Goal: Task Accomplishment & Management: Manage account settings

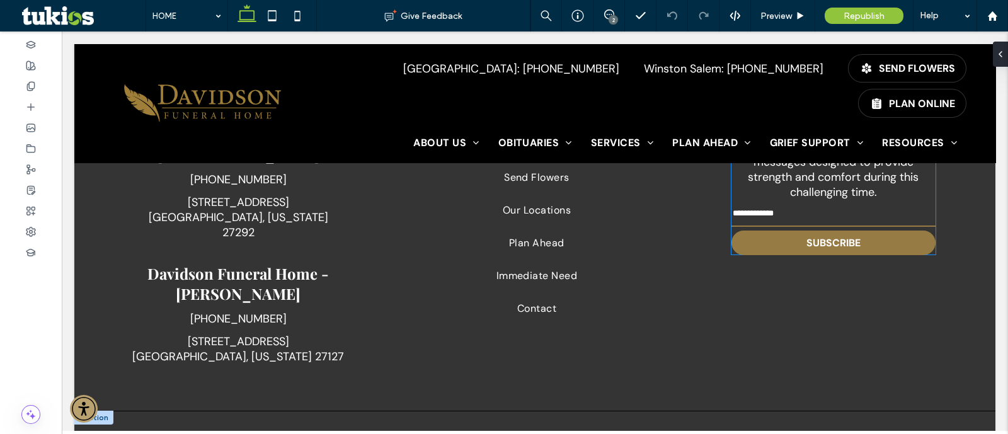
scroll to position [1930, 0]
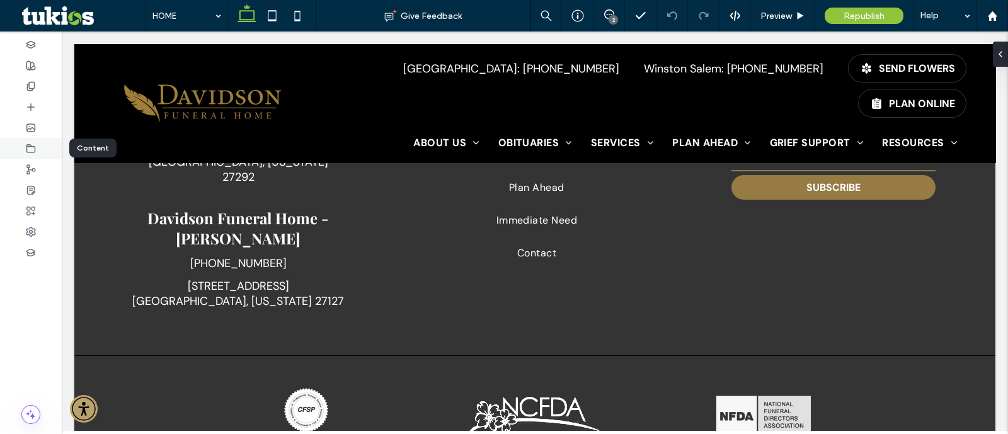
click at [32, 146] on icon at bounding box center [31, 149] width 10 height 10
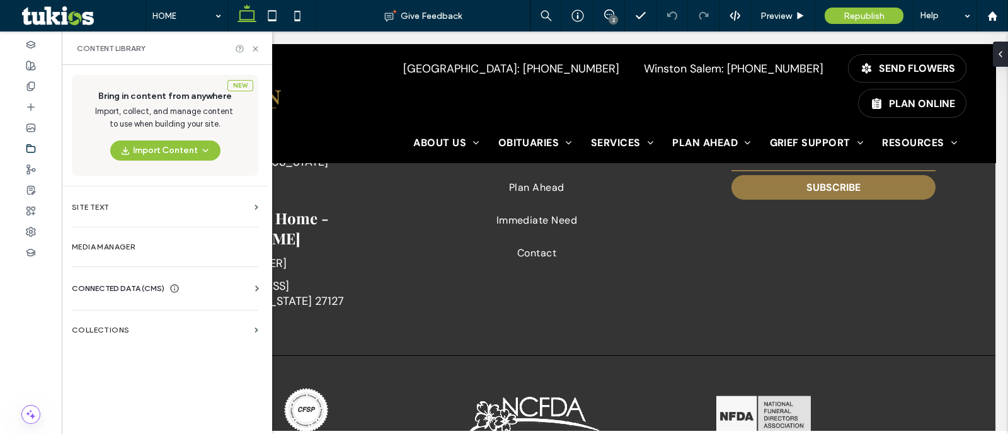
click at [113, 282] on span "CONNECTED DATA (CMS)" at bounding box center [118, 288] width 93 height 13
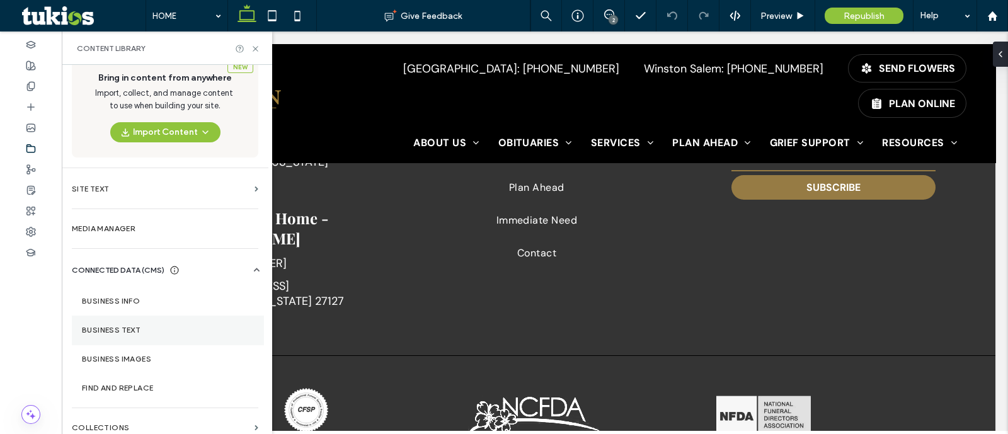
scroll to position [28, 0]
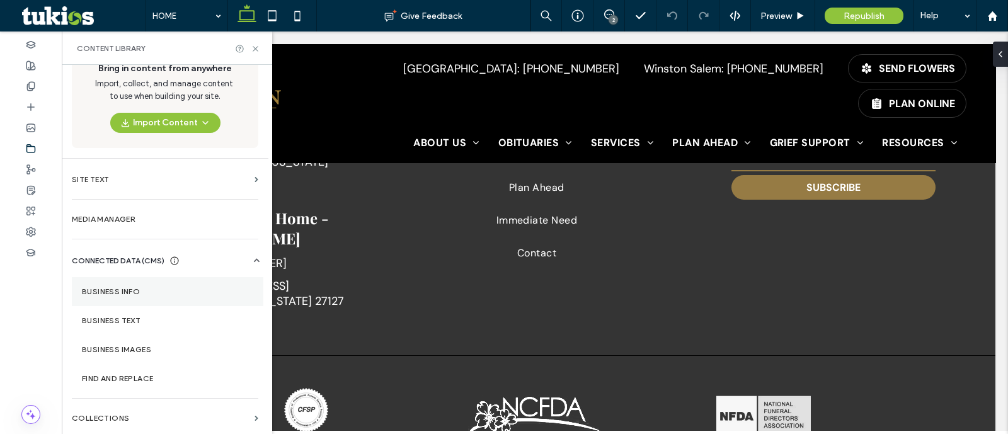
click at [179, 298] on section "Business Info" at bounding box center [167, 291] width 191 height 29
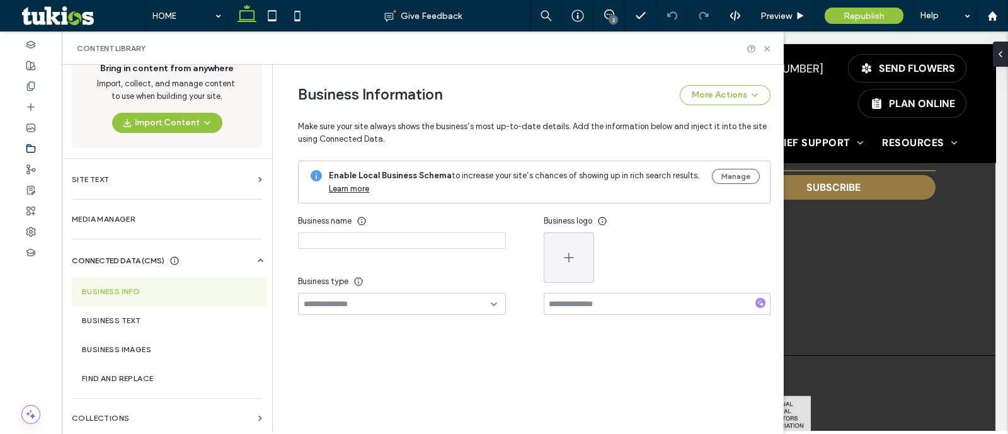
type input "**********"
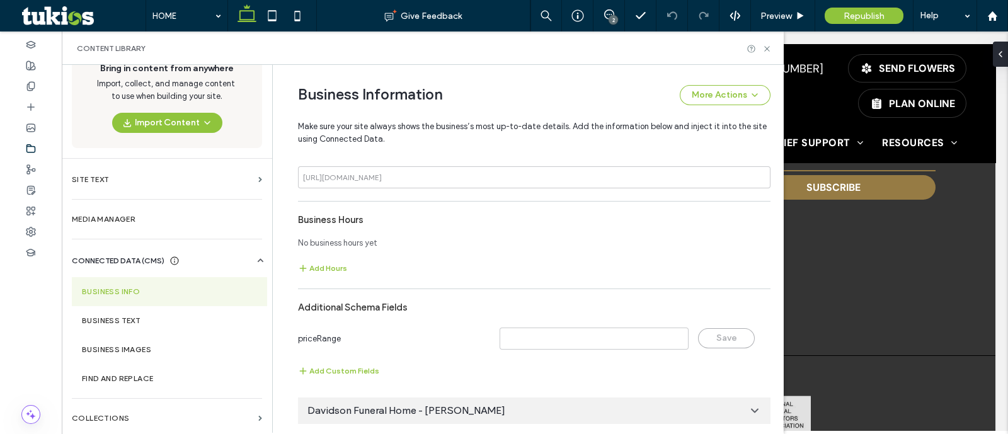
scroll to position [923, 0]
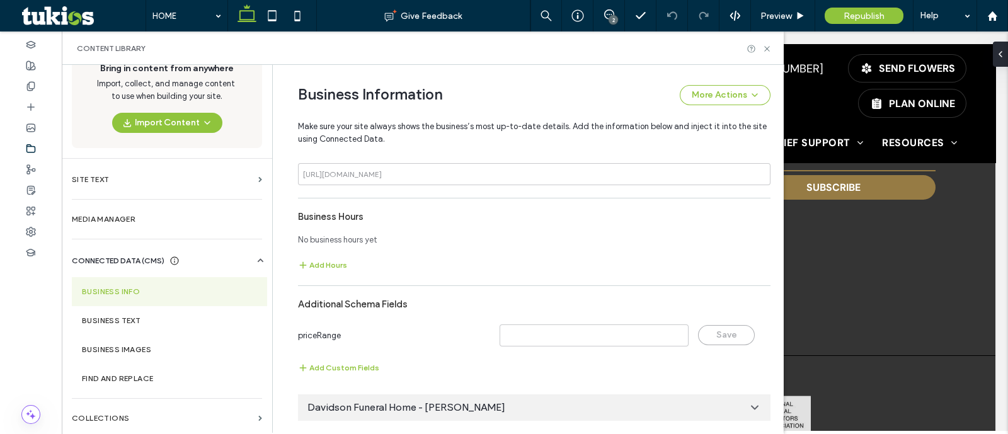
click at [762, 40] on div "Content Library" at bounding box center [423, 47] width 722 height 33
click at [767, 47] on icon at bounding box center [766, 48] width 9 height 9
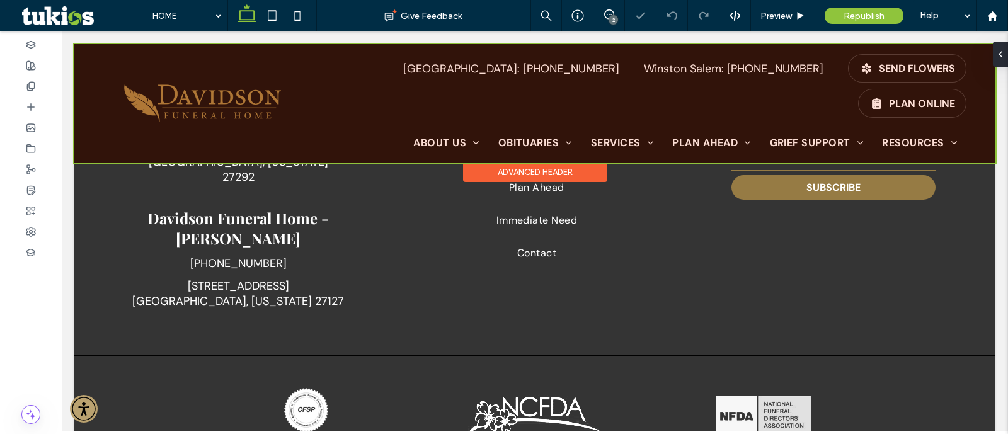
click at [774, 63] on div at bounding box center [534, 103] width 921 height 118
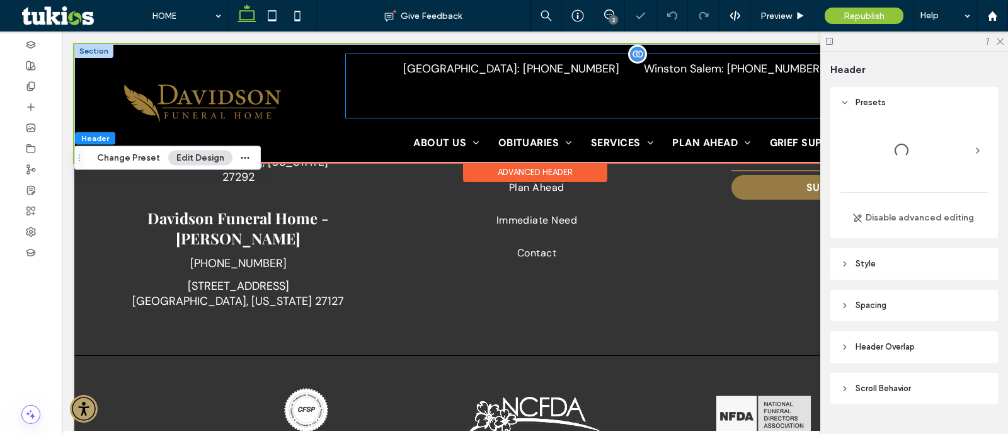
scroll to position [25, 0]
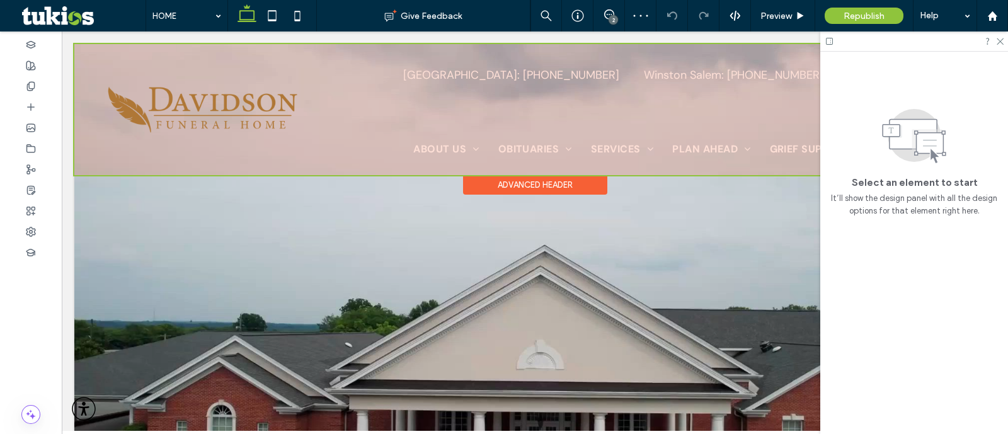
click at [590, 68] on div at bounding box center [534, 109] width 921 height 131
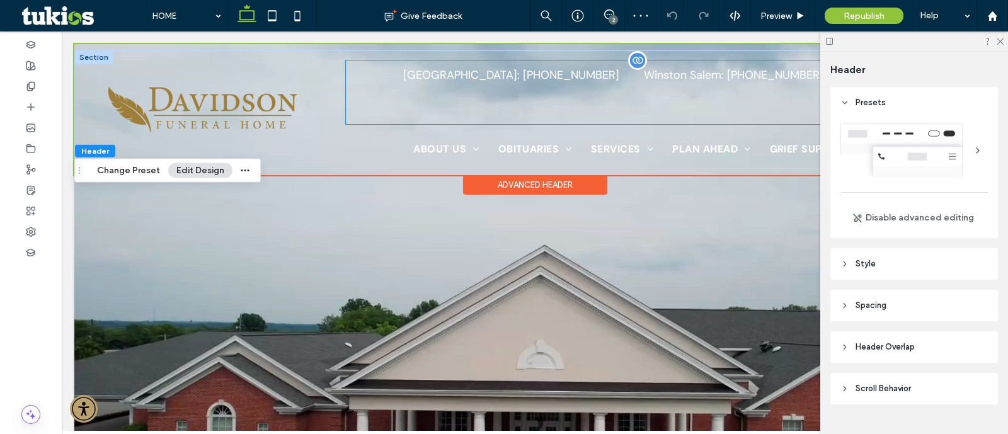
click at [572, 64] on div "Lexington: (336) 248-2311 Winston Salem: (336) 775-2600 SEND FLOWERS PLAN ONLINE" at bounding box center [656, 92] width 620 height 64
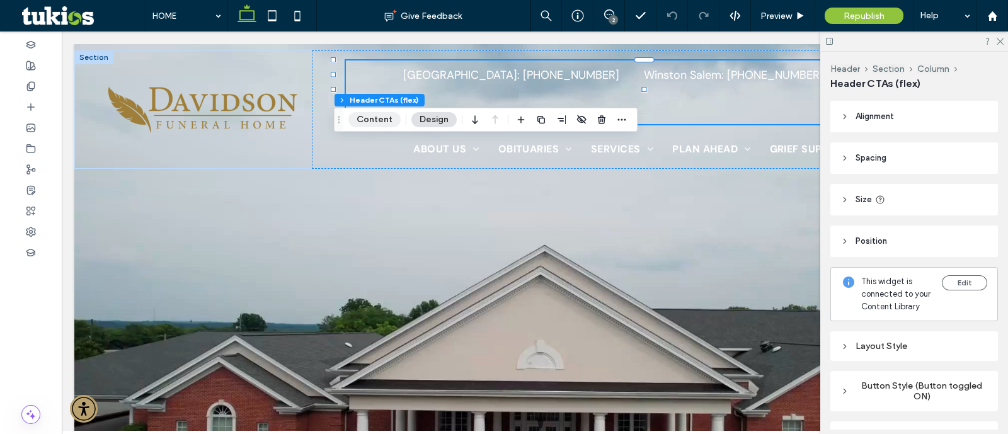
click at [378, 119] on button "Content" at bounding box center [374, 119] width 52 height 15
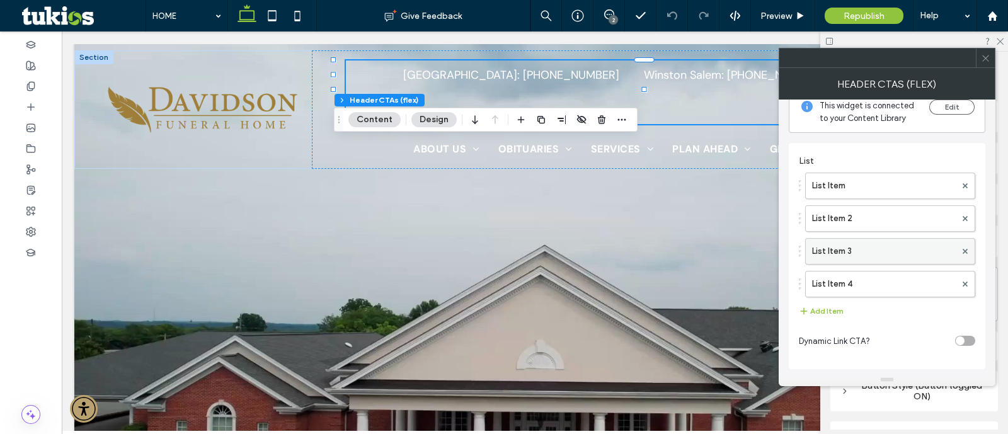
click at [850, 248] on label "List Item 3" at bounding box center [884, 251] width 144 height 25
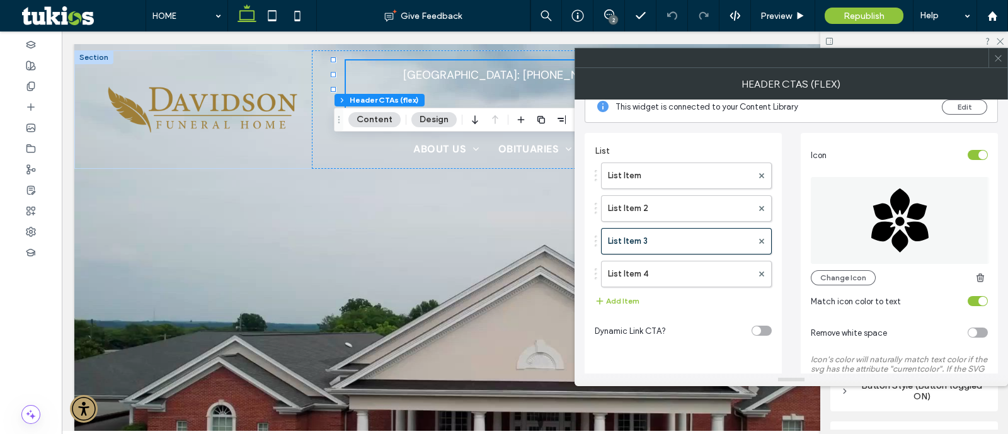
scroll to position [97, 0]
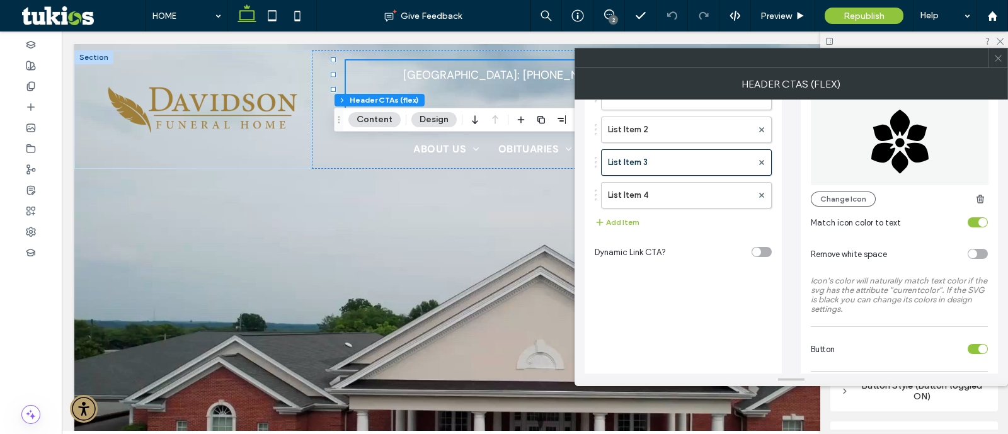
drag, startPoint x: 981, startPoint y: 351, endPoint x: 958, endPoint y: 318, distance: 40.2
click at [981, 349] on div "toggle" at bounding box center [982, 349] width 9 height 9
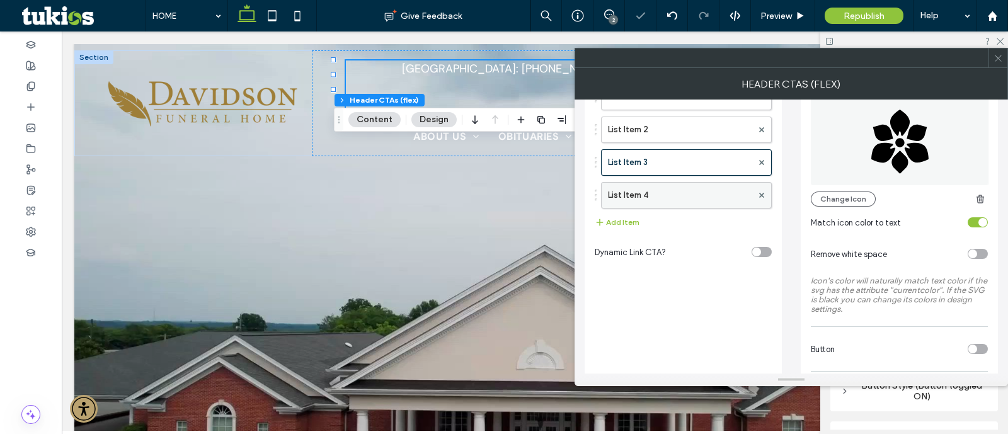
click at [673, 196] on label "List Item 4" at bounding box center [680, 195] width 144 height 25
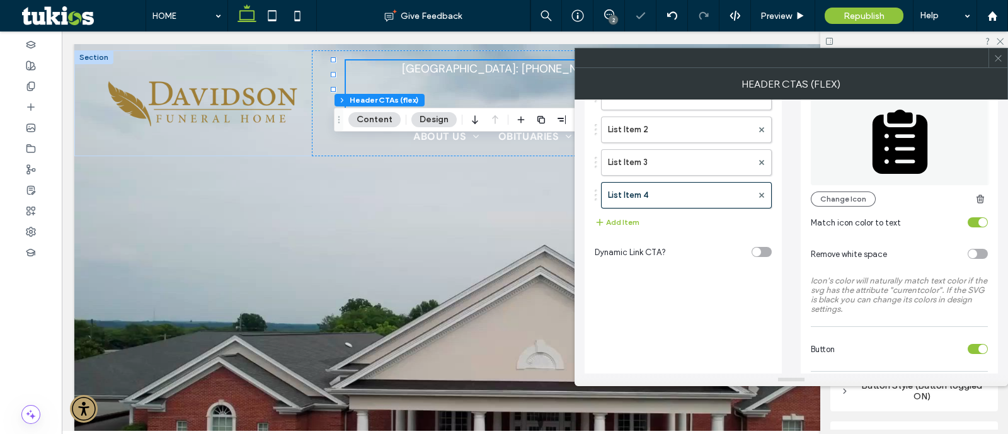
click at [979, 356] on section "Button" at bounding box center [899, 348] width 177 height 31
click at [979, 347] on div "toggle" at bounding box center [982, 349] width 9 height 9
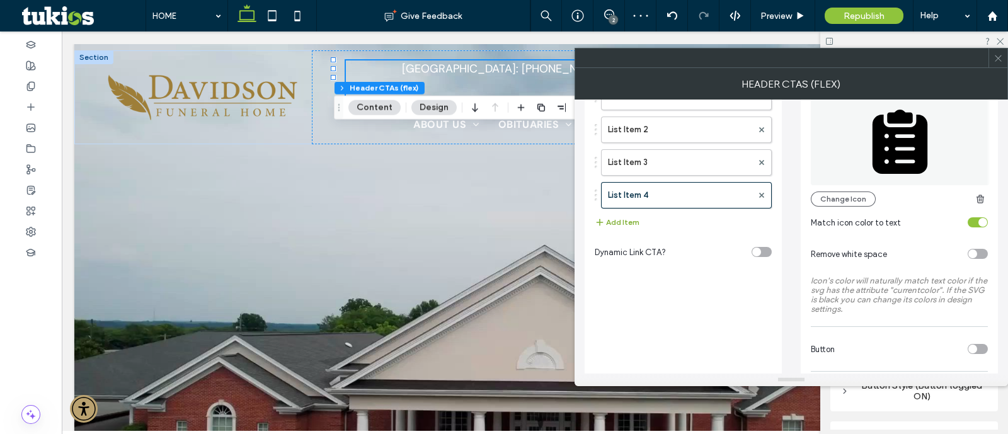
click at [627, 215] on button "Add Item" at bounding box center [617, 222] width 45 height 15
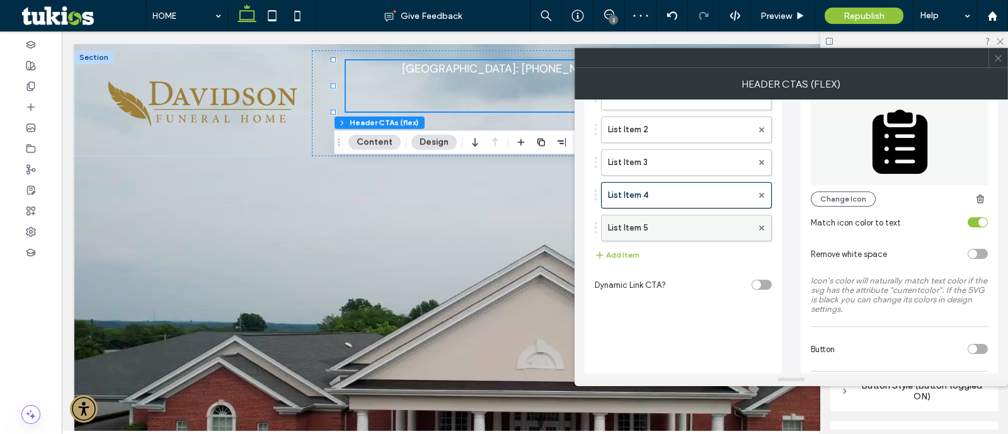
click at [683, 222] on label "List Item 5" at bounding box center [680, 227] width 144 height 25
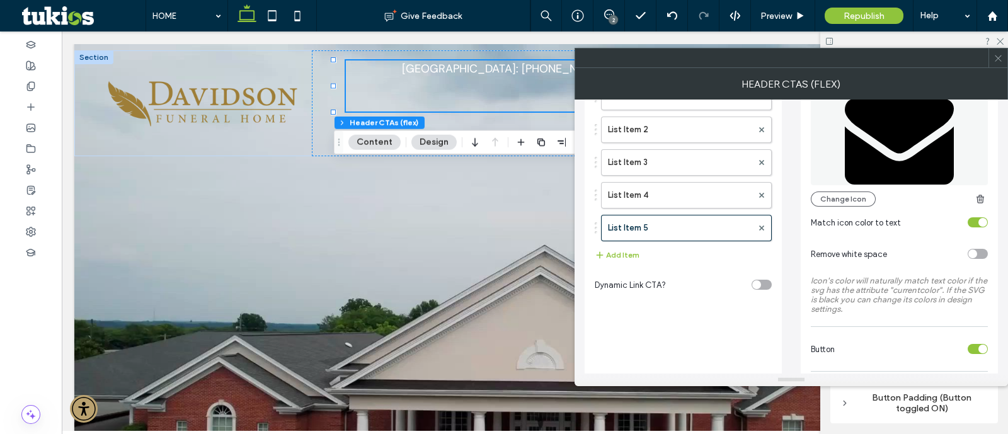
click at [979, 348] on div "toggle" at bounding box center [982, 349] width 9 height 9
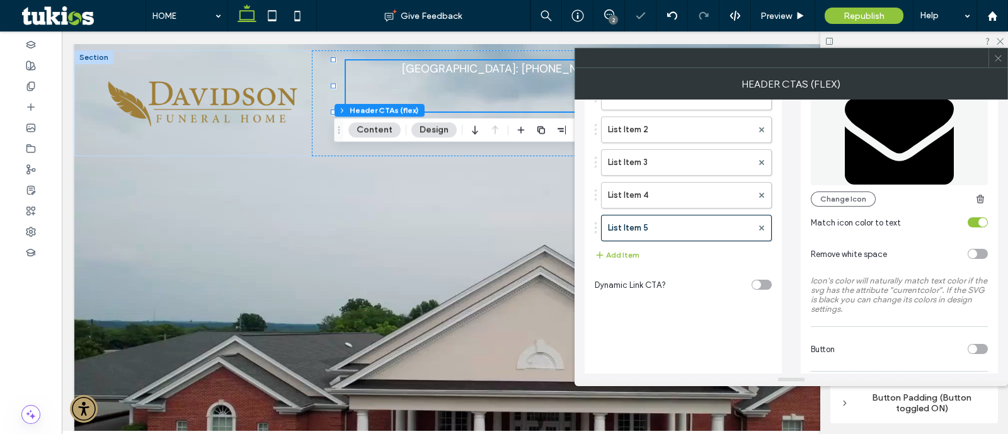
scroll to position [0, 0]
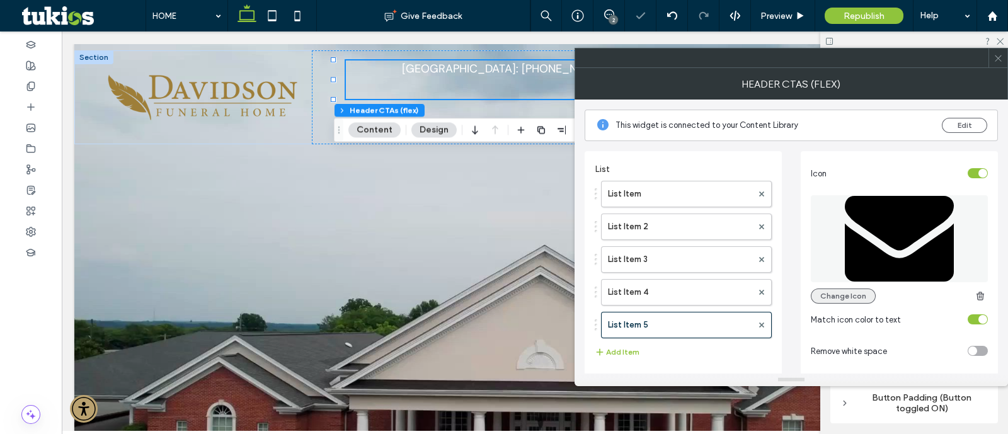
click at [847, 295] on button "Change Icon" at bounding box center [843, 295] width 65 height 15
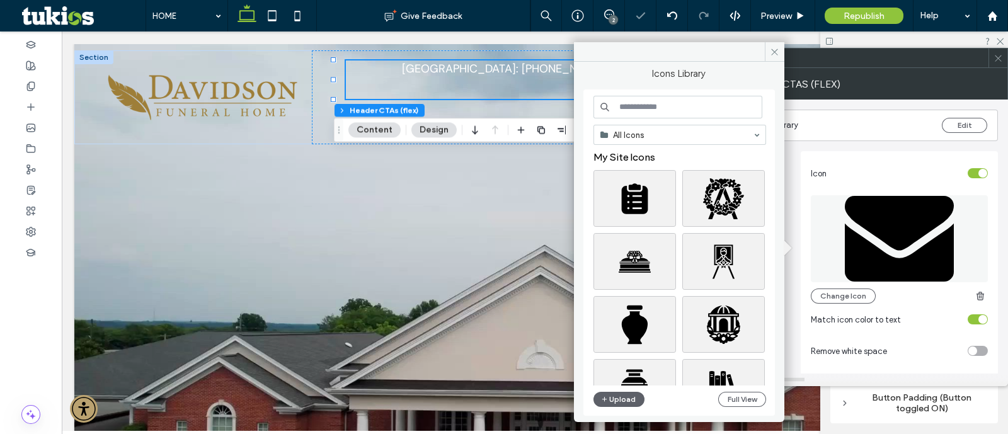
click at [640, 110] on input at bounding box center [677, 107] width 169 height 23
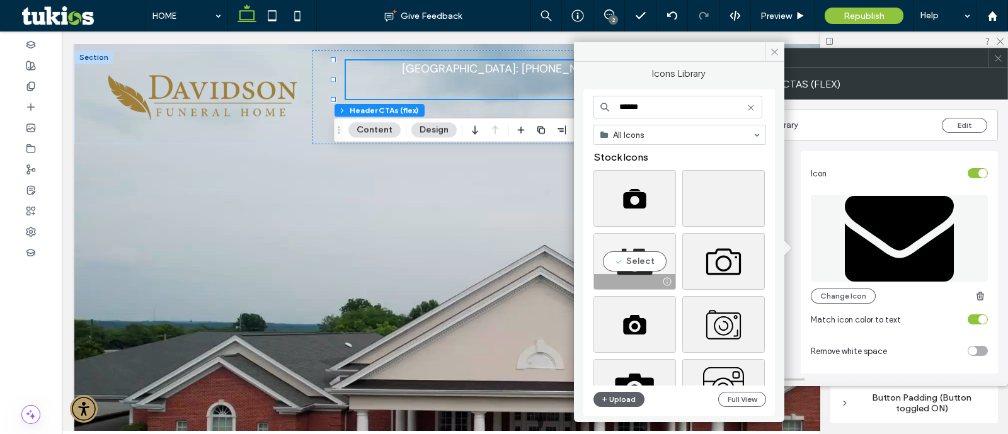
type input "******"
click at [633, 275] on div at bounding box center [634, 281] width 81 height 15
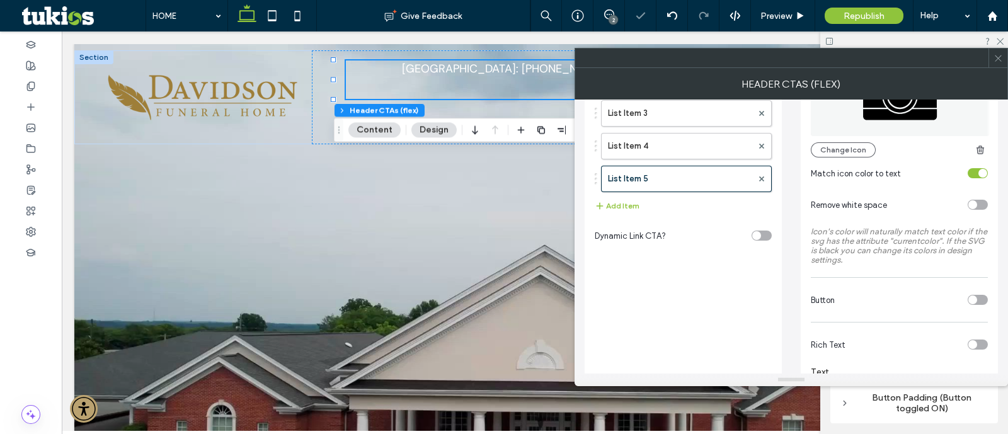
scroll to position [236, 0]
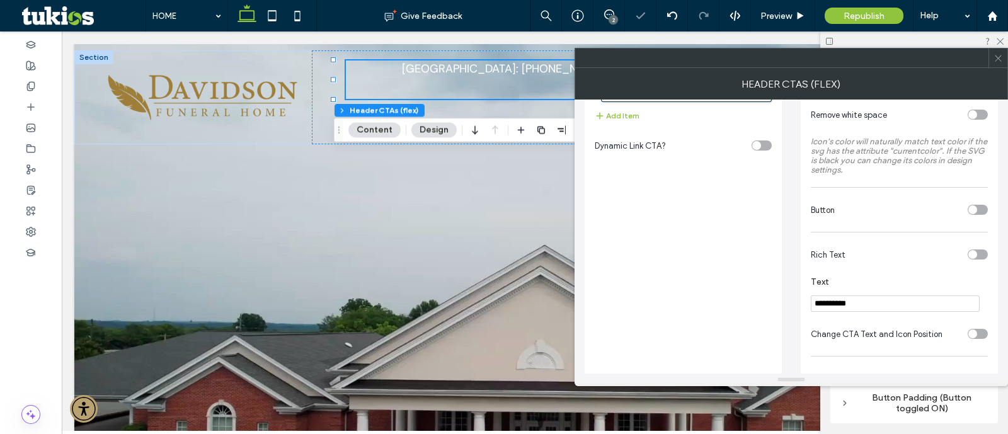
click at [880, 304] on input "**********" at bounding box center [895, 303] width 169 height 16
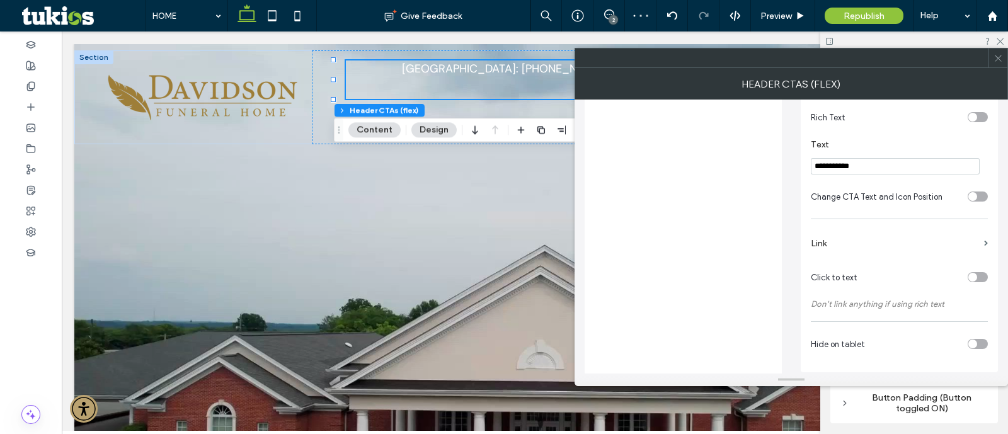
scroll to position [380, 0]
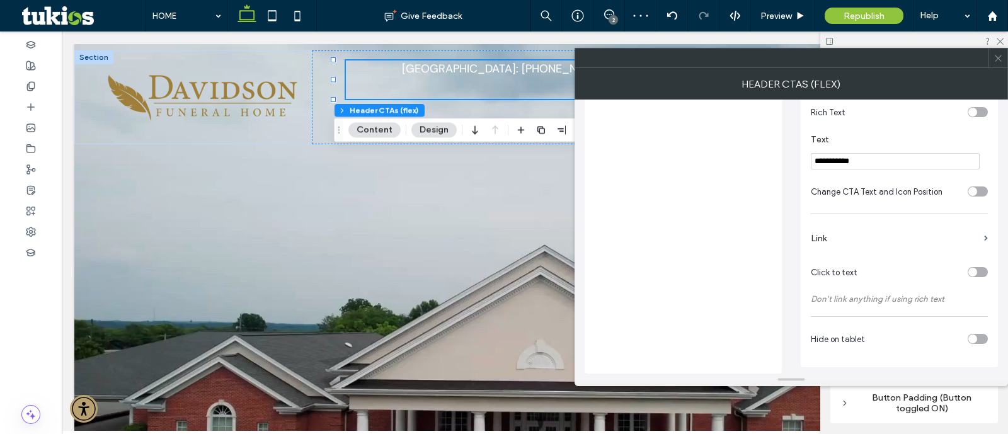
type input "**********"
click at [865, 228] on label "Link" at bounding box center [895, 238] width 168 height 23
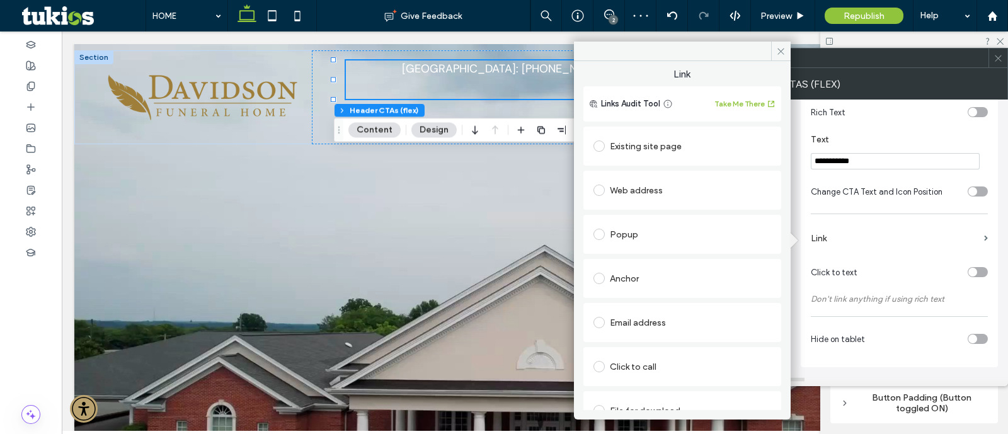
click at [646, 195] on div "Web address" at bounding box center [682, 190] width 178 height 20
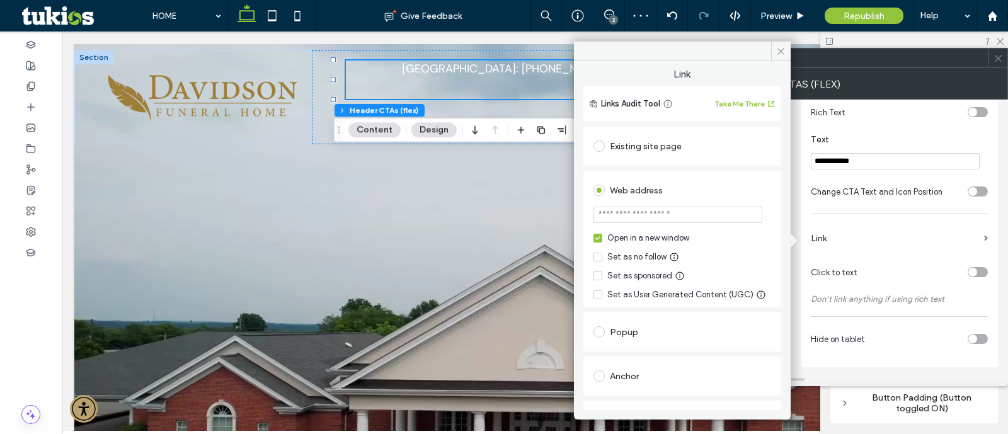
click at [642, 197] on div "Web address" at bounding box center [682, 190] width 178 height 20
click at [642, 210] on input "url" at bounding box center [677, 215] width 169 height 16
paste input "**********"
type input "**********"
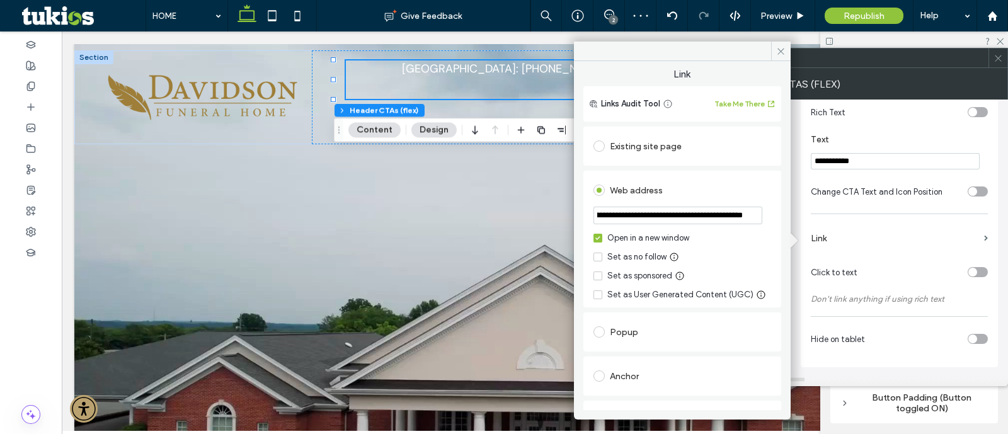
click at [741, 72] on span "Link" at bounding box center [682, 76] width 198 height 19
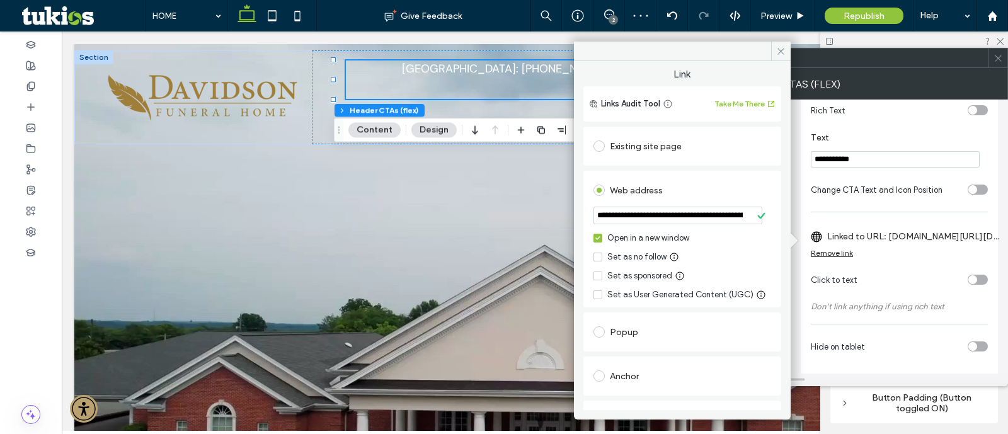
drag, startPoint x: 784, startPoint y: 49, endPoint x: 891, endPoint y: 49, distance: 107.1
click at [780, 49] on icon at bounding box center [780, 51] width 9 height 9
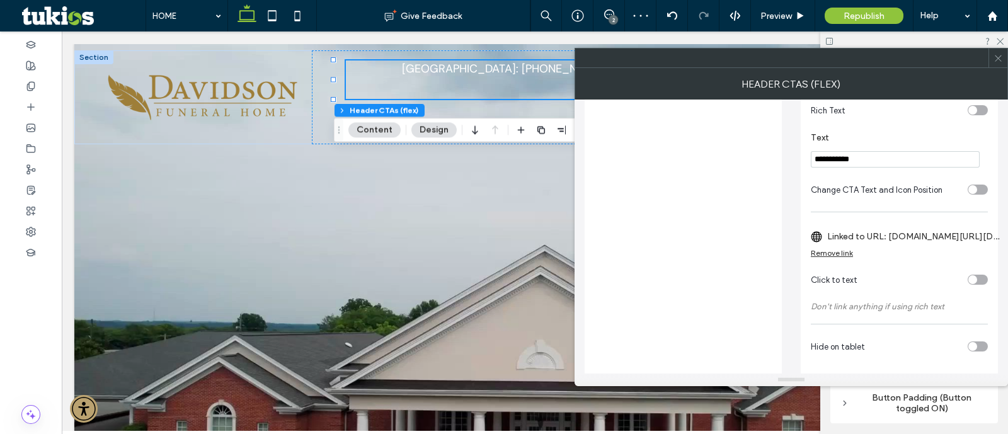
drag, startPoint x: 1002, startPoint y: 59, endPoint x: 995, endPoint y: 64, distance: 8.2
click at [1002, 59] on icon at bounding box center [997, 58] width 9 height 9
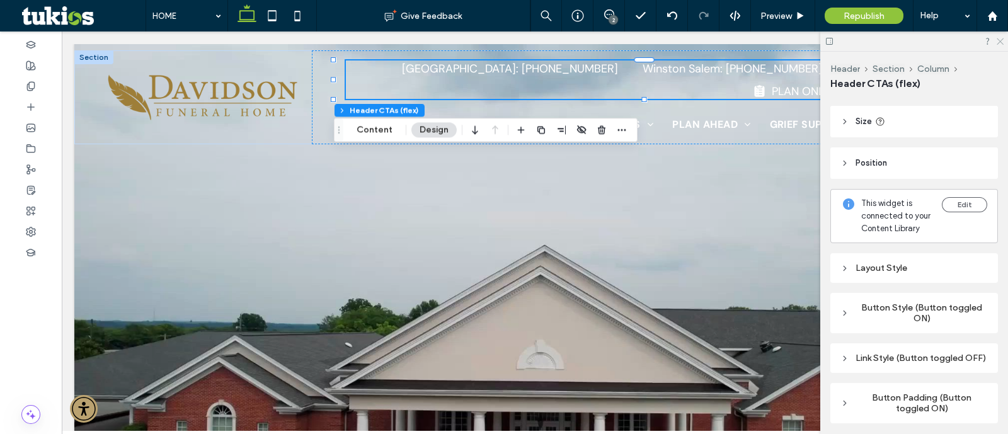
click at [1000, 39] on icon at bounding box center [999, 41] width 8 height 8
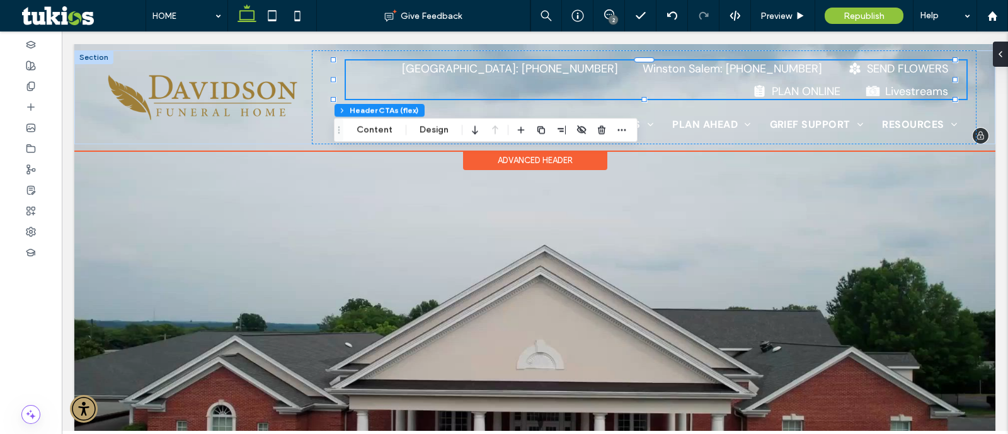
click at [841, 60] on div at bounding box center [644, 60] width 620 height 1
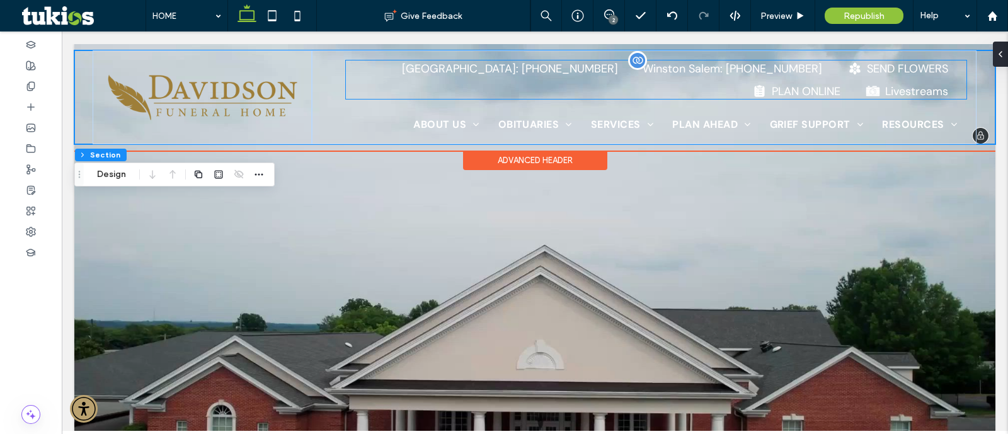
click at [684, 88] on div "Lexington: (336) 248-2311 Winston Salem: (336) 775-2600 SEND FLOWERS PLAN ONLIN…" at bounding box center [656, 79] width 620 height 38
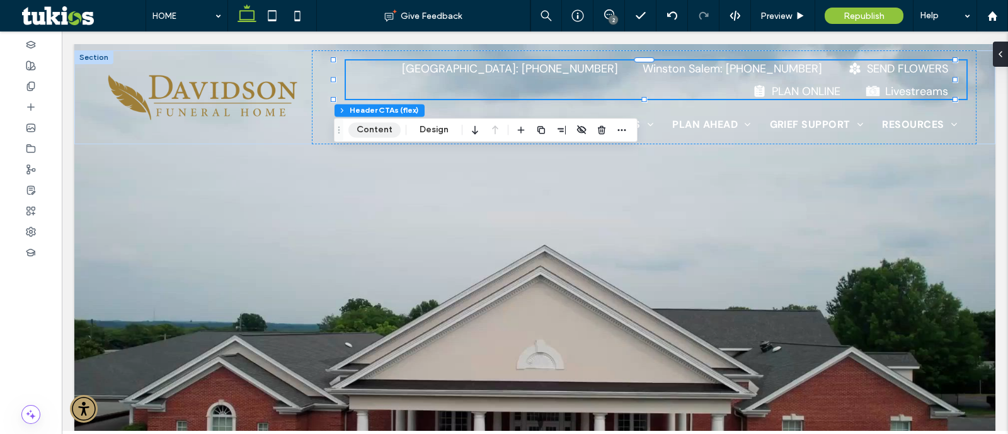
click at [373, 124] on button "Content" at bounding box center [374, 129] width 52 height 15
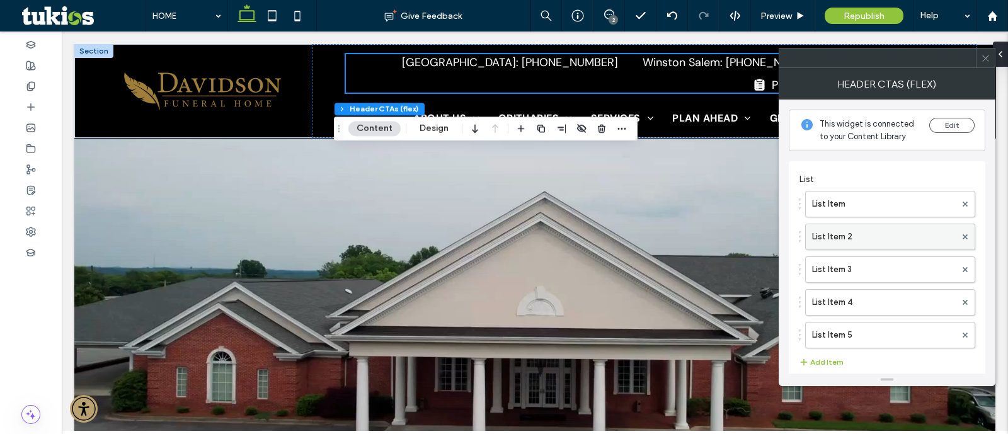
scroll to position [78, 0]
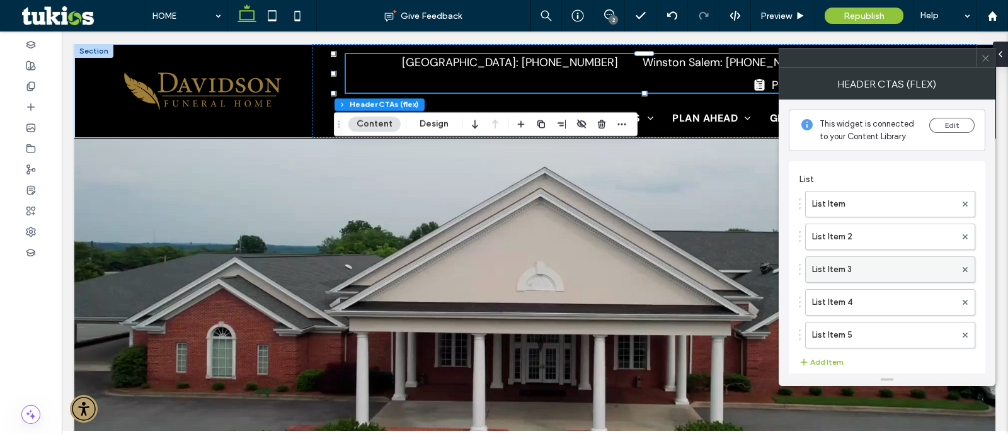
click at [855, 265] on label "List Item 3" at bounding box center [884, 269] width 144 height 25
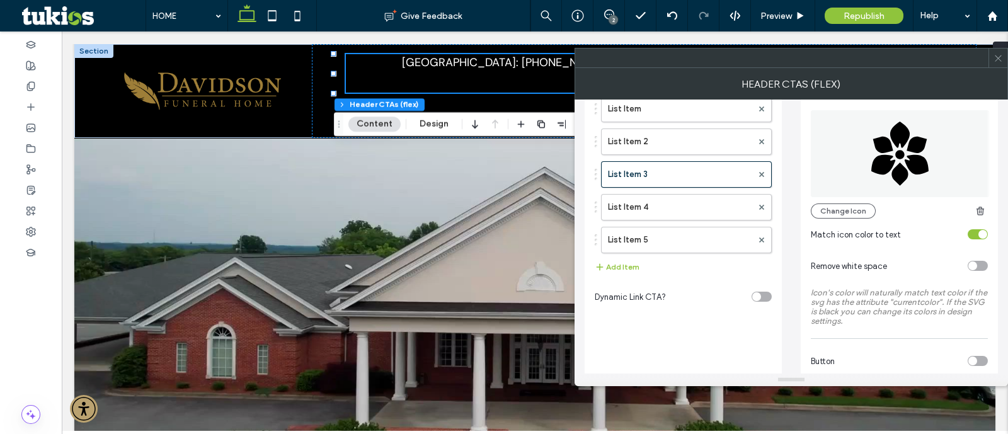
scroll to position [236, 0]
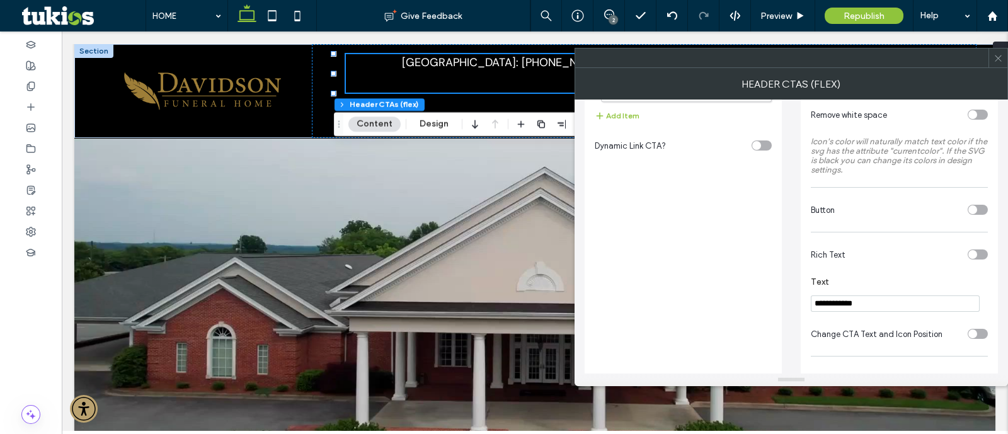
drag, startPoint x: 881, startPoint y: 297, endPoint x: 661, endPoint y: 328, distance: 222.1
click at [668, 328] on div "**********" at bounding box center [791, 215] width 413 height 620
type input "*"
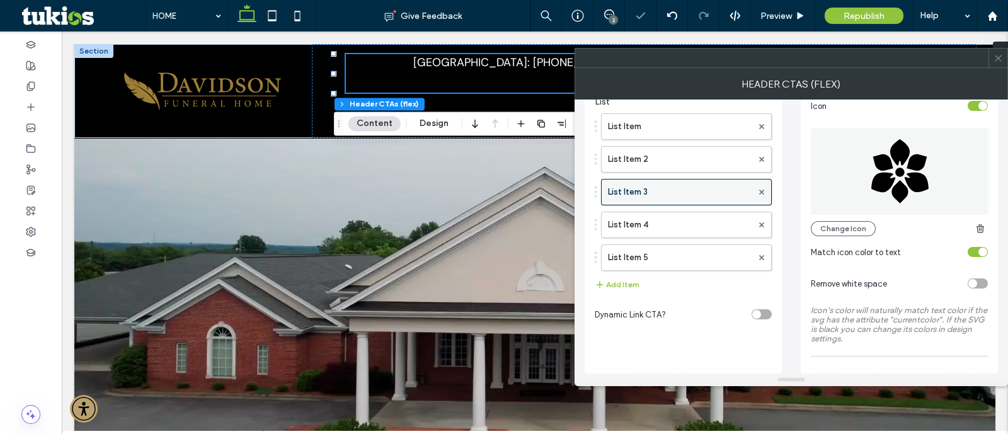
scroll to position [0, 0]
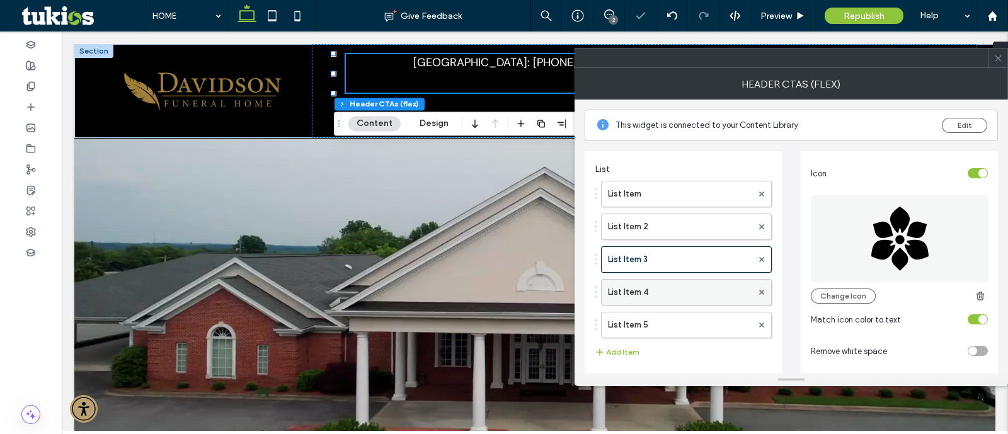
type input "**********"
click at [669, 295] on label "List Item 4" at bounding box center [680, 292] width 144 height 25
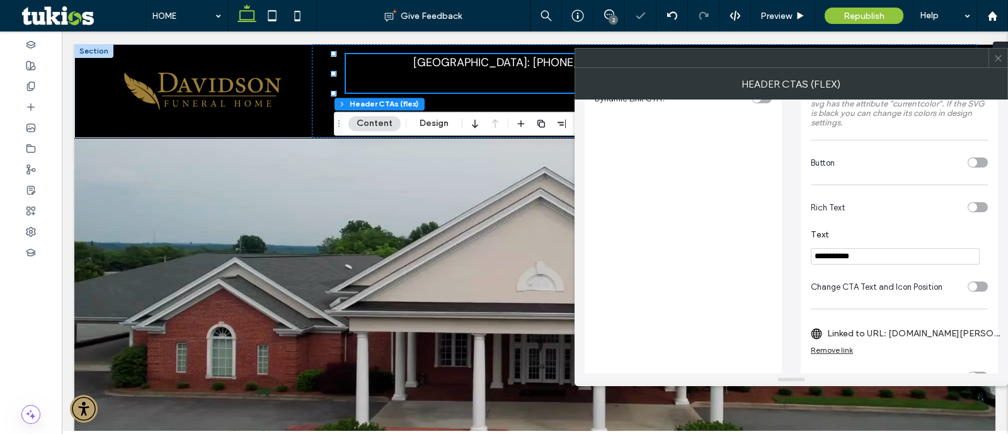
scroll to position [314, 0]
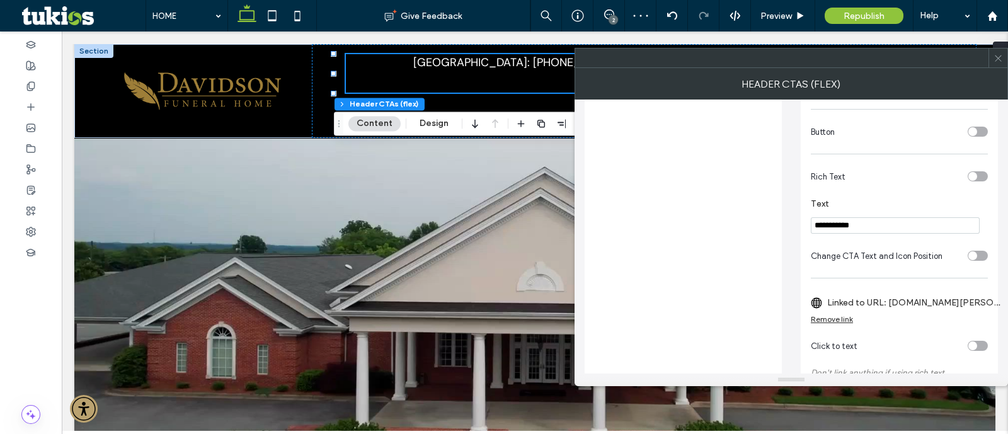
drag, startPoint x: 897, startPoint y: 226, endPoint x: 585, endPoint y: 297, distance: 320.0
click at [679, 273] on div "**********" at bounding box center [791, 137] width 413 height 620
type input "**********"
click at [996, 51] on span at bounding box center [997, 58] width 9 height 19
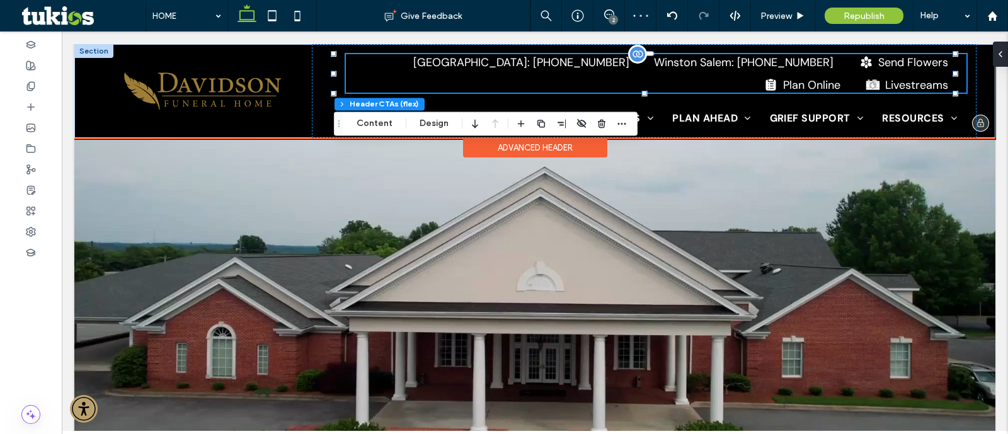
click at [644, 63] on div "Lexington: (336) 248-2311 Winston Salem: (336) 775-2600 Send Flowers Plan Onlin…" at bounding box center [656, 73] width 620 height 38
click at [811, 82] on div "Lexington: (336) 248-2311 Winston Salem: (336) 775-2600 Send Flowers Plan Onlin…" at bounding box center [656, 73] width 620 height 38
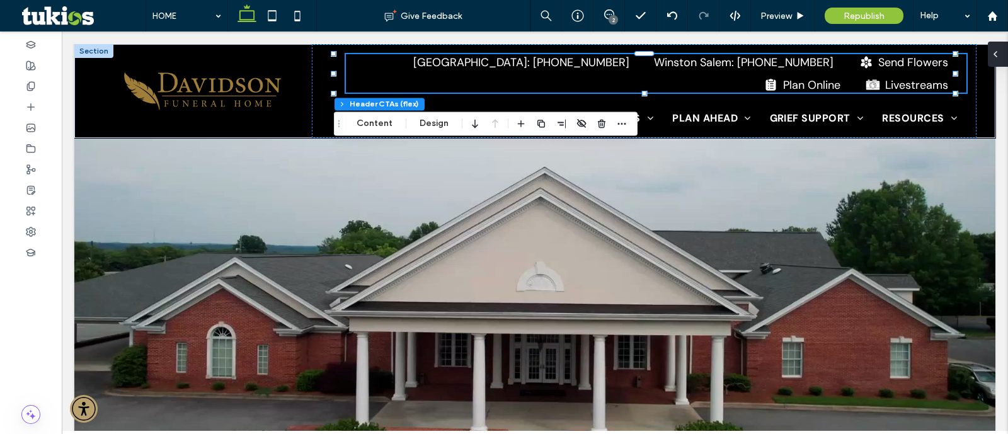
click at [997, 47] on span at bounding box center [995, 54] width 10 height 25
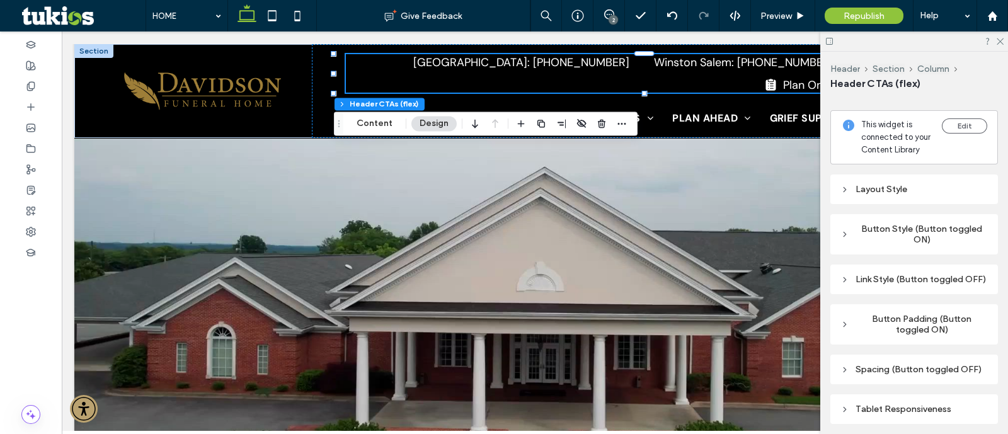
scroll to position [229, 0]
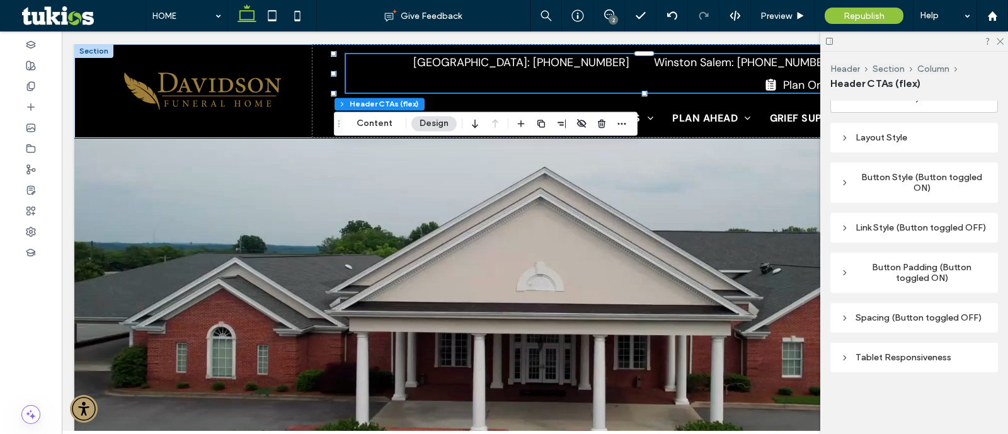
click at [913, 222] on div "Link Style (Button toggled OFF)" at bounding box center [913, 227] width 147 height 11
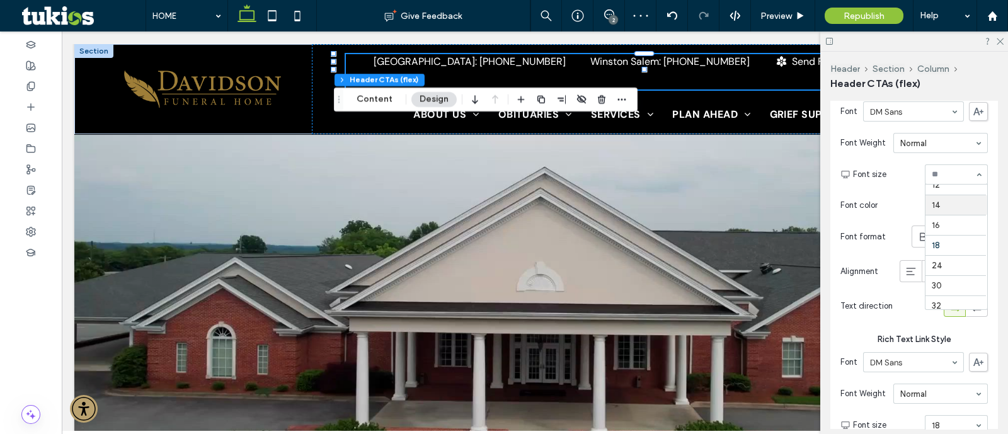
scroll to position [66, 0]
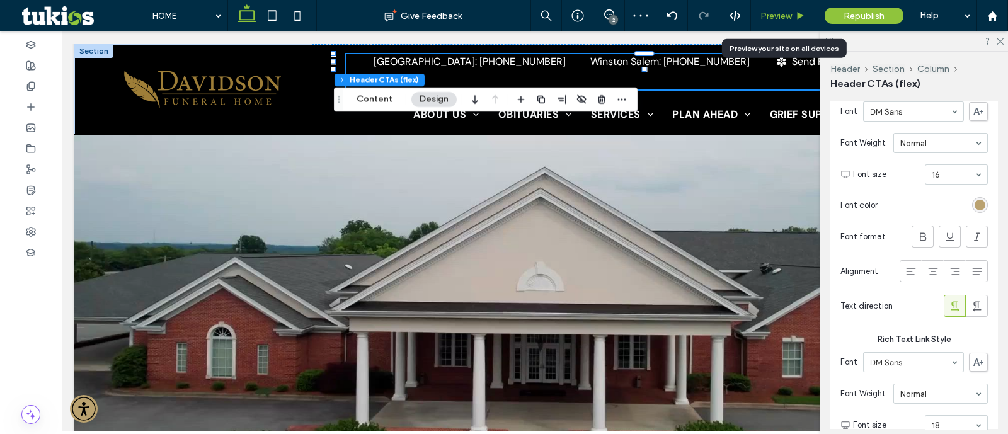
click at [782, 8] on div "Preview" at bounding box center [783, 15] width 64 height 31
click at [782, 11] on span "Preview" at bounding box center [775, 16] width 31 height 11
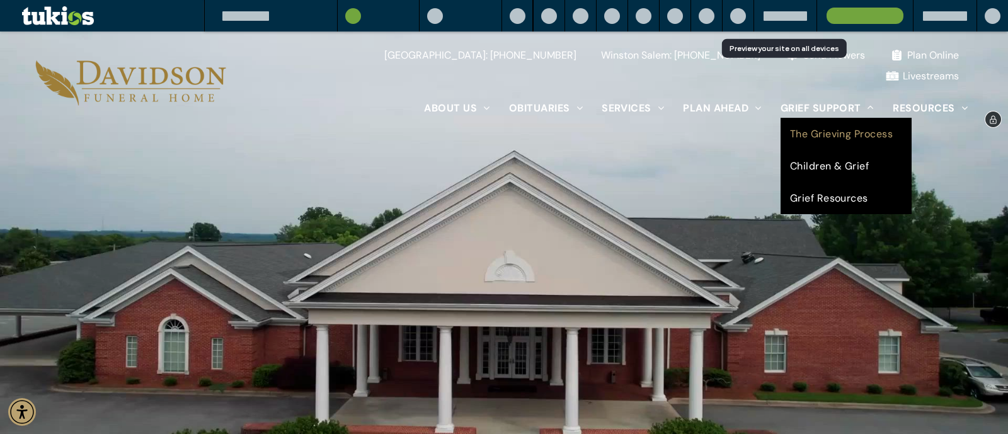
scroll to position [66, 0]
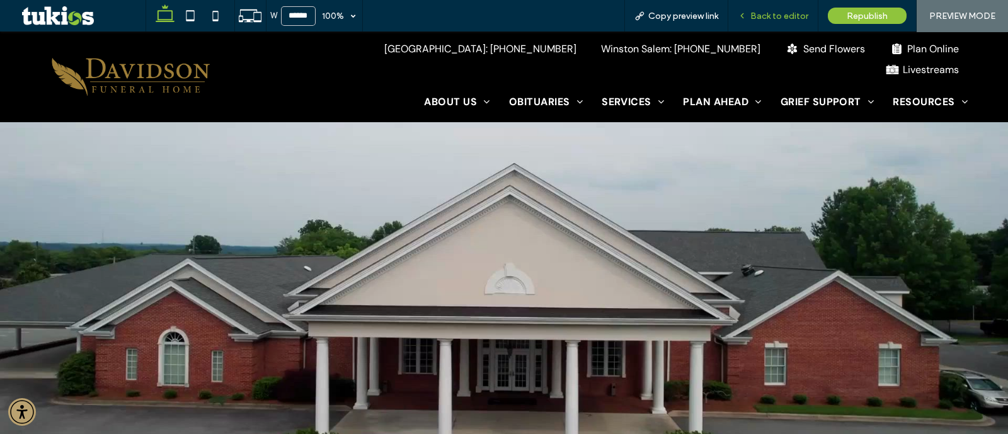
click at [770, 19] on span "Back to editor" at bounding box center [779, 16] width 58 height 11
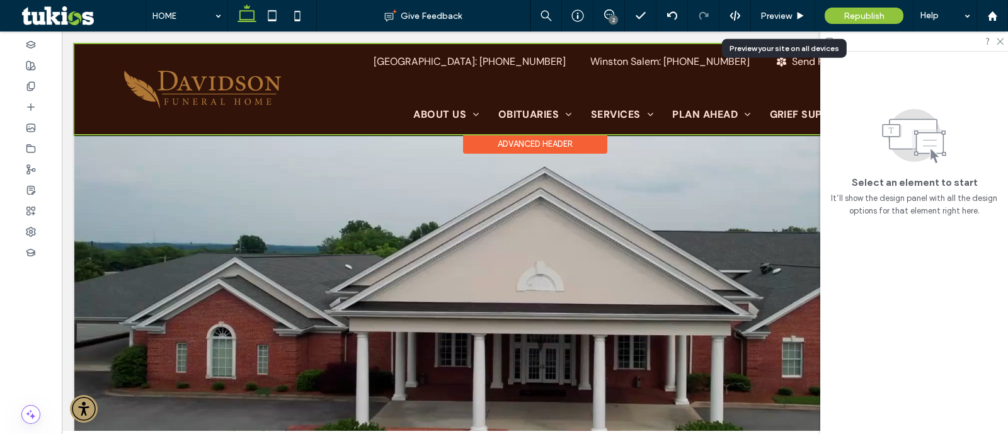
click at [712, 53] on div at bounding box center [534, 89] width 921 height 90
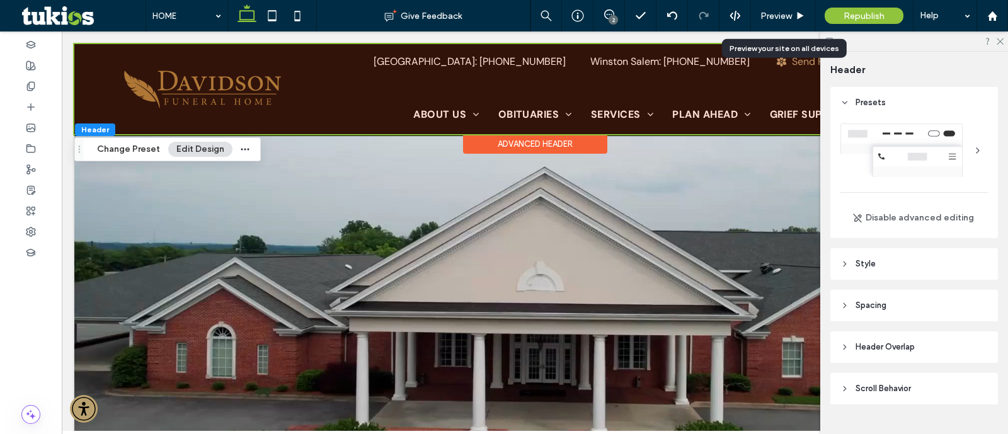
scroll to position [25, 0]
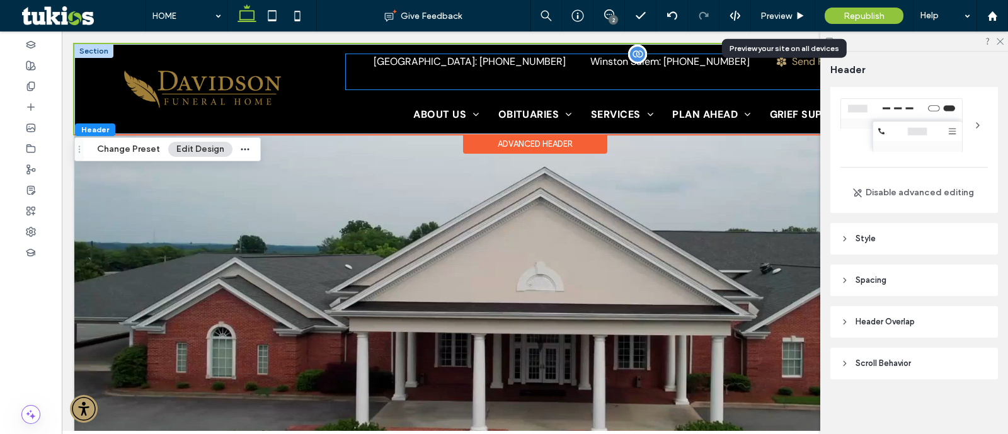
click at [792, 57] on div "Send Flowers" at bounding box center [832, 61] width 80 height 13
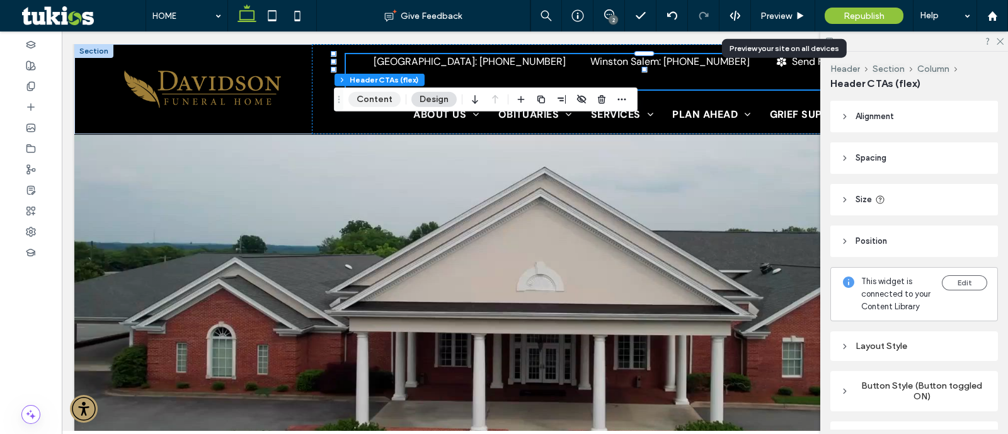
click at [387, 94] on button "Content" at bounding box center [374, 99] width 52 height 15
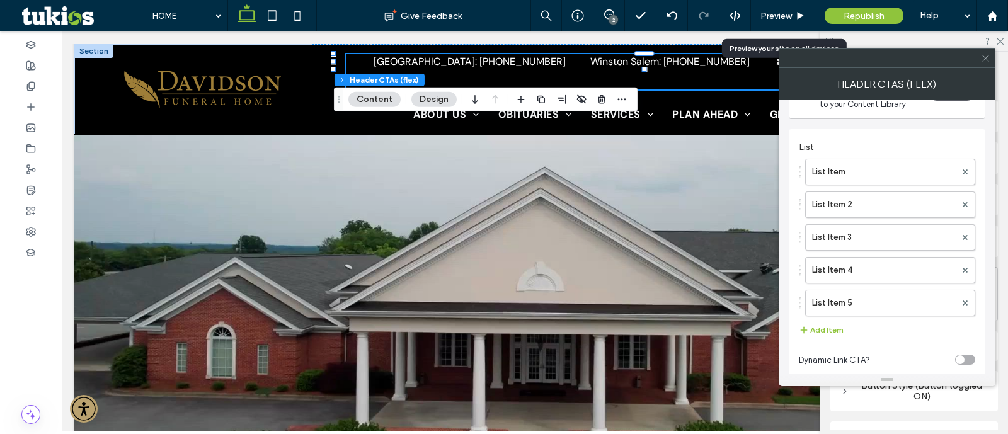
scroll to position [50, 0]
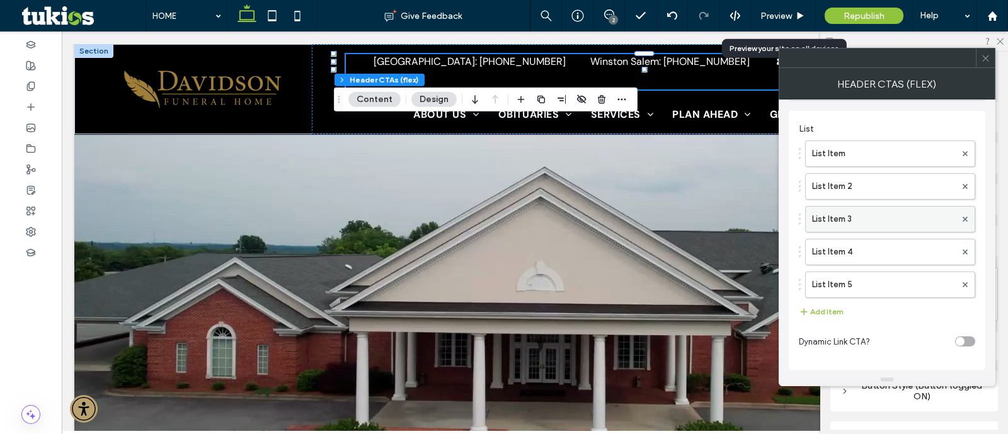
click at [864, 218] on label "List Item 3" at bounding box center [884, 219] width 144 height 25
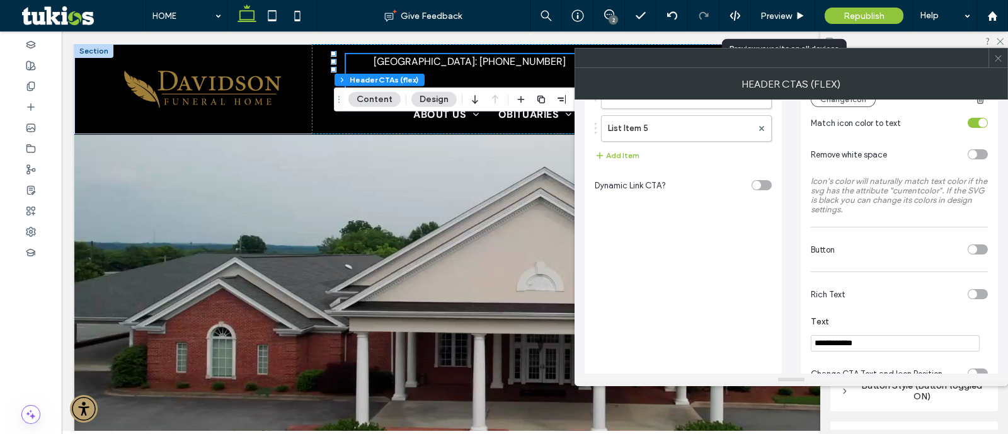
scroll to position [287, 0]
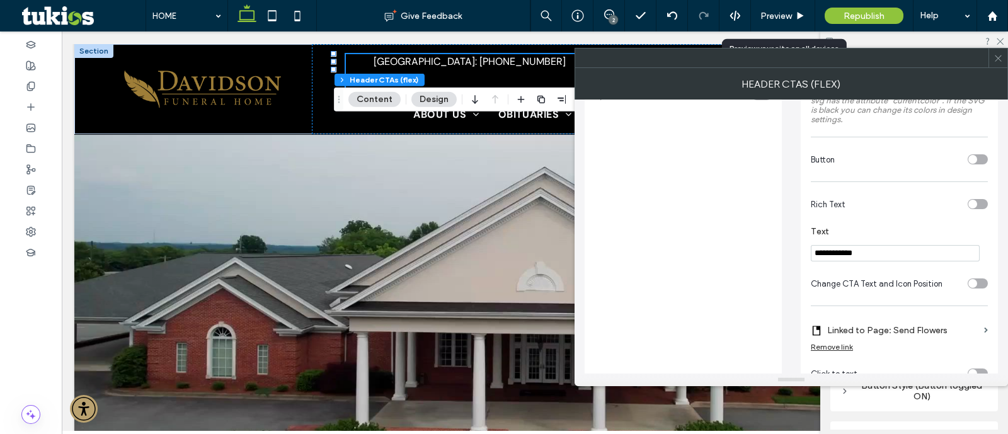
drag, startPoint x: 866, startPoint y: 253, endPoint x: 627, endPoint y: 280, distance: 240.9
click at [630, 279] on div "**********" at bounding box center [791, 164] width 413 height 620
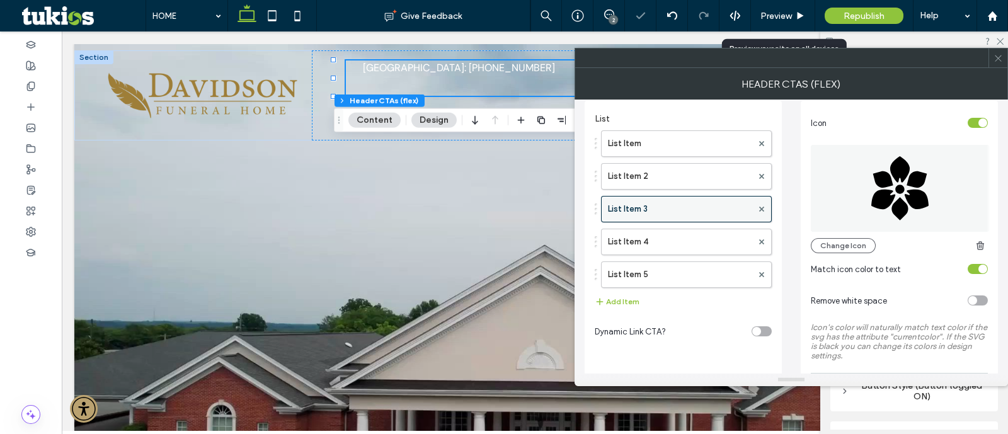
scroll to position [0, 0]
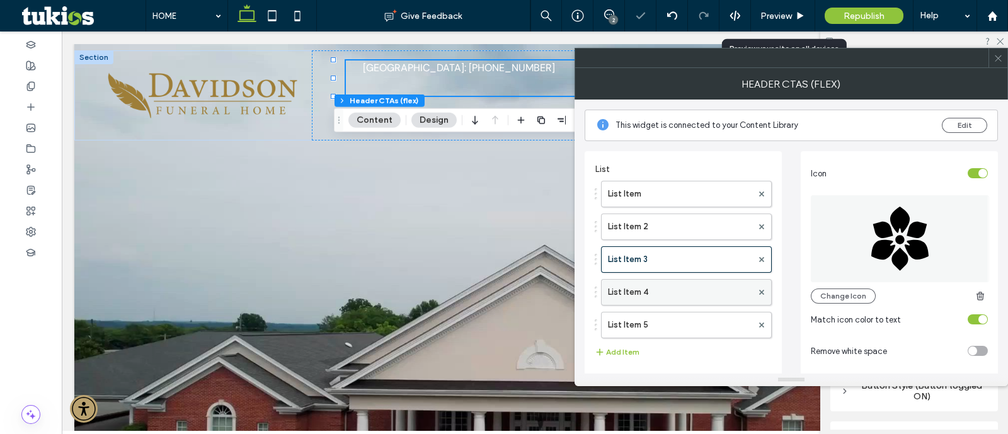
type input "**********"
click at [665, 293] on label "List Item 4" at bounding box center [680, 292] width 144 height 25
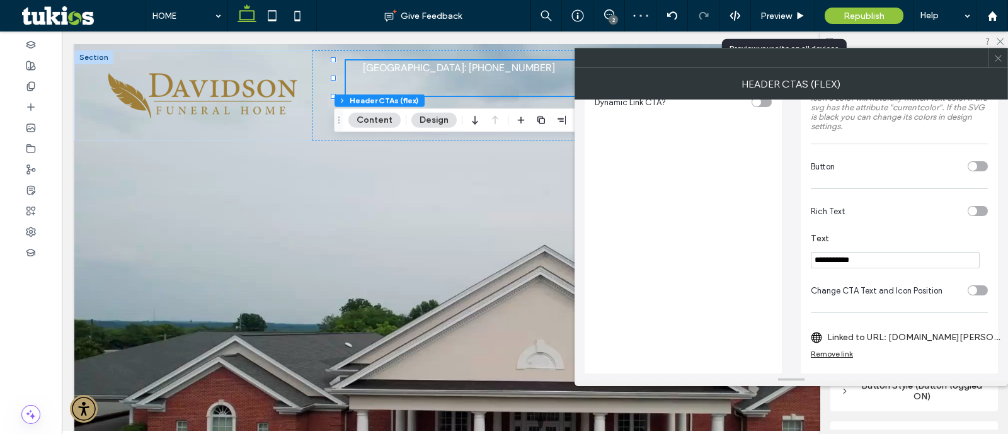
scroll to position [314, 0]
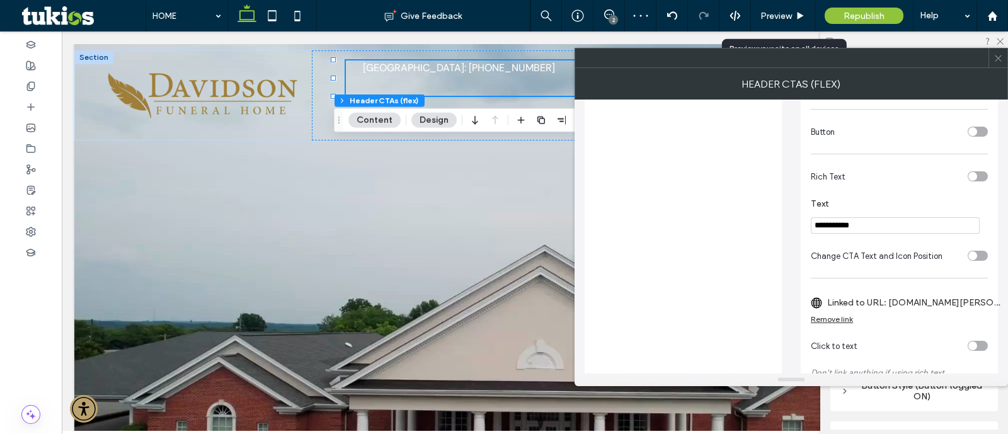
drag, startPoint x: 884, startPoint y: 231, endPoint x: 767, endPoint y: 253, distance: 118.6
click at [774, 251] on div "**********" at bounding box center [791, 137] width 413 height 620
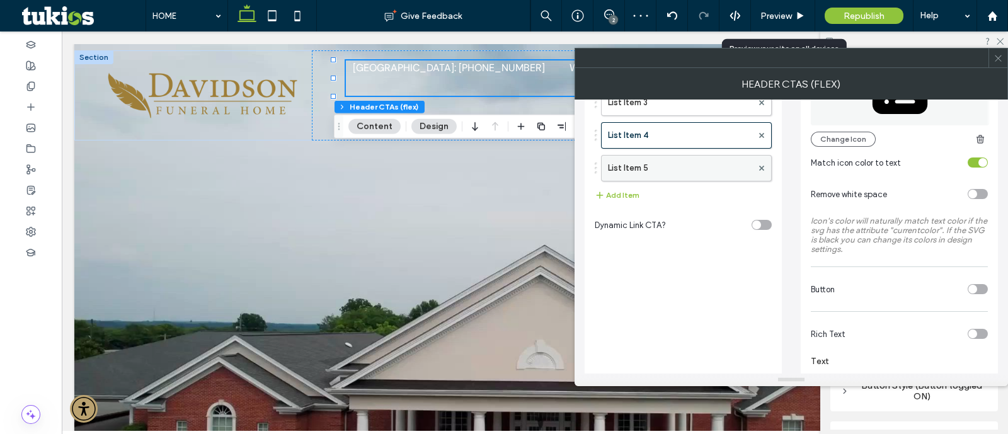
type input "**********"
click at [702, 165] on label "List Item 5" at bounding box center [680, 168] width 144 height 25
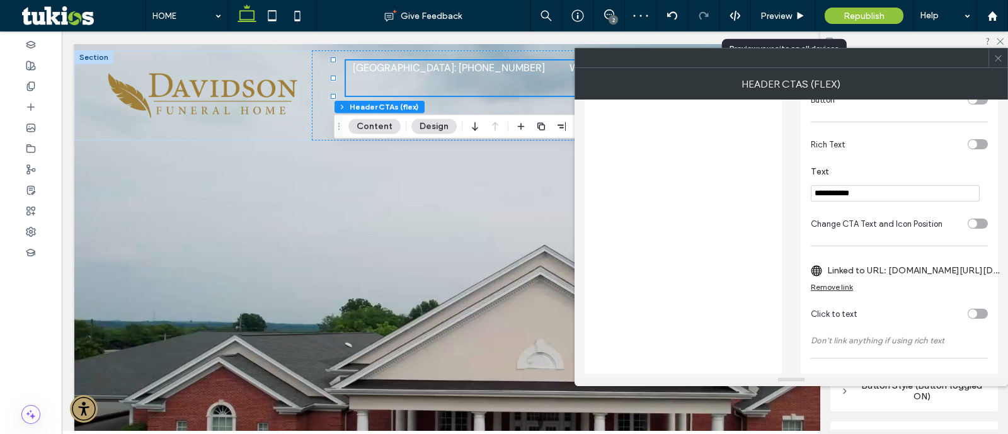
scroll to position [390, 0]
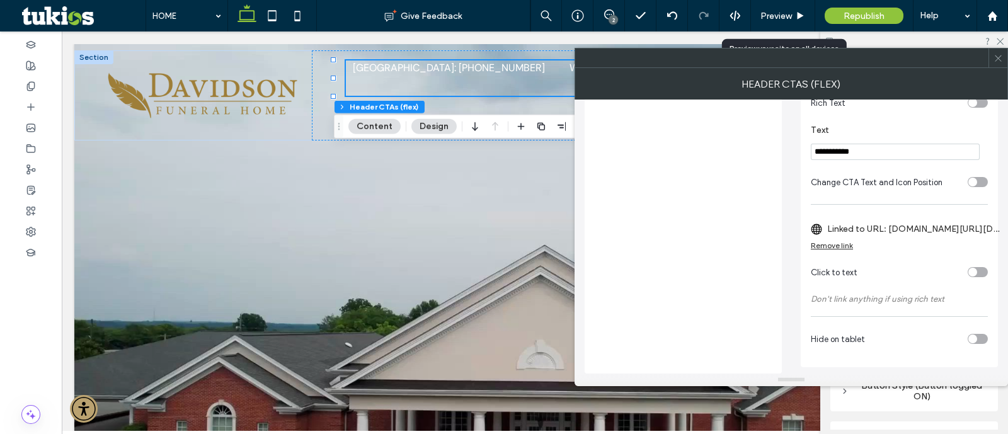
drag, startPoint x: 888, startPoint y: 154, endPoint x: 772, endPoint y: 161, distance: 116.8
click at [772, 161] on div "**********" at bounding box center [791, 63] width 413 height 620
type input "**********"
click at [998, 58] on use at bounding box center [998, 58] width 6 height 6
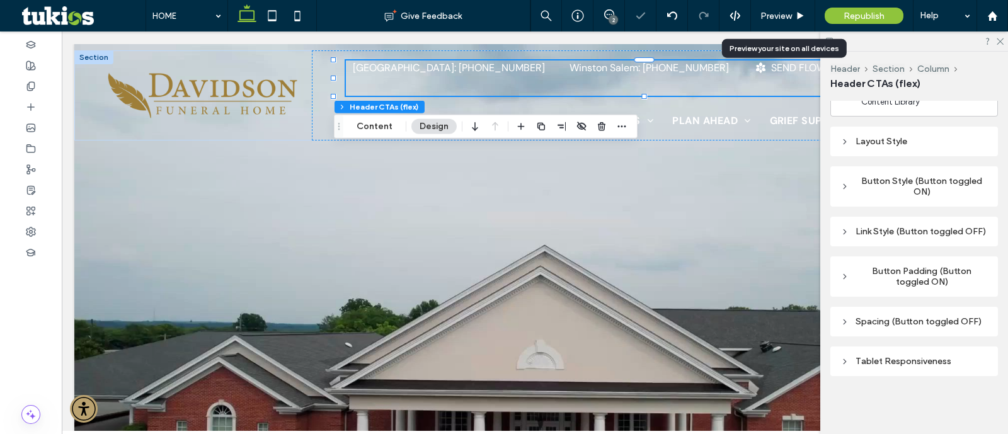
scroll to position [229, 0]
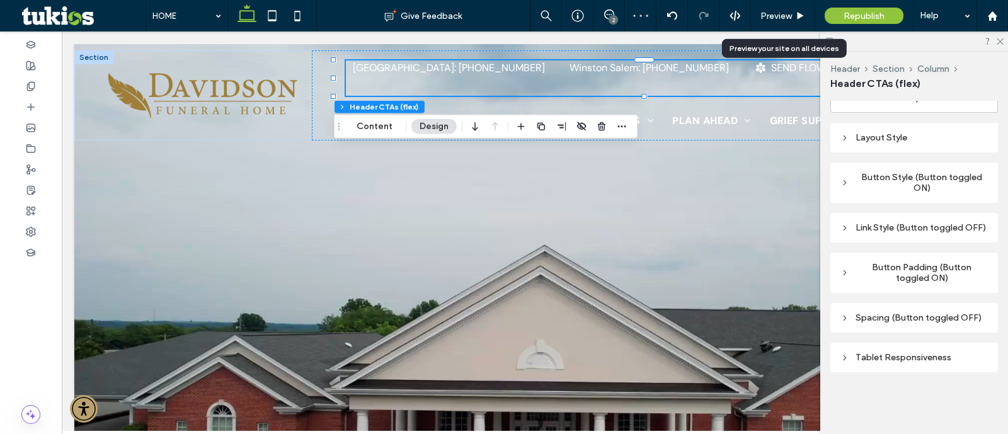
click at [948, 172] on div "Button Style (Button toggled ON)" at bounding box center [913, 182] width 147 height 21
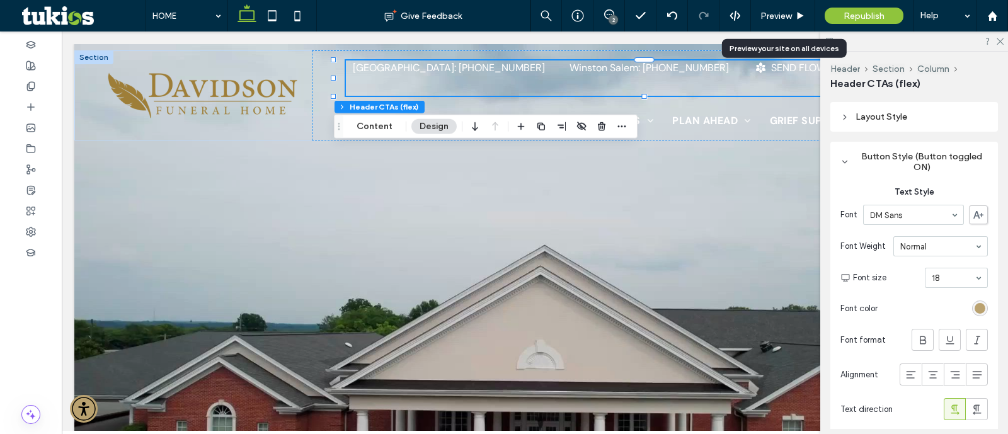
scroll to position [151, 0]
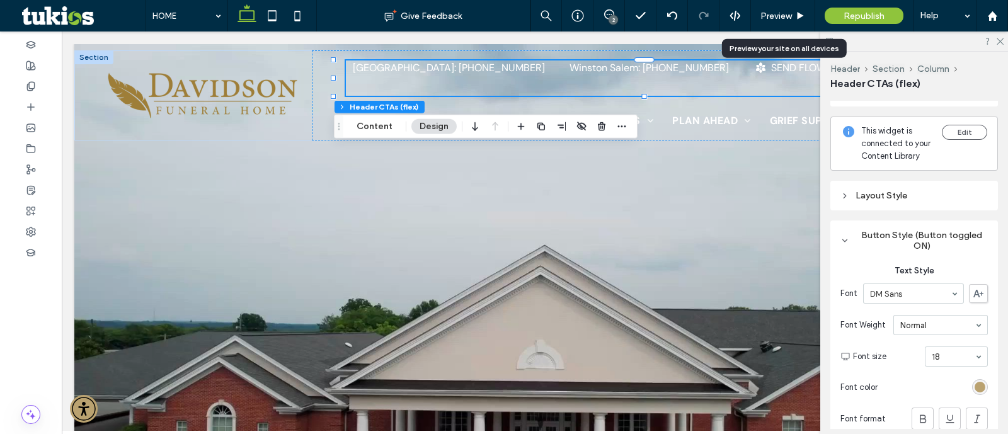
click at [906, 196] on div "Layout Style" at bounding box center [914, 196] width 168 height 30
click at [905, 201] on div "Layout Style" at bounding box center [913, 195] width 147 height 11
type input "*"
type input "***"
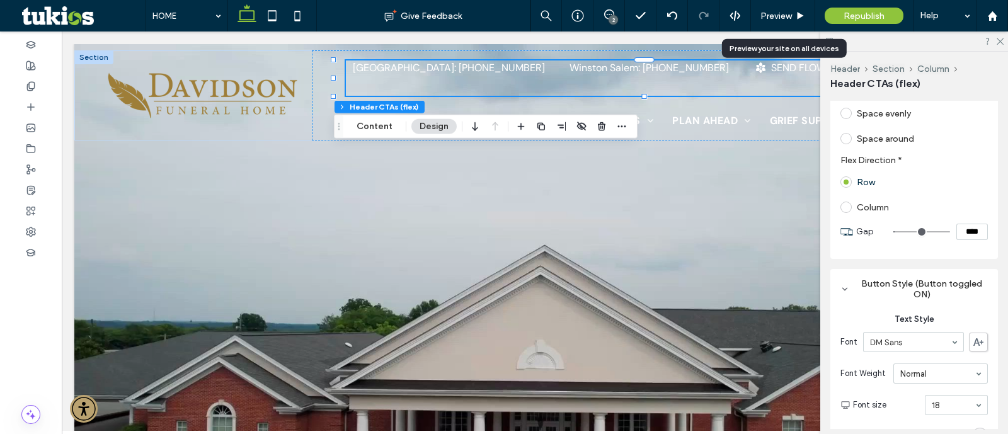
scroll to position [387, 0]
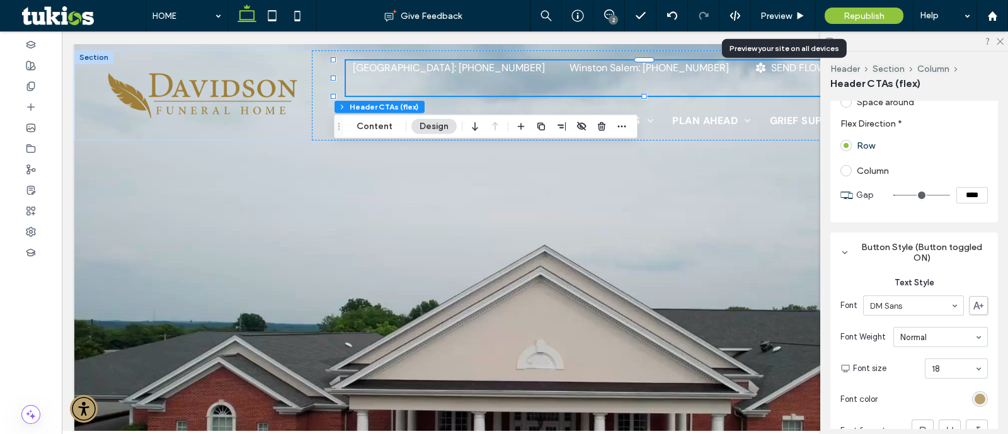
drag, startPoint x: 972, startPoint y: 208, endPoint x: 927, endPoint y: 215, distance: 46.0
click at [928, 203] on div "****" at bounding box center [940, 195] width 94 height 16
type input "***"
type input "*"
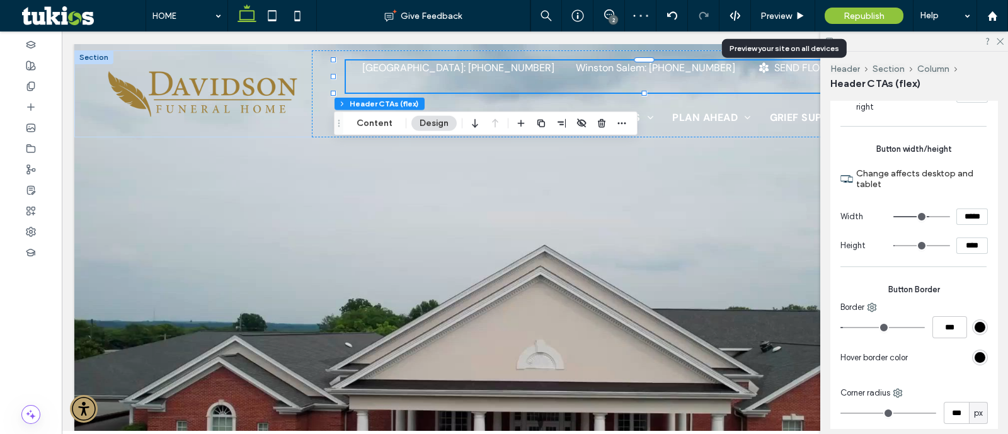
scroll to position [1174, 0]
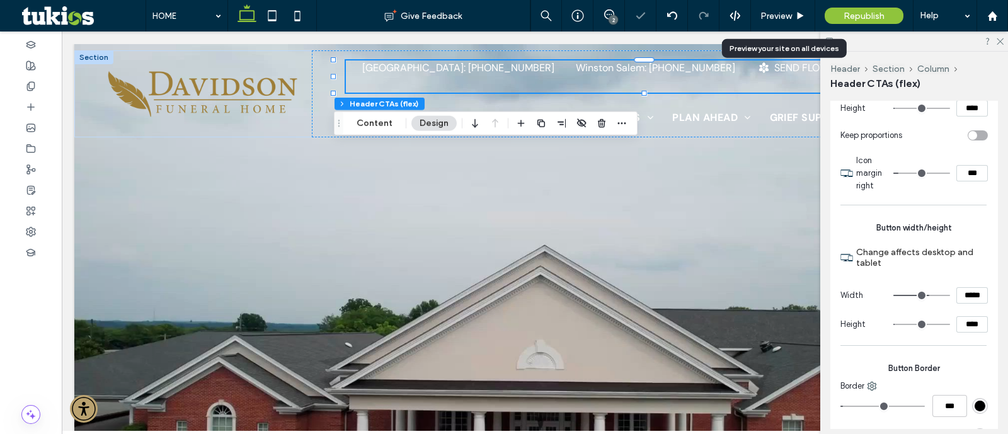
click at [957, 181] on input "***" at bounding box center [971, 173] width 31 height 16
type input "***"
type input "*"
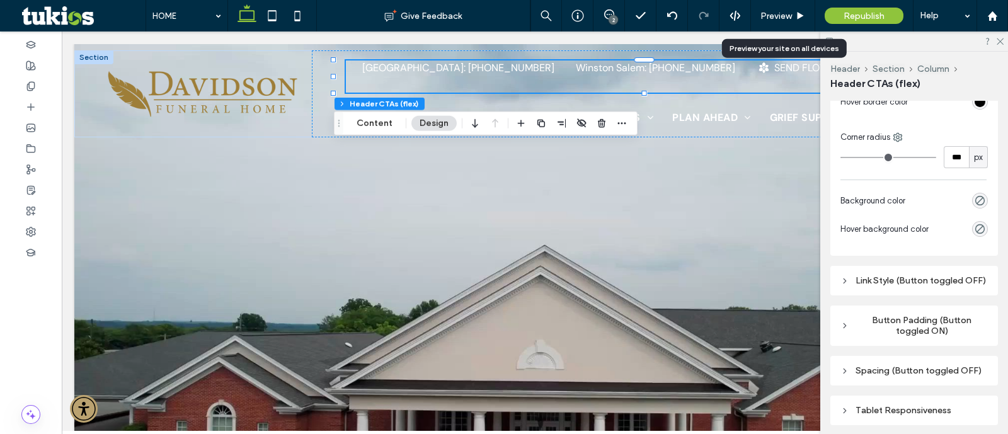
scroll to position [1582, 0]
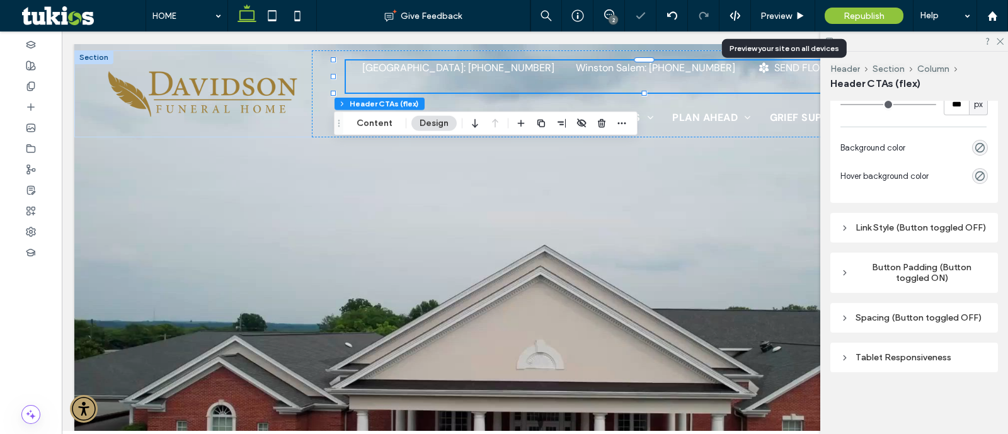
click at [908, 309] on div "Spacing (Button toggled OFF)" at bounding box center [914, 318] width 168 height 30
click at [908, 314] on div "Spacing (Button toggled OFF)" at bounding box center [913, 317] width 147 height 17
type input "*"
type input "***"
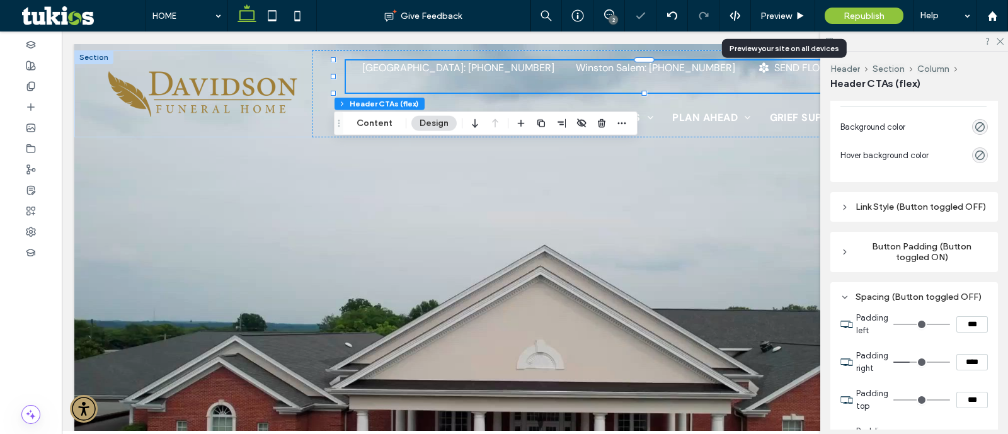
click at [910, 302] on div "Spacing (Button toggled OFF)" at bounding box center [913, 297] width 147 height 11
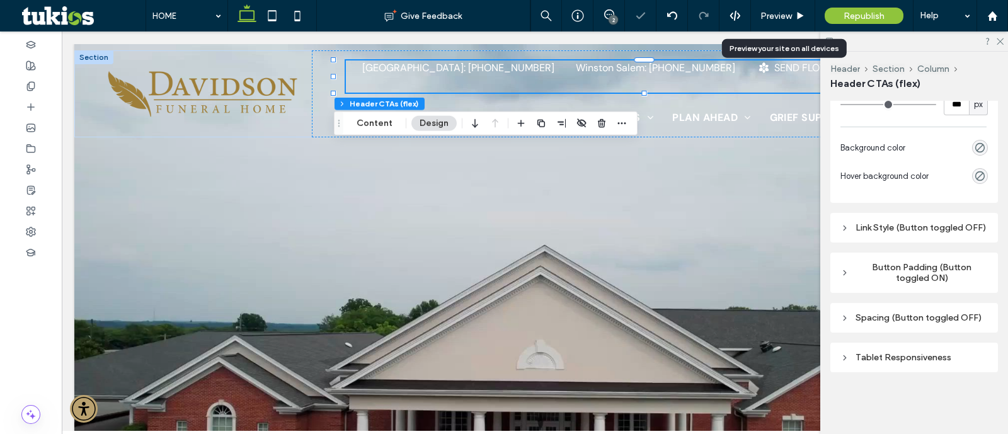
click at [920, 315] on div "Spacing (Button toggled OFF)" at bounding box center [913, 317] width 147 height 11
type input "*"
type input "***"
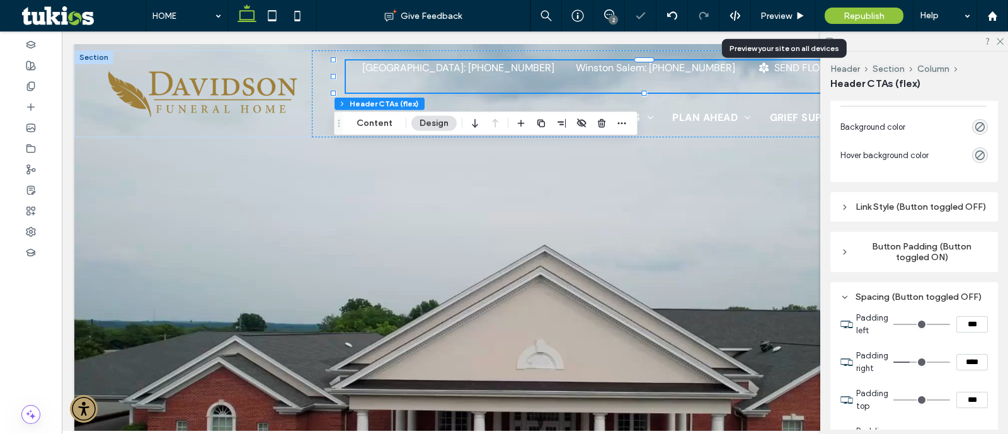
scroll to position [1740, 0]
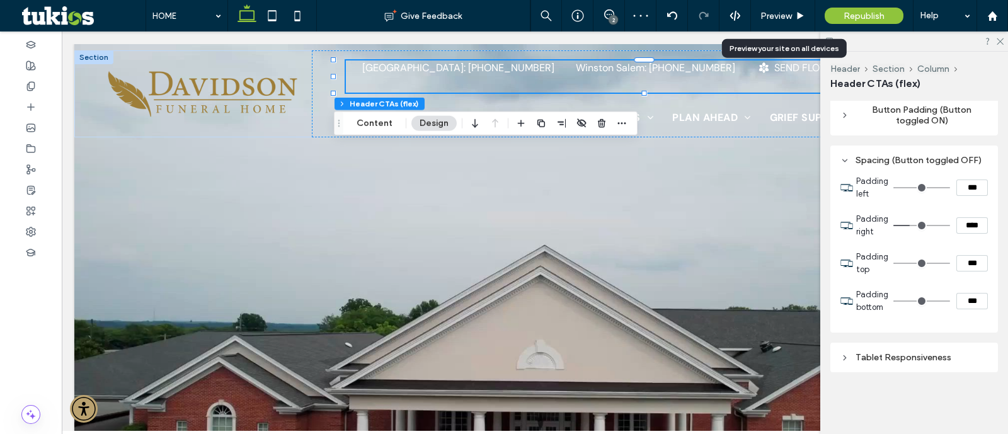
type input "**"
type input "****"
type input "**"
type input "****"
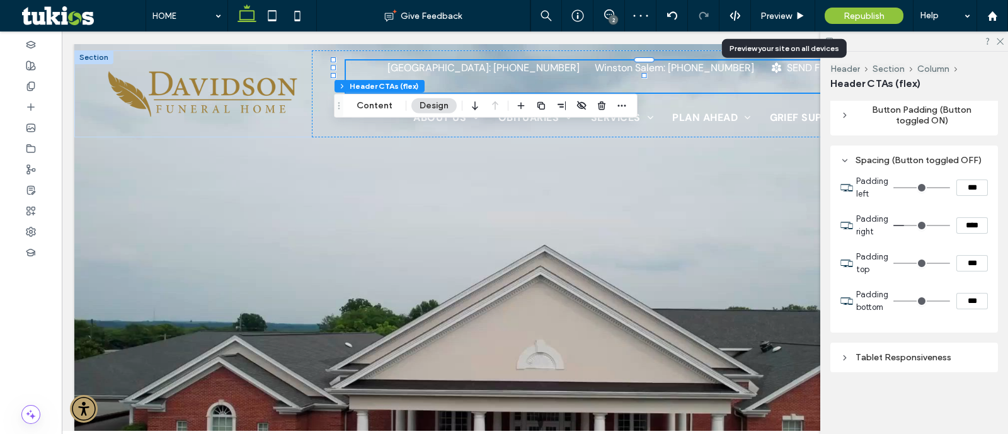
type input "**"
type input "****"
type input "**"
type input "****"
type input "**"
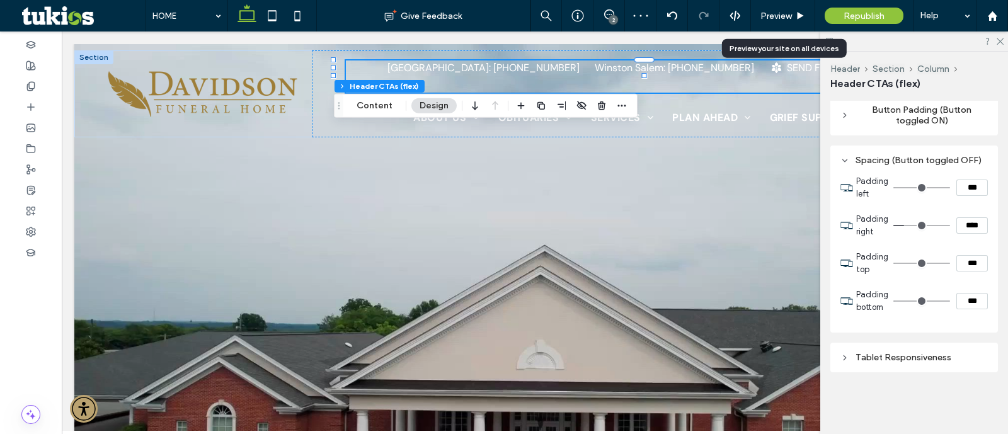
type input "****"
type input "**"
type input "****"
type input "*"
type input "***"
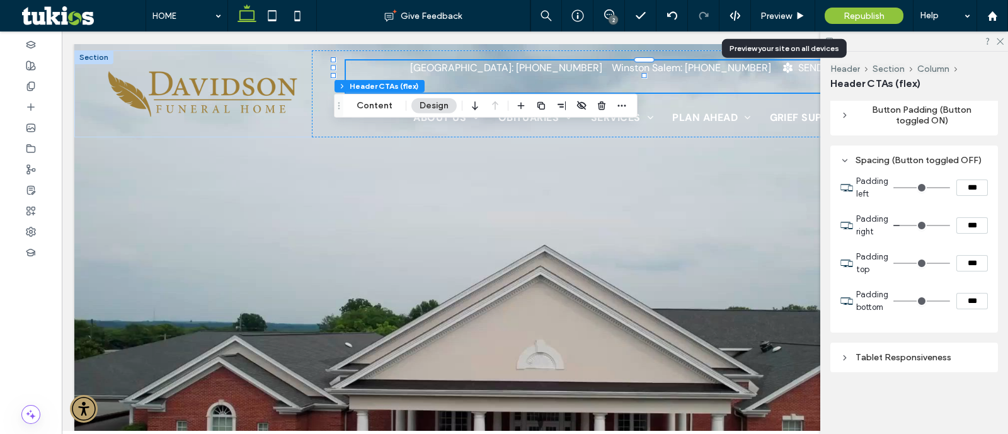
type input "*"
type input "***"
type input "*"
type input "***"
type input "*"
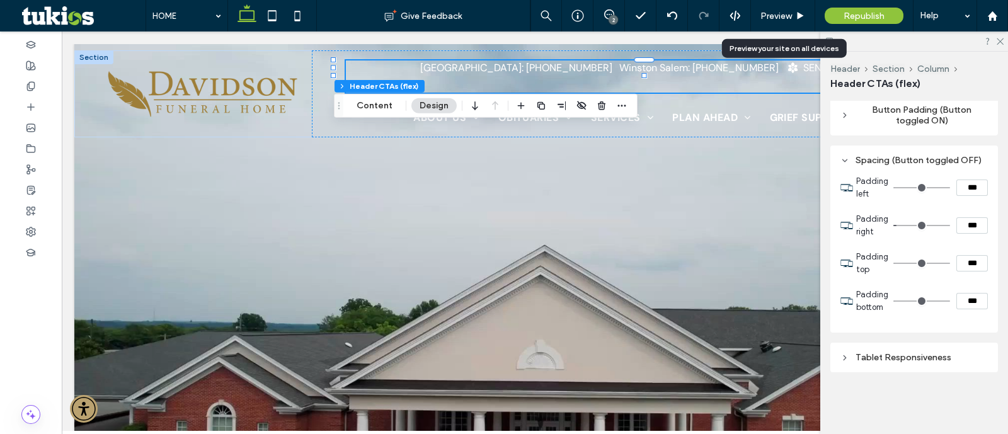
type input "***"
type input "*"
type input "***"
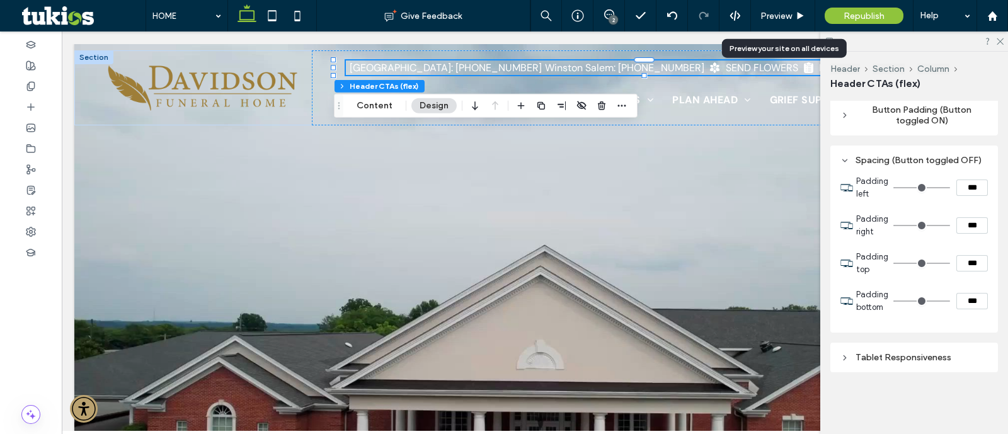
drag, startPoint x: 906, startPoint y: 227, endPoint x: 893, endPoint y: 228, distance: 13.9
type input "*"
click at [893, 226] on input "range" at bounding box center [921, 225] width 57 height 1
click at [781, 8] on div "Preview" at bounding box center [783, 15] width 64 height 31
click at [781, 21] on div "Preview" at bounding box center [783, 15] width 64 height 31
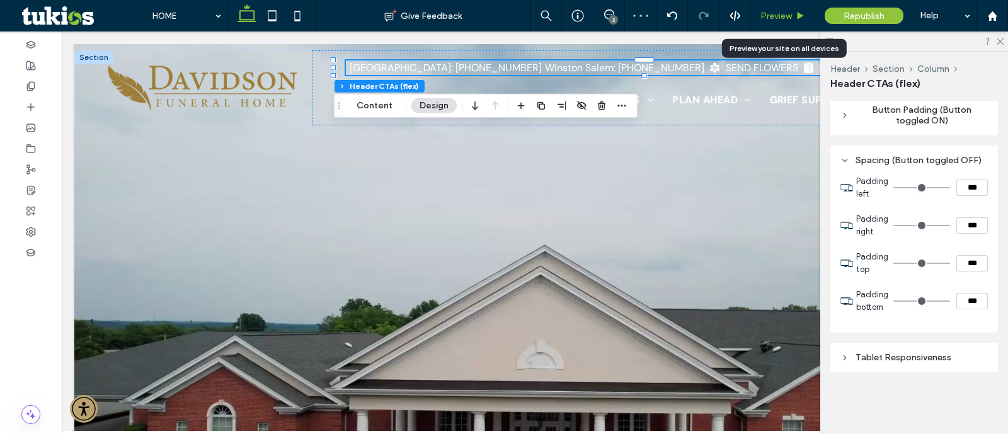
click at [797, 14] on use at bounding box center [800, 15] width 6 height 7
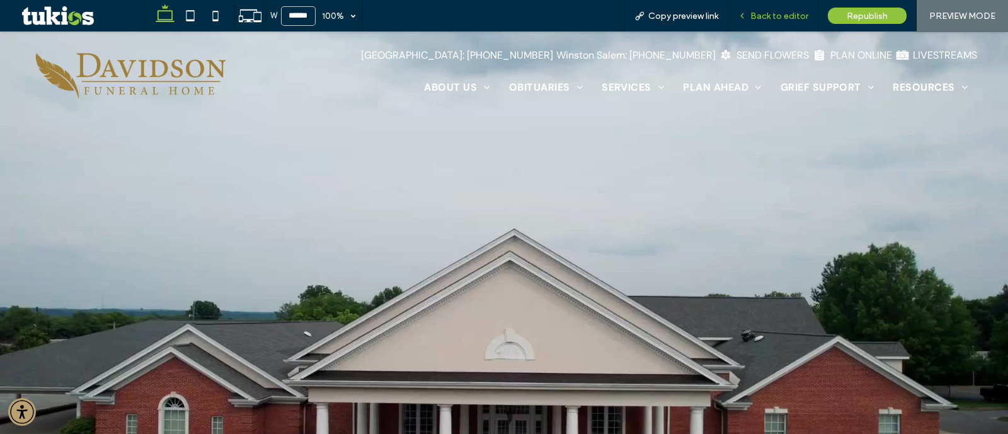
click at [778, 14] on span "Back to editor" at bounding box center [779, 16] width 58 height 11
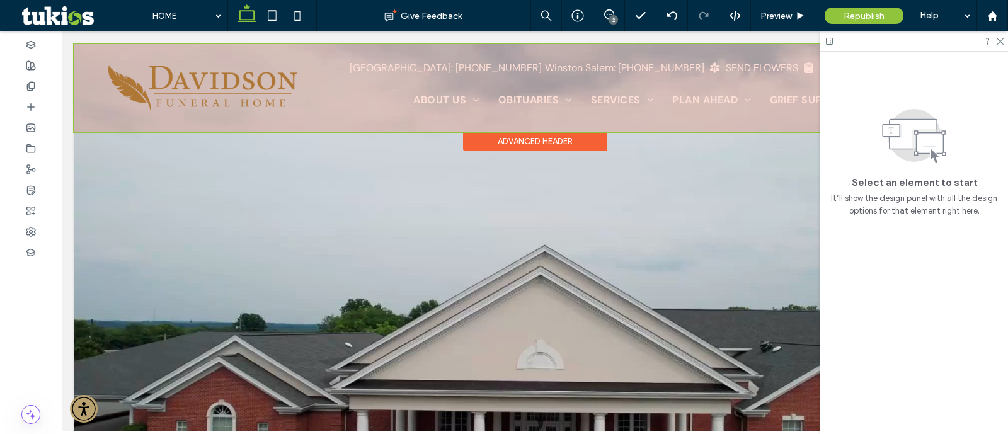
click at [607, 80] on div at bounding box center [534, 88] width 921 height 88
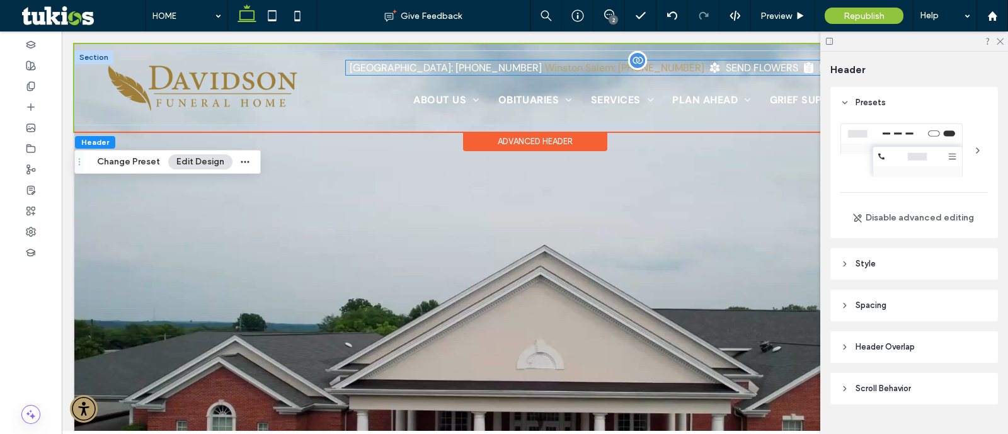
click at [600, 74] on div "Winston Salem: [PHONE_NUMBER]" at bounding box center [624, 67] width 159 height 13
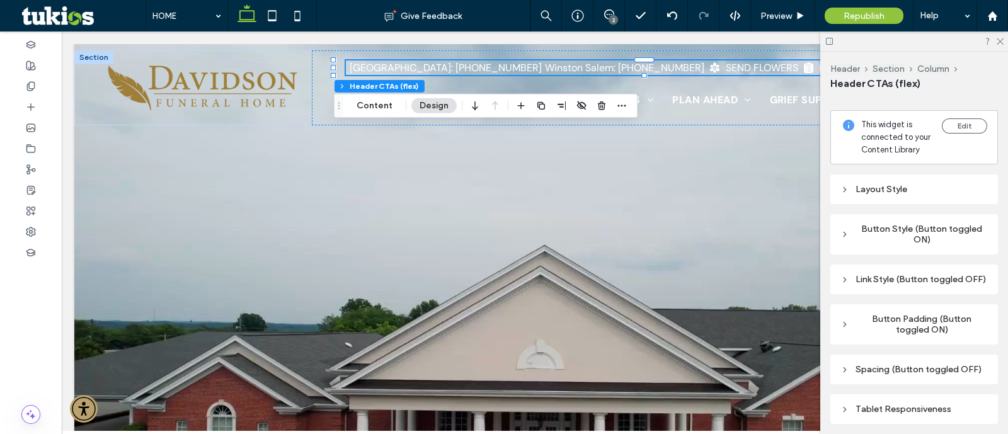
scroll to position [229, 0]
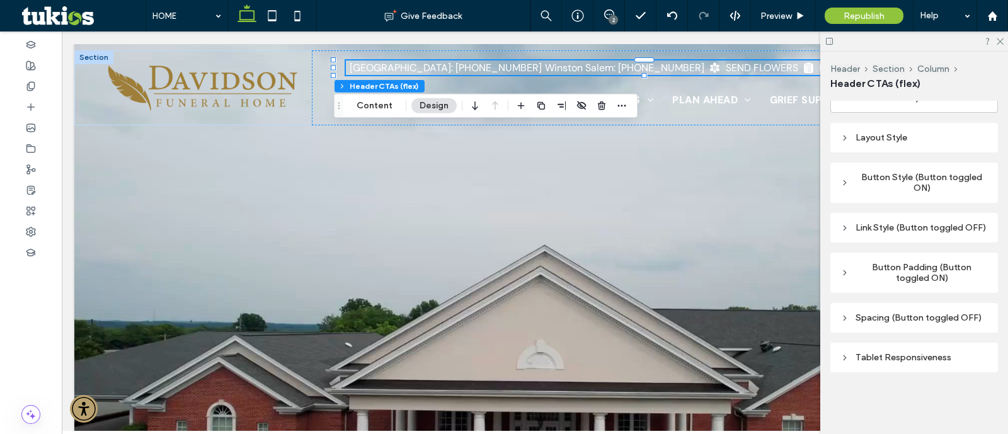
click at [913, 139] on div "Layout Style" at bounding box center [914, 138] width 168 height 30
click at [907, 132] on div "Layout Style" at bounding box center [913, 137] width 147 height 11
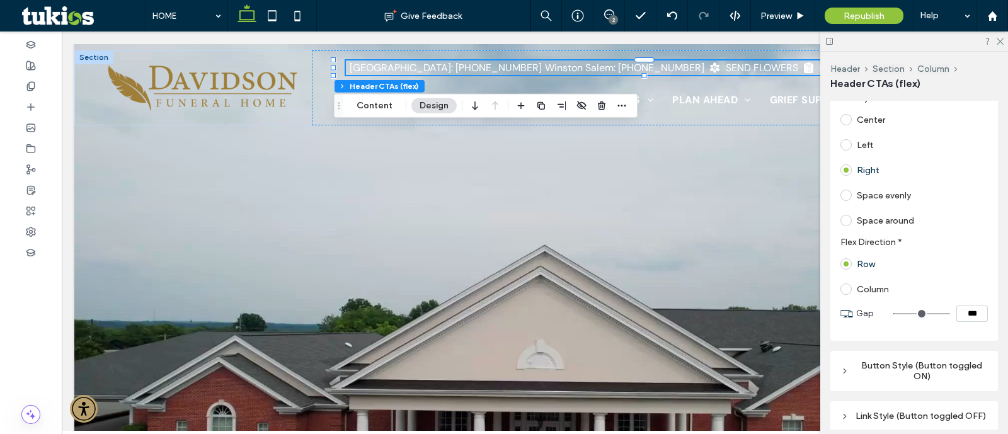
scroll to position [387, 0]
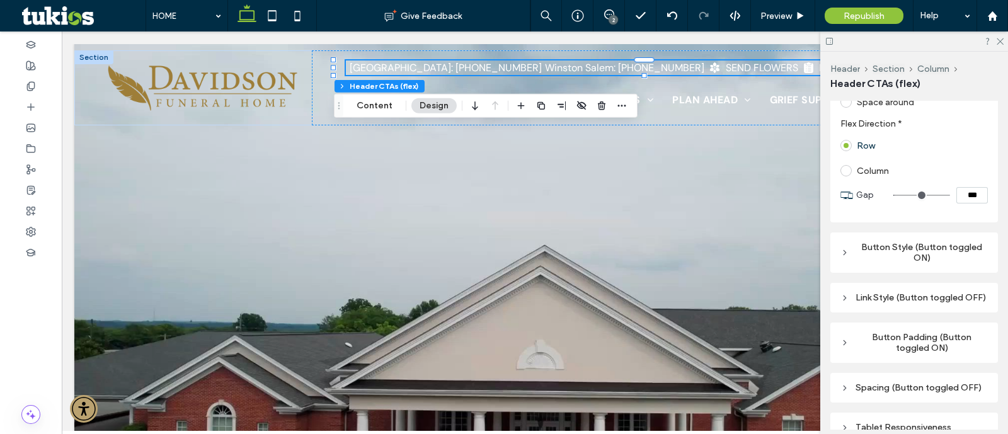
drag, startPoint x: 962, startPoint y: 205, endPoint x: 951, endPoint y: 205, distance: 11.4
click at [956, 203] on input "***" at bounding box center [971, 195] width 31 height 16
type input "****"
type input "**"
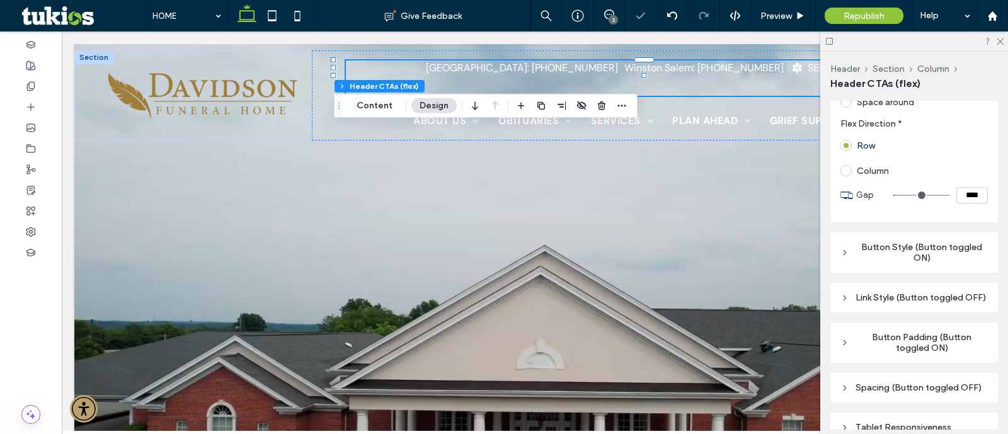
drag, startPoint x: 962, startPoint y: 207, endPoint x: 931, endPoint y: 207, distance: 30.9
click at [931, 203] on div "****" at bounding box center [940, 195] width 94 height 16
type input "****"
type input "**"
click at [781, 16] on span "Preview" at bounding box center [775, 16] width 31 height 11
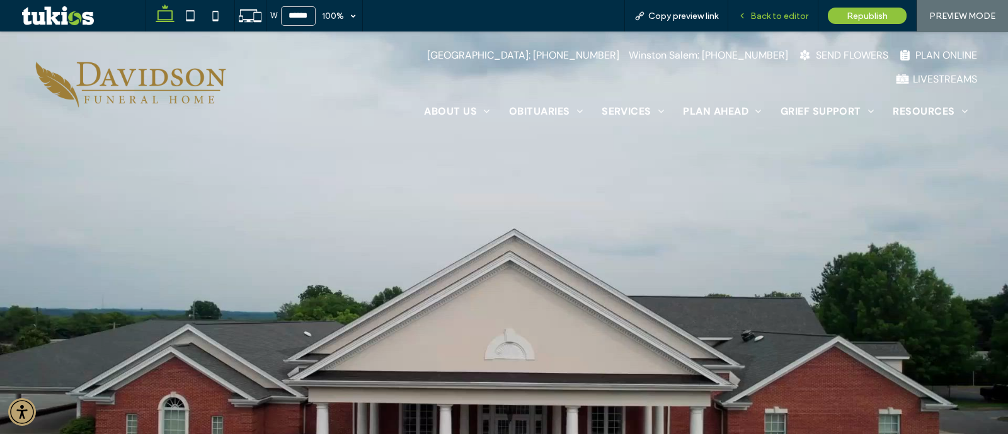
click at [797, 9] on div "Back to editor" at bounding box center [773, 15] width 90 height 31
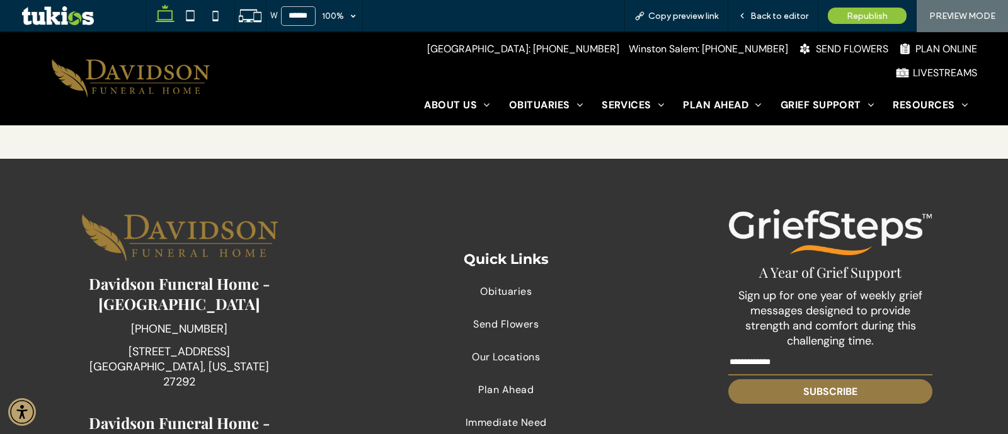
scroll to position [1764, 0]
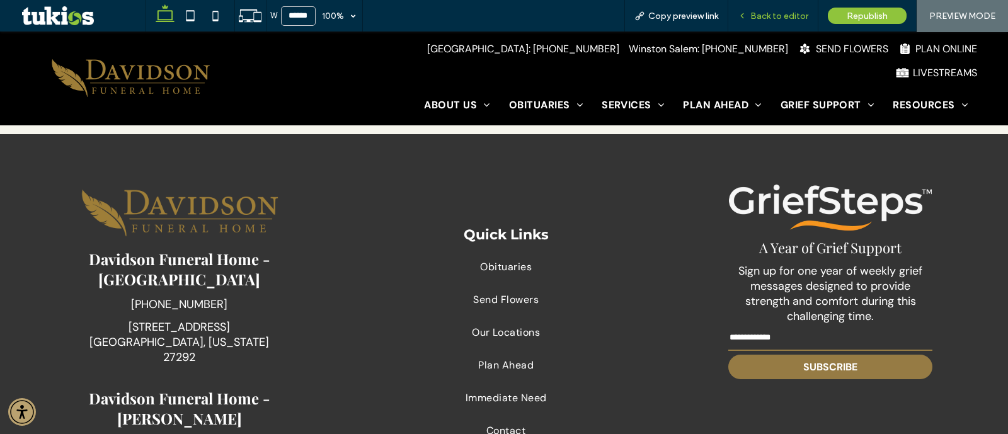
click at [809, 20] on div "Back to editor" at bounding box center [772, 16] width 89 height 11
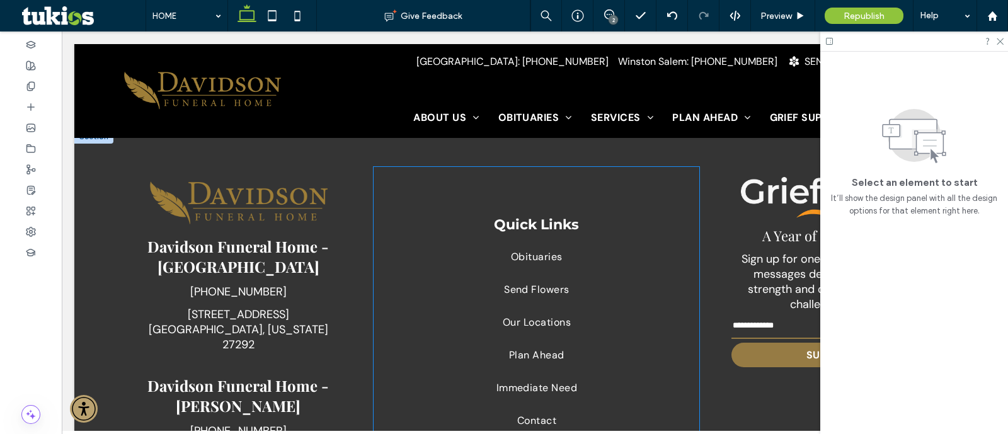
scroll to position [1841, 0]
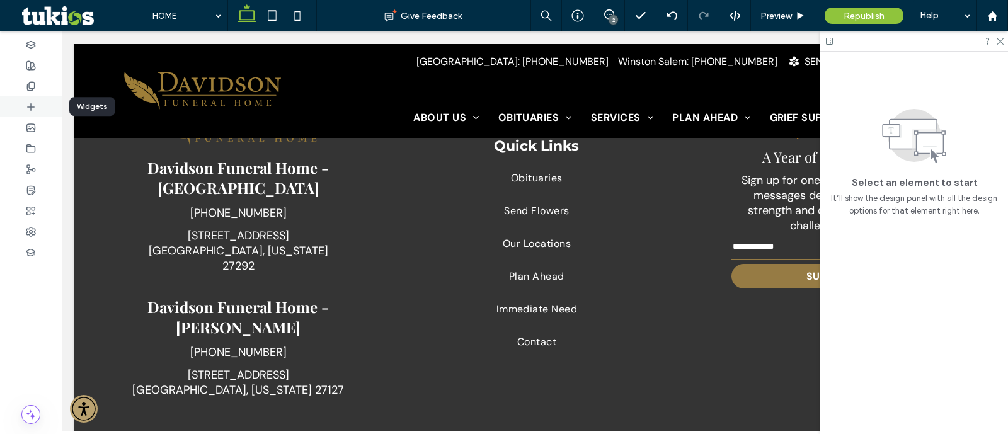
drag, startPoint x: 27, startPoint y: 105, endPoint x: 31, endPoint y: 111, distance: 6.8
click at [26, 105] on icon at bounding box center [31, 107] width 10 height 10
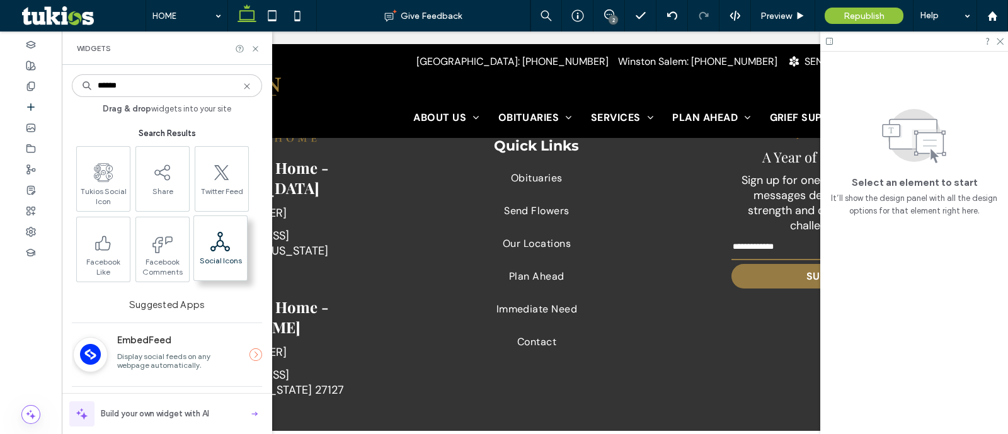
type input "******"
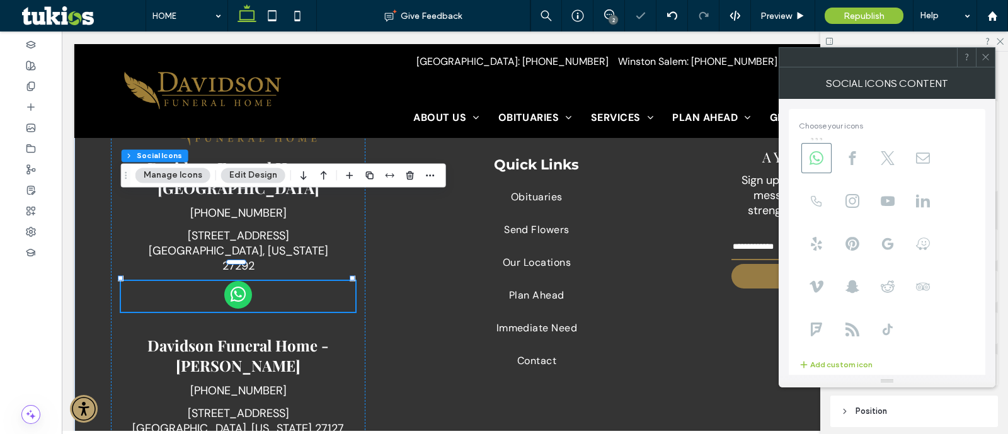
click at [828, 159] on span at bounding box center [816, 158] width 30 height 30
type input "**"
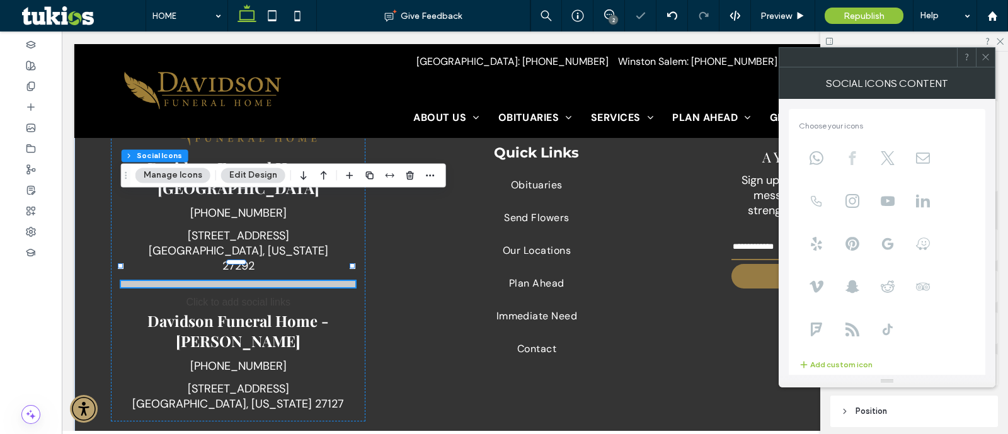
click at [848, 157] on use at bounding box center [851, 158] width 7 height 14
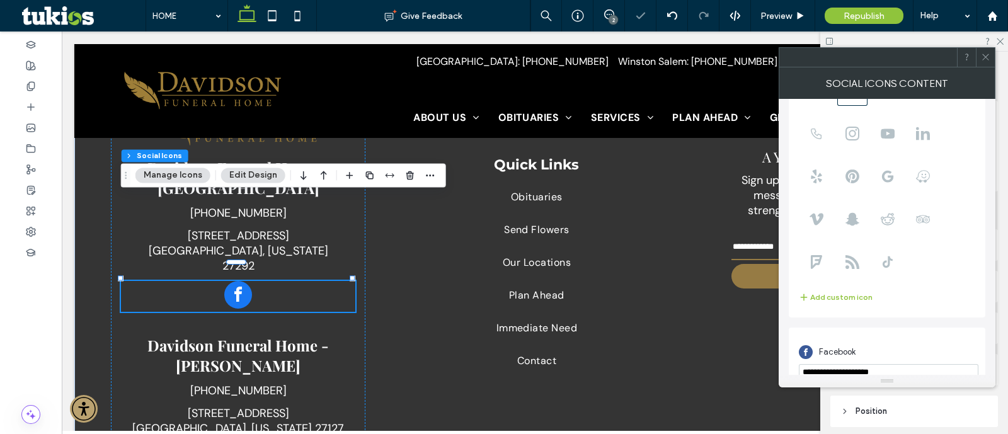
scroll to position [86, 0]
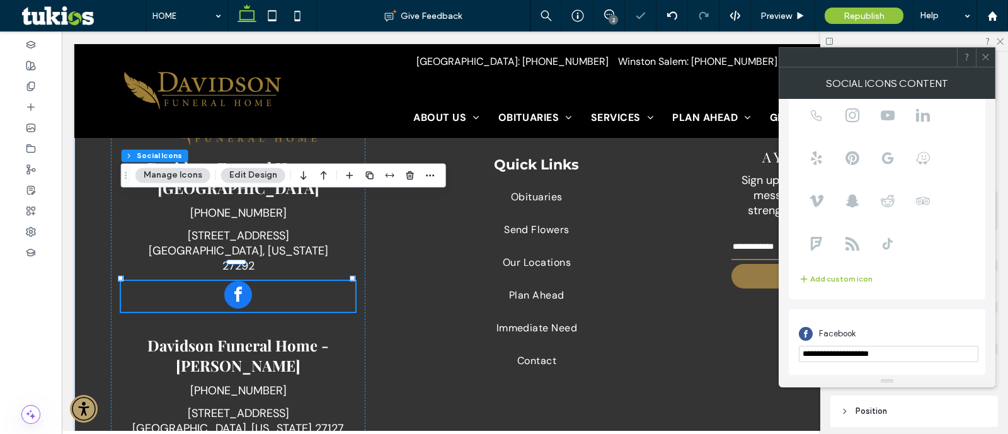
click at [888, 346] on input "**********" at bounding box center [889, 354] width 180 height 16
paste input "**********"
type input "**********"
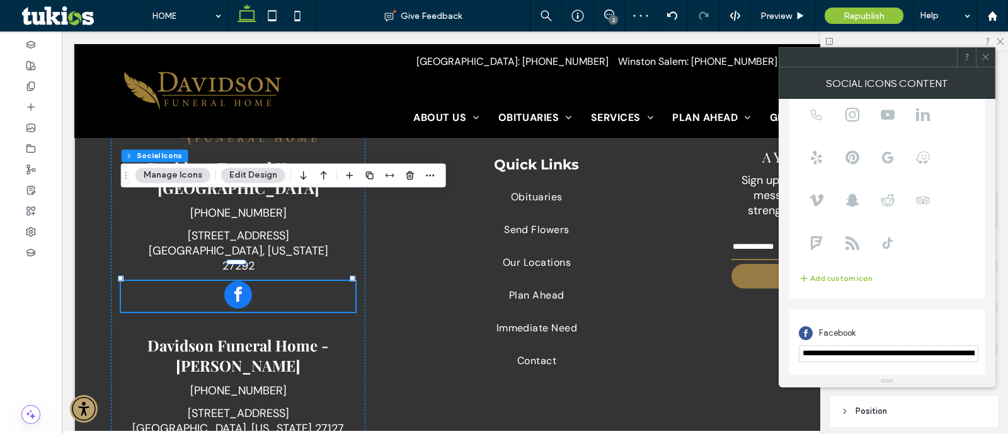
click at [908, 330] on div "Facebook" at bounding box center [887, 333] width 176 height 24
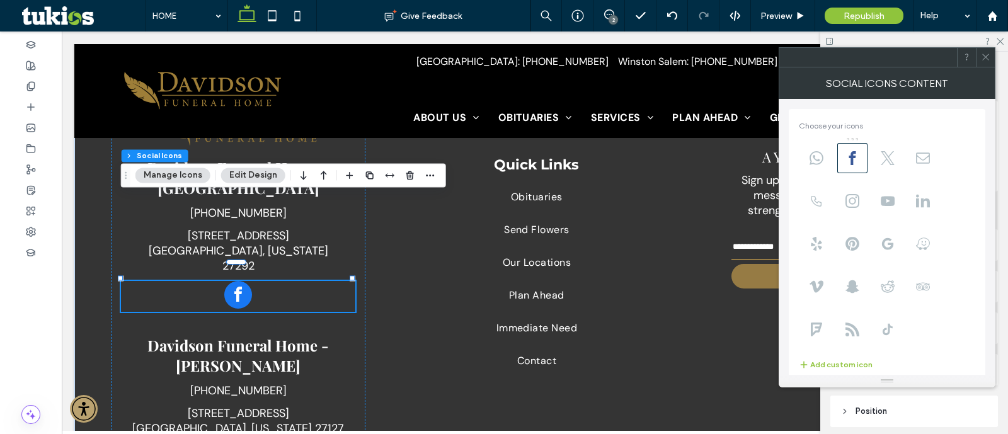
click at [985, 59] on icon at bounding box center [985, 56] width 9 height 9
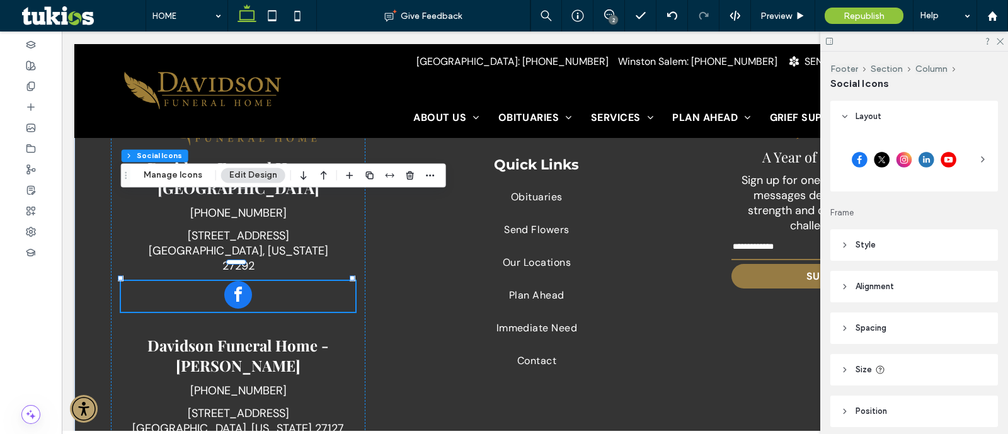
click at [913, 161] on div at bounding box center [903, 159] width 127 height 31
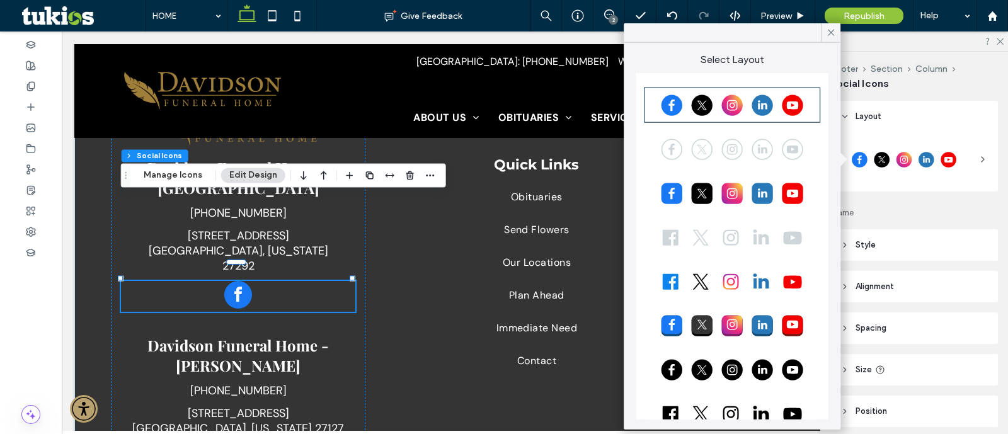
click at [753, 234] on div at bounding box center [732, 237] width 173 height 31
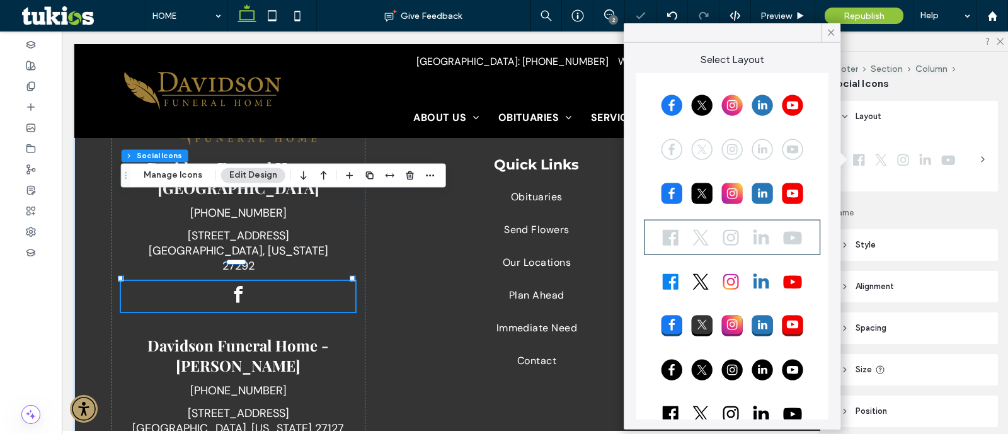
click at [746, 140] on div at bounding box center [732, 149] width 173 height 31
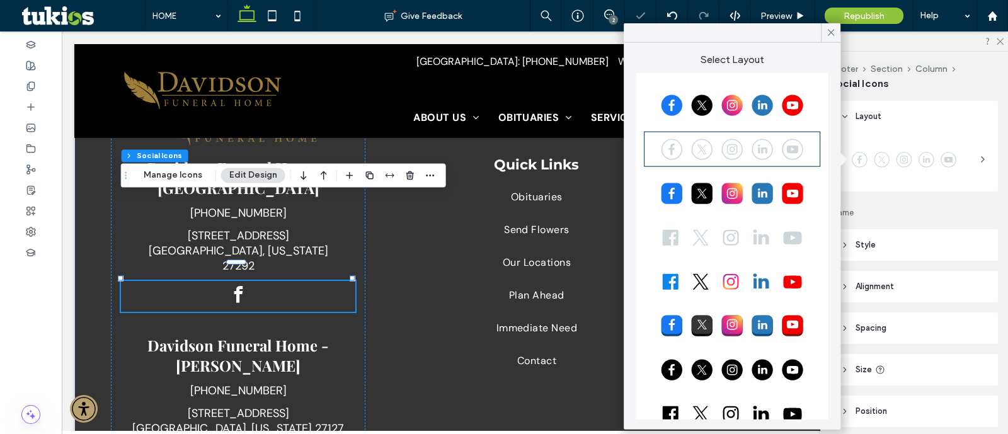
type input "**"
click at [320, 175] on icon "button" at bounding box center [323, 175] width 15 height 23
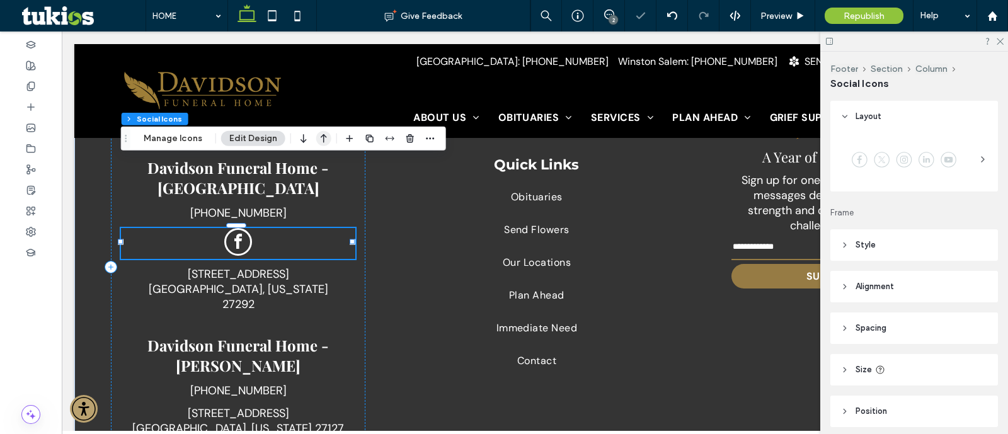
click at [316, 140] on icon "button" at bounding box center [323, 138] width 15 height 23
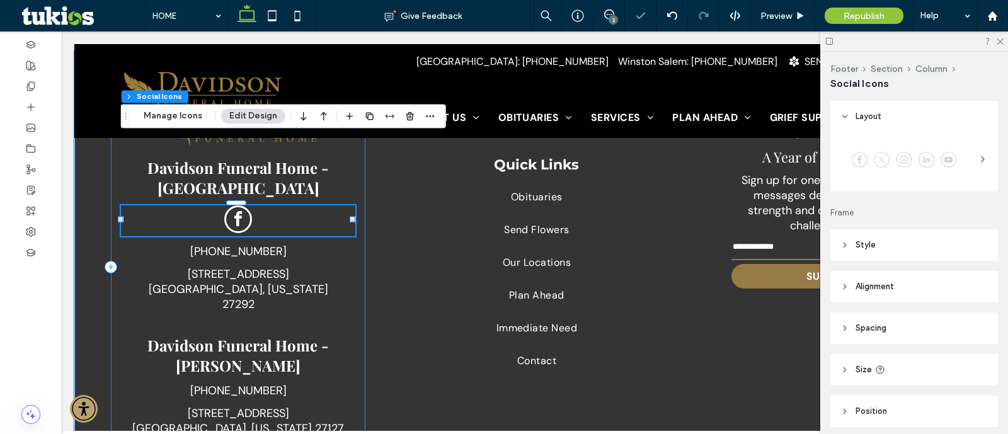
click at [318, 131] on div "Davidson Funeral Home - Lexington (336) 248-2311 301 North Main Street Lexingto…" at bounding box center [238, 267] width 254 height 358
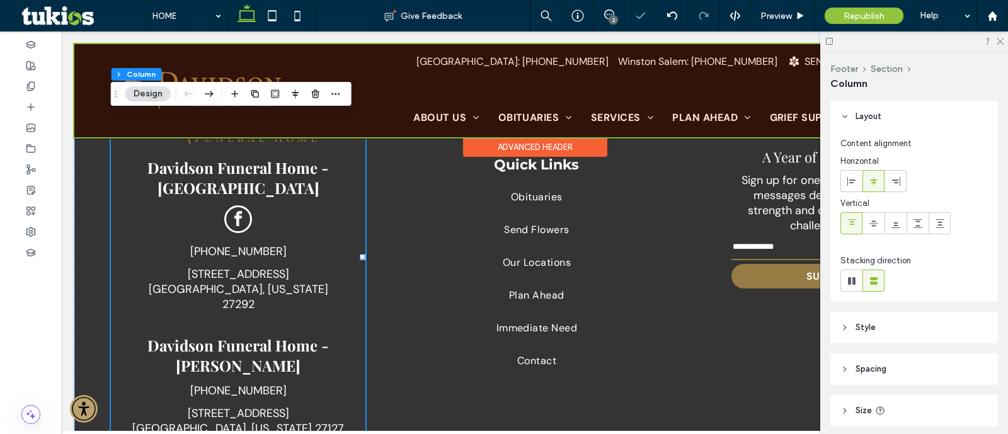
click at [319, 117] on div at bounding box center [534, 90] width 921 height 93
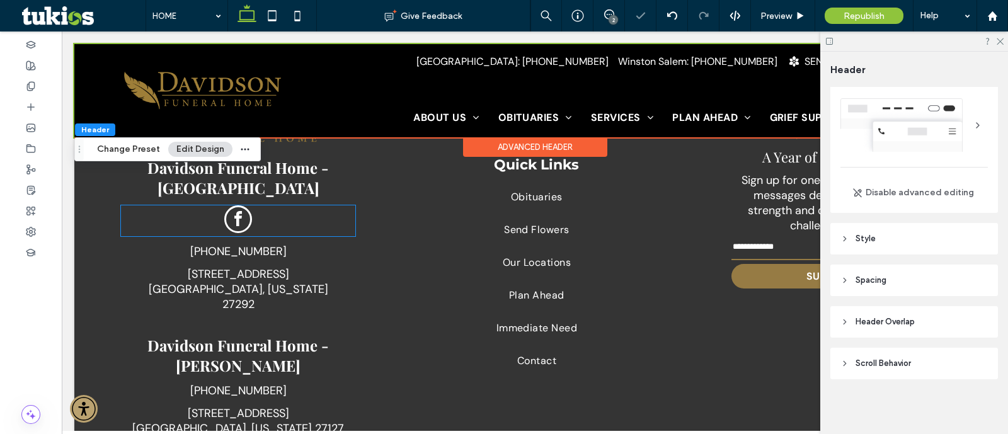
scroll to position [1684, 0]
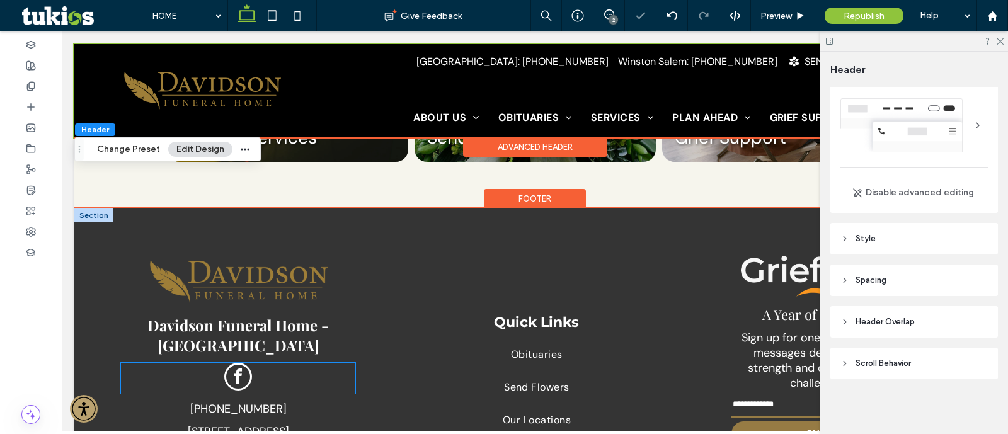
click at [280, 363] on div at bounding box center [238, 378] width 234 height 31
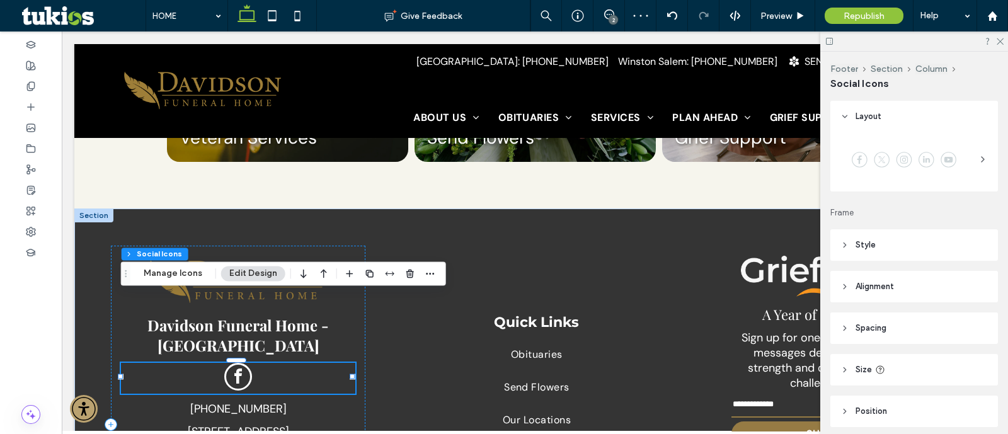
click at [321, 272] on use "button" at bounding box center [324, 274] width 6 height 9
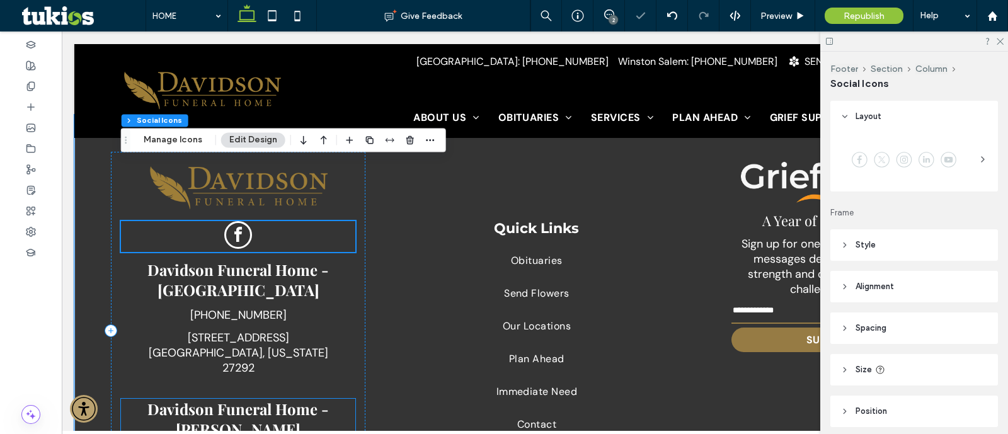
scroll to position [1762, 0]
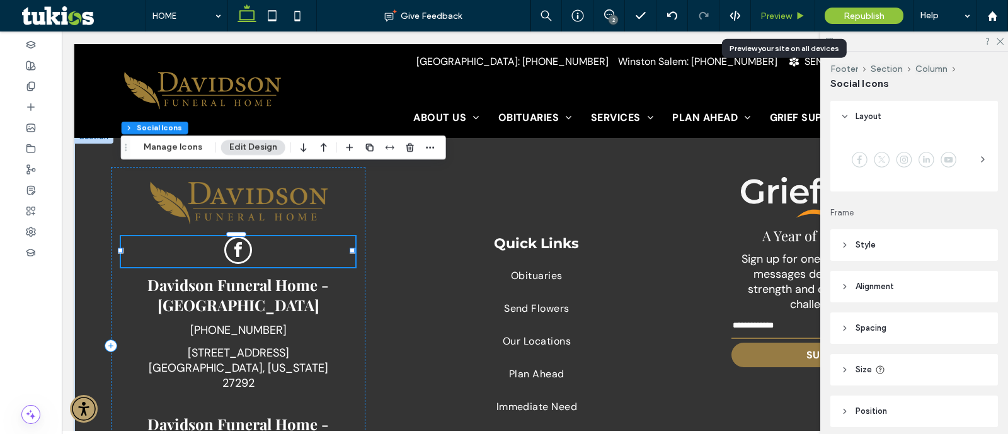
click at [777, 18] on span "Preview" at bounding box center [775, 16] width 31 height 11
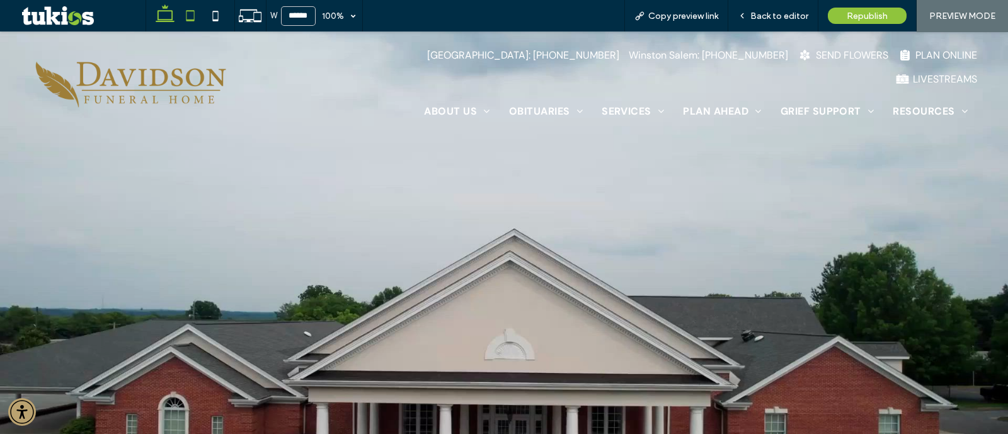
click at [195, 15] on icon at bounding box center [190, 15] width 25 height 25
type input "*****"
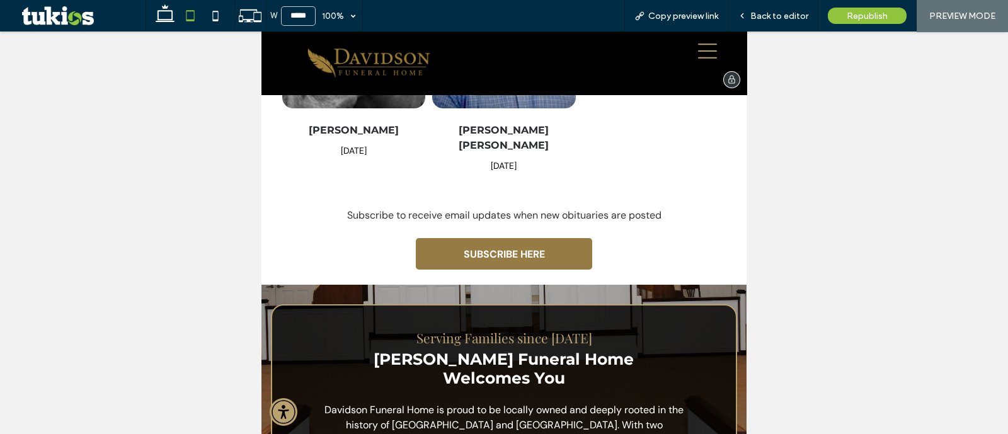
scroll to position [1112, 0]
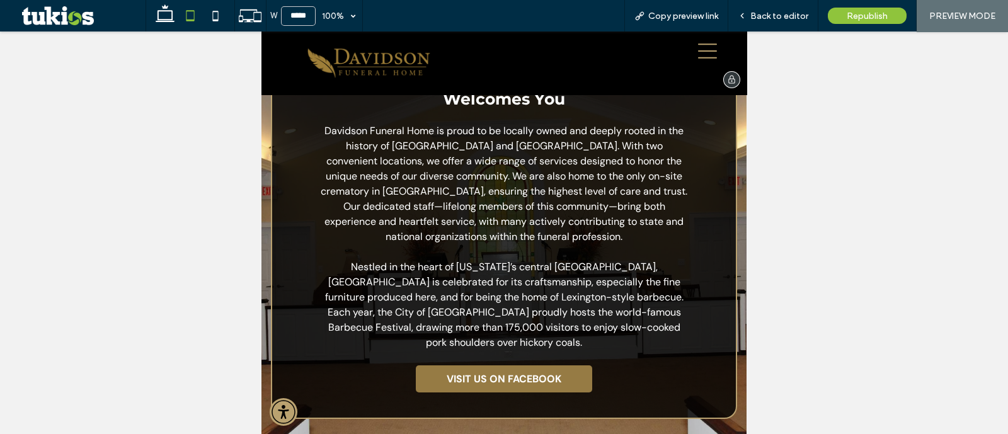
click at [698, 53] on icon at bounding box center [707, 51] width 19 height 19
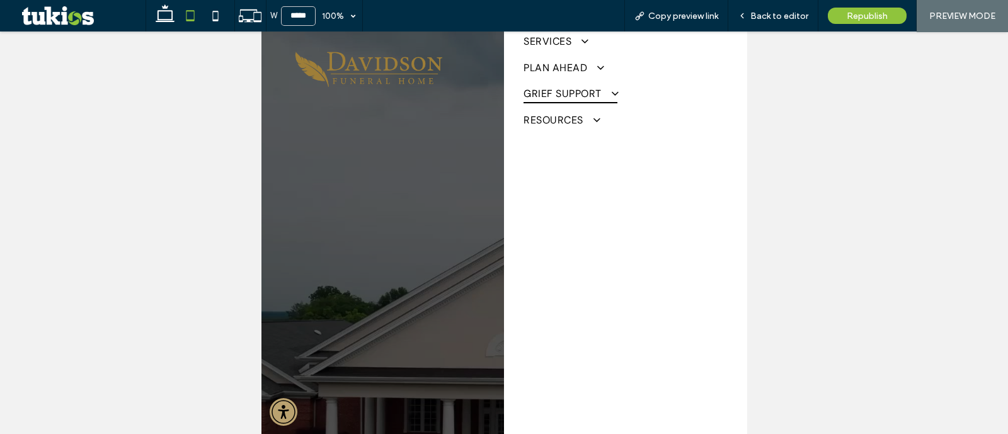
scroll to position [0, 0]
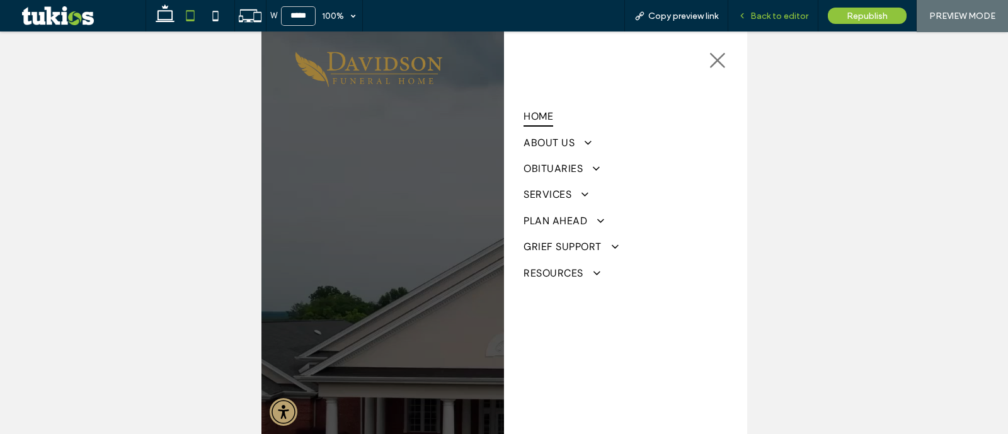
drag, startPoint x: 790, startPoint y: 17, endPoint x: 208, endPoint y: 200, distance: 609.4
click at [790, 17] on span "Back to editor" at bounding box center [779, 16] width 58 height 11
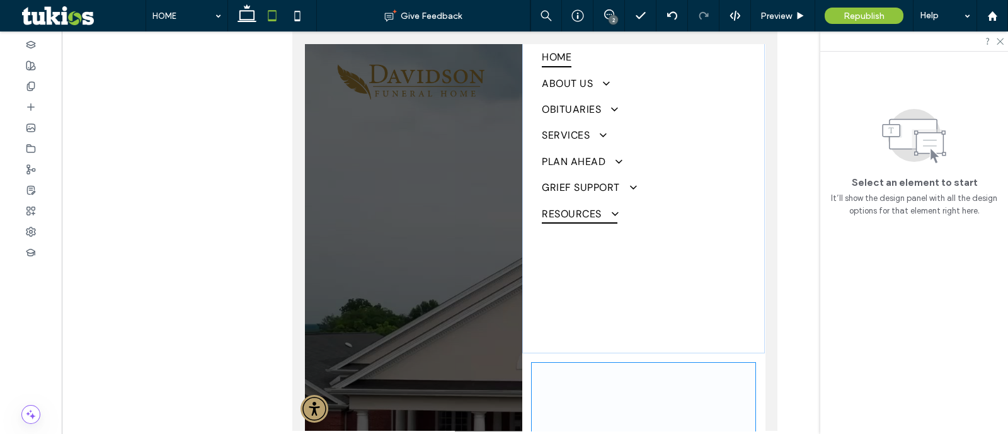
scroll to position [14, 0]
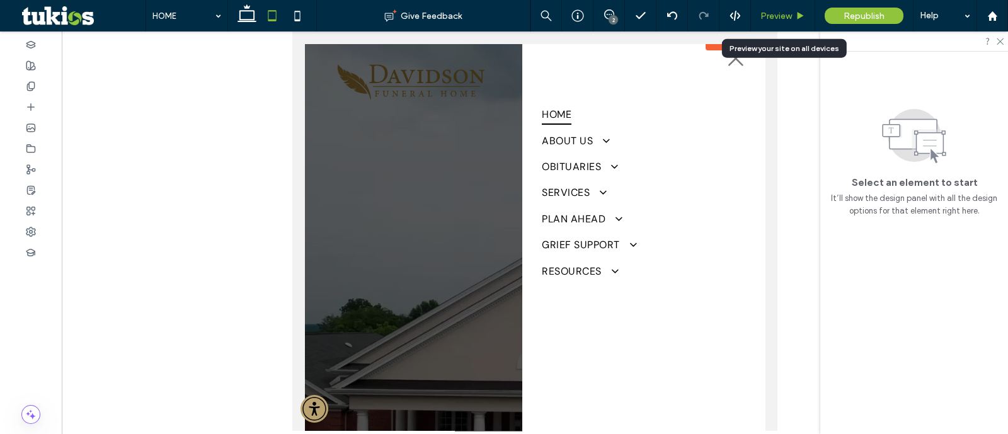
click at [792, 14] on span "Preview" at bounding box center [775, 16] width 31 height 11
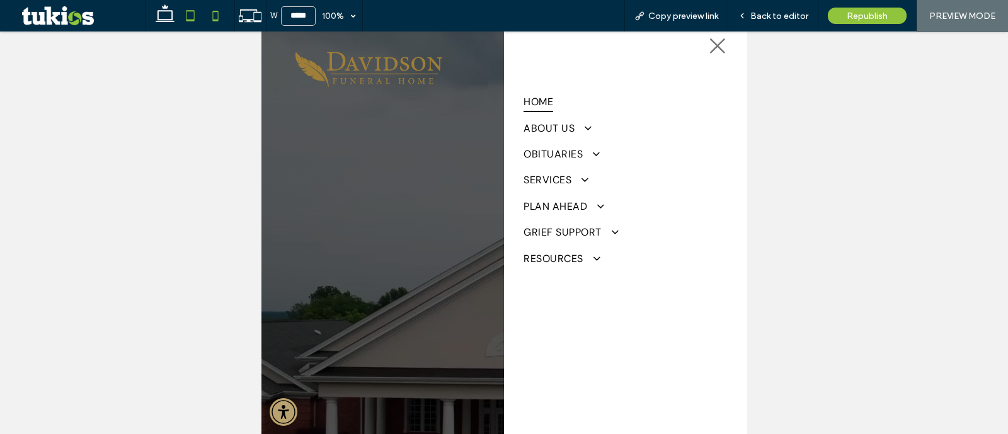
click at [217, 23] on icon at bounding box center [215, 15] width 25 height 25
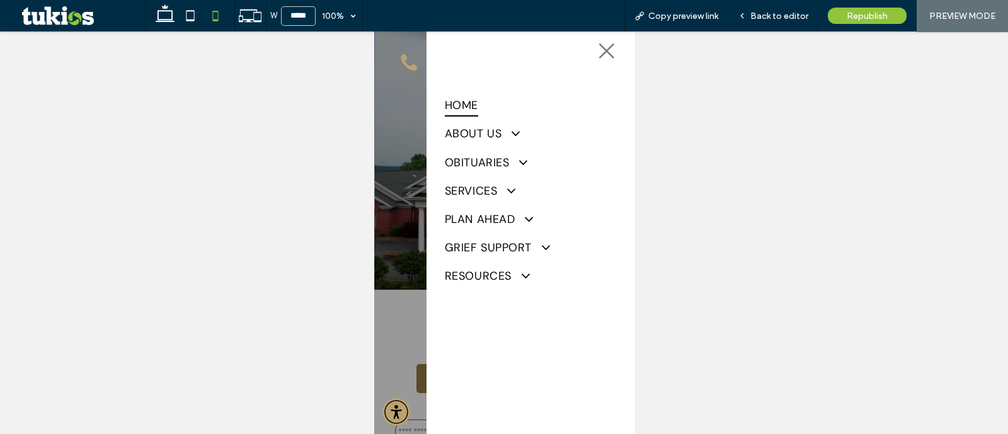
type input "*****"
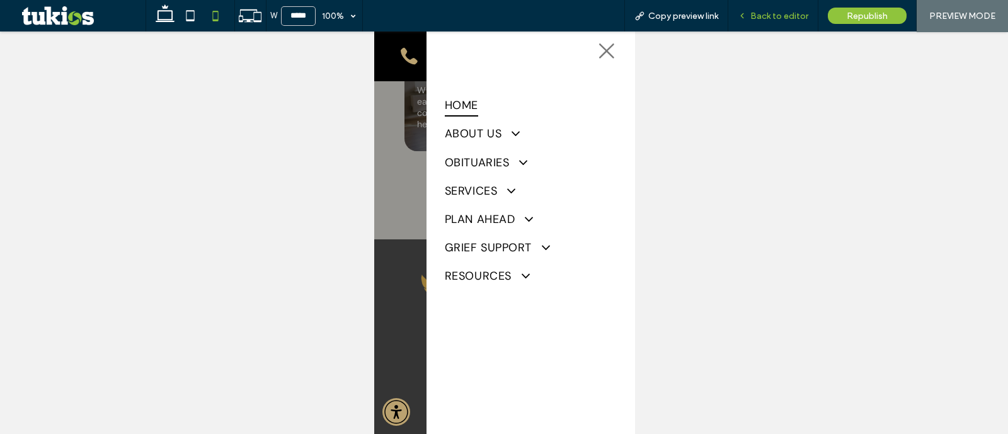
click at [753, 16] on span "Back to editor" at bounding box center [779, 16] width 58 height 11
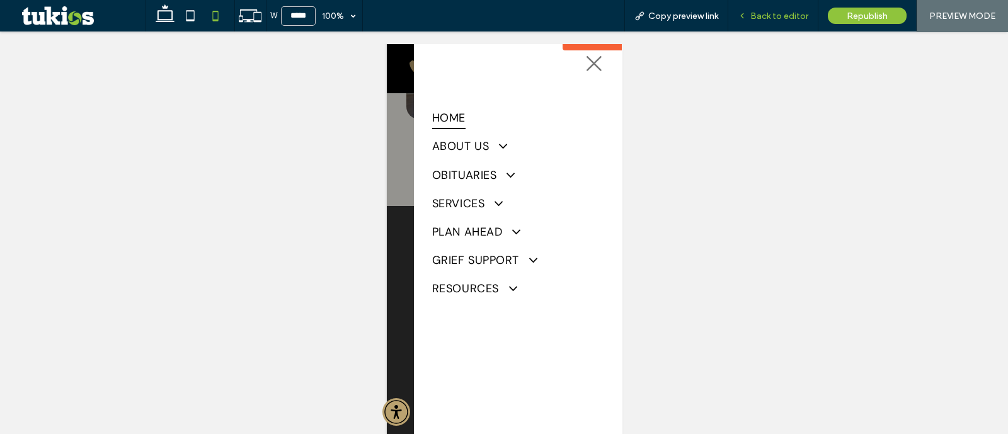
scroll to position [2519, 0]
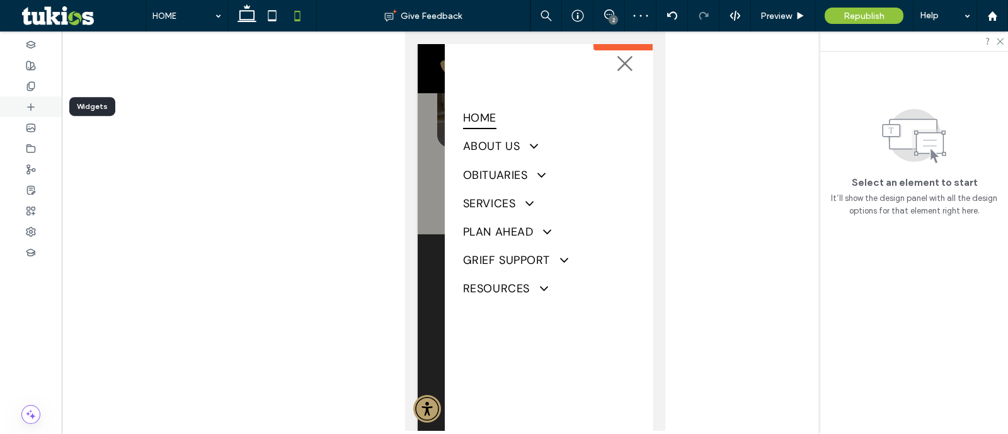
click at [18, 107] on div at bounding box center [31, 106] width 62 height 21
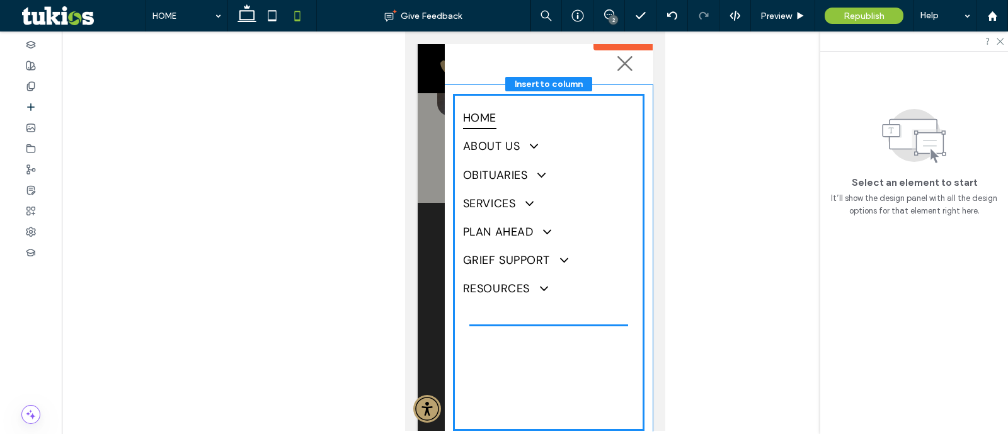
scroll to position [2554, 0]
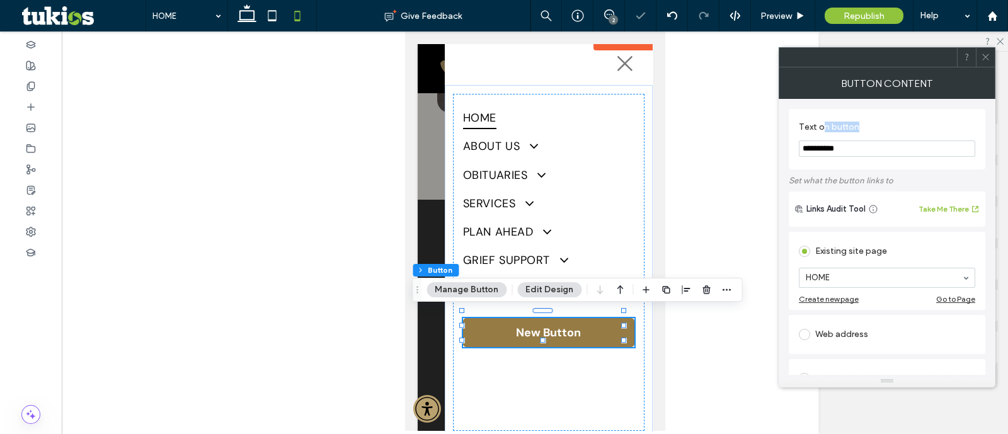
drag, startPoint x: 882, startPoint y: 134, endPoint x: 822, endPoint y: 127, distance: 60.2
click at [822, 127] on label "Text on button" at bounding box center [884, 129] width 171 height 14
drag, startPoint x: 853, startPoint y: 143, endPoint x: 677, endPoint y: 128, distance: 176.3
click at [677, 130] on body ".wqwq-1{fill:#231f20;} .cls-1q, .cls-2q { fill-rule: evenodd; } .cls-2q { fill:…" at bounding box center [504, 217] width 1008 height 434
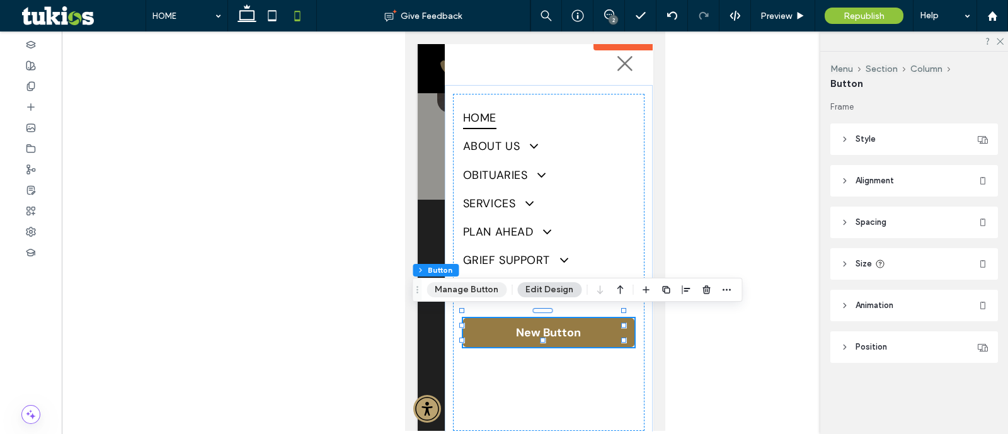
drag, startPoint x: 490, startPoint y: 295, endPoint x: 135, endPoint y: 271, distance: 355.4
click at [490, 295] on button "Manage Button" at bounding box center [466, 289] width 80 height 15
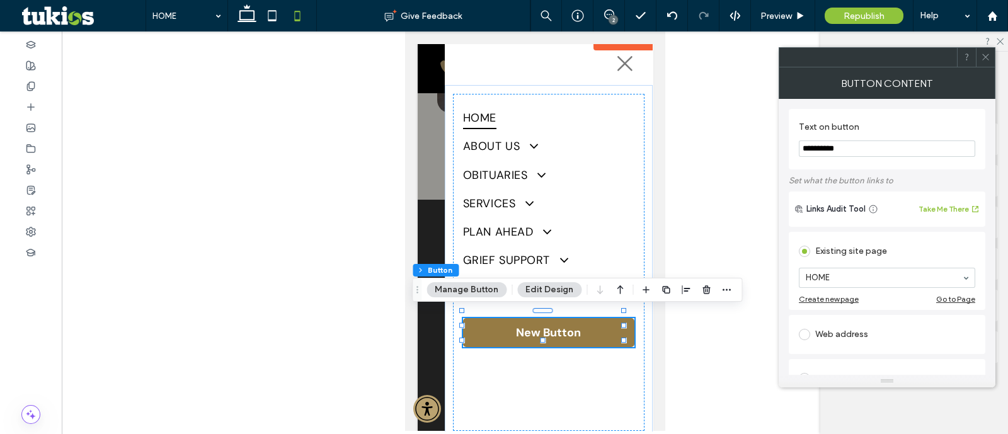
click at [863, 145] on input "**********" at bounding box center [887, 148] width 176 height 16
type input "**********"
click at [869, 343] on div "Web address" at bounding box center [887, 334] width 176 height 20
click at [875, 323] on input "url" at bounding box center [887, 320] width 176 height 16
paste input "**********"
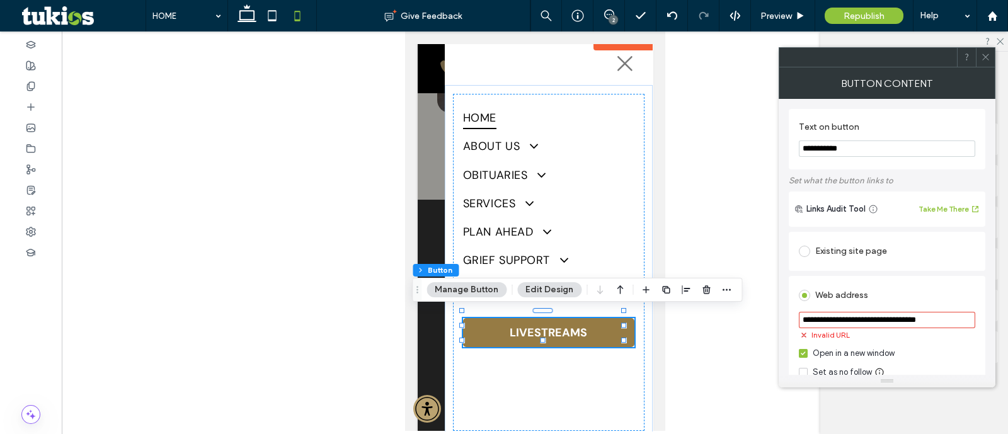
click at [951, 323] on input "**********" at bounding box center [887, 320] width 176 height 16
paste input "**********"
type input "**********"
click at [940, 183] on label "Set what the button links to" at bounding box center [887, 180] width 197 height 22
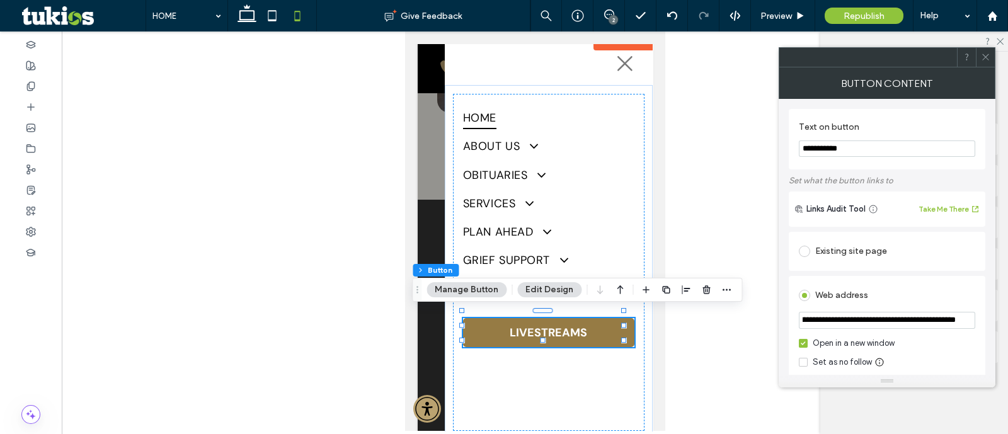
scroll to position [0, 0]
click at [988, 61] on icon at bounding box center [985, 56] width 9 height 9
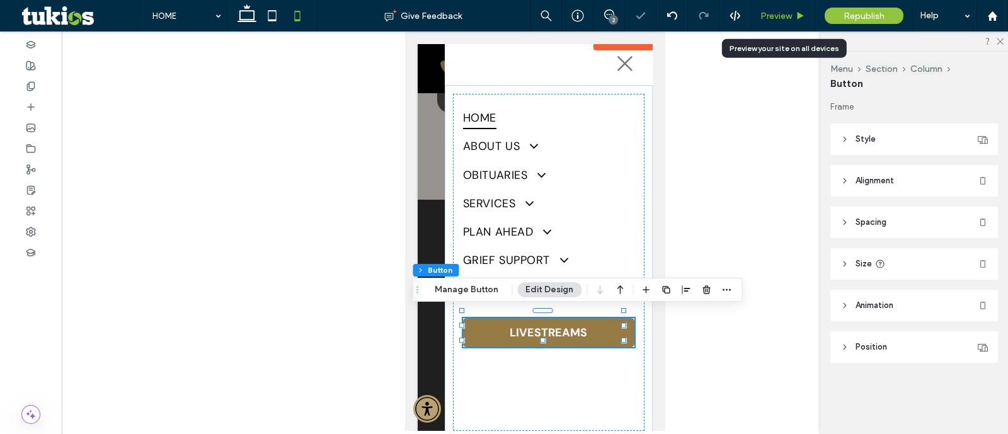
click at [798, 9] on div "Preview" at bounding box center [783, 15] width 64 height 31
click at [790, 11] on span "Preview" at bounding box center [775, 16] width 31 height 11
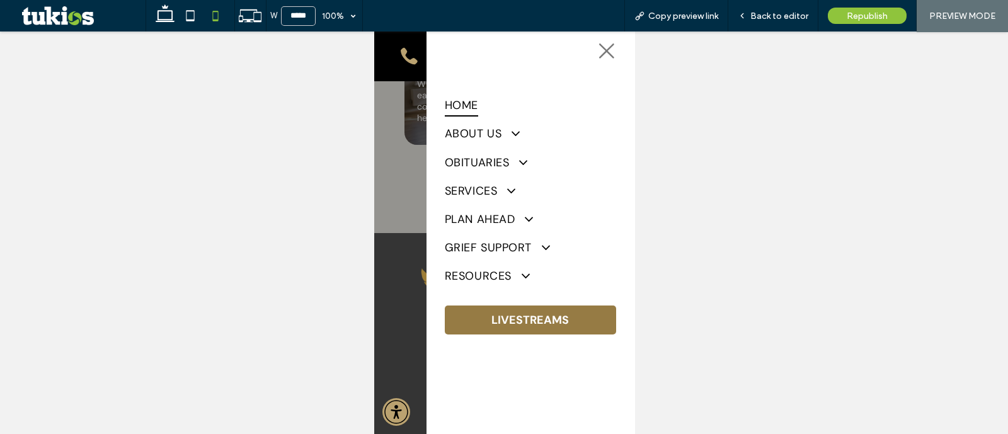
scroll to position [2583, 0]
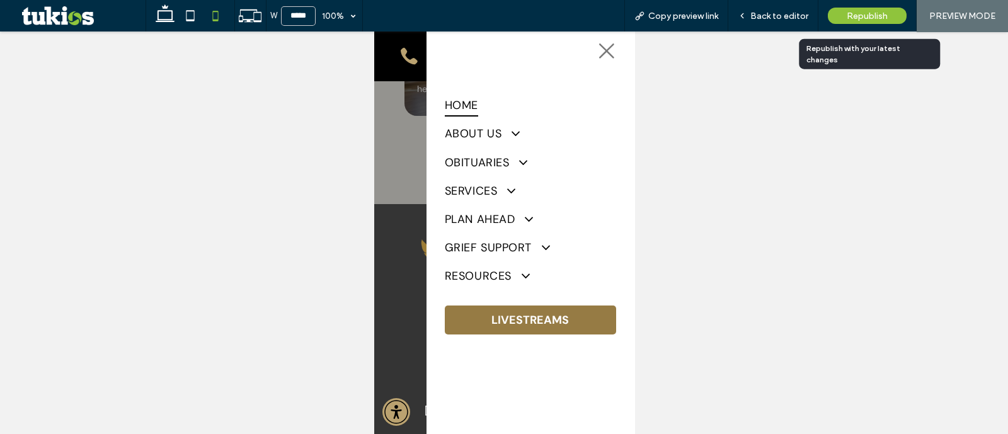
click at [876, 18] on span "Republish" at bounding box center [867, 16] width 41 height 11
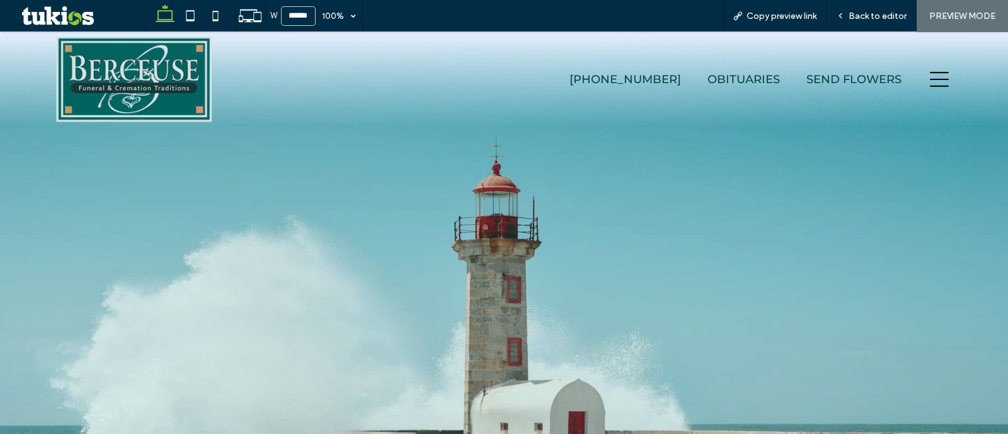
click at [925, 89] on div at bounding box center [938, 78] width 55 height 95
click at [930, 81] on icon at bounding box center [939, 79] width 19 height 19
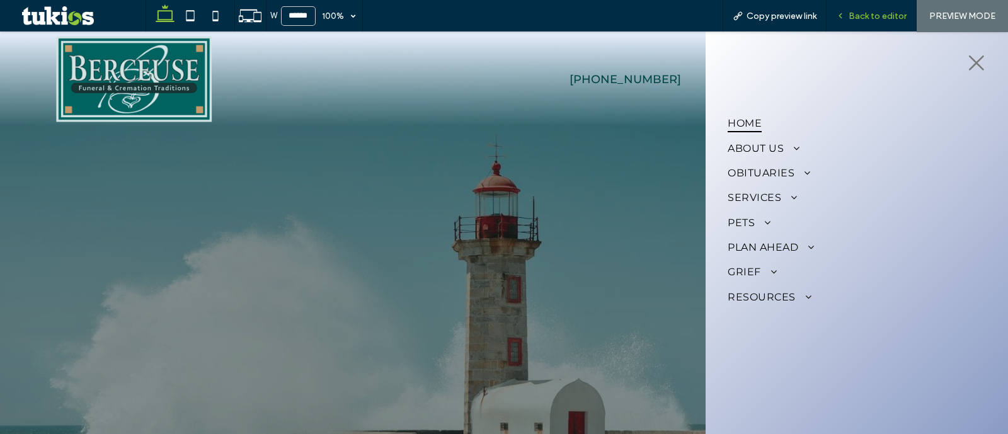
click at [877, 14] on span "Back to editor" at bounding box center [877, 16] width 58 height 11
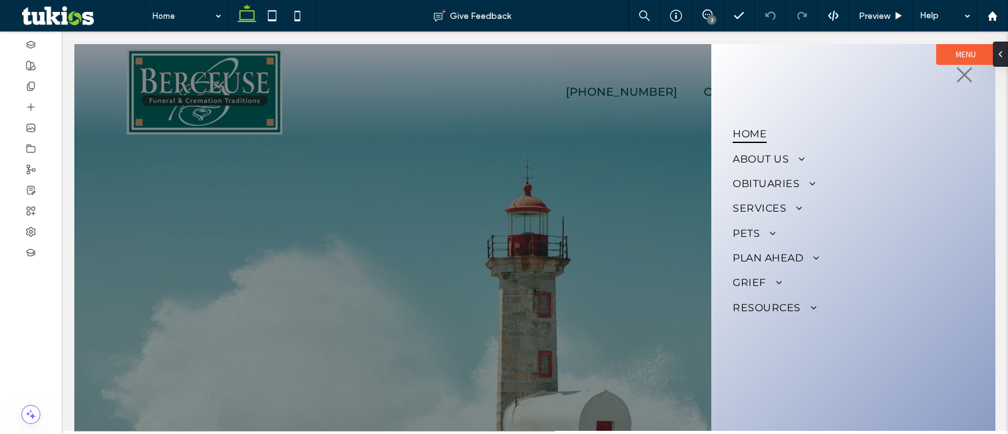
click at [953, 44] on label "Menu" at bounding box center [965, 54] width 59 height 21
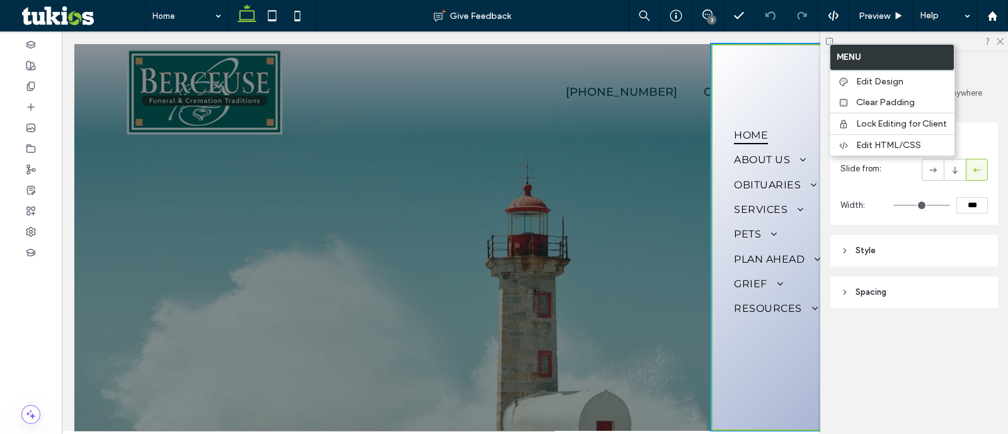
click at [915, 288] on header "Spacing" at bounding box center [914, 292] width 168 height 31
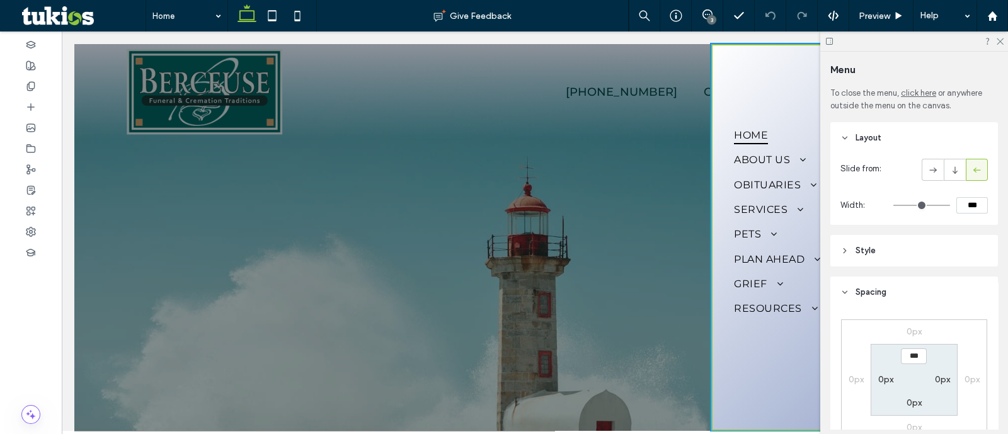
click at [915, 255] on header "Style" at bounding box center [914, 250] width 168 height 31
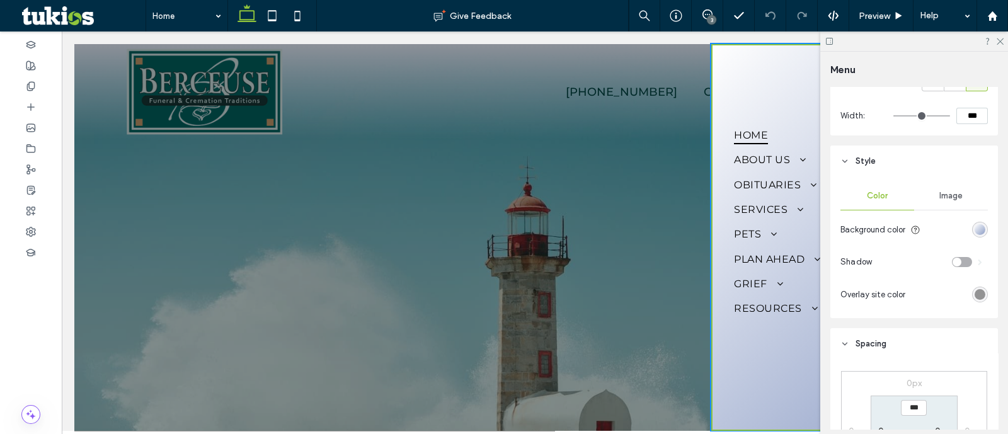
scroll to position [157, 0]
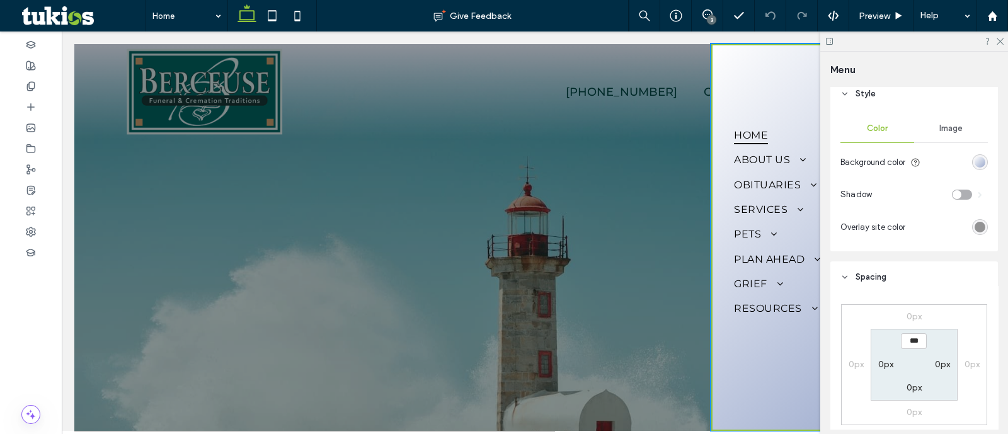
click at [974, 164] on div "linear-gradient(495deg, rgb(255, 255, 255) 0%, rgb(138, 155, 196) 100%)" at bounding box center [979, 162] width 11 height 11
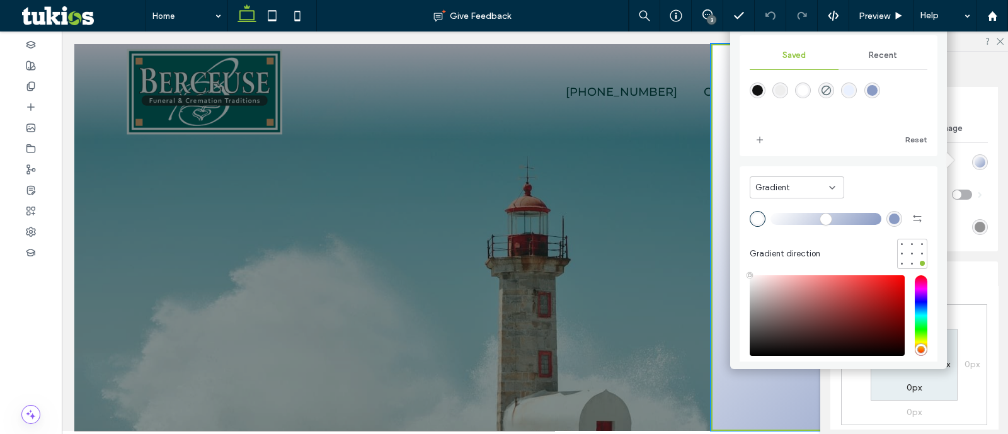
click at [886, 211] on div "rgb(138, 155, 196)" at bounding box center [894, 219] width 16 height 16
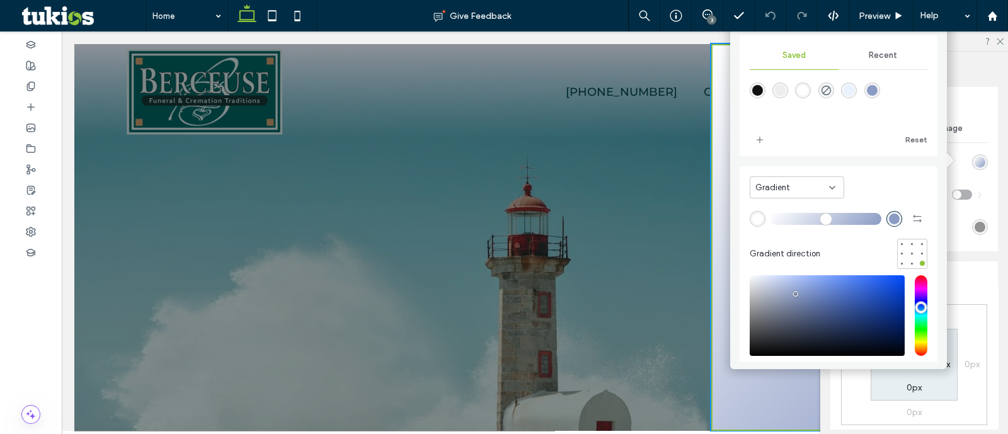
click at [894, 61] on div "Recent" at bounding box center [882, 56] width 89 height 28
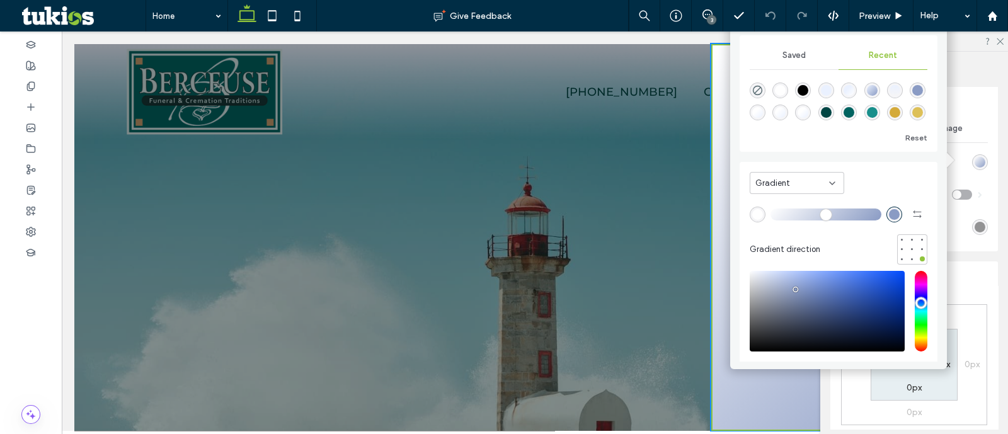
click at [854, 115] on div "rgba(0, 99, 96, 1)" at bounding box center [848, 112] width 11 height 11
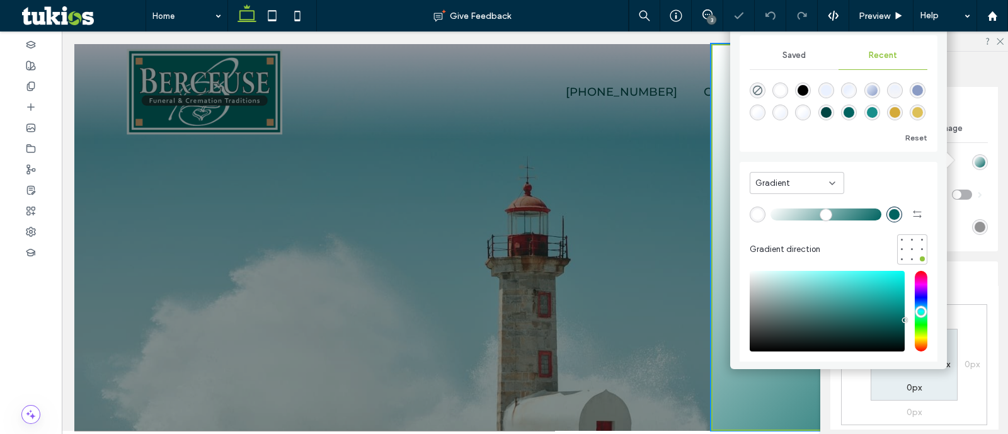
type input "*******"
click at [999, 42] on icon at bounding box center [999, 41] width 8 height 8
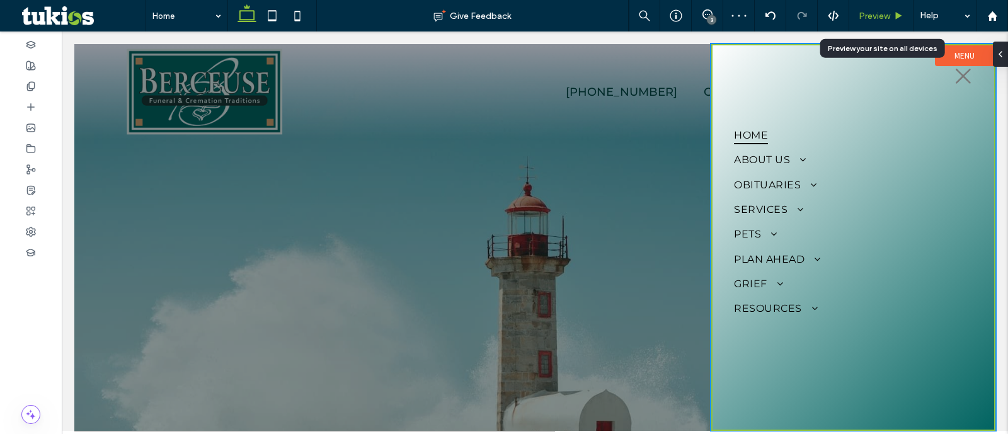
click at [888, 14] on span "Preview" at bounding box center [874, 16] width 31 height 11
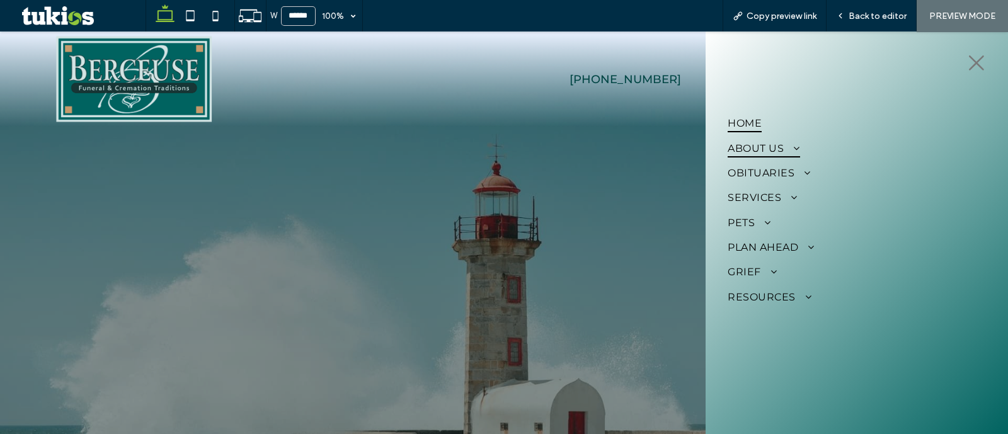
click at [767, 143] on span "About Us" at bounding box center [764, 148] width 72 height 18
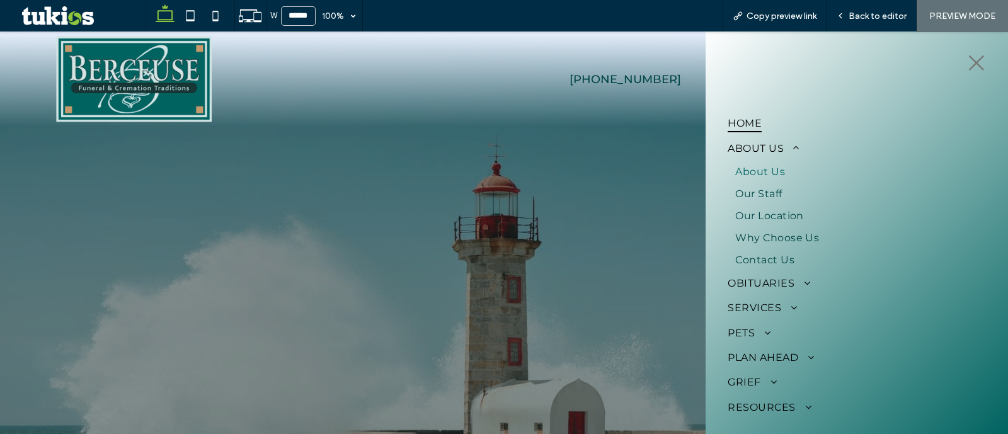
click at [762, 166] on span "About Us" at bounding box center [760, 172] width 50 height 12
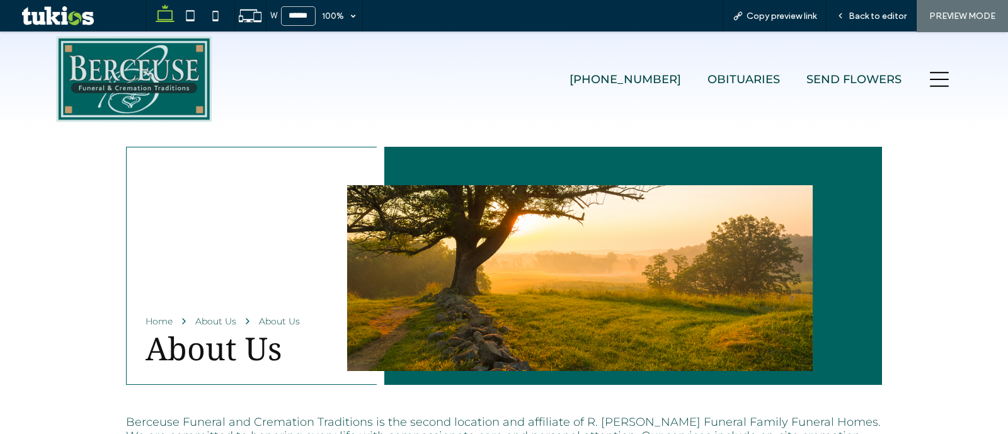
click at [930, 81] on icon at bounding box center [939, 79] width 19 height 19
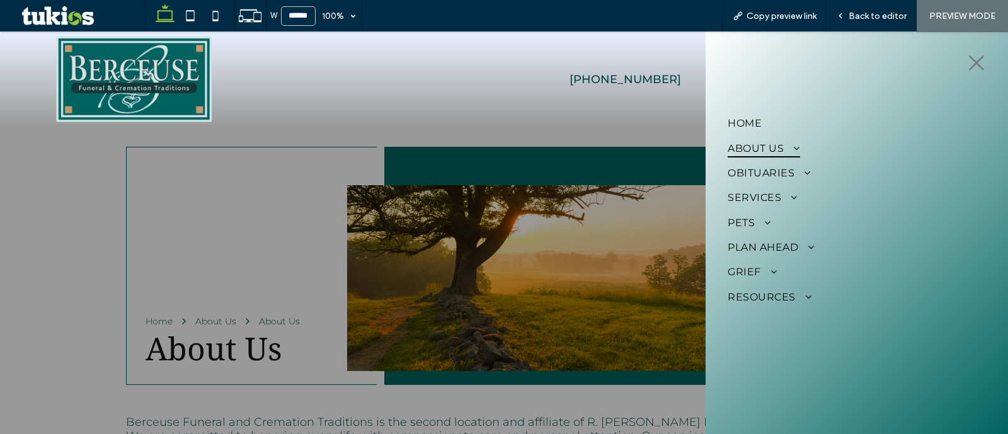
click at [792, 150] on span at bounding box center [792, 148] width 16 height 10
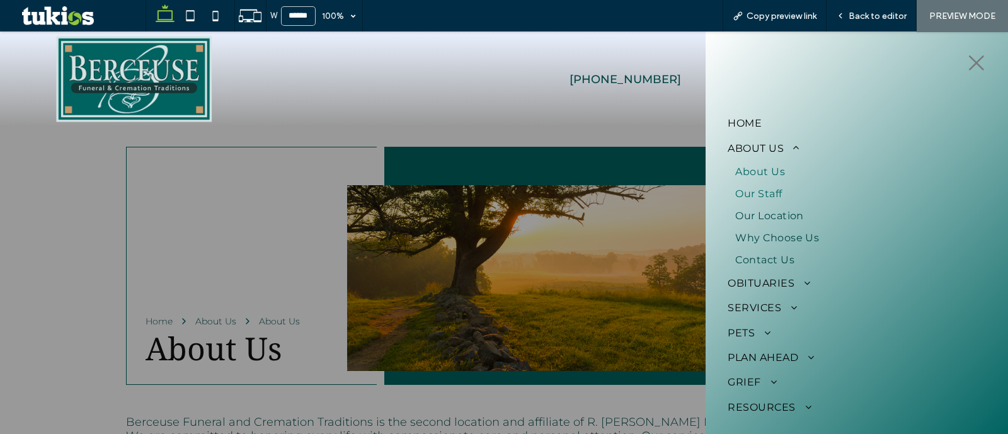
click at [784, 191] on link "Our Staff" at bounding box center [857, 194] width 258 height 22
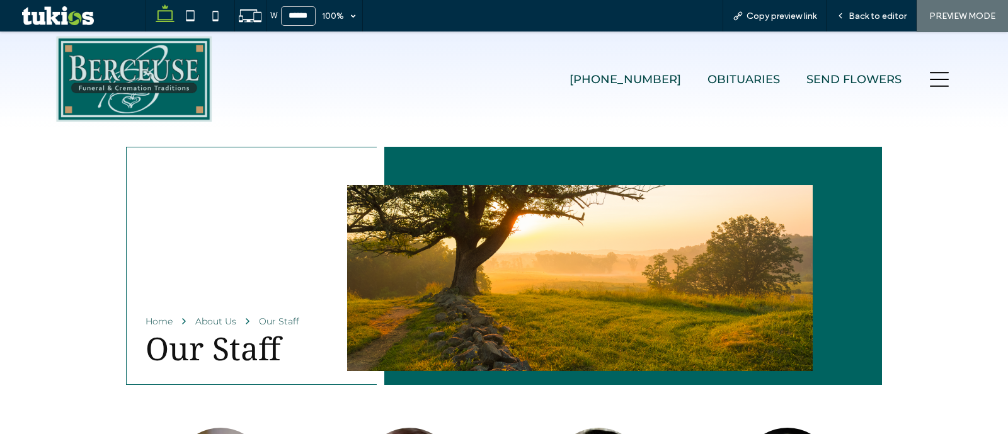
click at [930, 84] on icon at bounding box center [939, 79] width 19 height 19
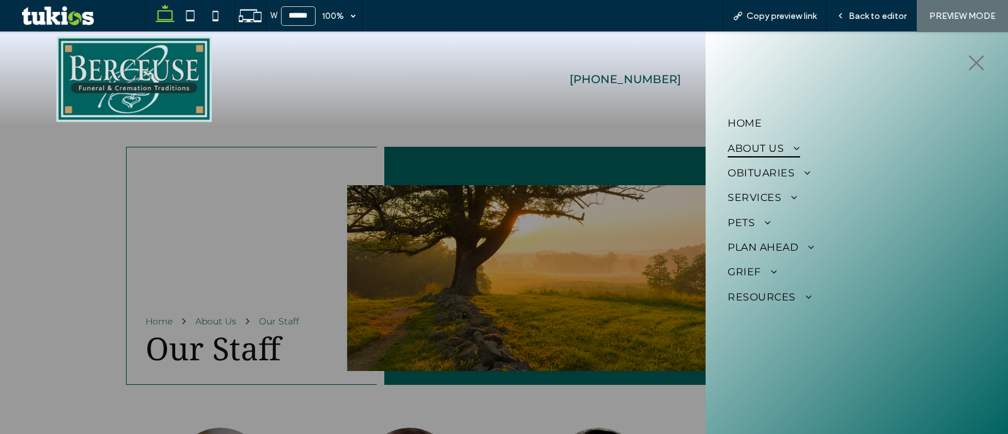
click at [776, 158] on link "About Us" at bounding box center [857, 147] width 258 height 25
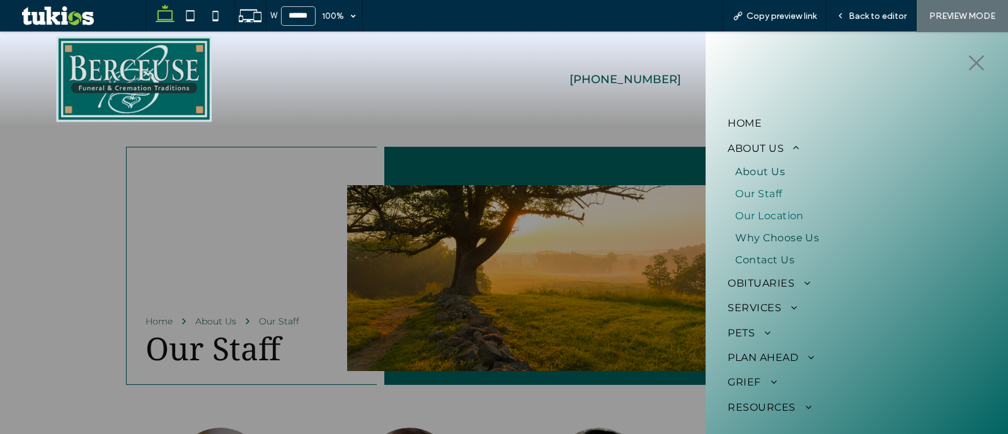
click at [794, 210] on span "Our Location" at bounding box center [769, 216] width 69 height 12
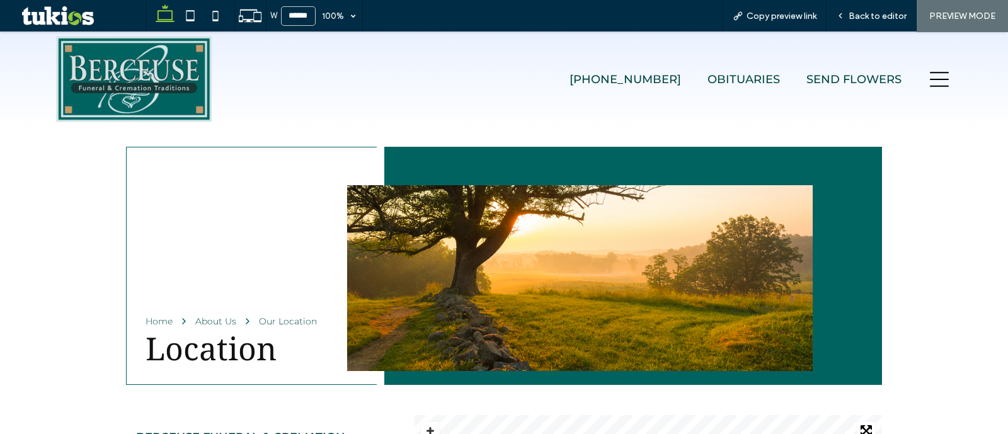
click at [930, 80] on icon at bounding box center [939, 79] width 19 height 19
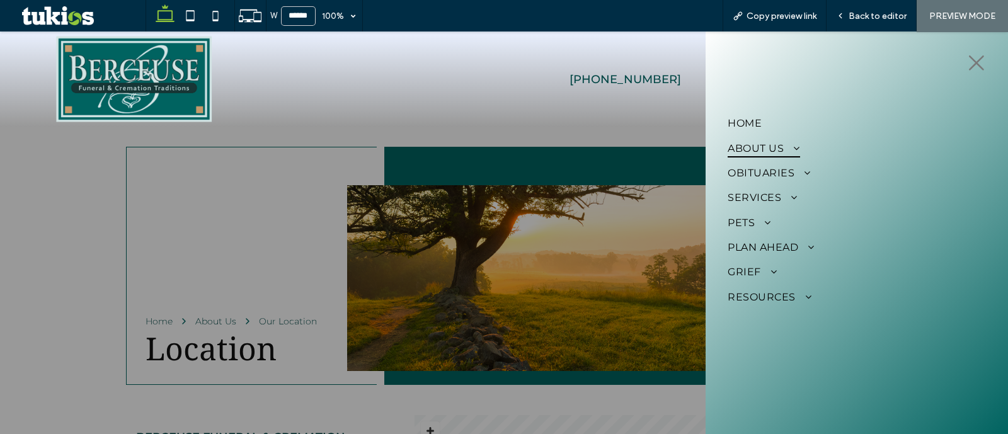
click at [762, 143] on span "About Us" at bounding box center [764, 148] width 72 height 18
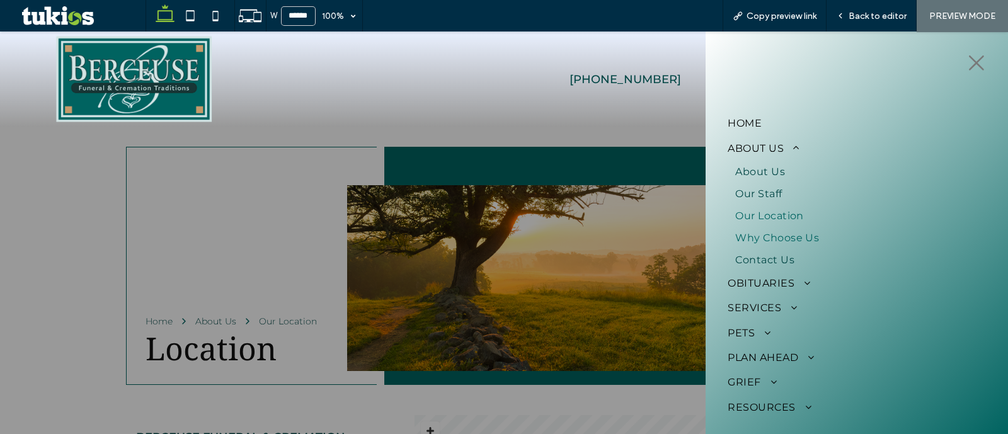
click at [787, 237] on span "Why Choose Us" at bounding box center [777, 238] width 84 height 12
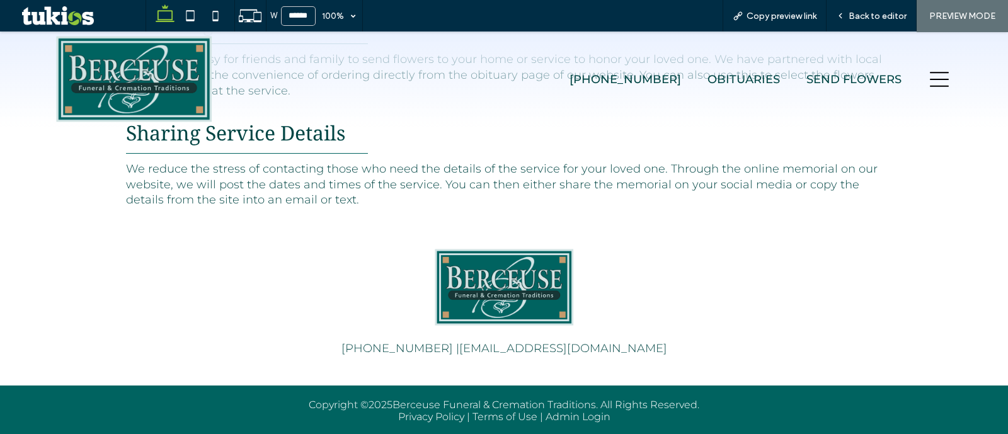
scroll to position [409, 0]
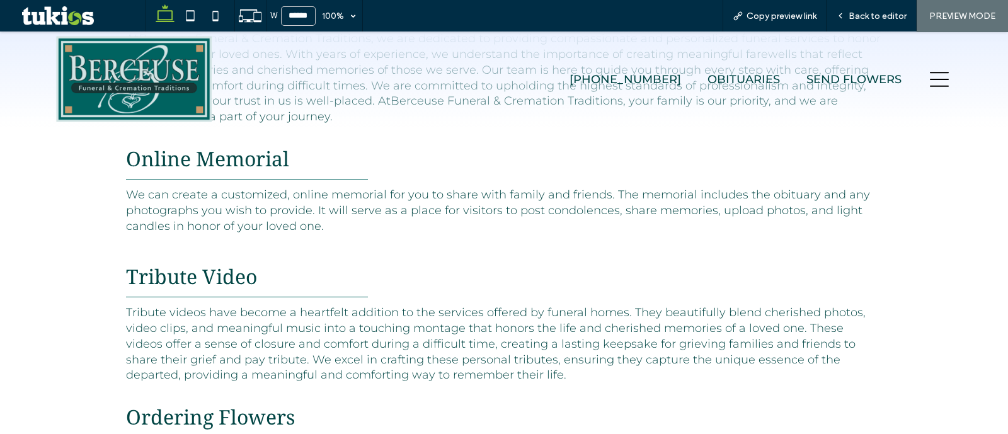
click at [930, 79] on icon at bounding box center [939, 79] width 19 height 15
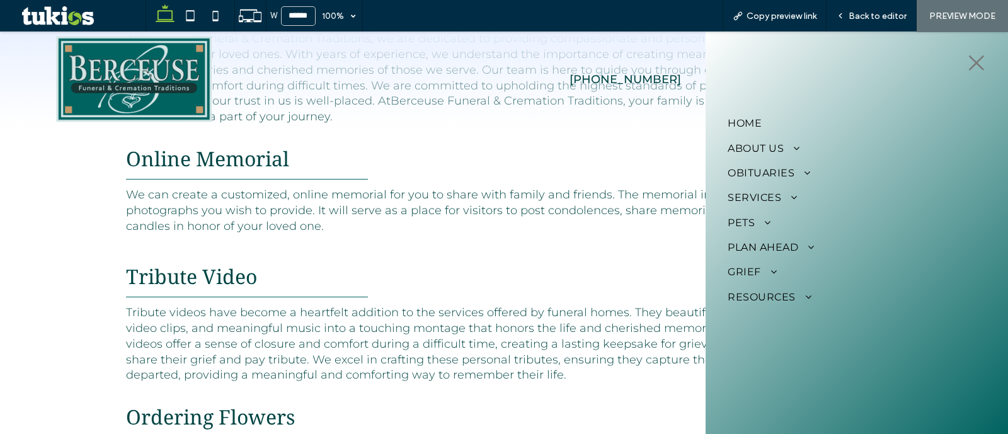
scroll to position [0, 0]
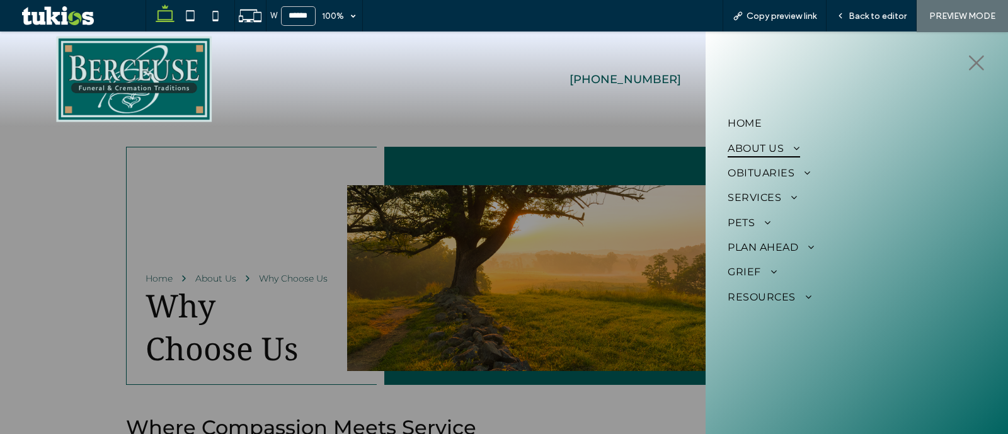
click at [786, 152] on span "About Us" at bounding box center [764, 148] width 72 height 18
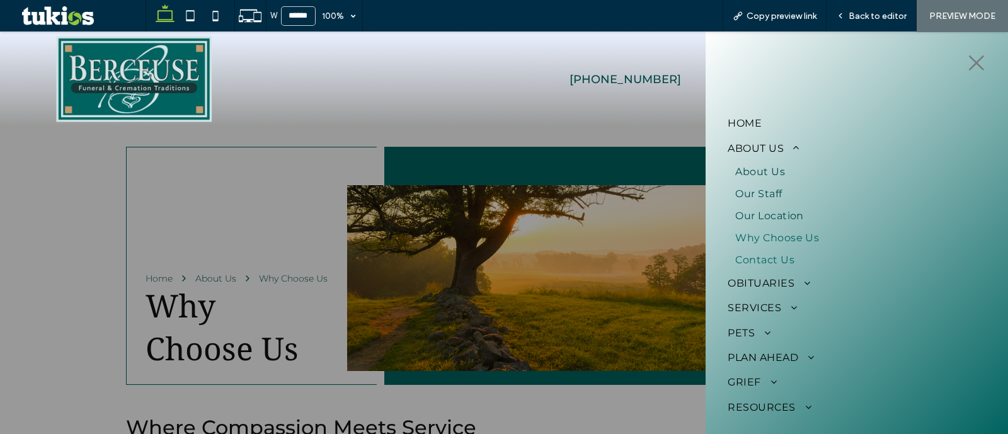
click at [797, 258] on link "Contact Us" at bounding box center [857, 260] width 258 height 22
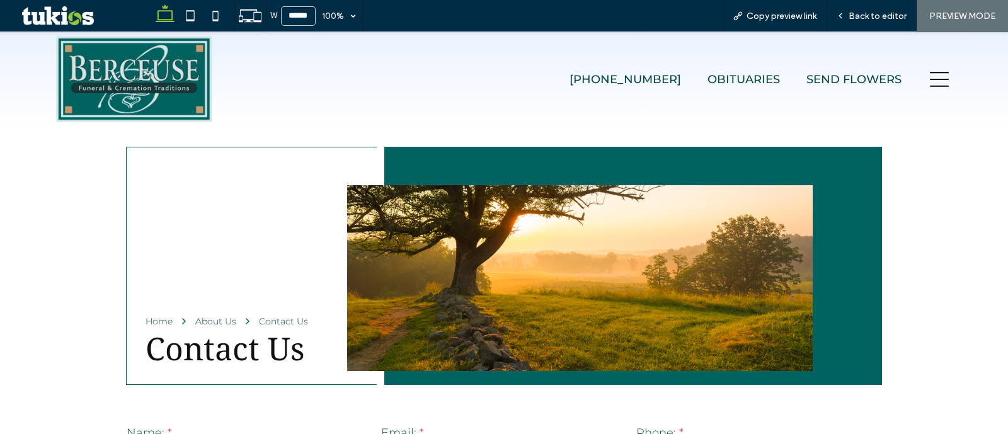
click at [930, 77] on icon at bounding box center [939, 79] width 19 height 19
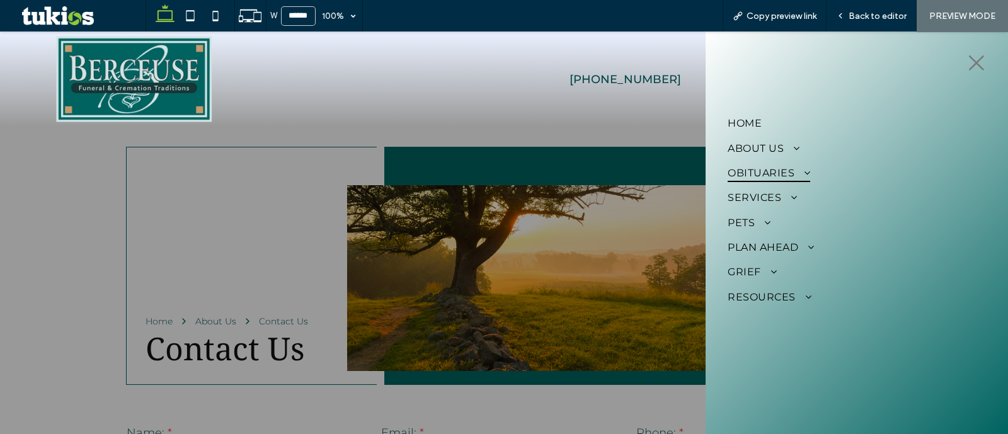
click at [778, 166] on span "Obituaries" at bounding box center [769, 173] width 83 height 18
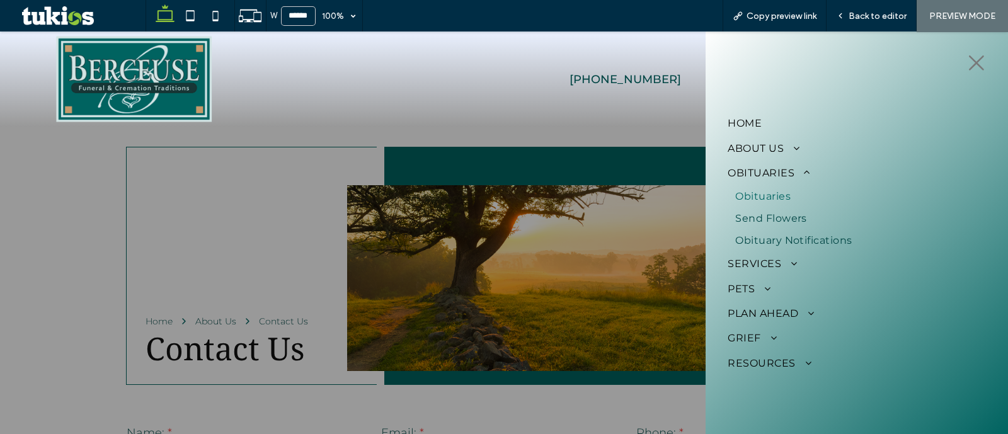
click at [776, 197] on span "Obituaries" at bounding box center [762, 196] width 55 height 12
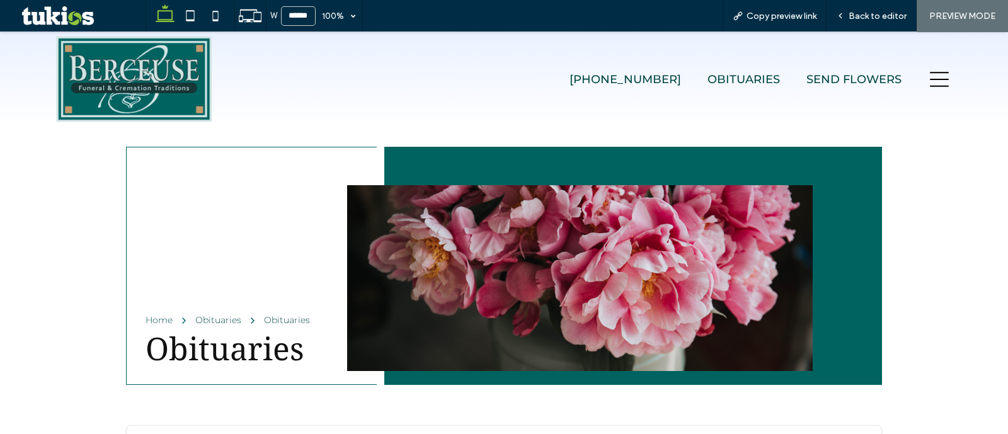
click at [936, 75] on icon at bounding box center [939, 79] width 19 height 19
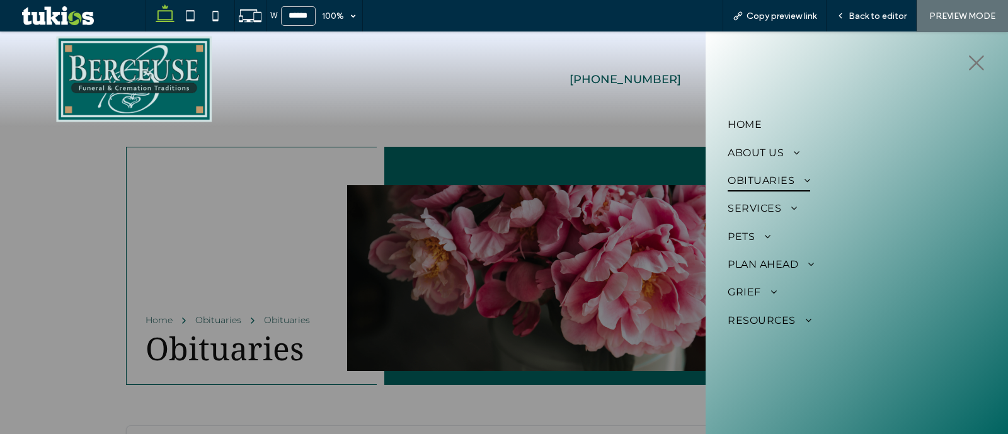
click at [805, 179] on span at bounding box center [802, 180] width 16 height 10
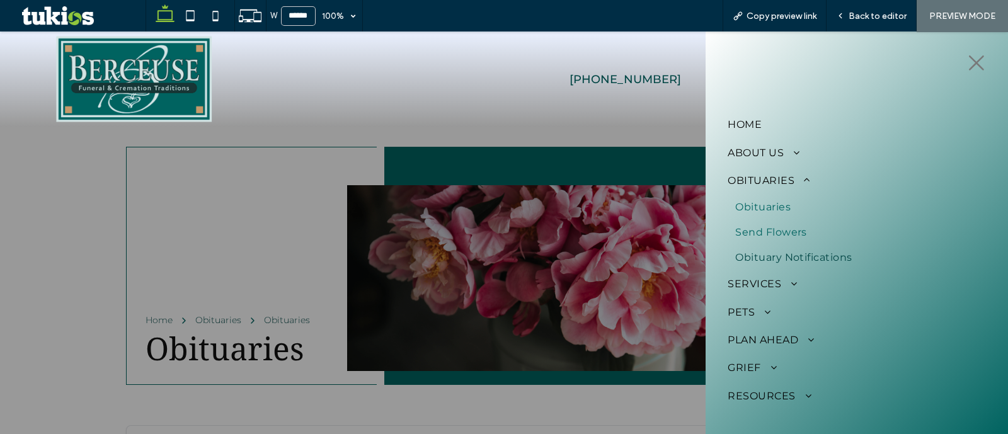
click at [779, 225] on span "Send Flowers" at bounding box center [771, 232] width 72 height 15
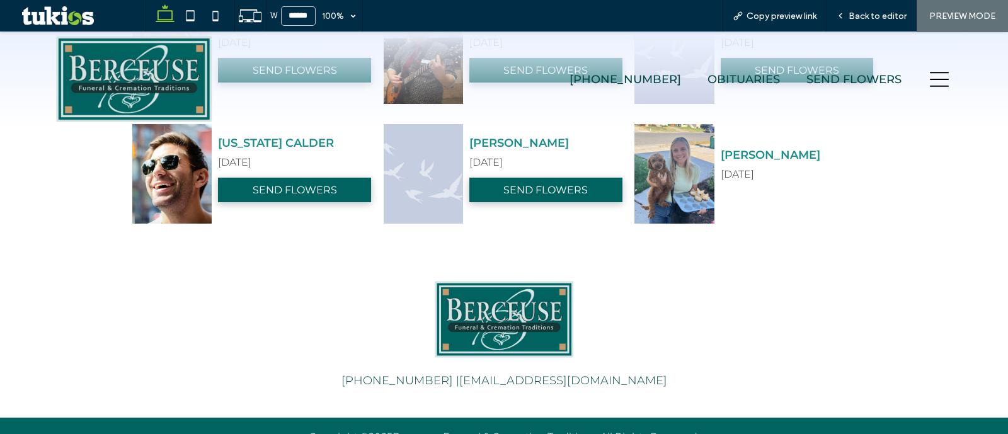
scroll to position [787, 0]
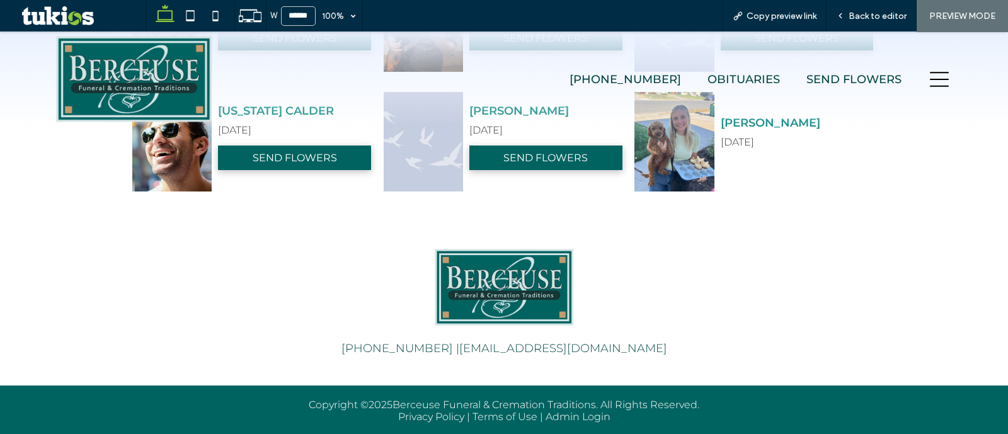
click at [930, 83] on icon at bounding box center [939, 79] width 19 height 19
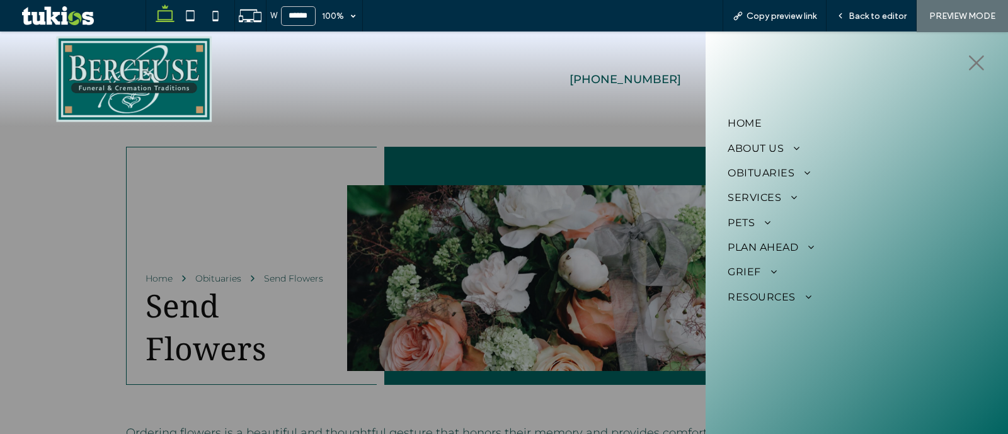
scroll to position [0, 0]
click at [796, 182] on link "Obituaries" at bounding box center [857, 173] width 258 height 25
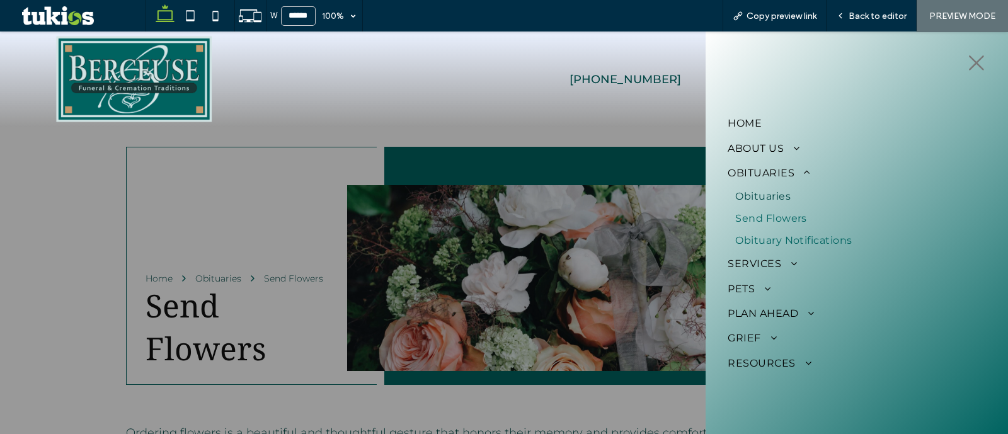
click at [777, 237] on span "Obituary Notifications" at bounding box center [793, 240] width 117 height 12
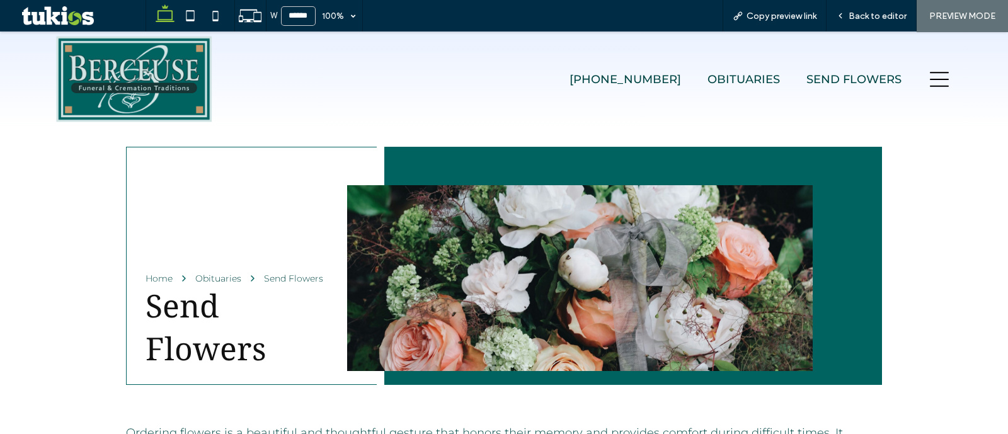
scroll to position [787, 0]
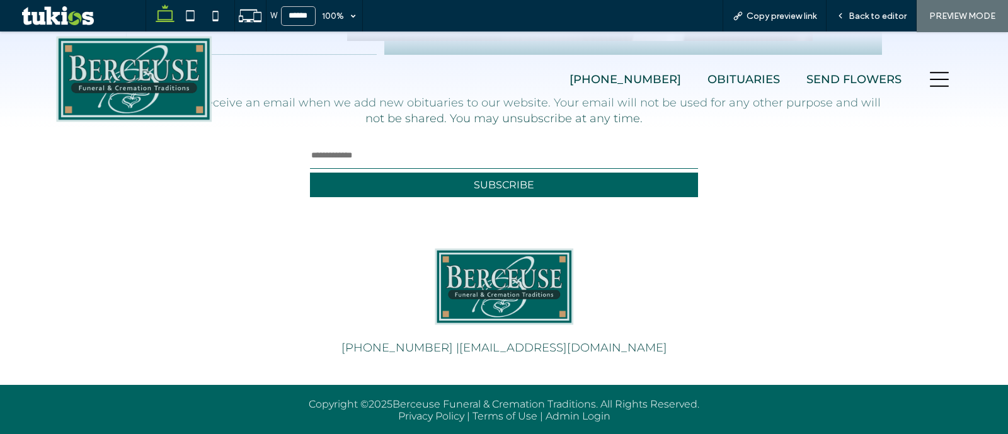
scroll to position [94, 0]
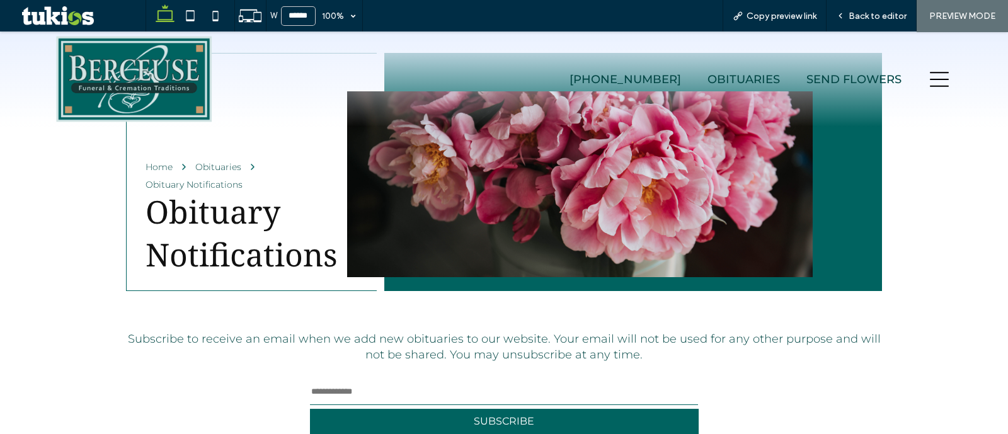
click at [930, 81] on icon at bounding box center [939, 79] width 19 height 19
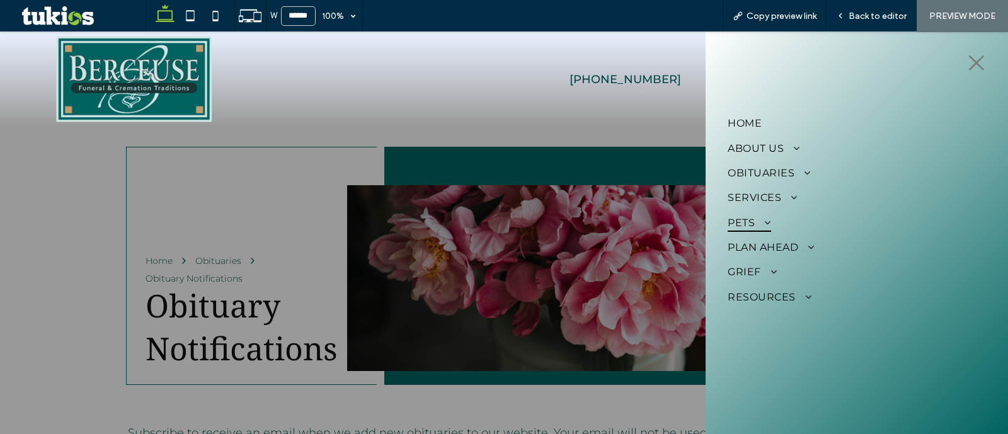
click at [771, 218] on link "Pets" at bounding box center [857, 222] width 258 height 25
click at [777, 204] on span "Services" at bounding box center [762, 197] width 69 height 18
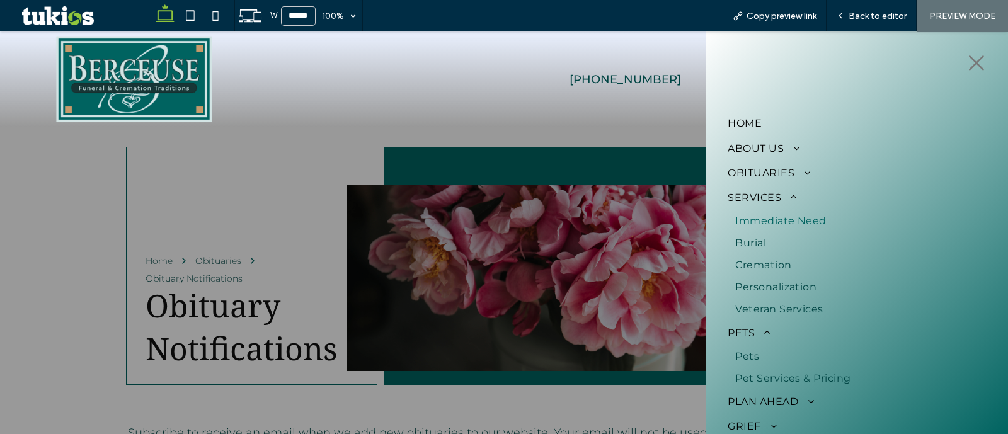
click at [775, 222] on span "Immediate Need" at bounding box center [780, 221] width 91 height 12
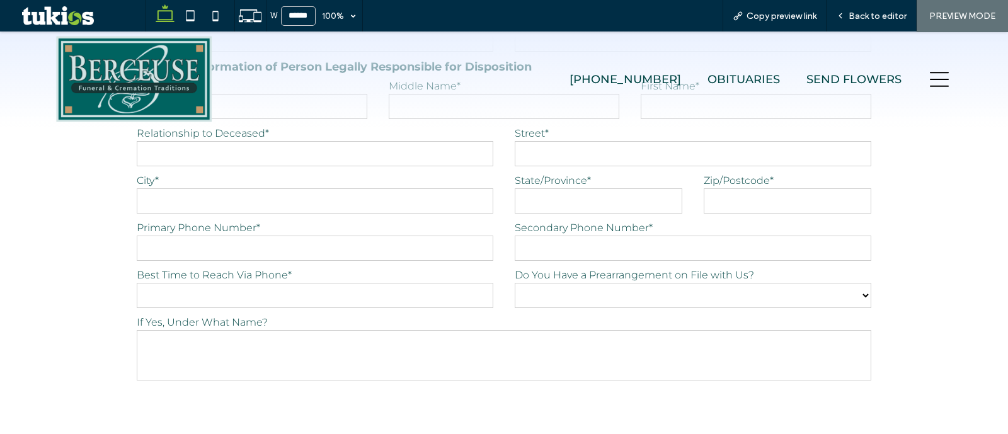
scroll to position [1325, 0]
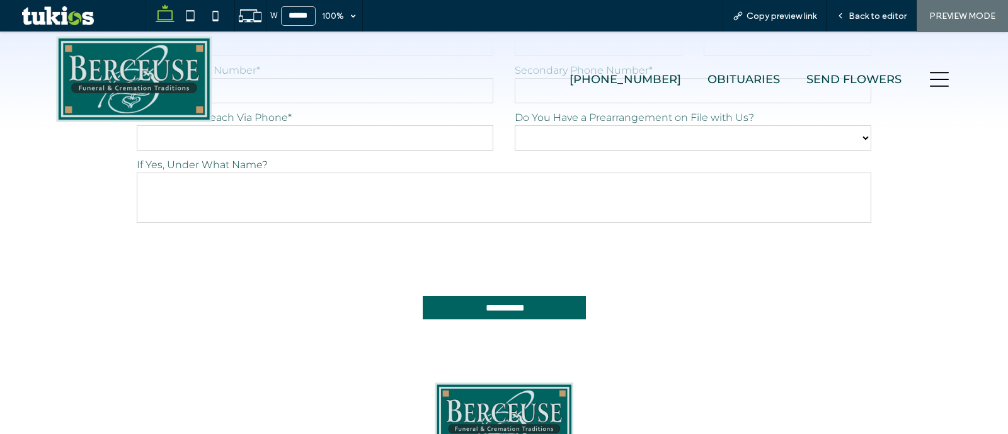
click at [930, 73] on icon at bounding box center [939, 79] width 19 height 19
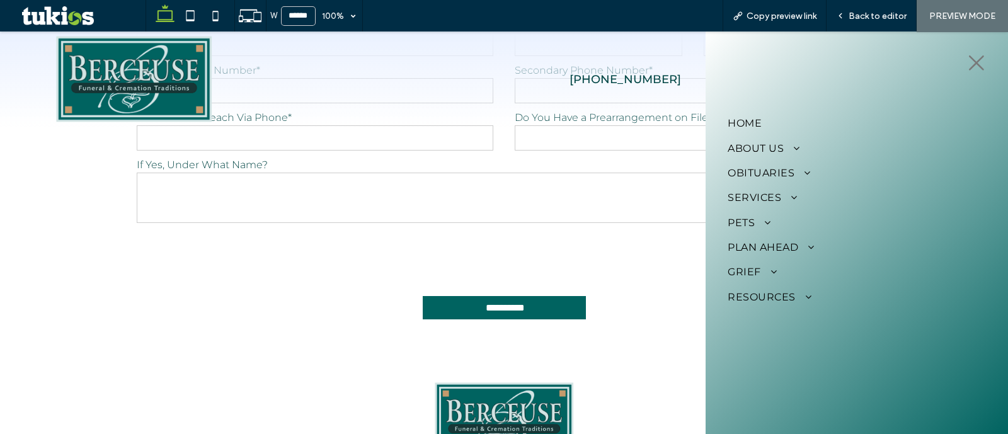
scroll to position [0, 0]
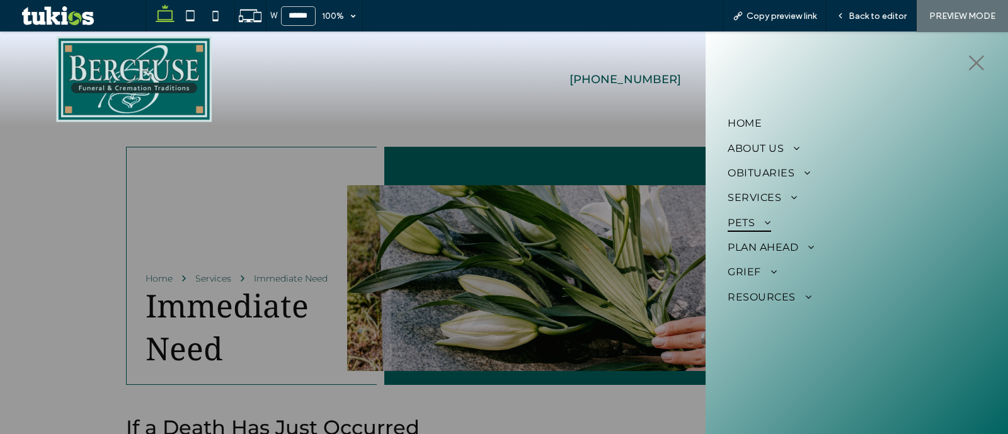
click at [788, 225] on link "Pets" at bounding box center [857, 222] width 258 height 25
click at [781, 210] on link "Pets" at bounding box center [857, 222] width 258 height 25
click at [785, 193] on span at bounding box center [789, 197] width 16 height 10
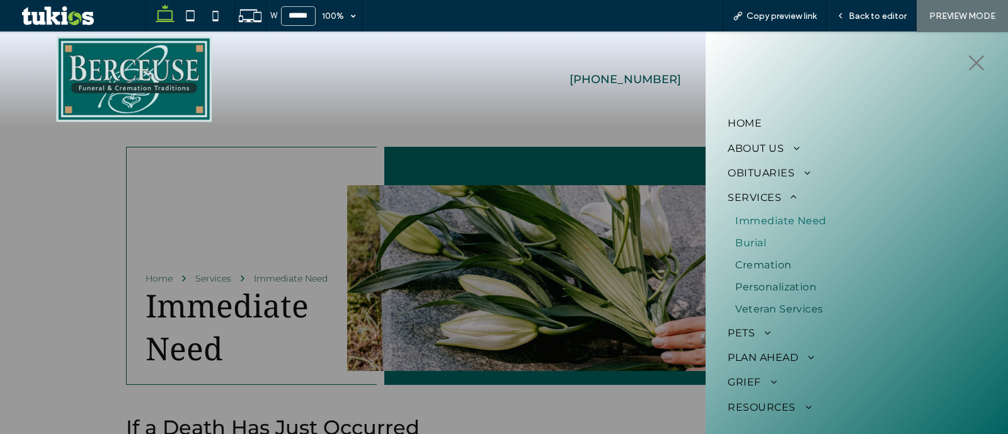
click at [770, 246] on link "Burial" at bounding box center [857, 243] width 258 height 22
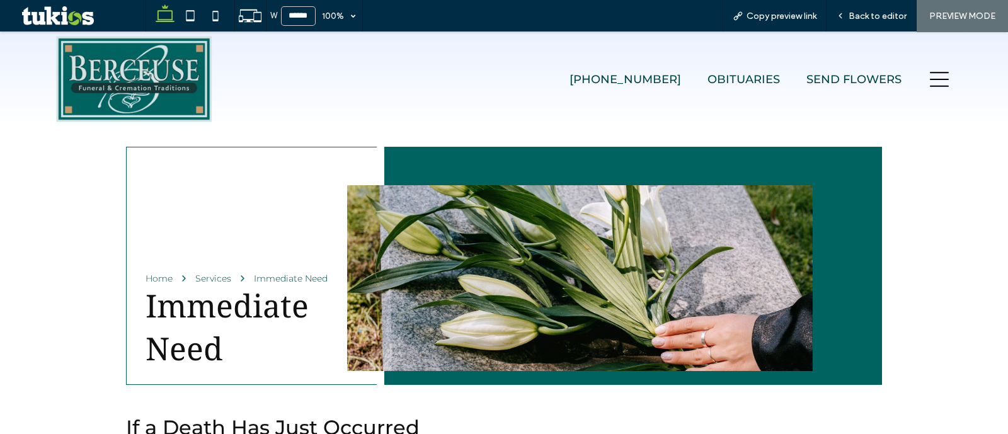
scroll to position [1325, 0]
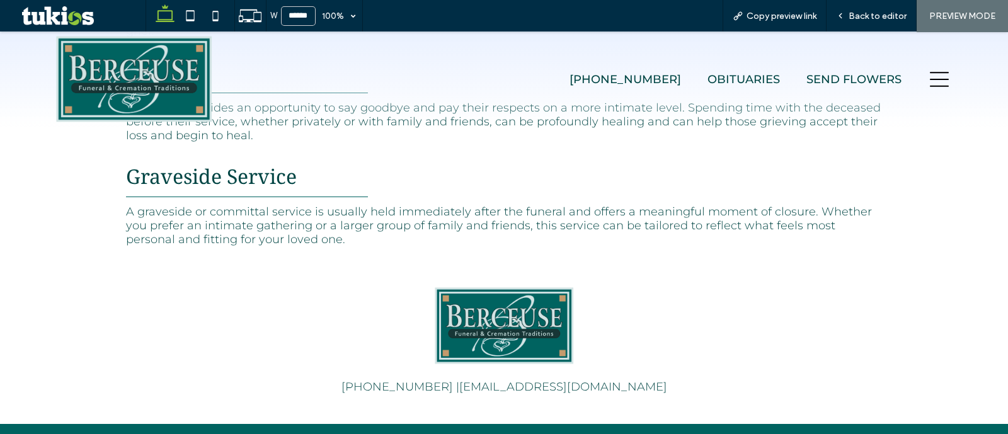
scroll to position [787, 0]
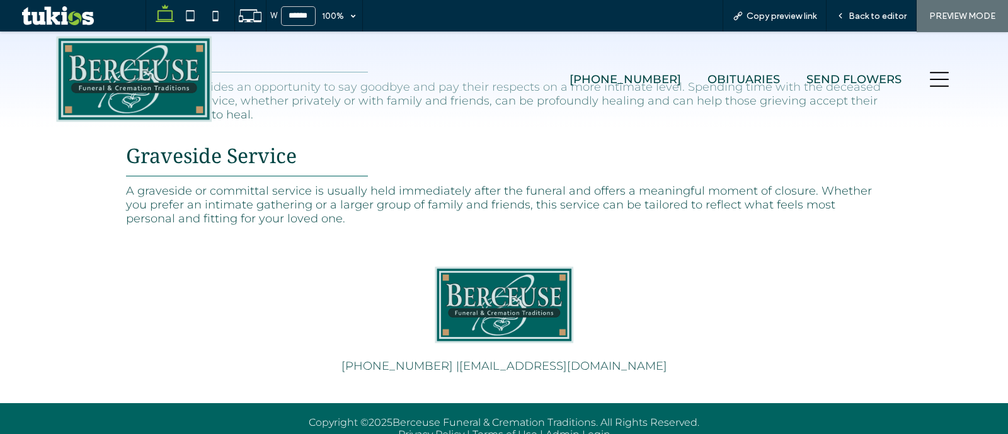
click at [930, 89] on div at bounding box center [938, 78] width 55 height 95
click at [923, 92] on div at bounding box center [938, 78] width 55 height 95
click at [930, 76] on icon at bounding box center [939, 79] width 19 height 19
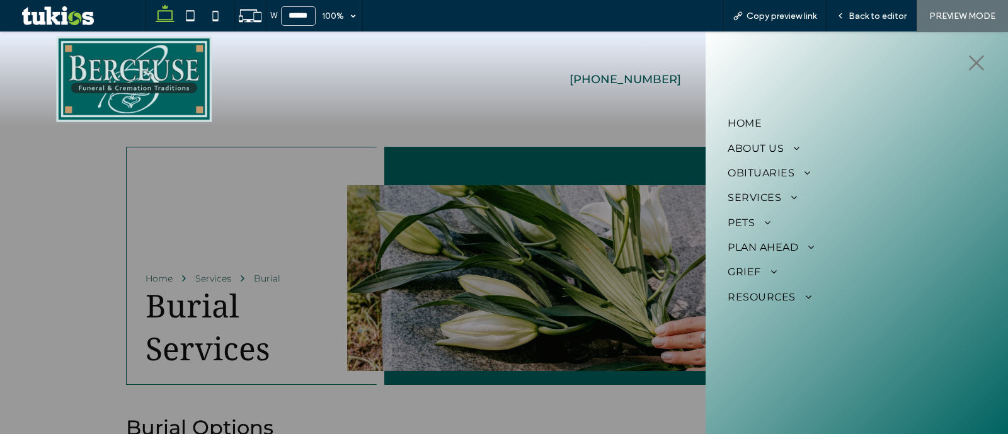
scroll to position [0, 0]
click at [791, 200] on span at bounding box center [789, 197] width 16 height 10
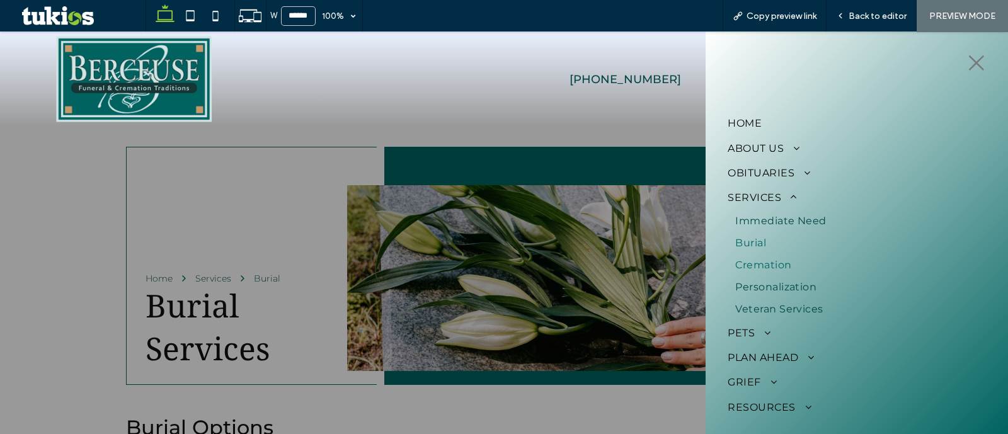
click at [779, 267] on span "Cremation" at bounding box center [763, 265] width 56 height 12
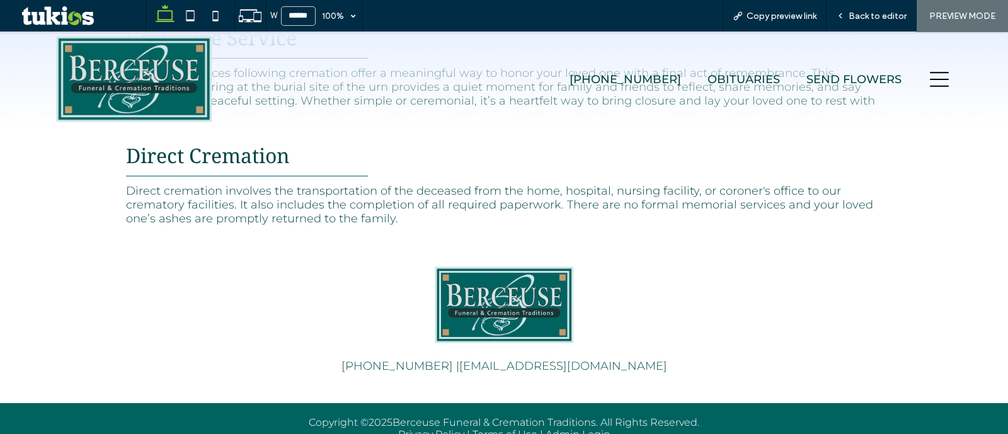
click at [930, 77] on icon at bounding box center [939, 79] width 19 height 19
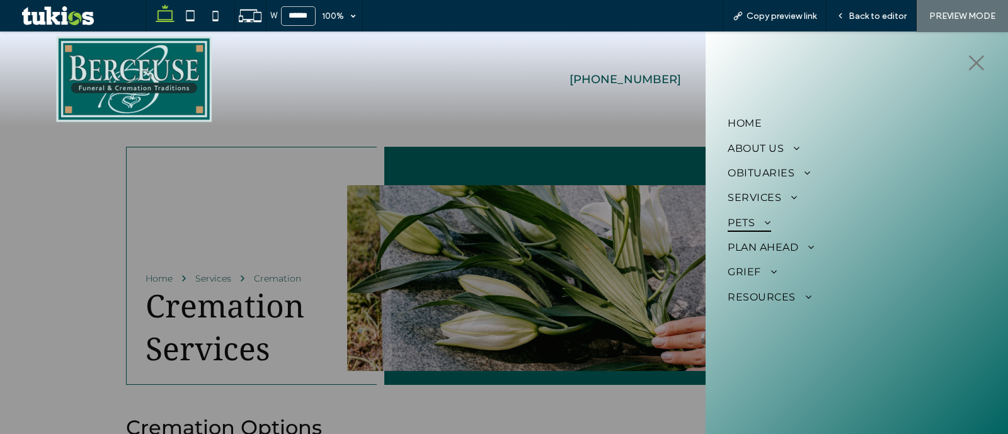
click at [767, 225] on span at bounding box center [763, 222] width 16 height 10
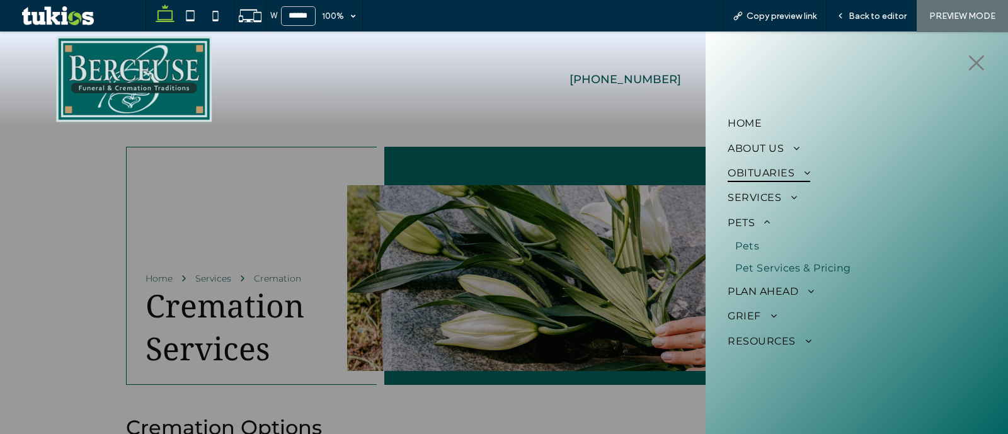
click at [772, 182] on link "Obituaries" at bounding box center [857, 173] width 258 height 25
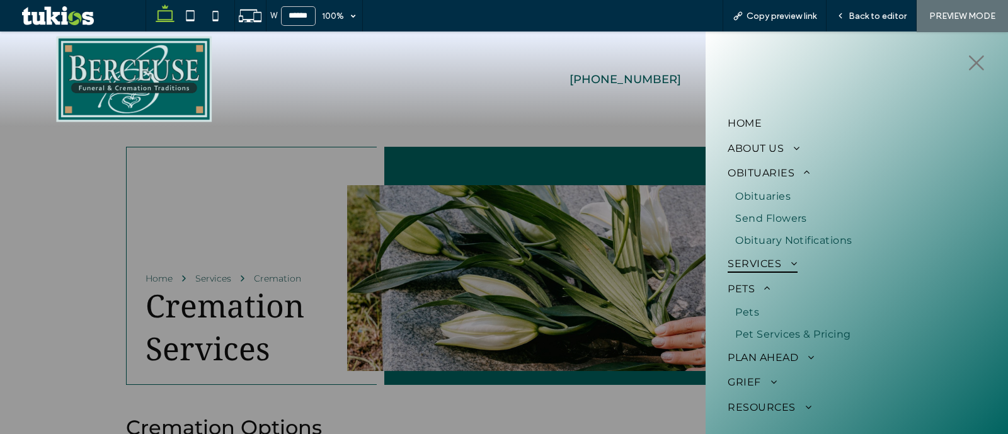
click at [765, 261] on span "Services" at bounding box center [762, 263] width 69 height 18
click at [792, 355] on span "Personalization" at bounding box center [775, 353] width 81 height 12
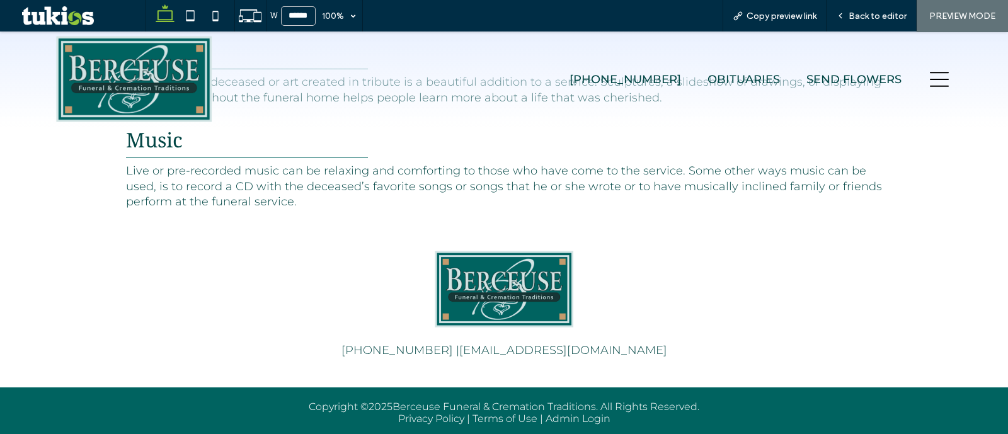
click at [939, 84] on div at bounding box center [938, 78] width 55 height 95
click at [930, 84] on icon at bounding box center [939, 79] width 19 height 19
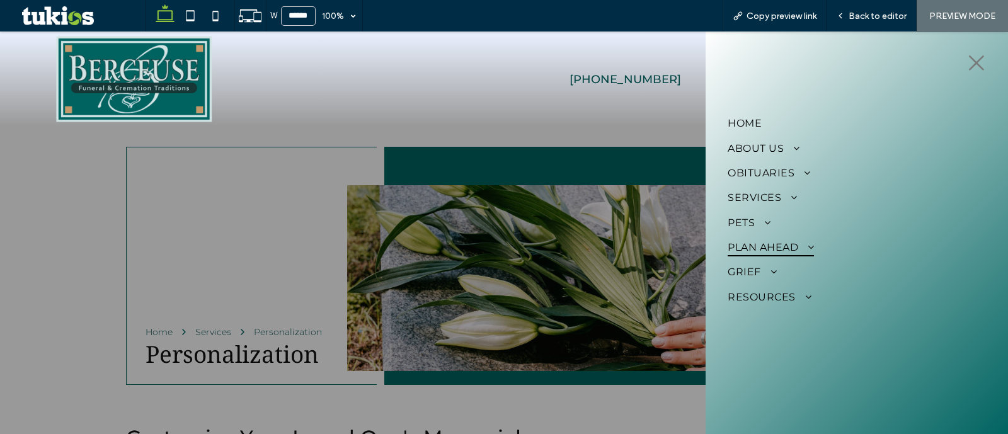
drag, startPoint x: 784, startPoint y: 241, endPoint x: 831, endPoint y: 258, distance: 50.8
click at [784, 241] on span "Plan Ahead" at bounding box center [771, 247] width 86 height 18
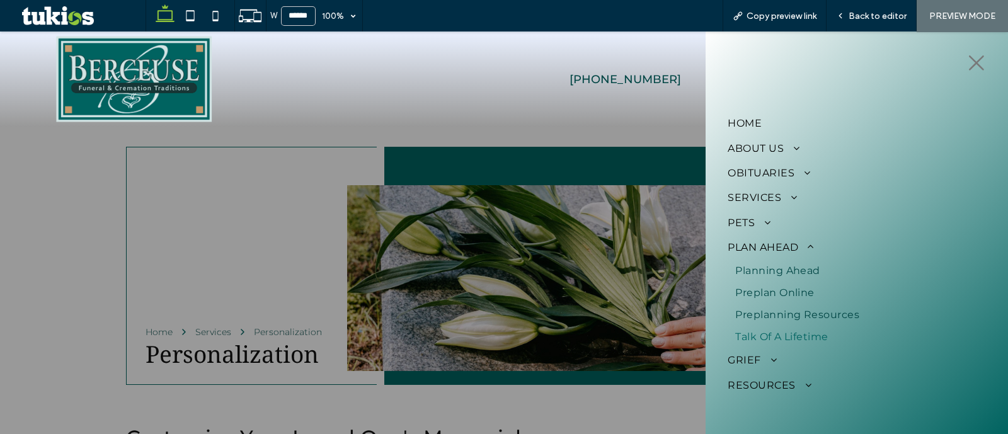
click at [811, 333] on span "Talk of a Lifetime" at bounding box center [781, 337] width 93 height 12
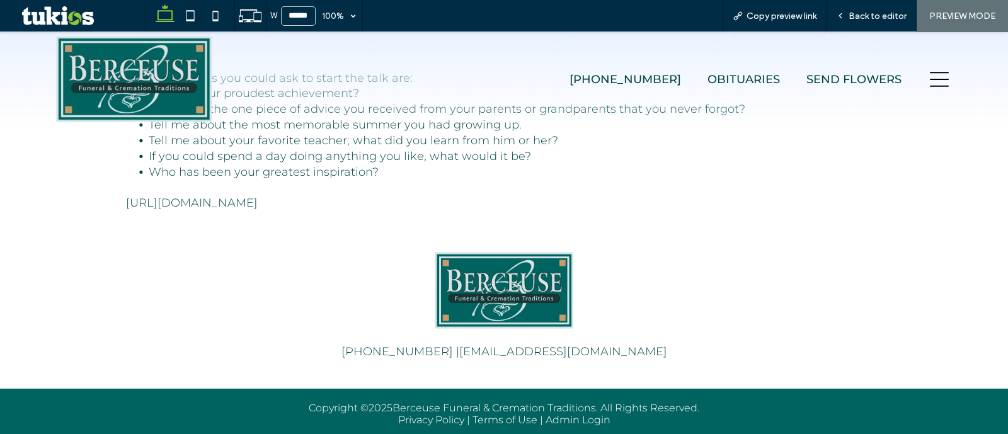
click at [917, 88] on div at bounding box center [938, 78] width 55 height 95
click at [930, 79] on icon at bounding box center [939, 79] width 19 height 15
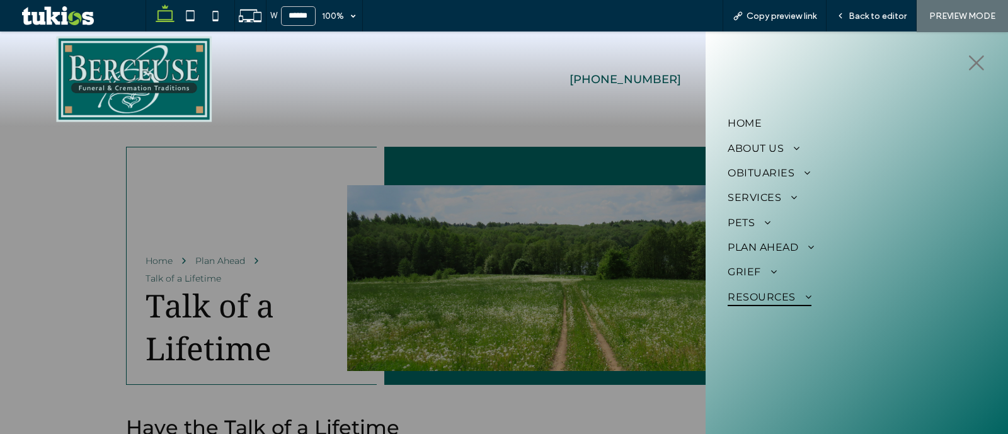
click at [782, 304] on span "Resources" at bounding box center [770, 297] width 84 height 18
click at [785, 316] on span "Frequent Questions" at bounding box center [789, 320] width 108 height 12
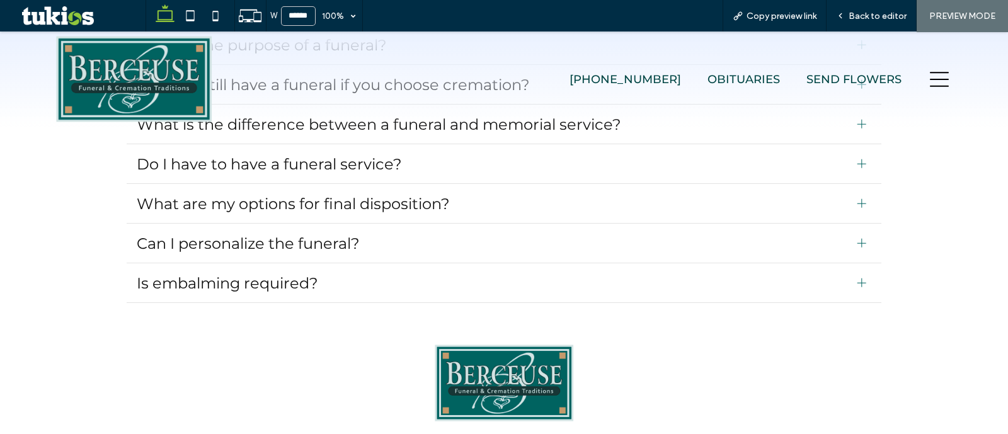
click at [928, 93] on div at bounding box center [938, 78] width 55 height 95
click at [932, 85] on icon at bounding box center [939, 79] width 19 height 15
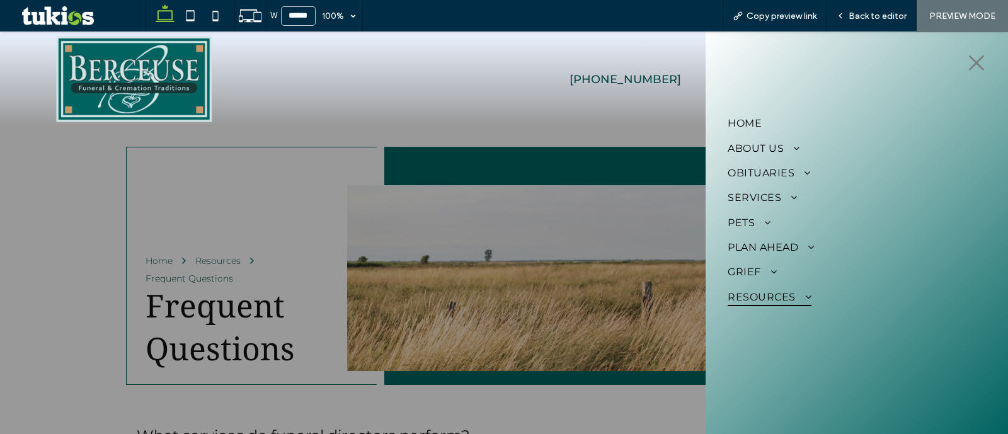
click at [826, 300] on link "Resources" at bounding box center [857, 297] width 258 height 25
click at [818, 351] on link "Social Security Benefits" at bounding box center [857, 342] width 258 height 22
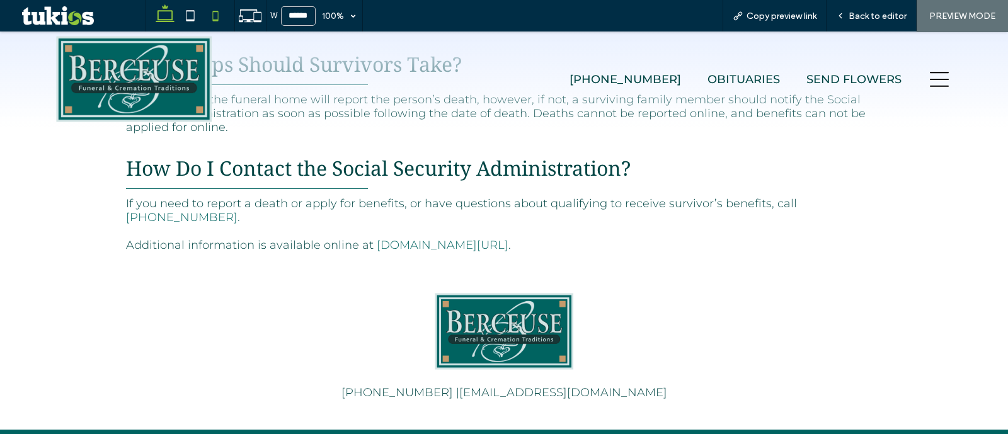
click at [212, 15] on icon at bounding box center [215, 15] width 25 height 25
type input "*****"
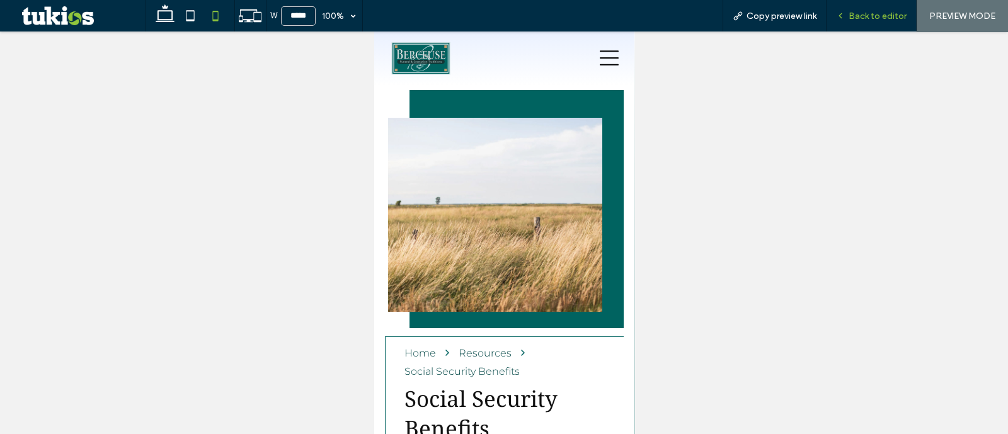
click at [851, 11] on span "Back to editor" at bounding box center [877, 16] width 58 height 11
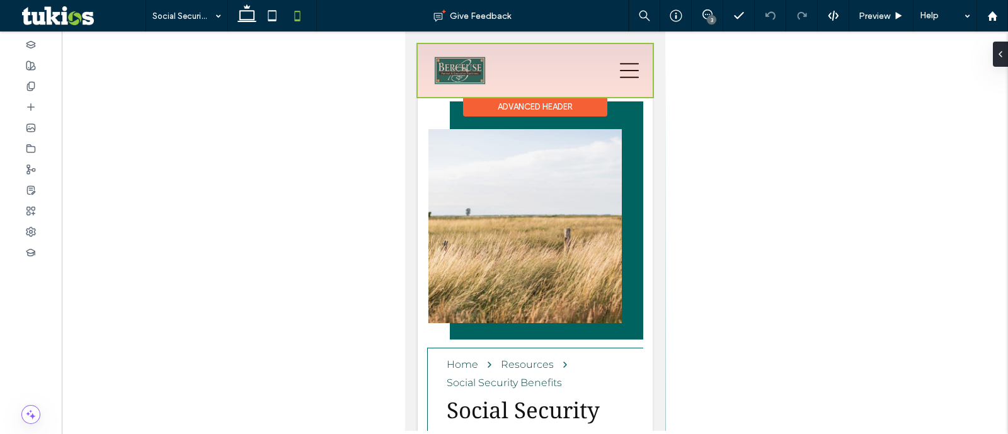
drag, startPoint x: 542, startPoint y: 111, endPoint x: 1253, endPoint y: 236, distance: 721.9
click at [542, 111] on div "Advanced Header" at bounding box center [534, 107] width 144 height 20
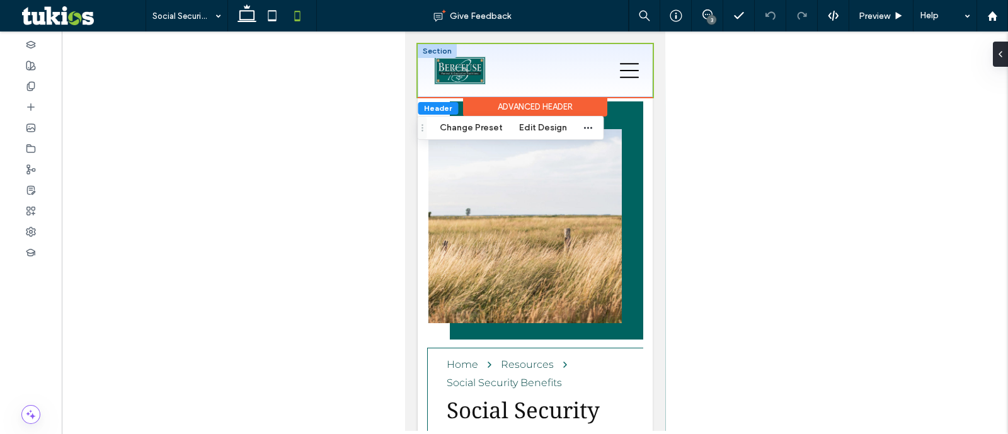
click at [426, 54] on div at bounding box center [436, 51] width 39 height 14
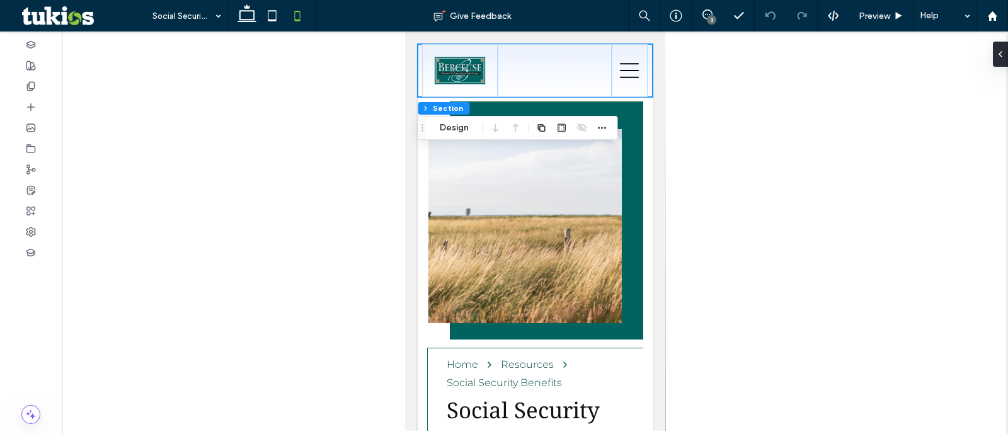
click at [991, 55] on div at bounding box center [535, 230] width 946 height 399
click at [1000, 55] on icon at bounding box center [995, 54] width 10 height 10
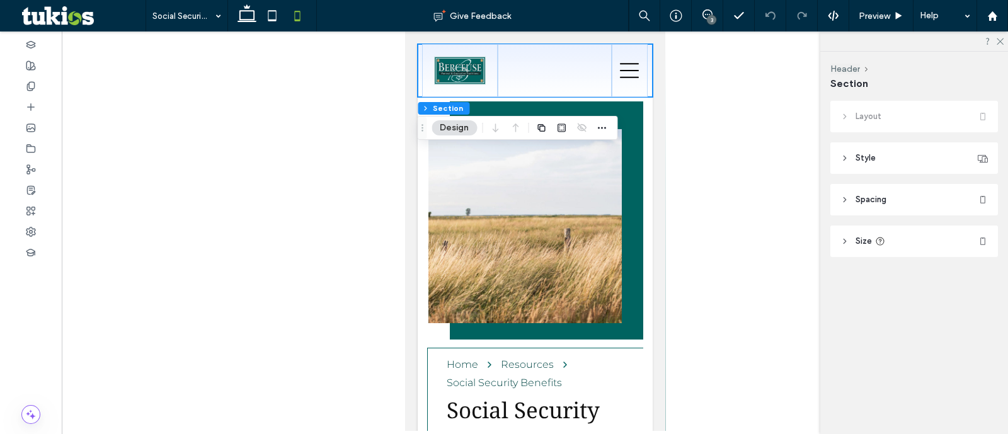
click at [890, 158] on header "Style" at bounding box center [914, 157] width 168 height 31
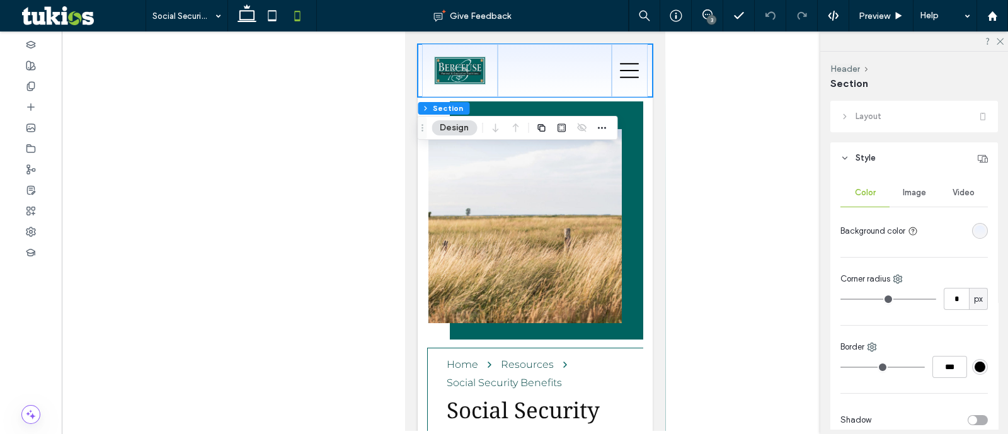
click at [972, 237] on div "linear-gradient(180deg, rgba(234, 241, 255, 1) 0%, rgba(0, 0, 0, 0) 100%)" at bounding box center [980, 231] width 16 height 16
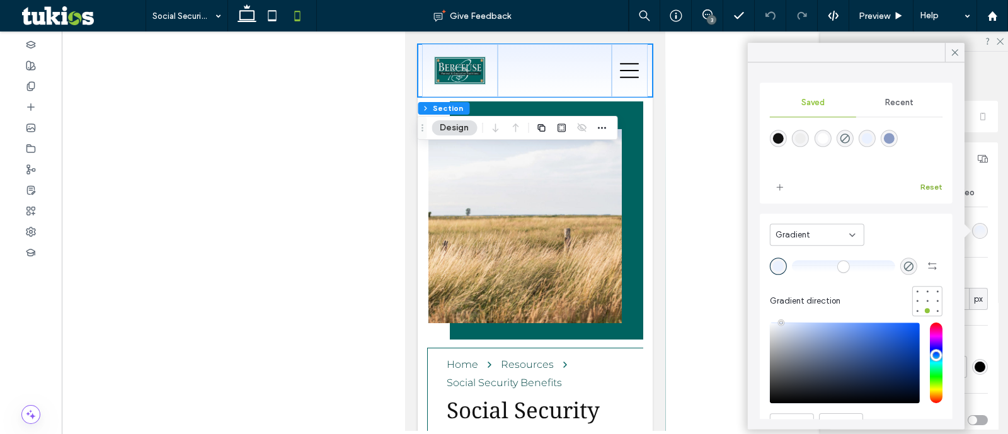
click at [923, 187] on button "Reset" at bounding box center [931, 187] width 22 height 15
click at [904, 123] on span "There are no saved colors yet" at bounding box center [856, 146] width 173 height 47
click at [899, 114] on div "Recent" at bounding box center [899, 103] width 86 height 28
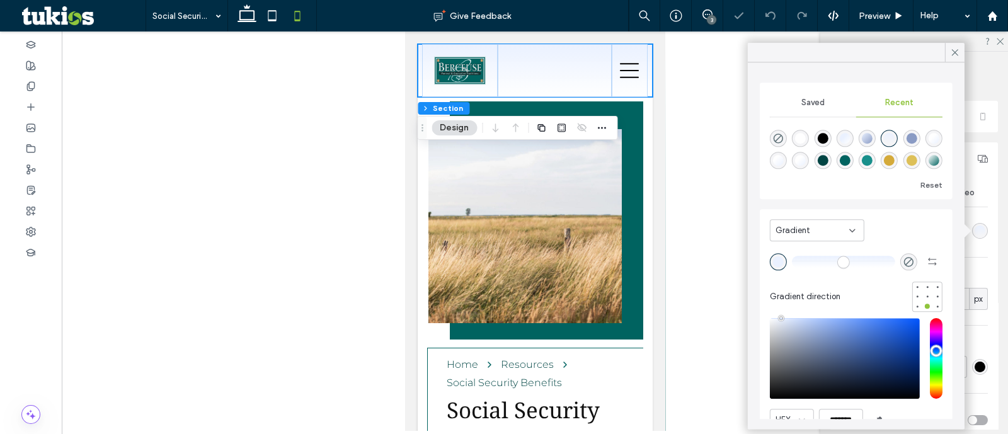
scroll to position [20, 0]
click at [862, 156] on div "rgba(24, 143, 139, 1)" at bounding box center [867, 160] width 11 height 11
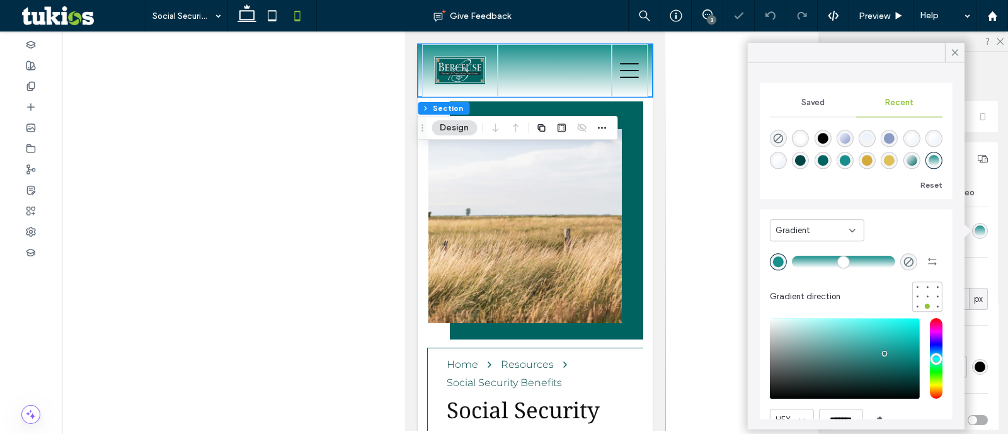
scroll to position [60, 0]
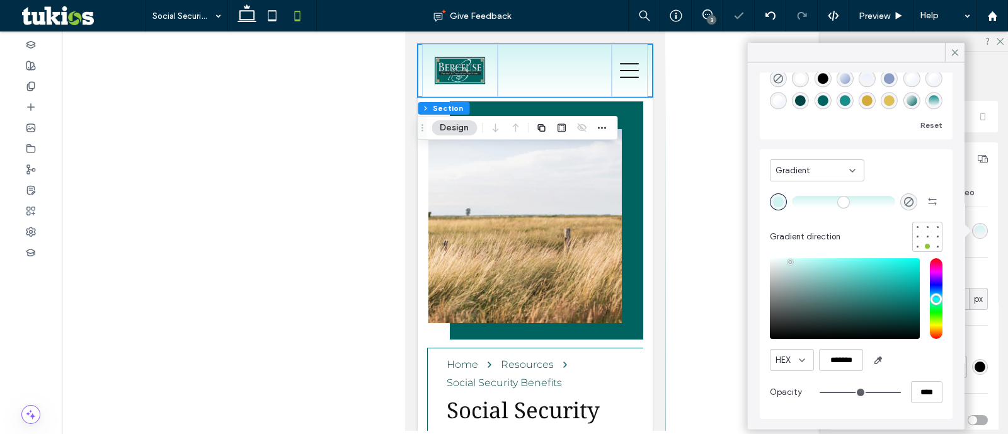
drag, startPoint x: 818, startPoint y: 272, endPoint x: 790, endPoint y: 262, distance: 29.5
click at [790, 262] on div "saturation and value" at bounding box center [845, 298] width 150 height 81
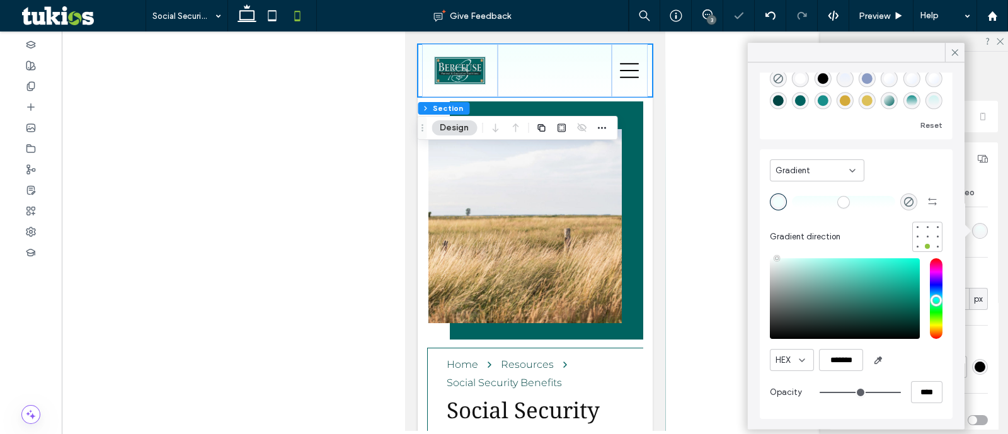
type input "*******"
drag, startPoint x: 795, startPoint y: 270, endPoint x: 781, endPoint y: 259, distance: 17.9
click at [781, 259] on div "saturation and value" at bounding box center [845, 298] width 150 height 81
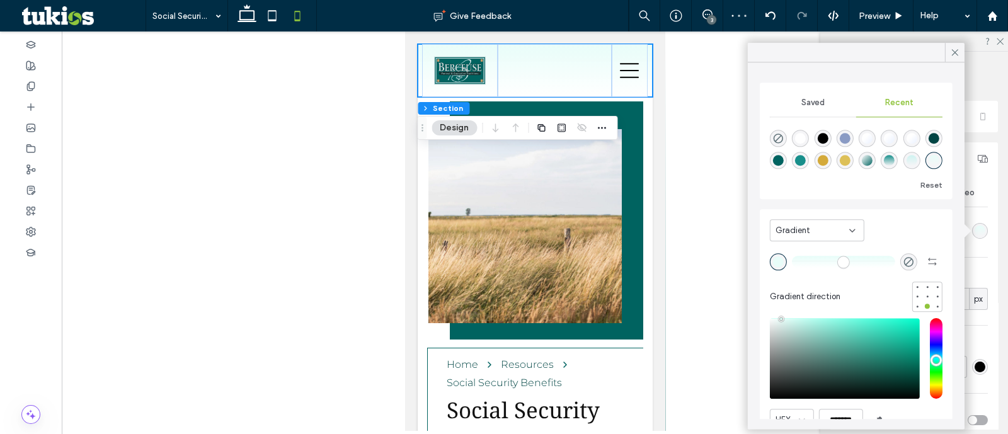
click at [819, 103] on span "Saved" at bounding box center [812, 103] width 23 height 10
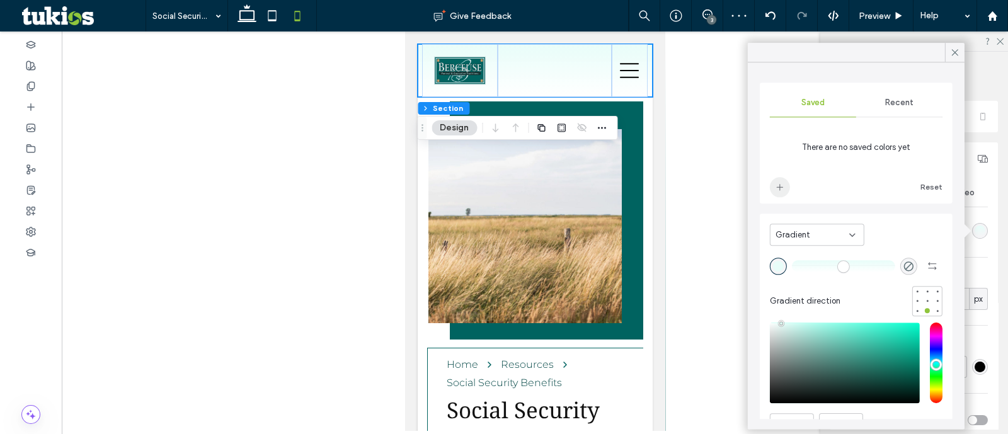
click at [777, 192] on span "add color" at bounding box center [780, 187] width 20 height 20
click at [268, 20] on use at bounding box center [272, 15] width 8 height 11
type input "**"
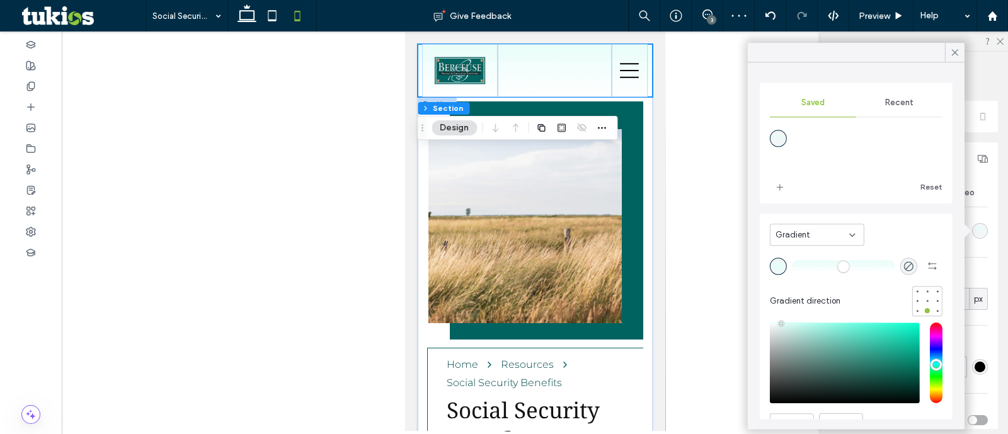
type input "***"
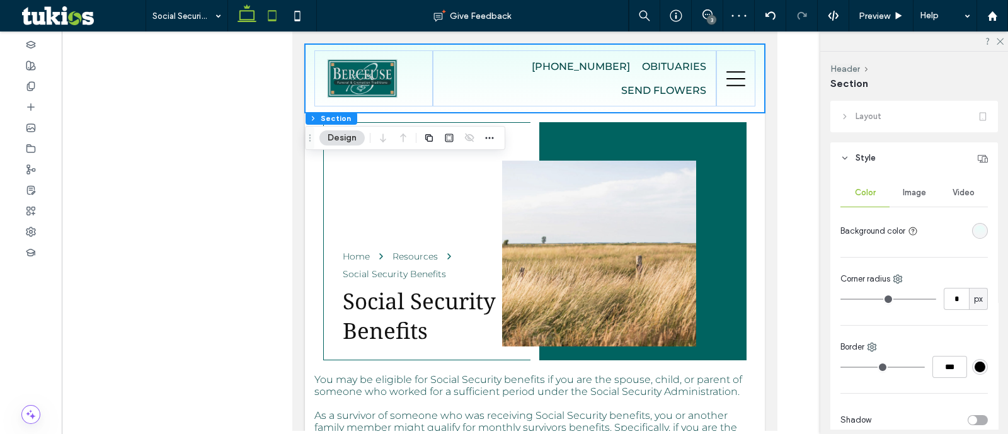
click at [240, 13] on icon at bounding box center [246, 15] width 25 height 25
type input "*"
type input "***"
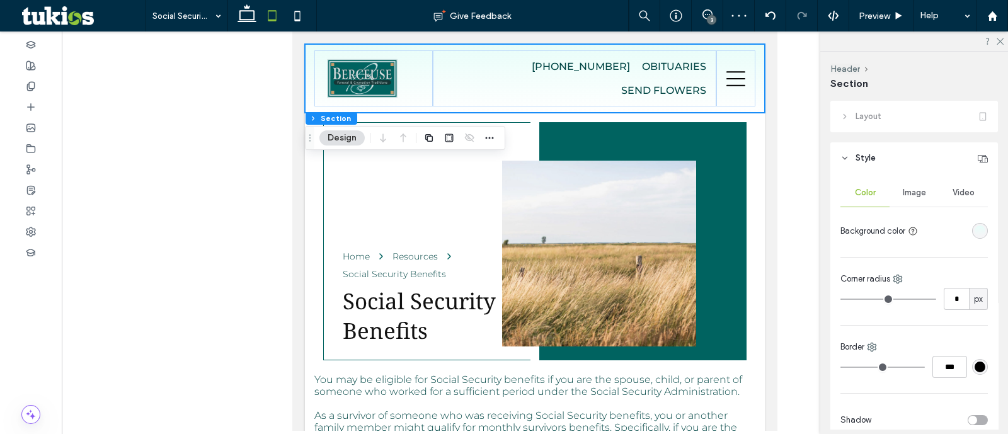
type input "***"
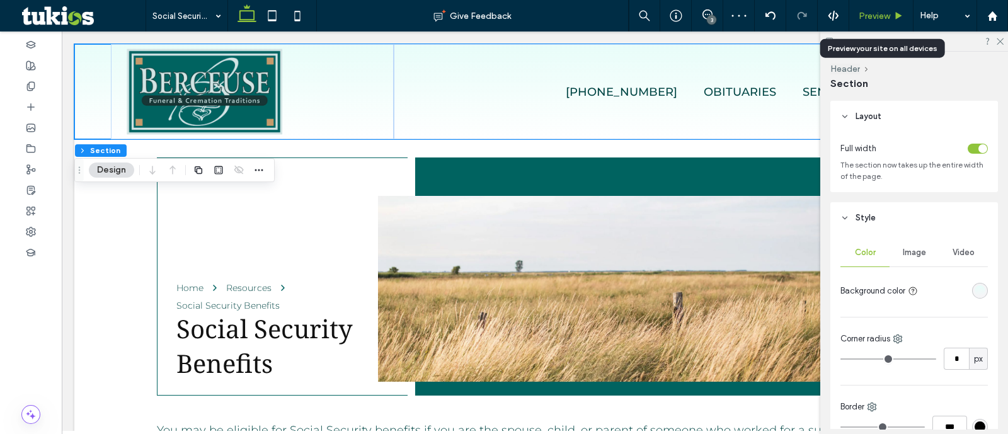
click at [877, 14] on span "Preview" at bounding box center [874, 16] width 31 height 11
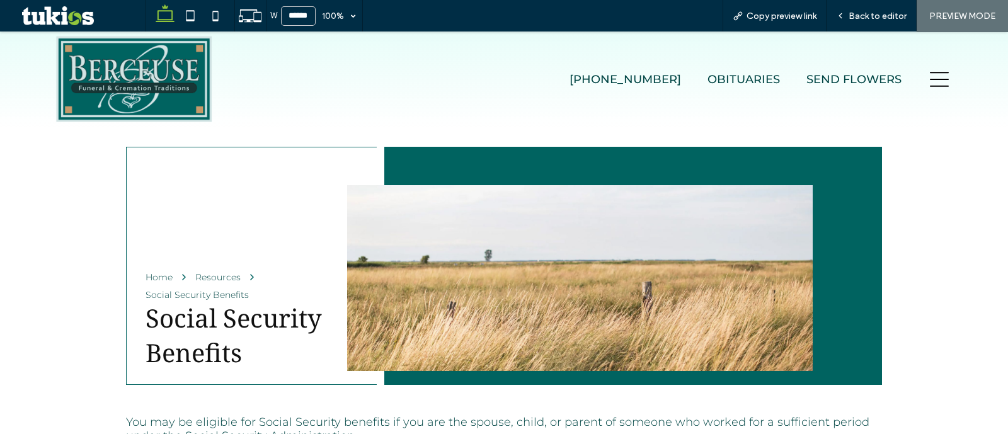
drag, startPoint x: 165, startPoint y: 56, endPoint x: 181, endPoint y: 83, distance: 30.8
click at [165, 56] on img at bounding box center [133, 79] width 167 height 88
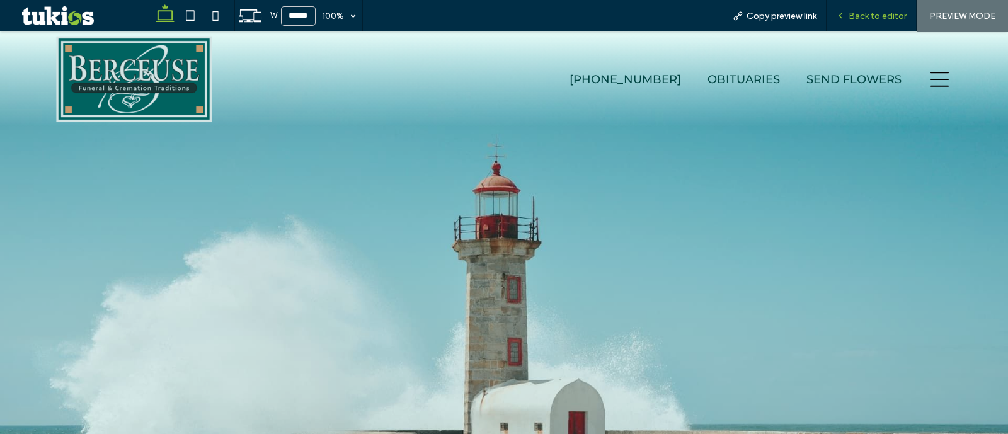
click at [842, 20] on icon at bounding box center [840, 15] width 9 height 9
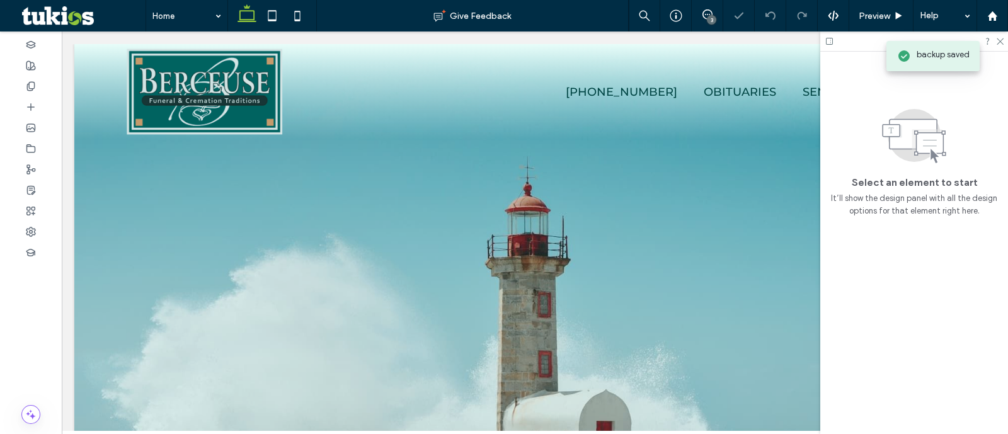
click at [309, 16] on div at bounding box center [271, 15] width 89 height 31
click at [301, 17] on icon at bounding box center [297, 15] width 25 height 25
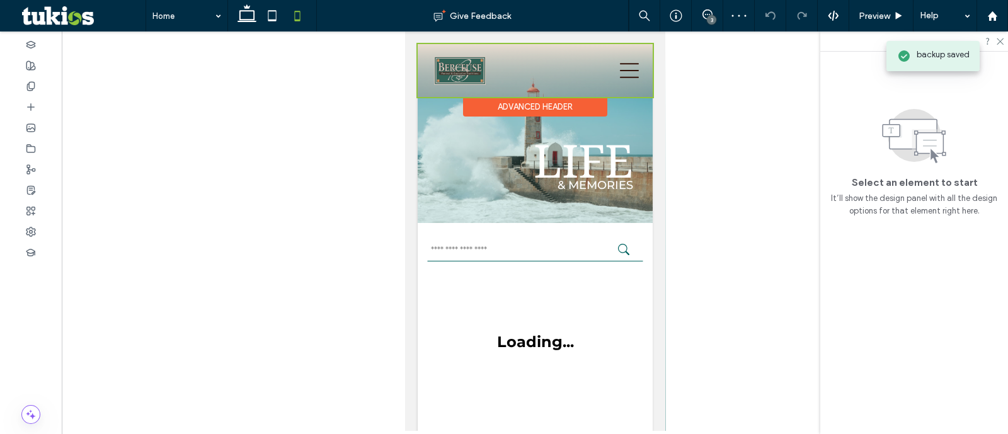
click at [484, 76] on div at bounding box center [534, 70] width 235 height 53
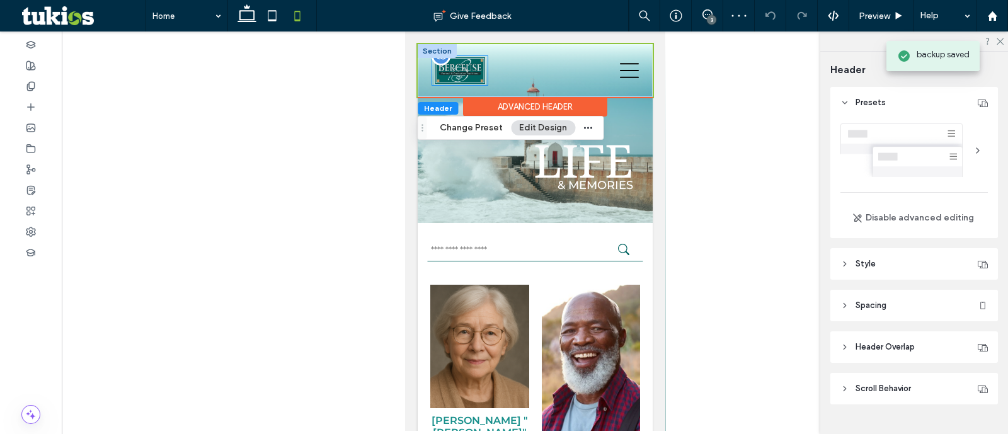
click at [462, 76] on img at bounding box center [458, 70] width 55 height 29
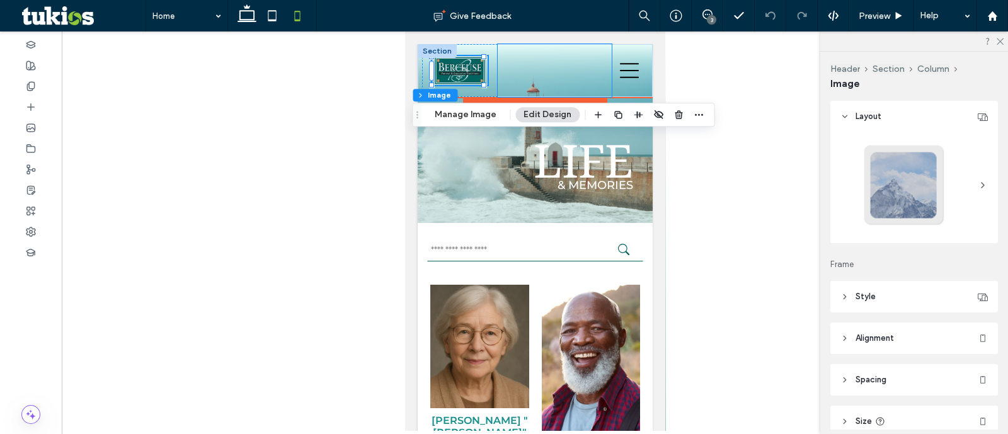
click at [497, 60] on div "(757) 825-8070 OBITUARIES SEND FLOWERS" at bounding box center [554, 70] width 114 height 53
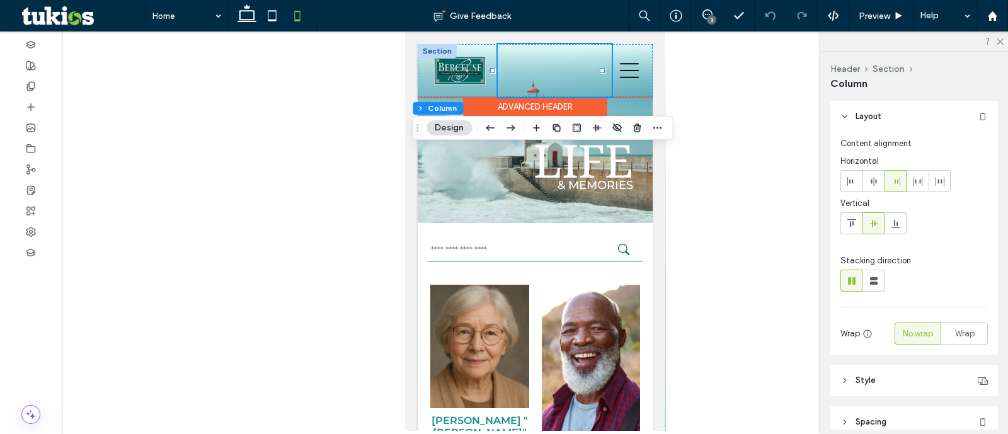
click at [493, 68] on div at bounding box center [491, 70] width 5 height 5
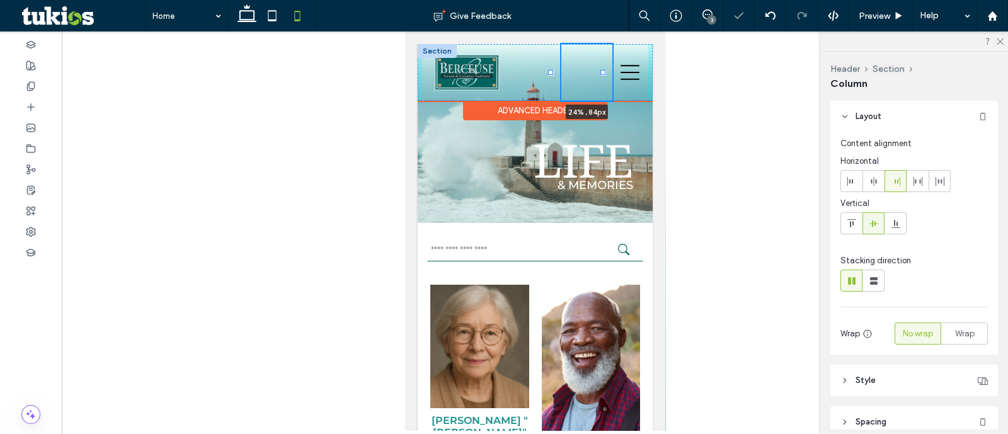
drag, startPoint x: 491, startPoint y: 69, endPoint x: 532, endPoint y: 69, distance: 40.9
click at [547, 72] on div at bounding box center [549, 72] width 5 height 5
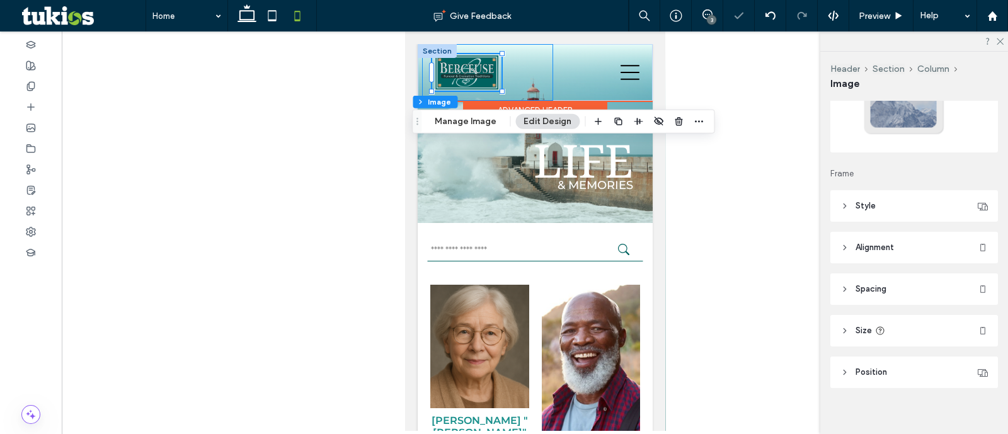
scroll to position [100, 0]
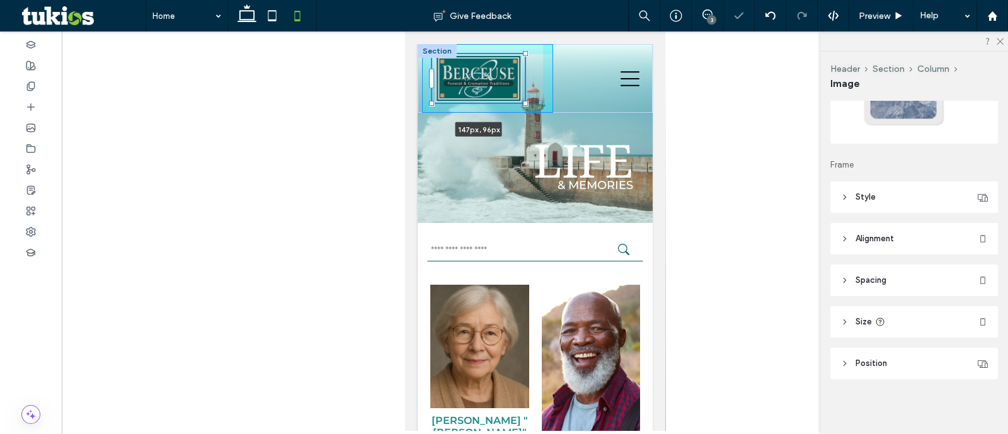
drag, startPoint x: 501, startPoint y: 91, endPoint x: 722, endPoint y: 183, distance: 240.0
type input "***"
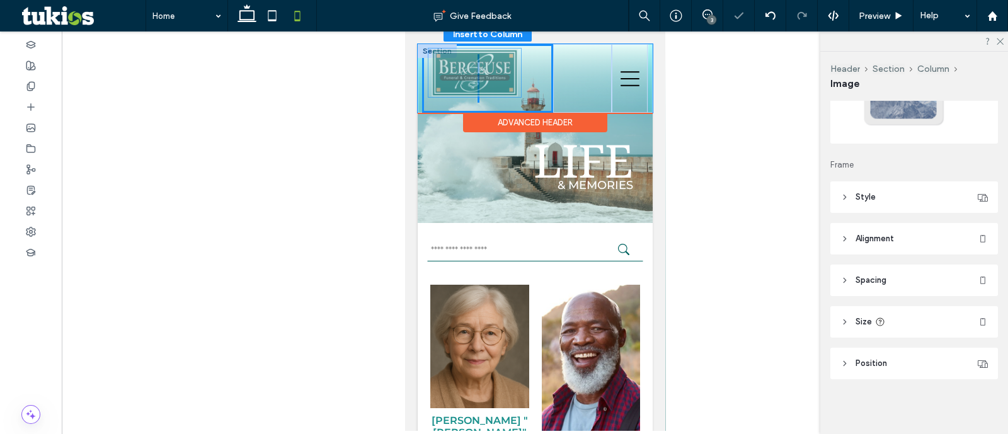
drag, startPoint x: 521, startPoint y: 101, endPoint x: 517, endPoint y: 96, distance: 6.8
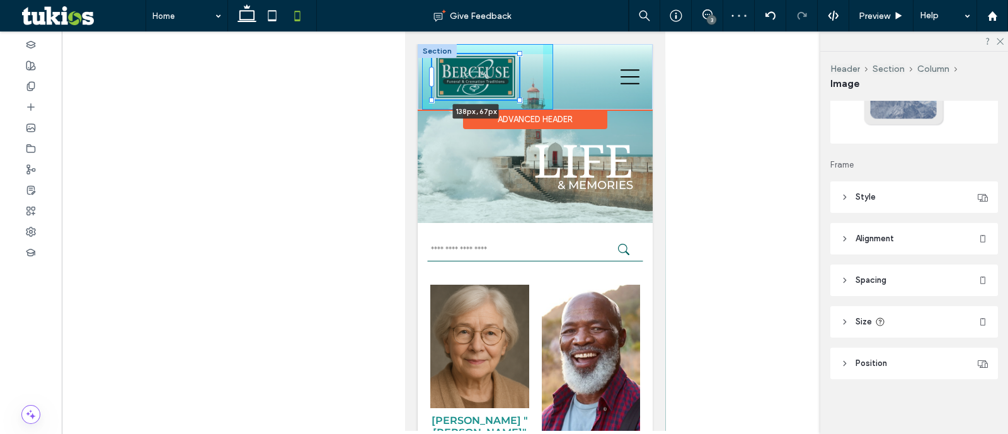
drag, startPoint x: 523, startPoint y: 105, endPoint x: 518, endPoint y: 102, distance: 6.5
click at [518, 102] on div at bounding box center [519, 100] width 5 height 5
type input "***"
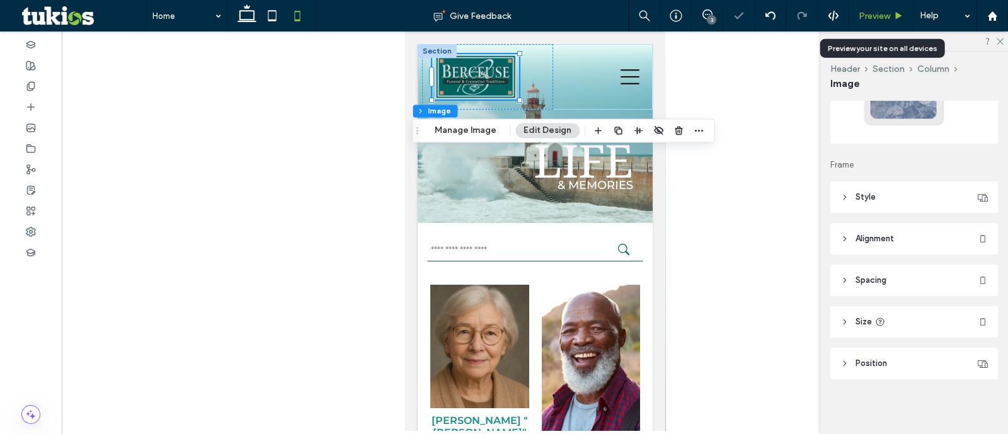
click at [872, 23] on div "Preview" at bounding box center [881, 15] width 64 height 31
click at [875, 21] on div "Preview" at bounding box center [881, 15] width 64 height 31
click at [879, 16] on span "Preview" at bounding box center [874, 16] width 31 height 11
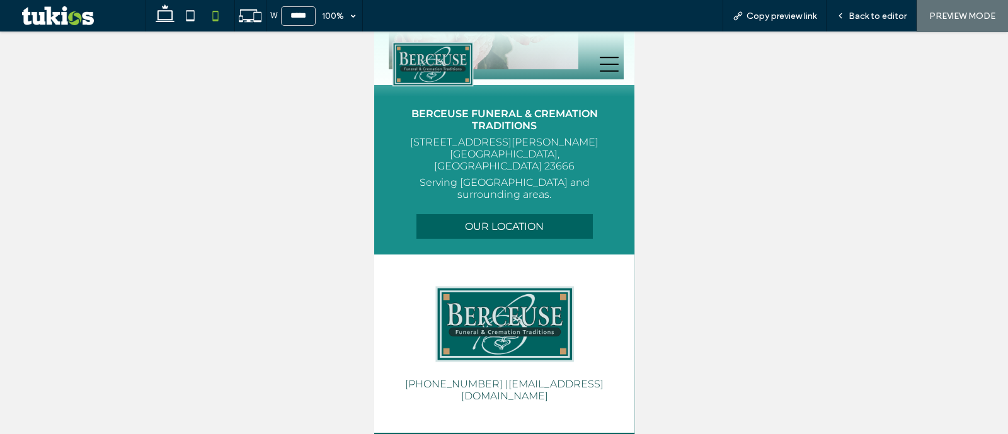
scroll to position [1975, 0]
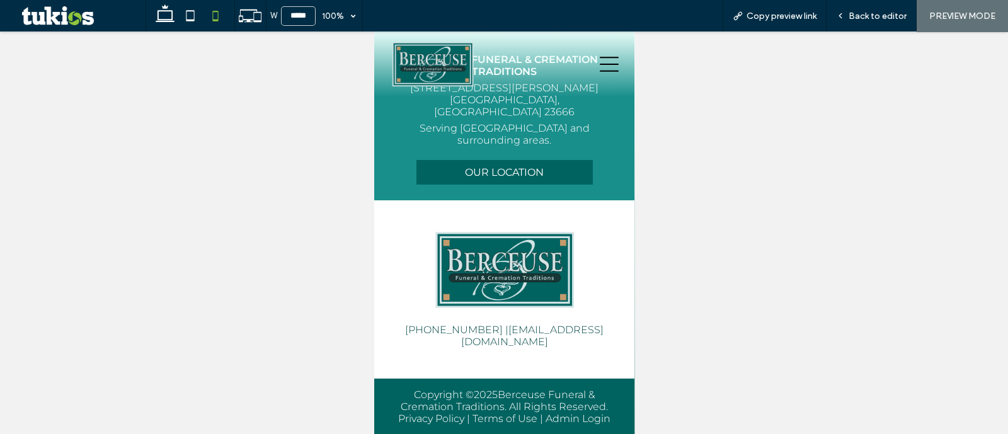
click at [599, 59] on icon at bounding box center [608, 64] width 19 height 19
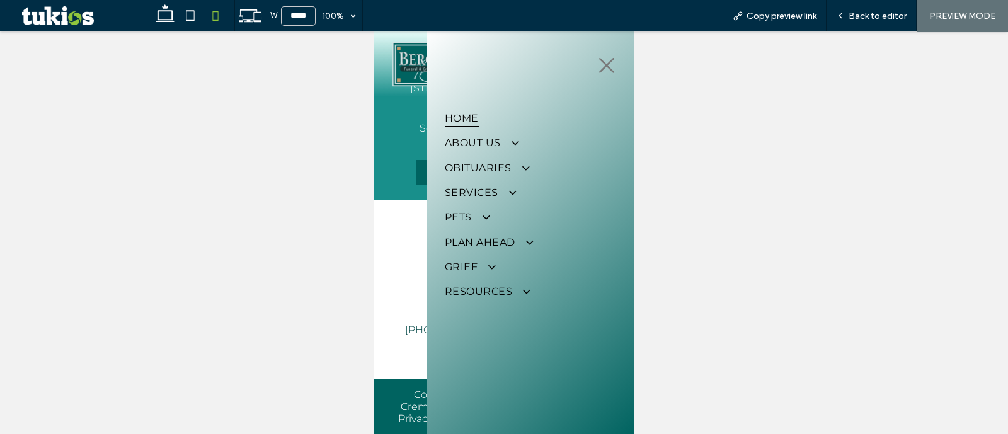
scroll to position [0, 0]
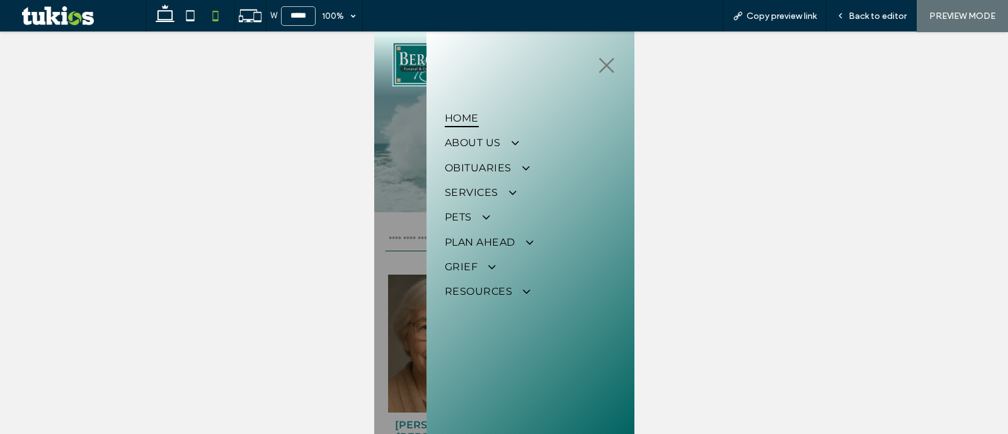
click at [598, 66] on icon at bounding box center [606, 65] width 19 height 19
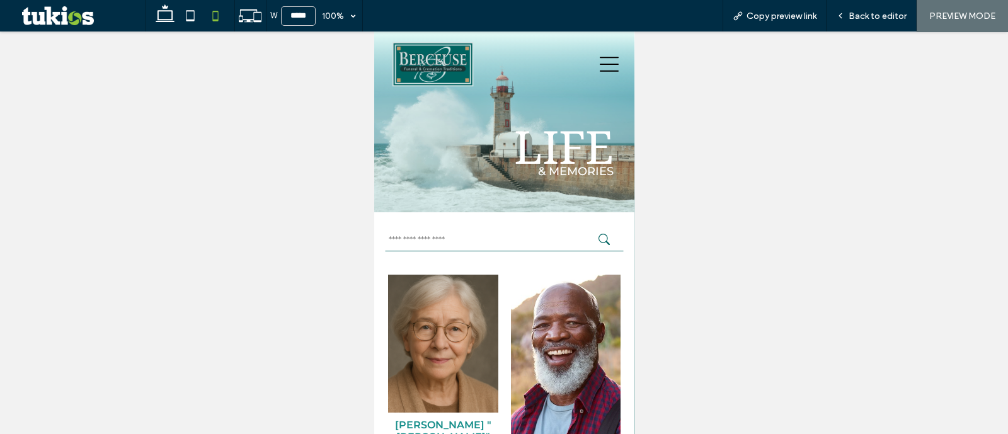
scroll to position [1975, 0]
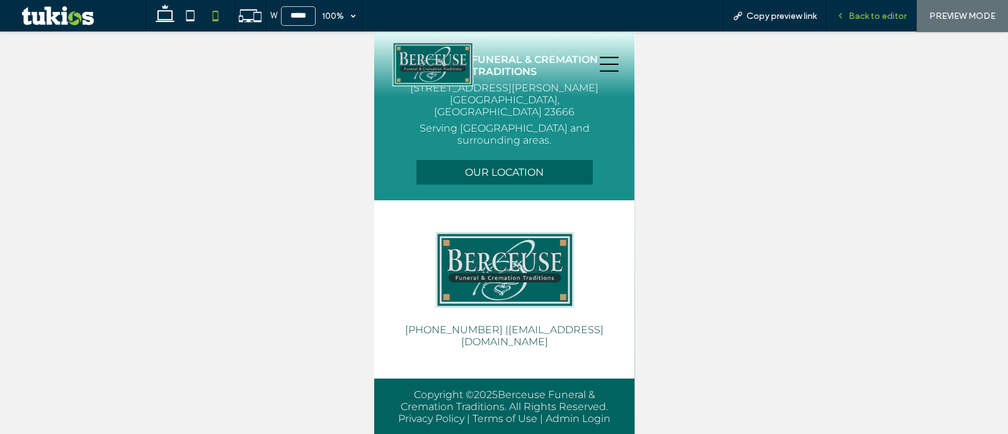
click at [859, 15] on span "Back to editor" at bounding box center [877, 16] width 58 height 11
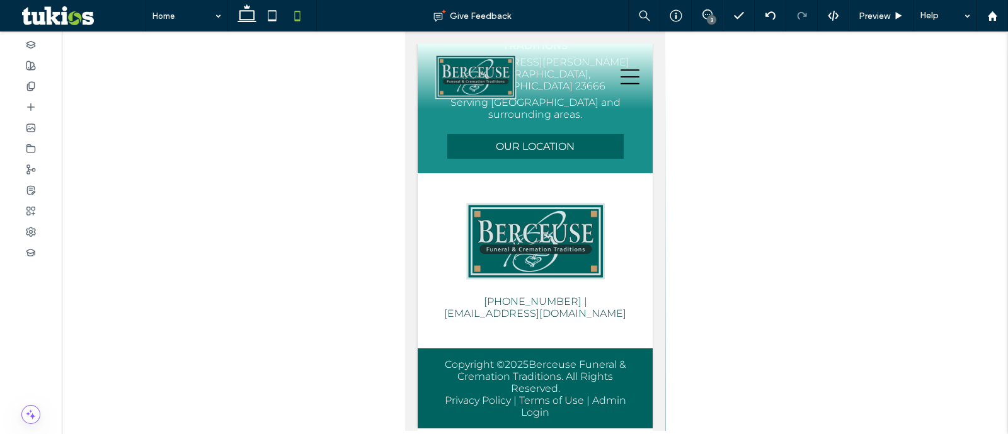
scroll to position [2014, 0]
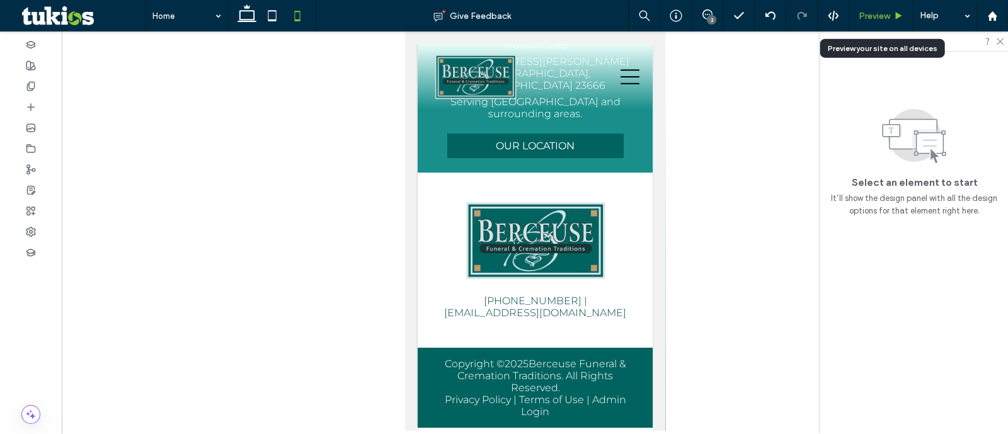
click at [869, 11] on span "Preview" at bounding box center [874, 16] width 31 height 11
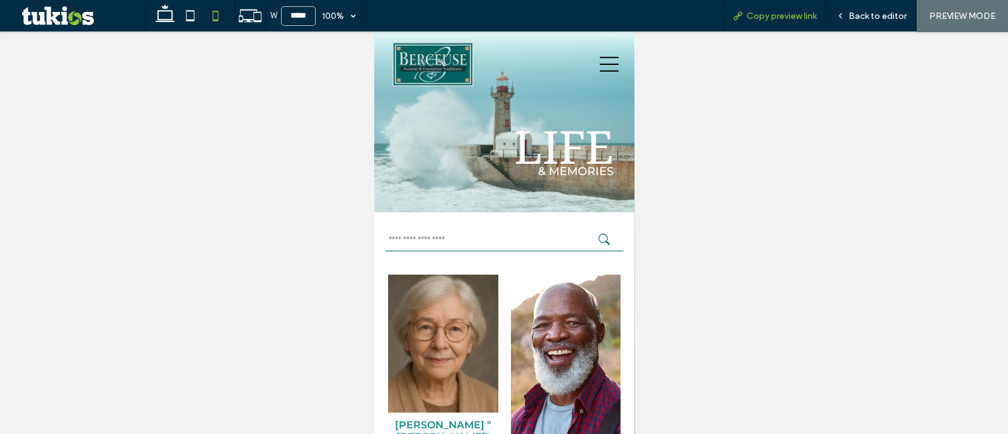
click at [800, 23] on div "Copy preview link" at bounding box center [774, 15] width 104 height 31
click at [806, 14] on span "Copy preview link" at bounding box center [781, 16] width 70 height 11
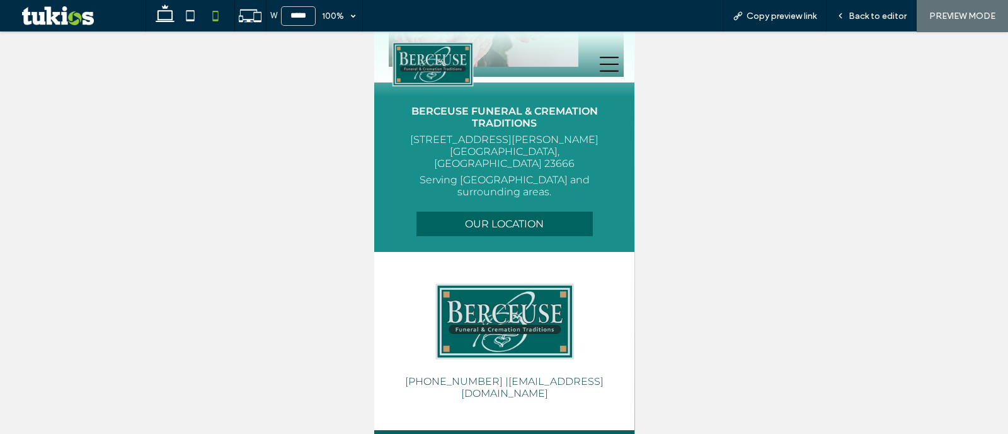
scroll to position [1975, 0]
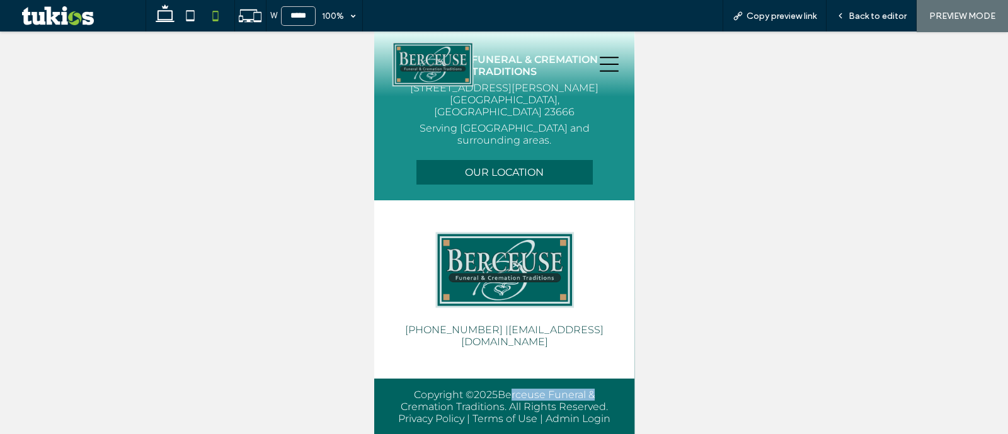
drag, startPoint x: 496, startPoint y: 382, endPoint x: 580, endPoint y: 384, distance: 83.8
click at [580, 389] on div "Copyright © 2025 Berceuse Funeral & Cremation Traditions. All Rights Reserved. …" at bounding box center [503, 407] width 219 height 36
copy div "Berceuse Funeral"
click at [796, 23] on div "Copy preview link" at bounding box center [774, 15] width 104 height 31
click at [790, 16] on span "Copy preview link" at bounding box center [781, 16] width 70 height 11
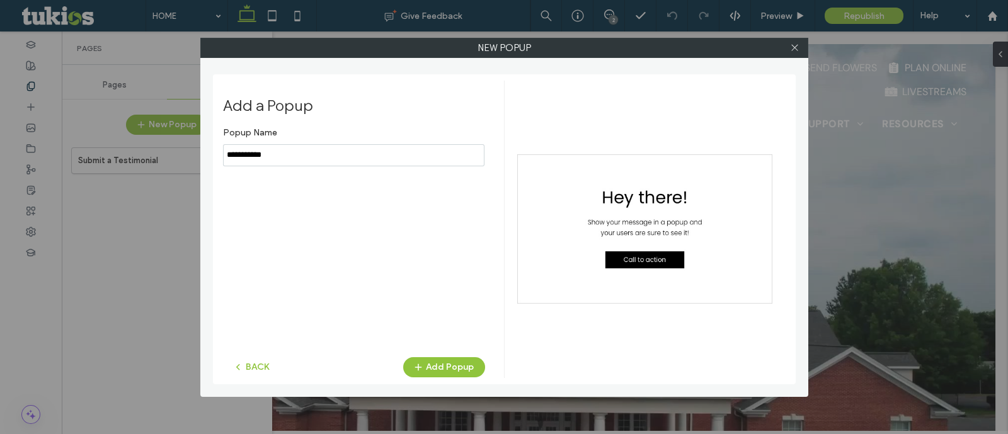
type input "**********"
click at [445, 361] on button "Add Popup" at bounding box center [444, 367] width 82 height 20
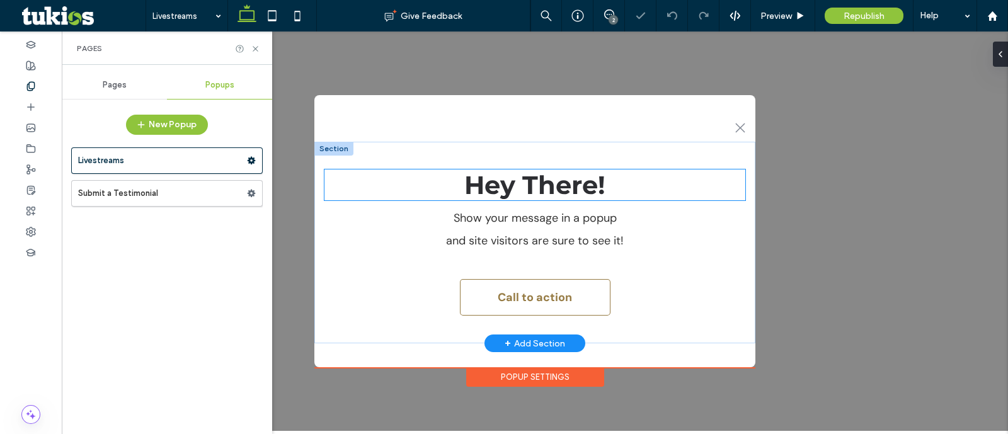
click at [561, 186] on span "Hey There!" at bounding box center [534, 184] width 141 height 31
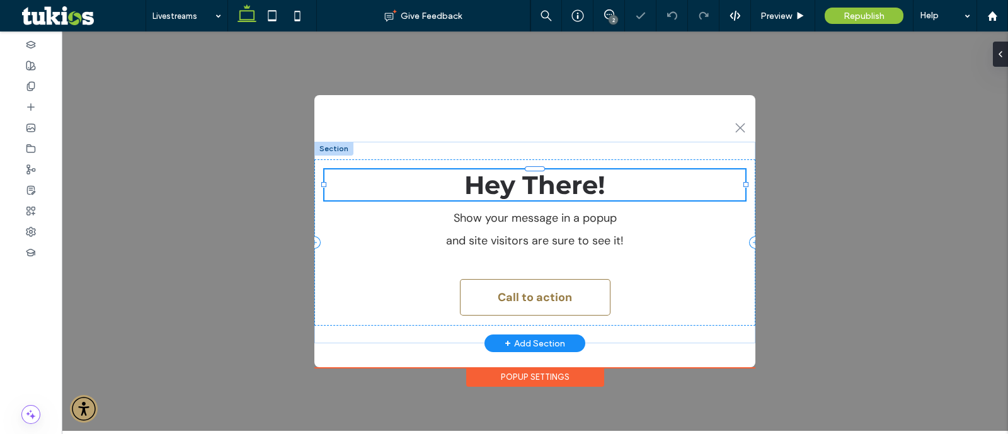
click at [561, 186] on div "Hey There!" at bounding box center [534, 184] width 421 height 31
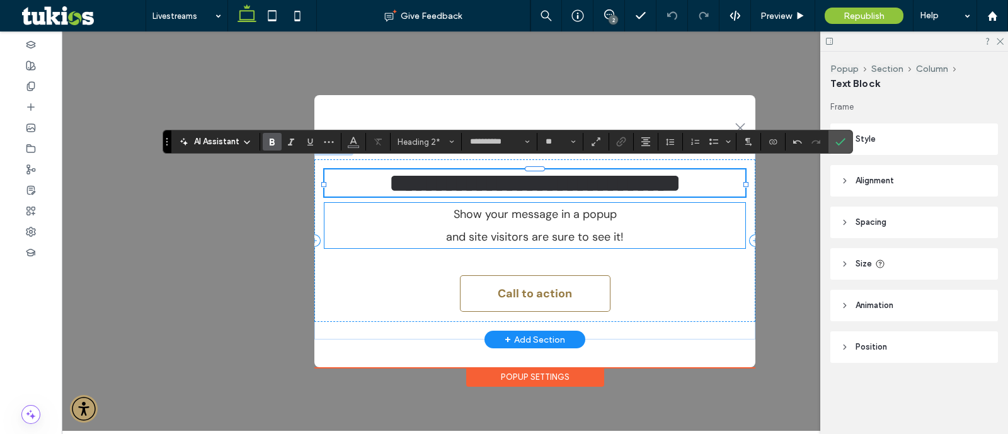
click at [532, 232] on span "and site visitors are sure to see it!" at bounding box center [535, 236] width 178 height 15
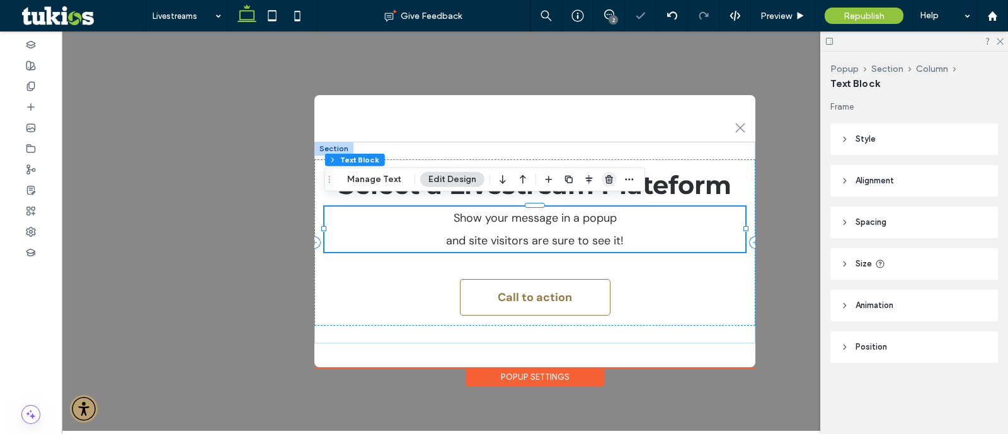
click at [605, 181] on use "button" at bounding box center [609, 179] width 8 height 8
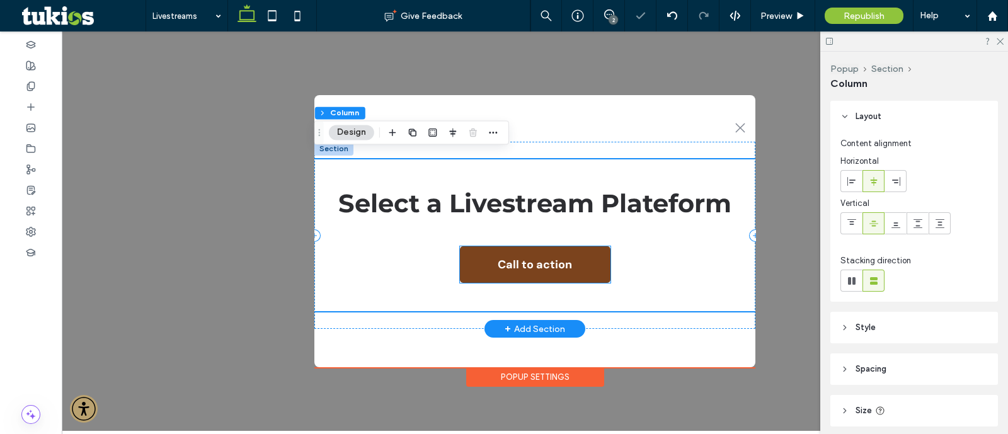
click at [575, 253] on link "Call to action" at bounding box center [535, 264] width 151 height 37
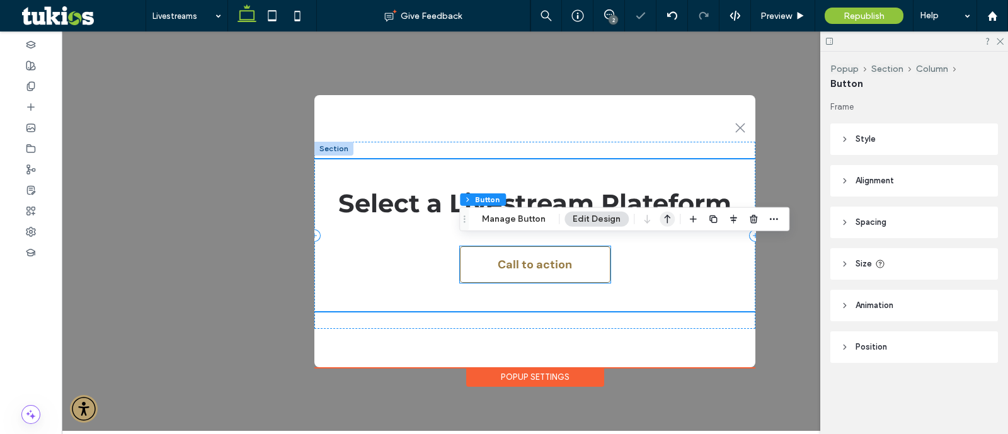
type input "**"
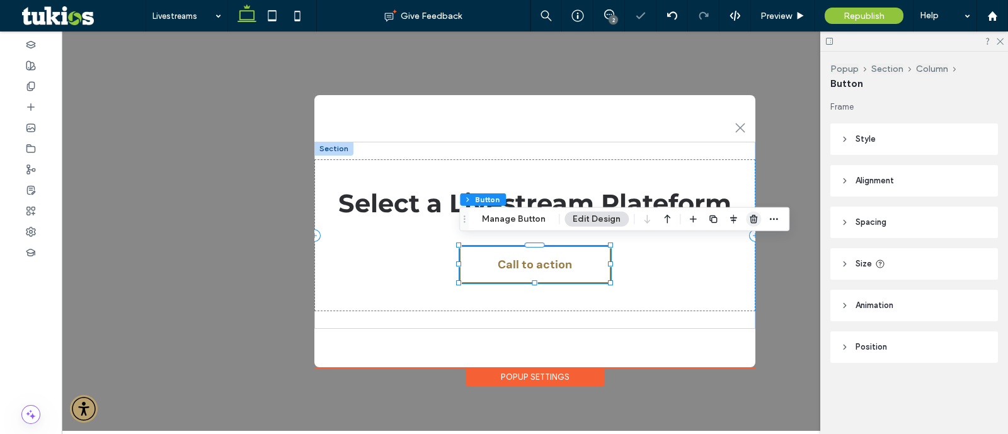
click at [748, 219] on icon "button" at bounding box center [753, 219] width 10 height 10
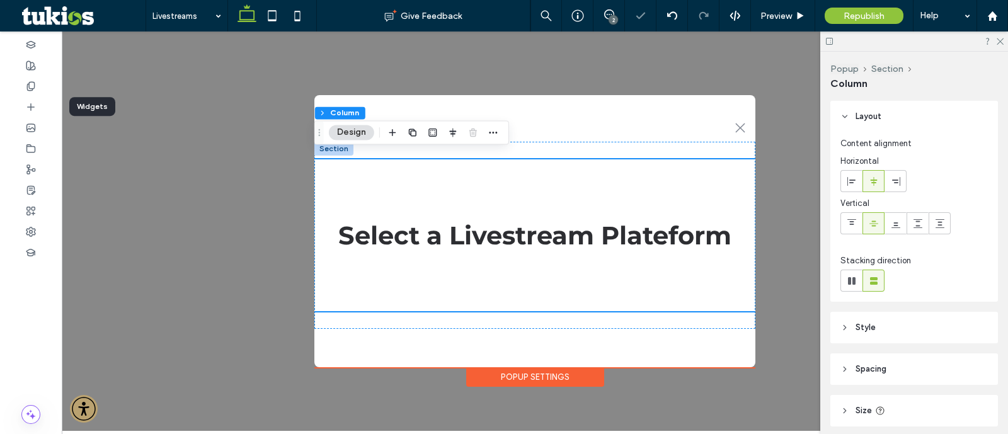
drag, startPoint x: 43, startPoint y: 105, endPoint x: 316, endPoint y: 134, distance: 274.3
click at [45, 105] on div at bounding box center [31, 106] width 62 height 21
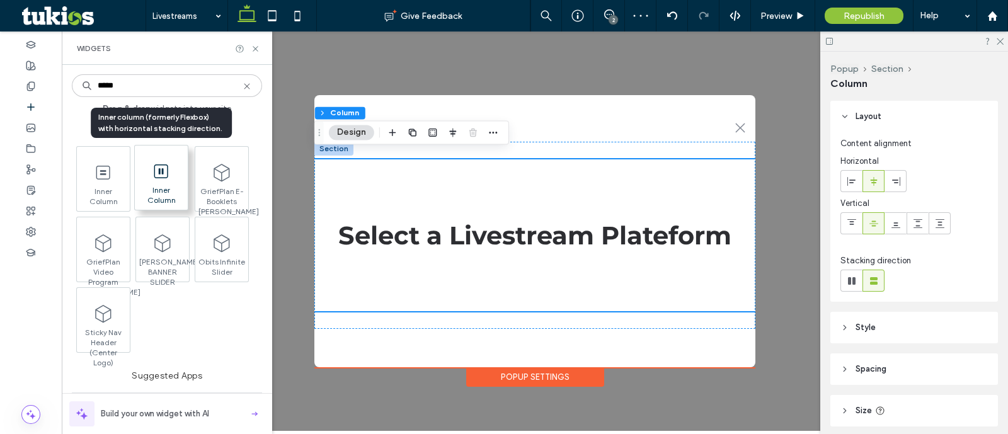
type input "*****"
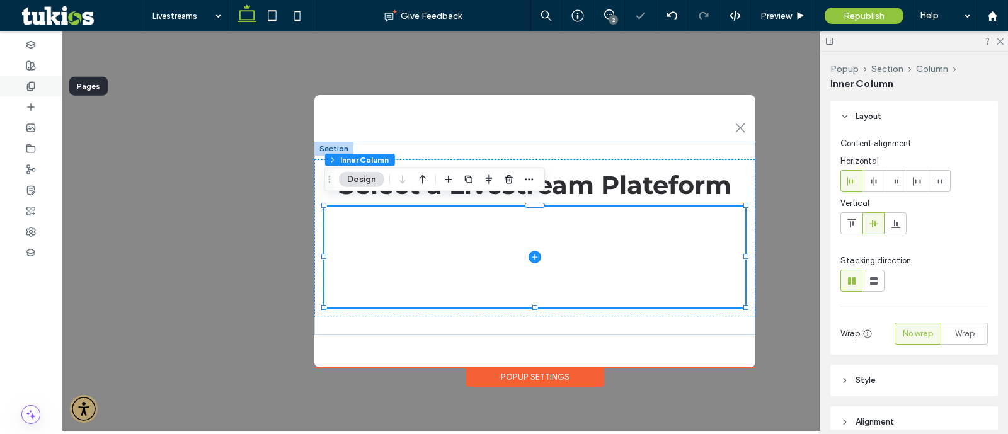
click at [37, 93] on div at bounding box center [31, 86] width 62 height 21
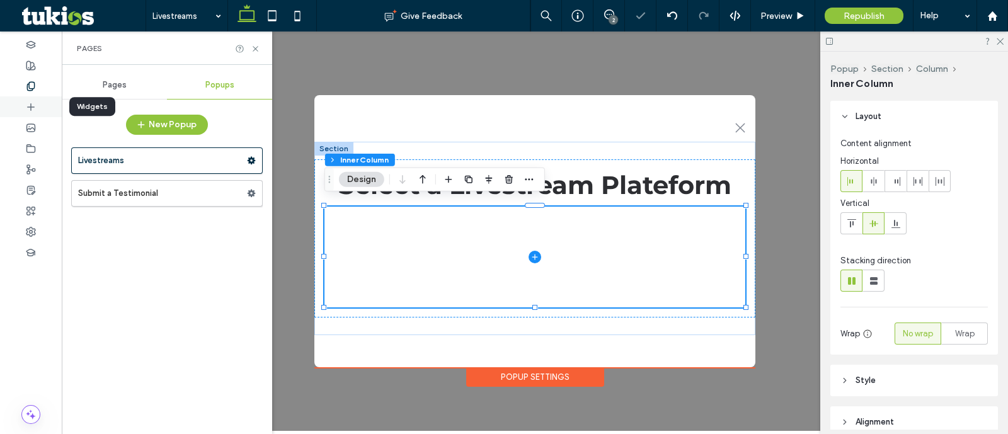
click at [26, 105] on icon at bounding box center [31, 107] width 10 height 10
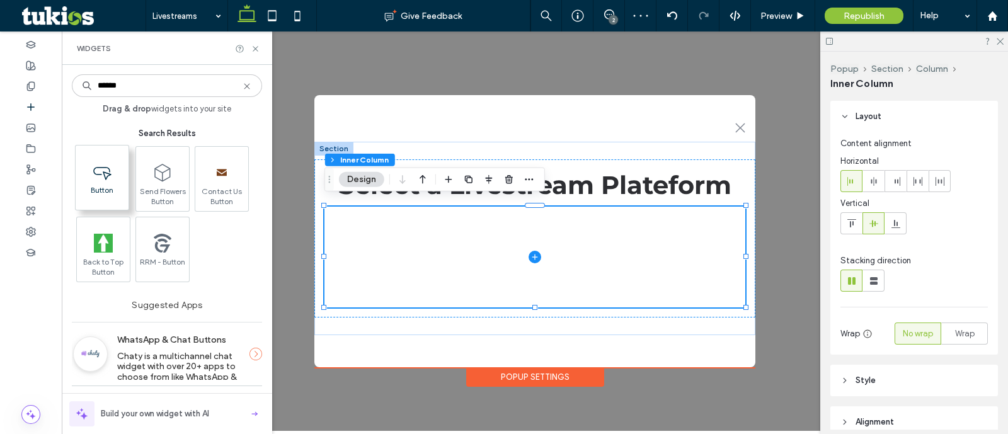
type input "******"
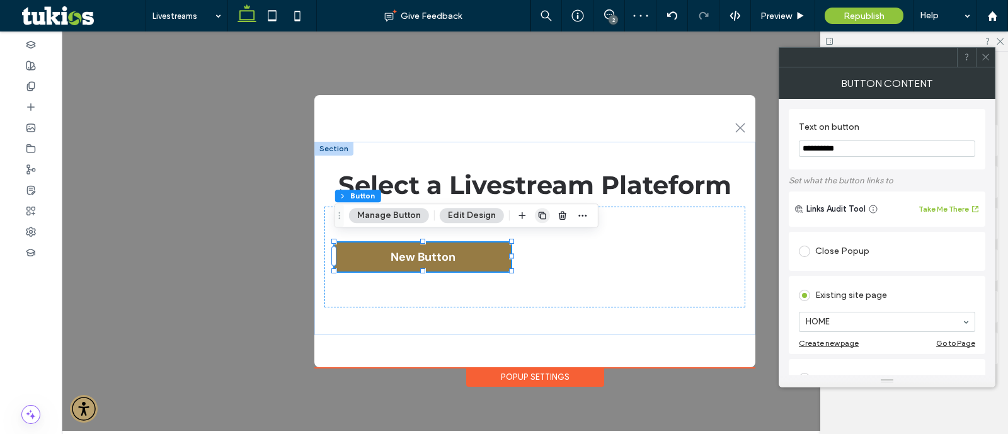
click at [540, 219] on use "button" at bounding box center [543, 216] width 8 height 8
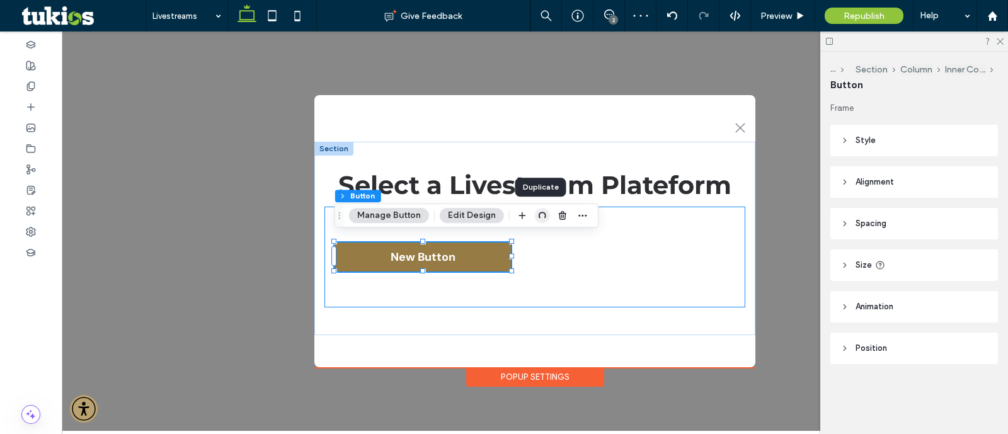
type input "*"
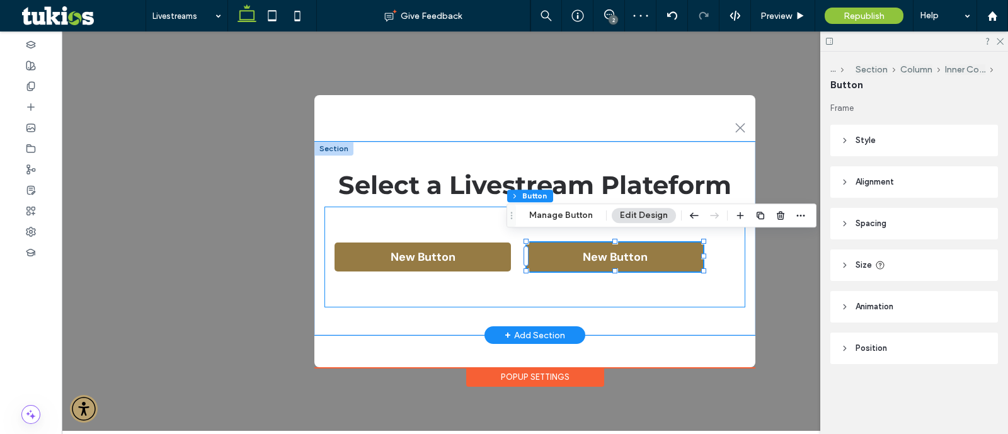
click at [652, 294] on div "New Button New Button" at bounding box center [534, 257] width 421 height 101
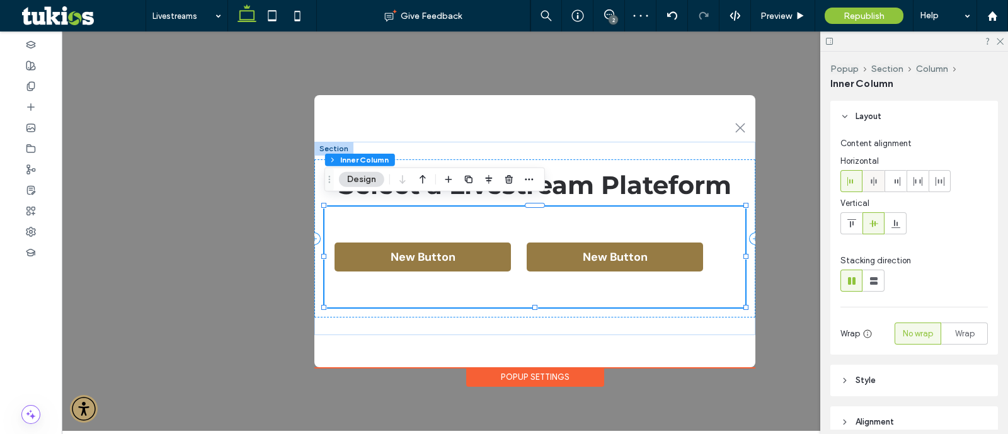
click at [876, 180] on icon at bounding box center [874, 181] width 10 height 10
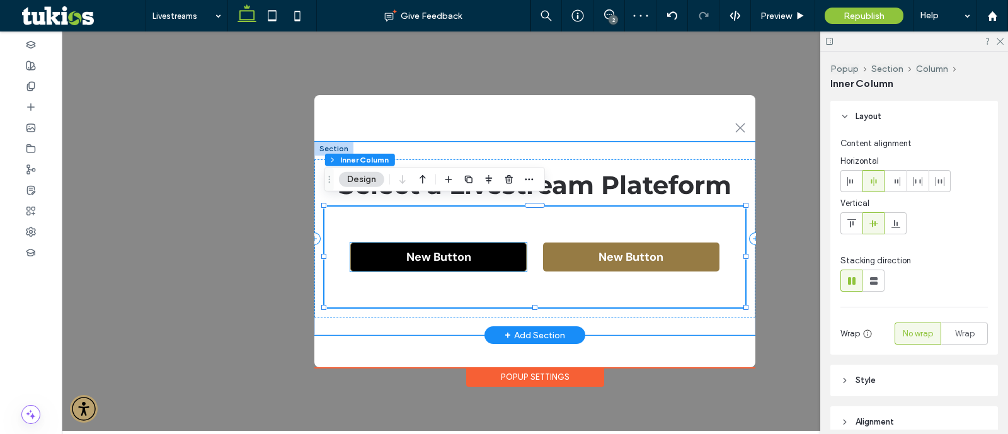
click at [472, 259] on link "New Button" at bounding box center [438, 257] width 176 height 29
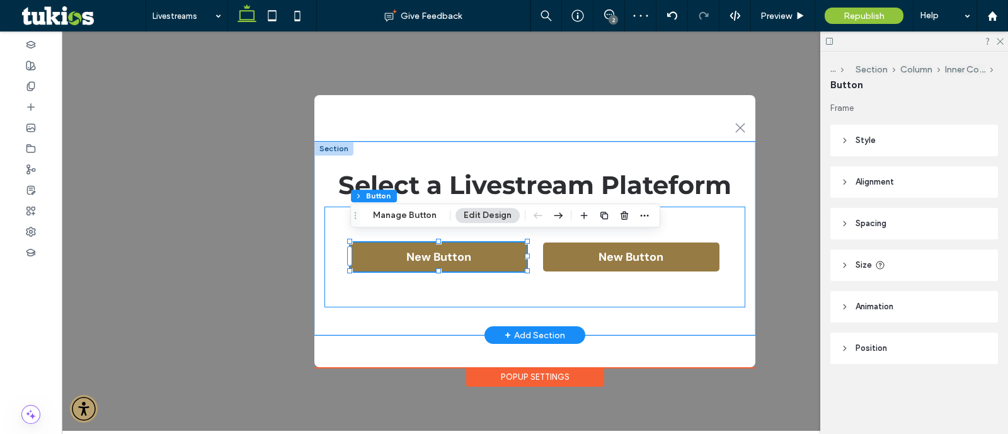
click at [542, 297] on div "New Button New Button" at bounding box center [534, 257] width 421 height 101
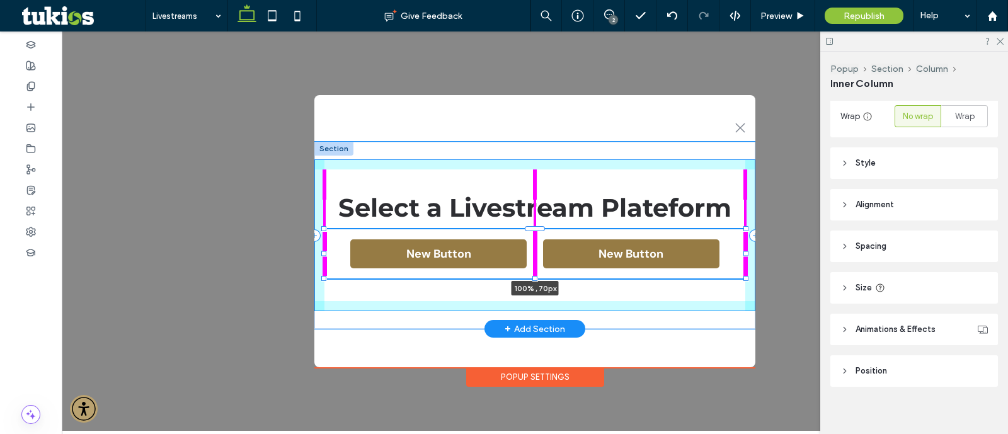
scroll to position [224, 0]
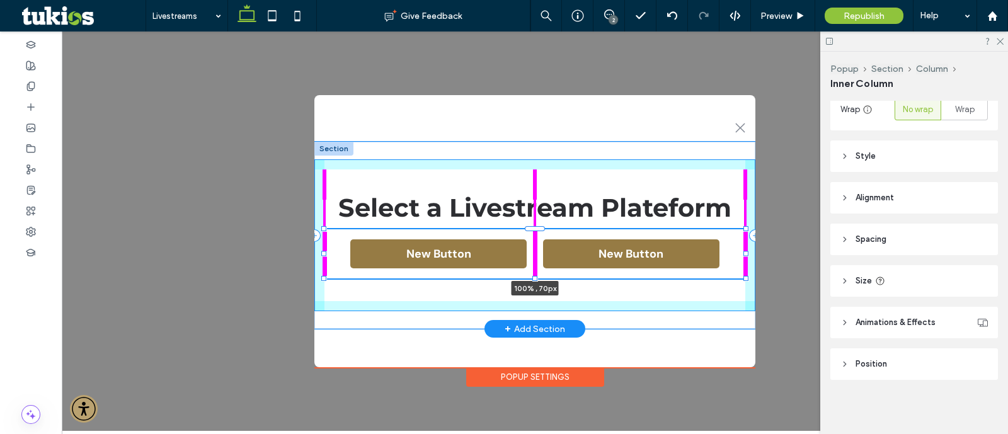
drag, startPoint x: 535, startPoint y: 300, endPoint x: 529, endPoint y: 257, distance: 43.2
click at [529, 257] on div "Select a Livestream Plateform New Button New Button 100% , 70px" at bounding box center [534, 235] width 441 height 187
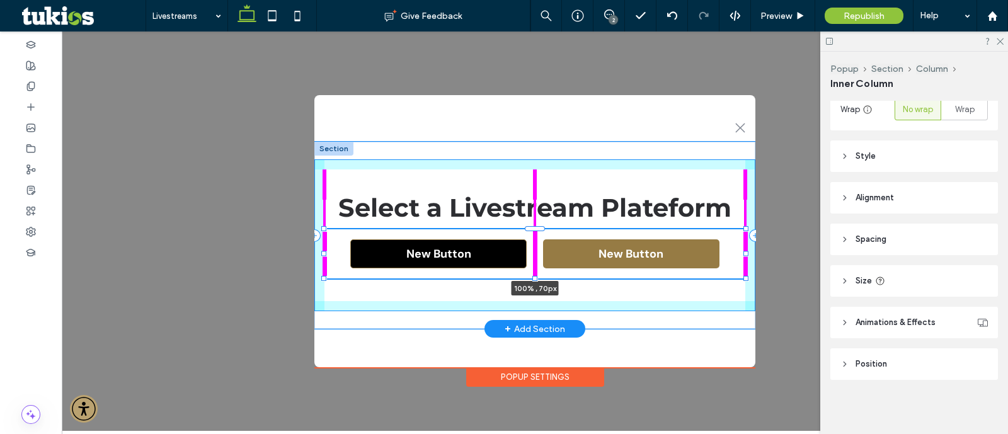
type input "**"
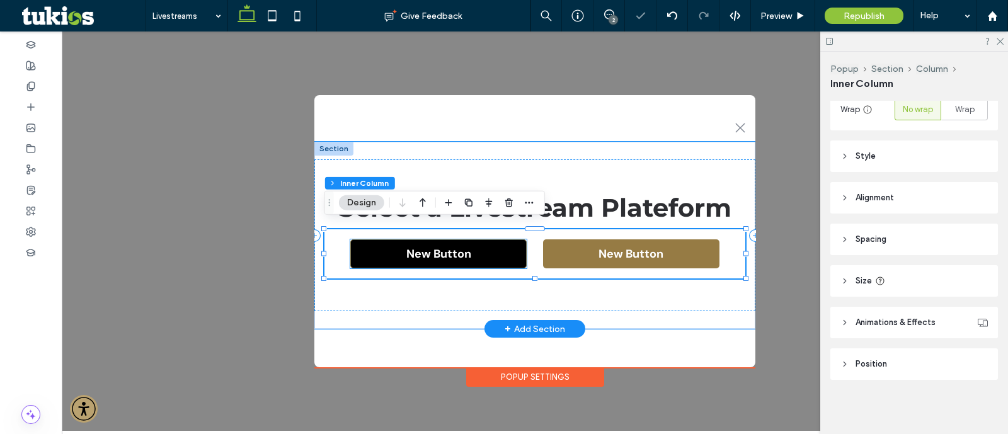
click at [492, 253] on link "New Button" at bounding box center [438, 253] width 176 height 29
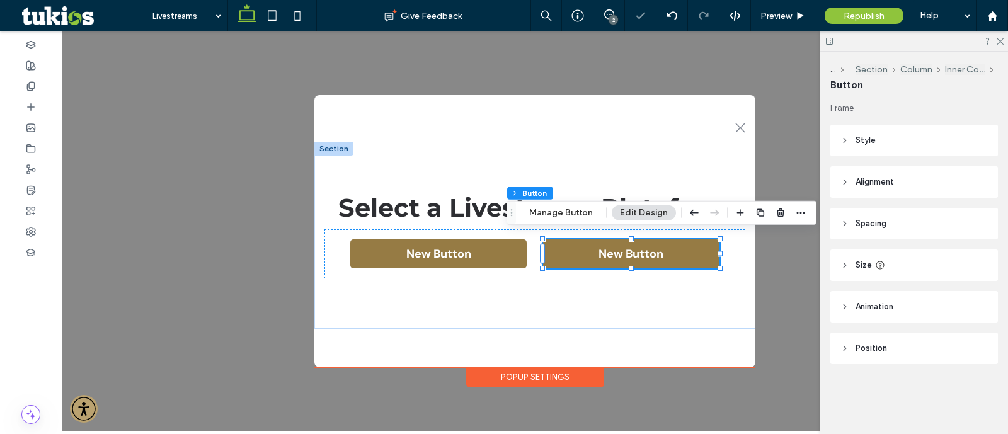
click at [870, 141] on span "Style" at bounding box center [865, 140] width 20 height 13
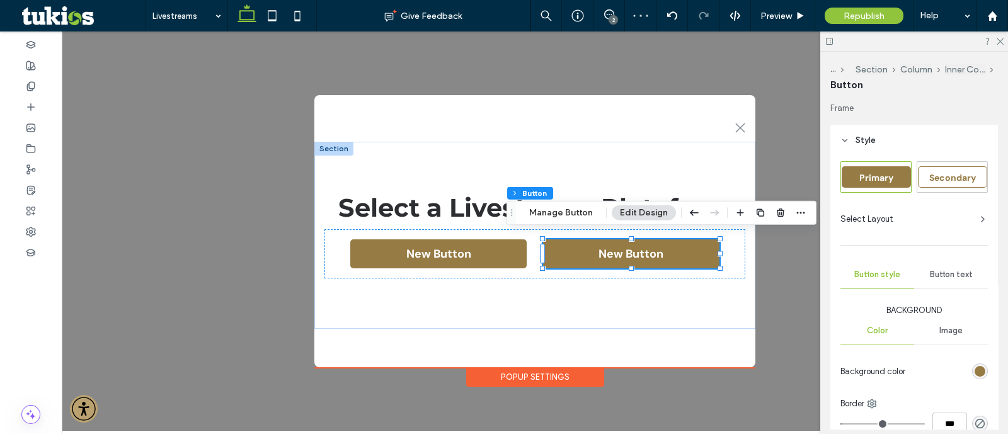
click at [951, 185] on div "Secondary" at bounding box center [952, 176] width 69 height 21
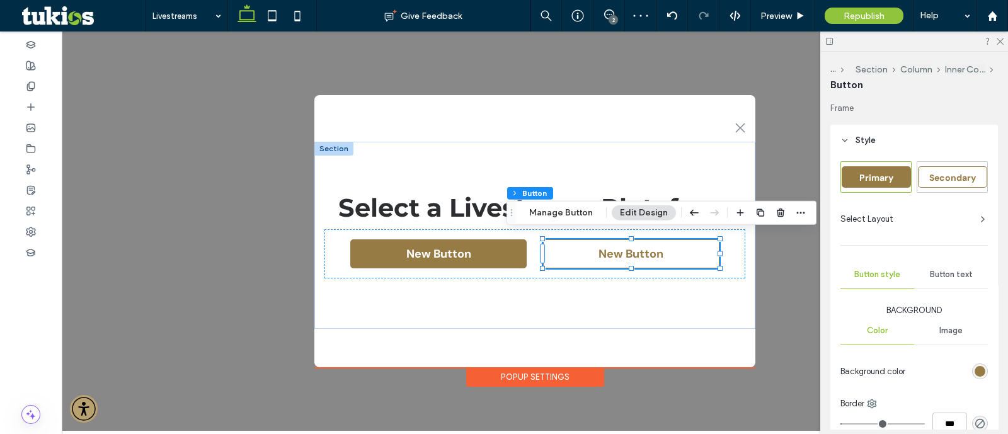
type input "*"
click at [557, 222] on div "Popup Section Column Inner Column Button Manage Button Edit Design" at bounding box center [661, 213] width 310 height 24
drag, startPoint x: 556, startPoint y: 212, endPoint x: 585, endPoint y: 207, distance: 28.9
click at [556, 213] on button "Manage Button" at bounding box center [561, 212] width 80 height 15
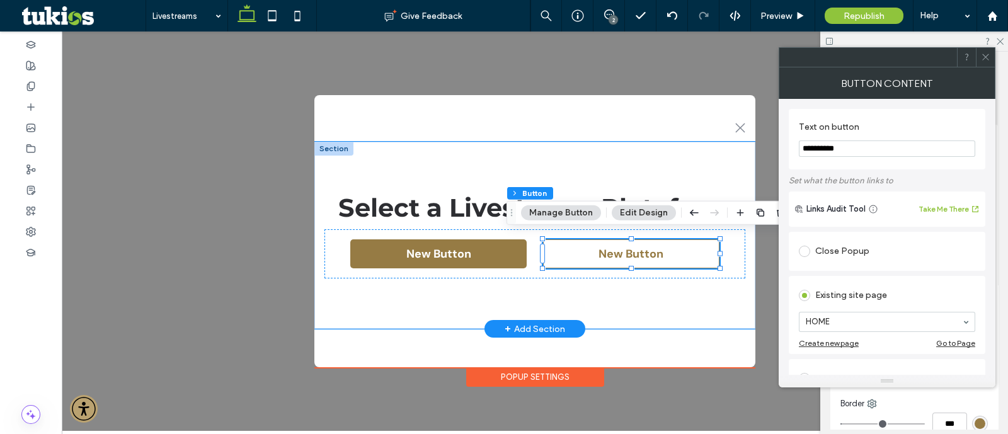
drag, startPoint x: 934, startPoint y: 180, endPoint x: 723, endPoint y: 139, distance: 215.1
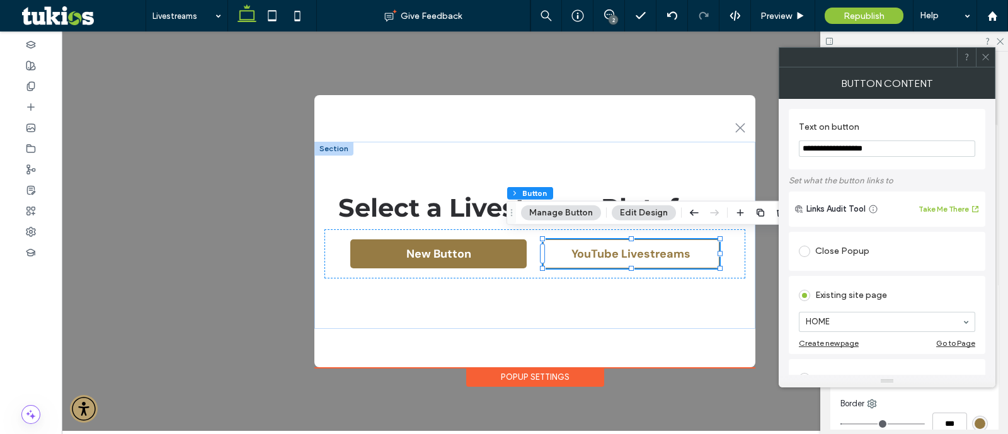
type input "**********"
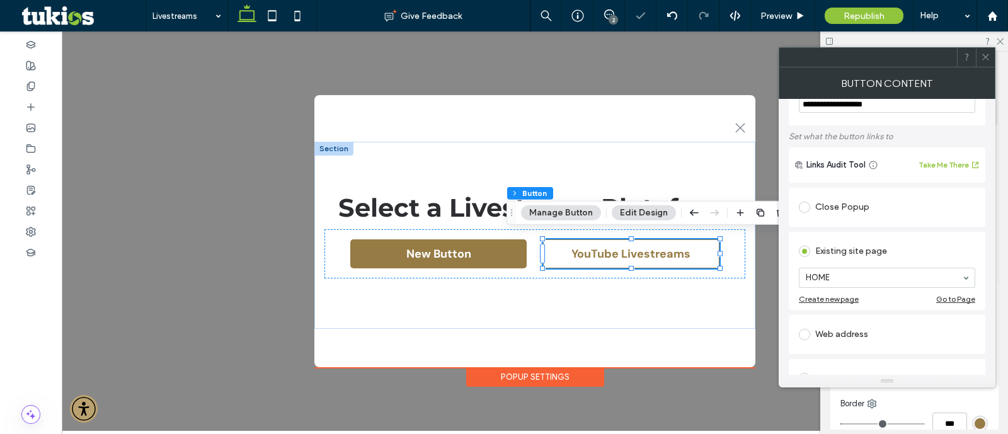
scroll to position [78, 0]
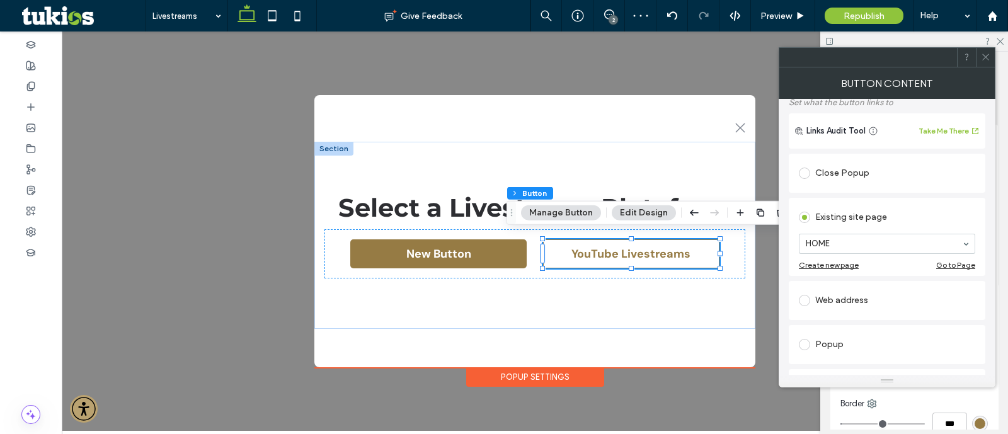
click at [857, 302] on div "Web address" at bounding box center [887, 300] width 176 height 20
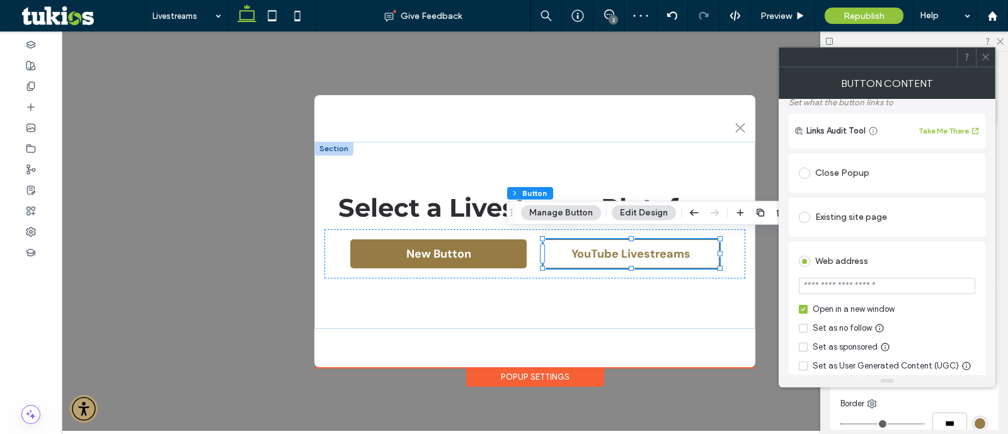
click at [857, 286] on input "url" at bounding box center [887, 286] width 176 height 16
paste input "**********"
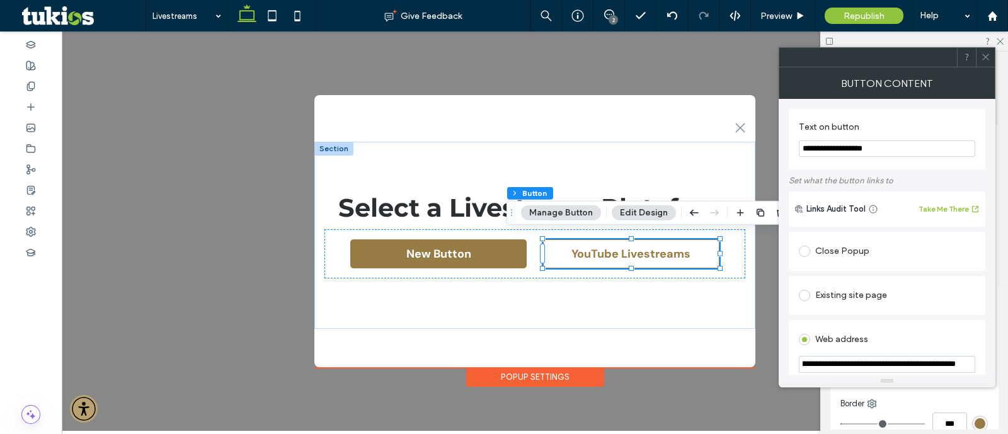
type input "**********"
click at [947, 175] on label "Set what the button links to" at bounding box center [887, 180] width 197 height 22
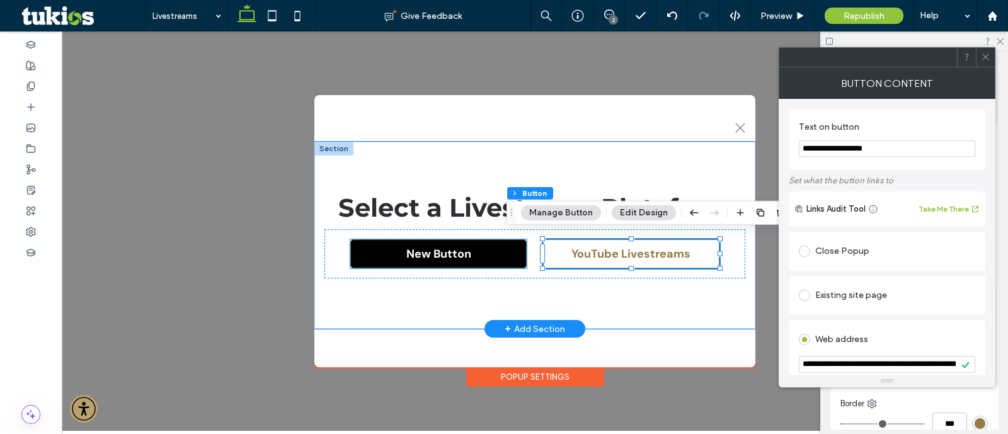
click at [479, 239] on link "New Button" at bounding box center [438, 253] width 176 height 29
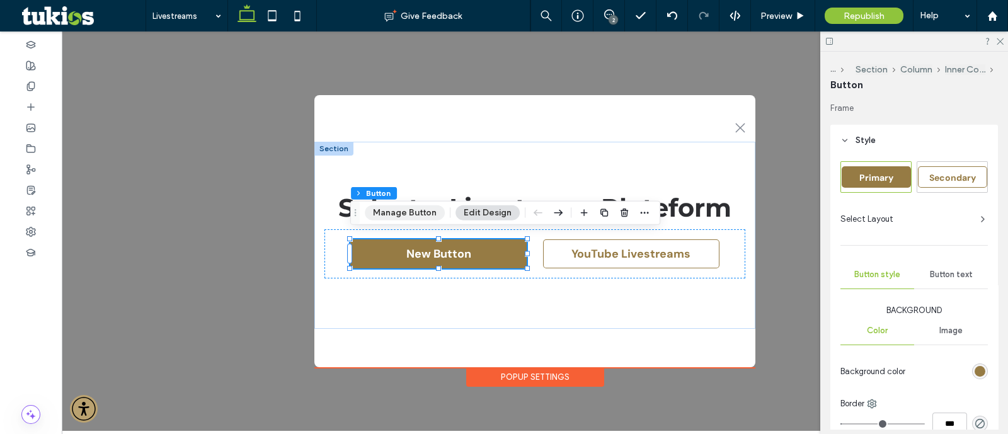
click at [406, 209] on button "Manage Button" at bounding box center [405, 212] width 80 height 15
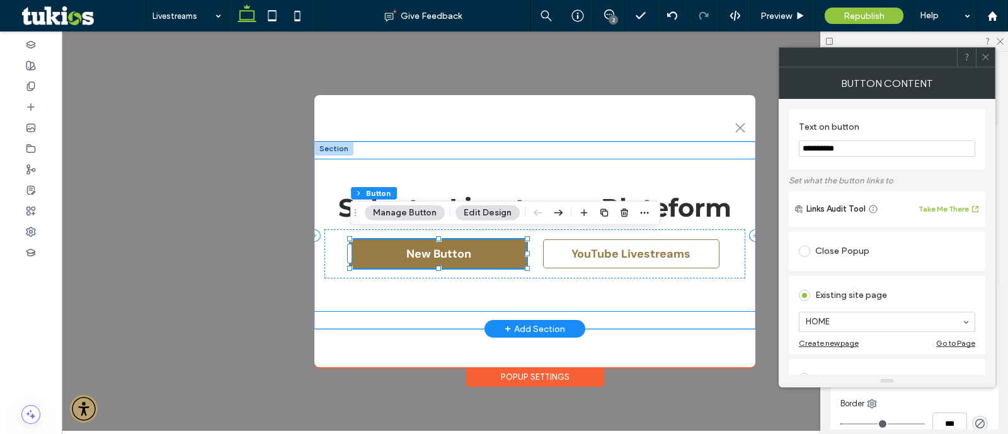
drag, startPoint x: 896, startPoint y: 184, endPoint x: 629, endPoint y: 151, distance: 269.7
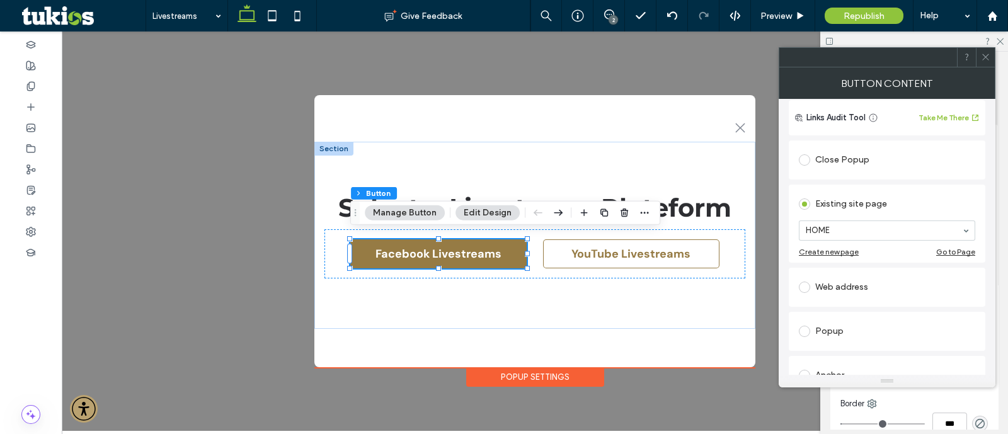
scroll to position [157, 0]
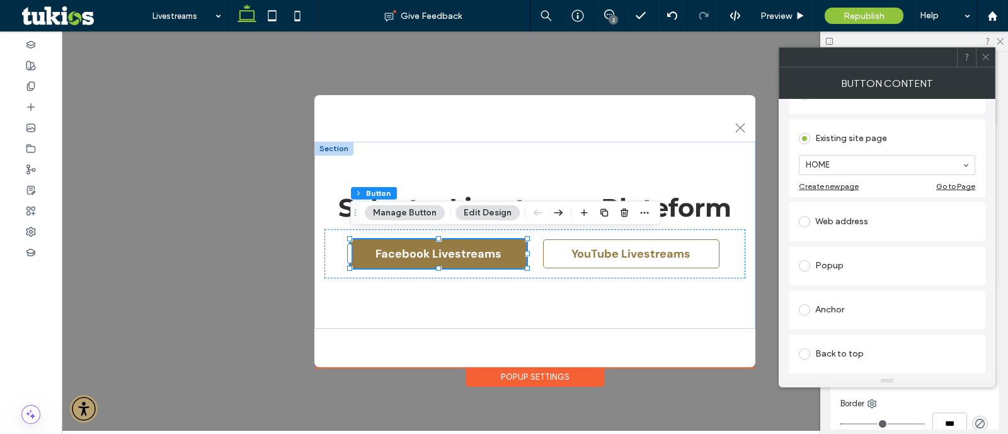
type input "**********"
click at [854, 226] on div "Web address" at bounding box center [887, 222] width 176 height 20
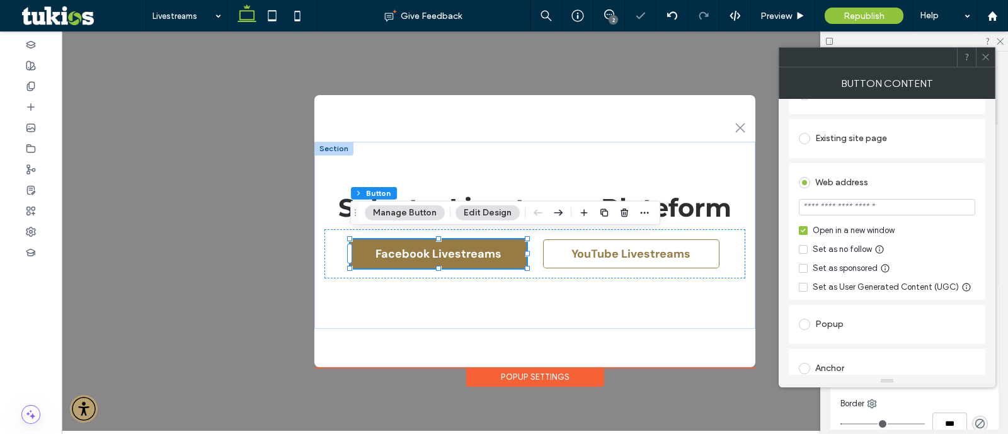
click at [868, 210] on input "url" at bounding box center [887, 207] width 176 height 16
paste input "**********"
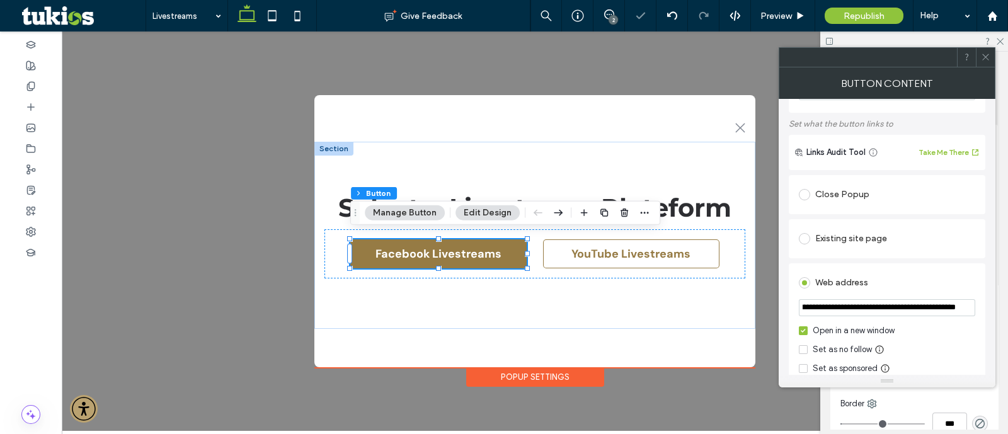
scroll to position [0, 0]
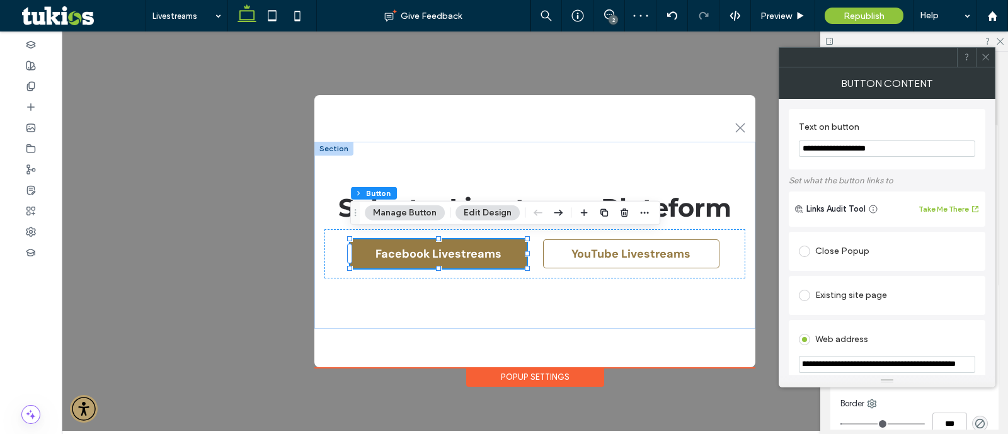
type input "**********"
click at [954, 175] on label "Set what the button links to" at bounding box center [887, 180] width 197 height 22
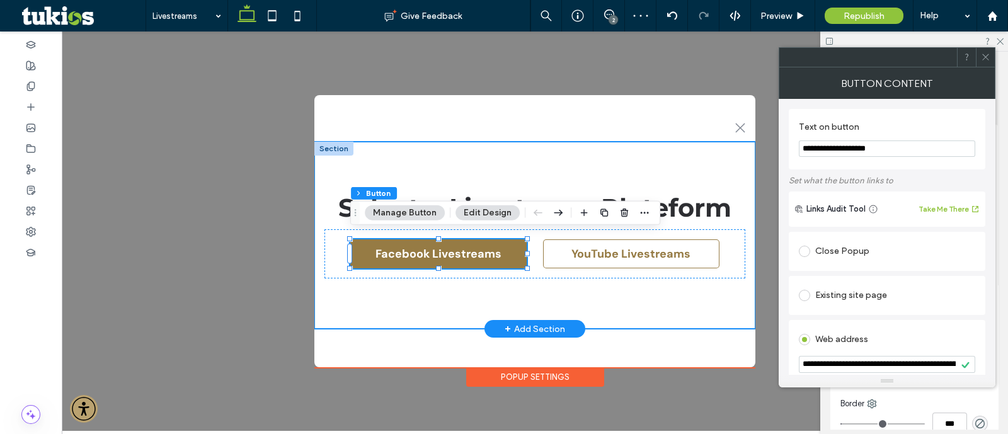
click at [597, 152] on div "Select a Livestream Plateform Facebook Livestreams YouTube Livestreams" at bounding box center [534, 235] width 441 height 187
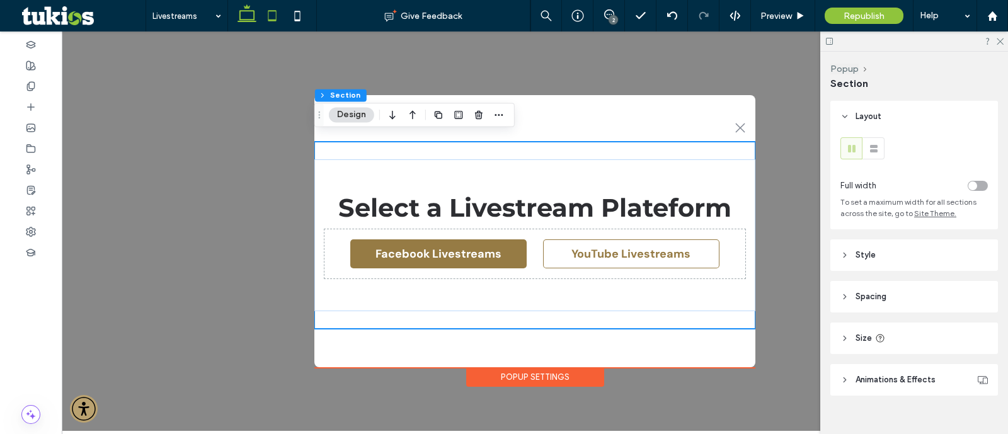
click at [268, 13] on use at bounding box center [272, 15] width 8 height 11
type input "*"
type input "***"
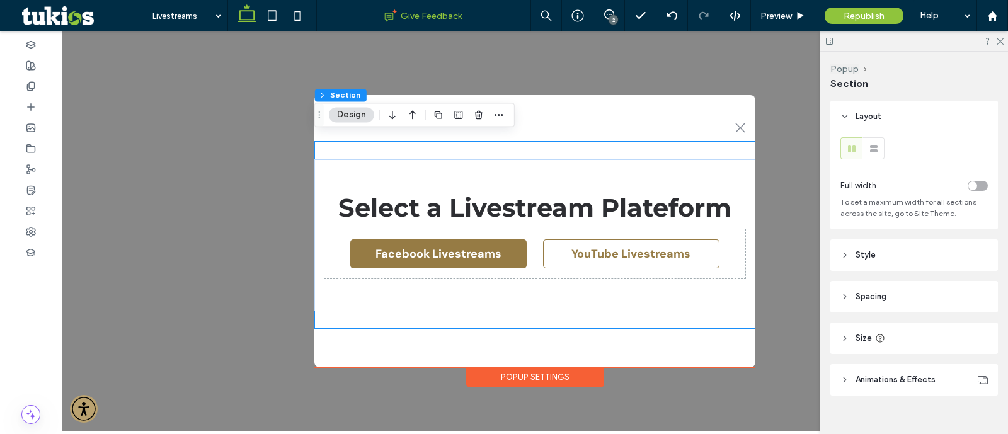
type input "***"
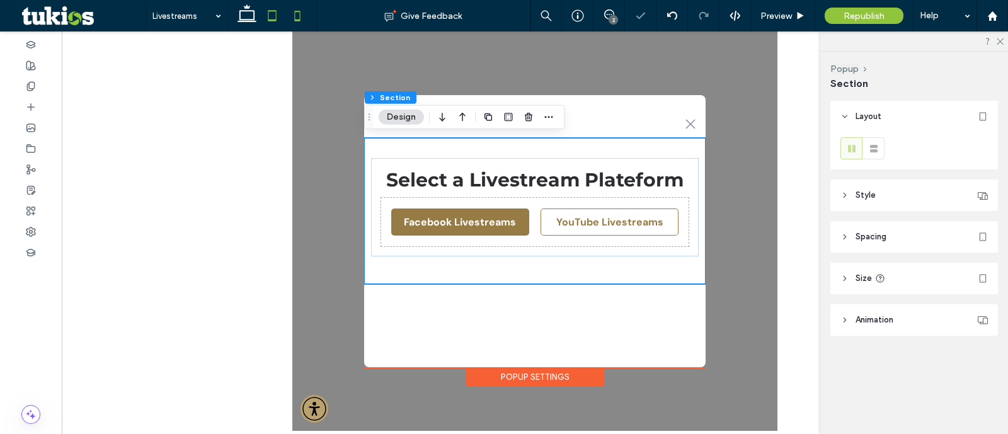
click at [293, 14] on icon at bounding box center [297, 15] width 25 height 25
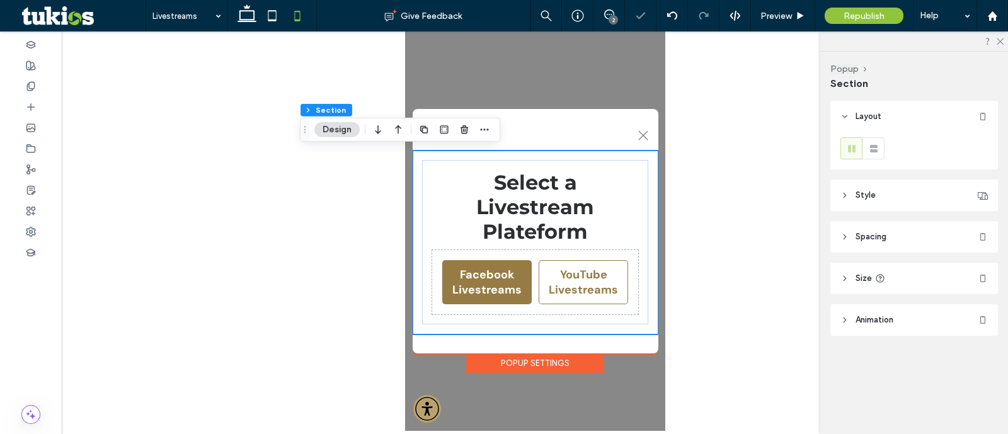
type input "*"
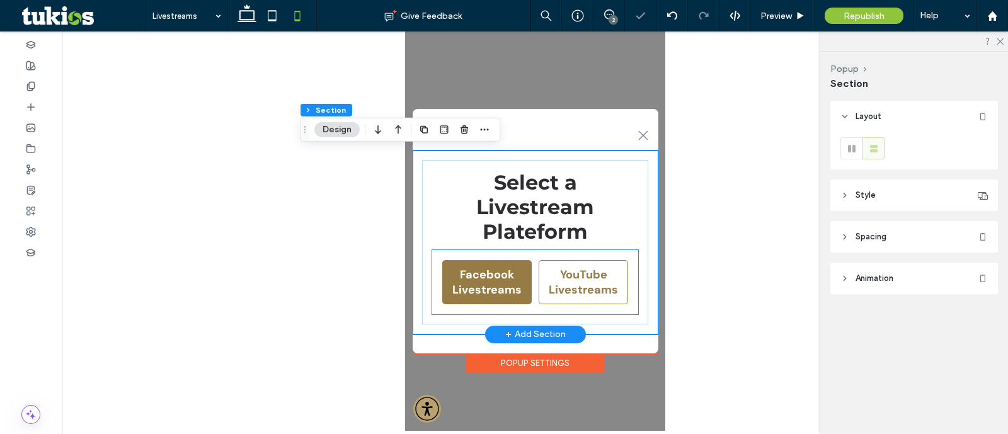
click at [600, 286] on div "Facebook Livestreams YouTube Livestreams" at bounding box center [534, 282] width 206 height 64
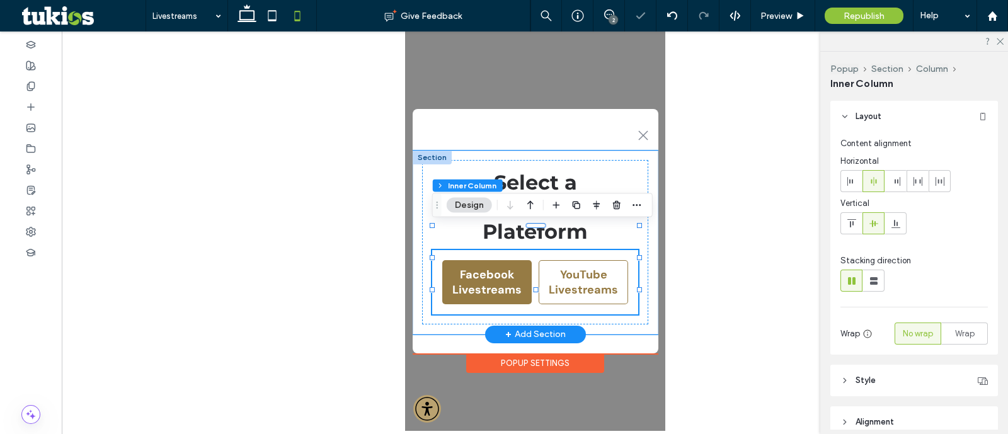
click at [602, 284] on div "Facebook Livestreams YouTube Livestreams" at bounding box center [534, 282] width 206 height 64
click at [871, 275] on icon at bounding box center [873, 281] width 13 height 13
type input "**"
type input "****"
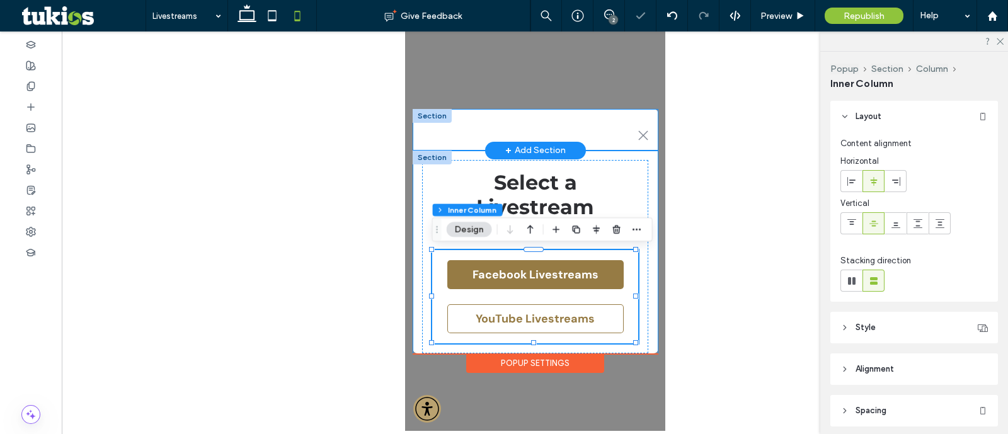
click at [590, 131] on div ".st0-1091118977{fill-rule:evenodd;clip-rule:evenodd;}" at bounding box center [535, 133] width 246 height 29
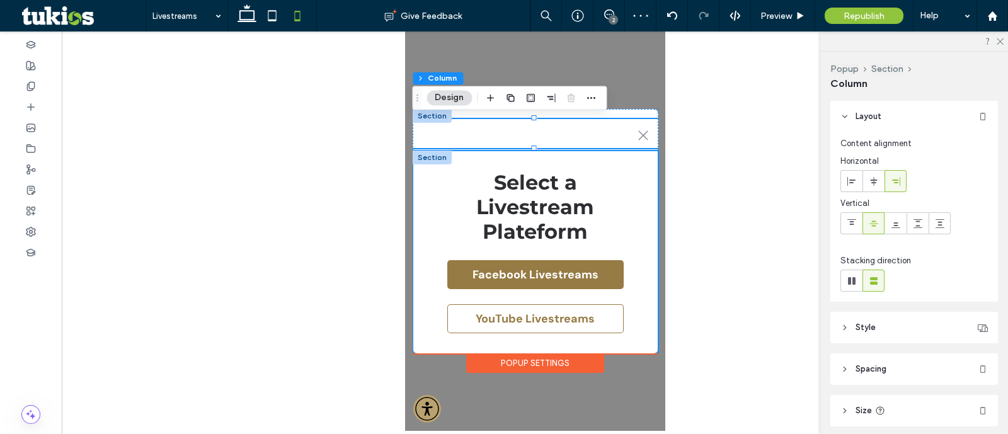
click at [651, 313] on div "Select a Livestream Plateform Facebook Livestreams YouTube Livestreams" at bounding box center [535, 257] width 246 height 213
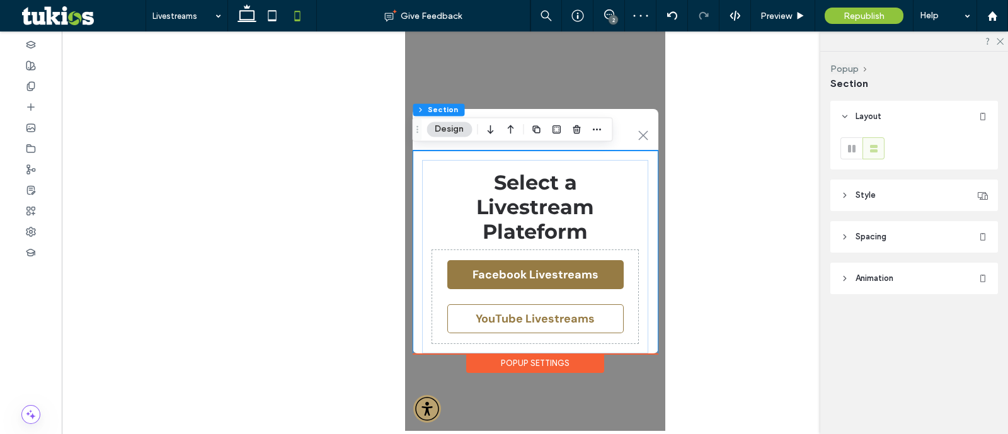
click at [657, 348] on div ".st0-1091118977{fill-rule:evenodd;clip-rule:evenodd;} + Add Section Select a Li…" at bounding box center [534, 230] width 260 height 399
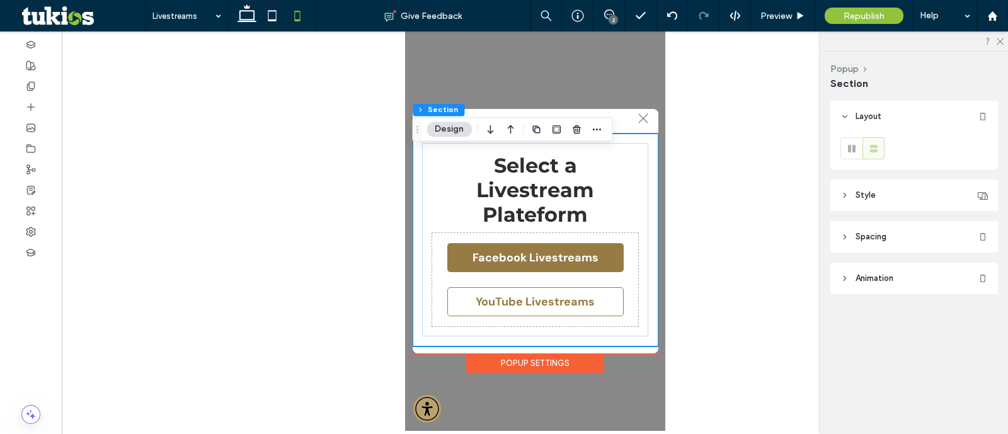
click at [543, 364] on div "Popup Settings" at bounding box center [534, 363] width 138 height 20
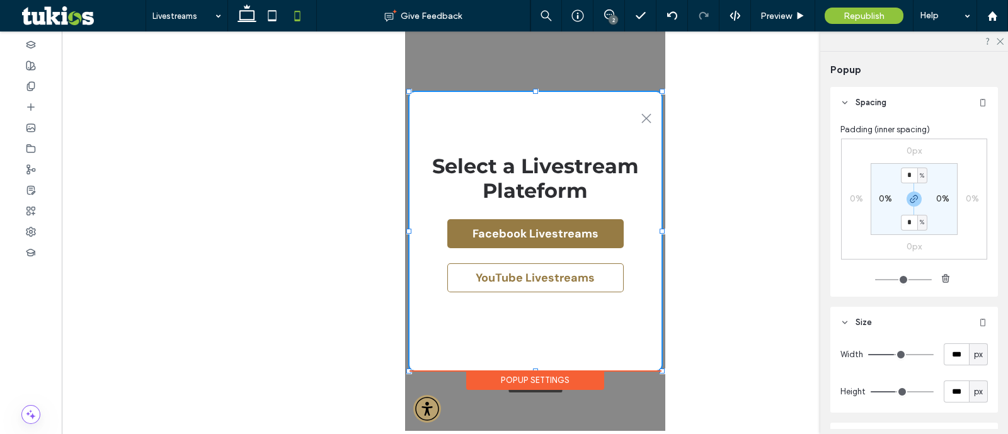
scroll to position [0, 0]
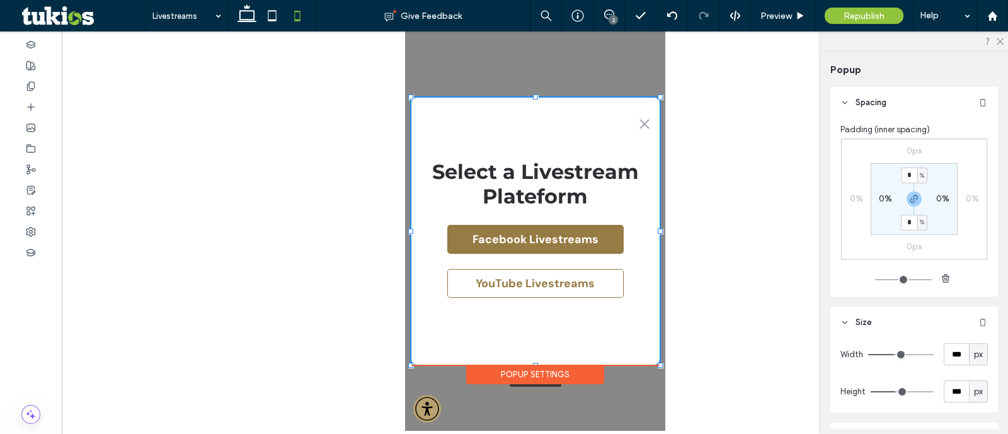
drag, startPoint x: 660, startPoint y: 354, endPoint x: 661, endPoint y: 365, distance: 11.4
click at [661, 365] on div at bounding box center [659, 365] width 5 height 5
type input "***"
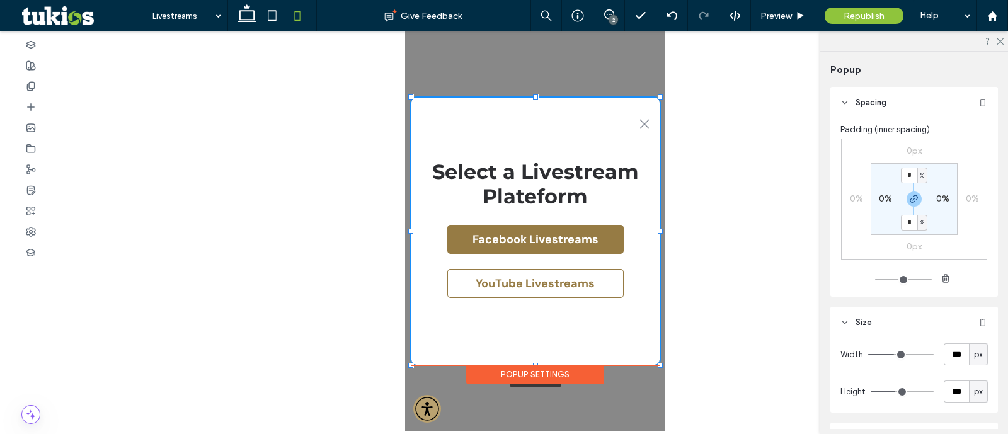
type input "***"
click at [787, 18] on span "Preview" at bounding box center [775, 16] width 31 height 11
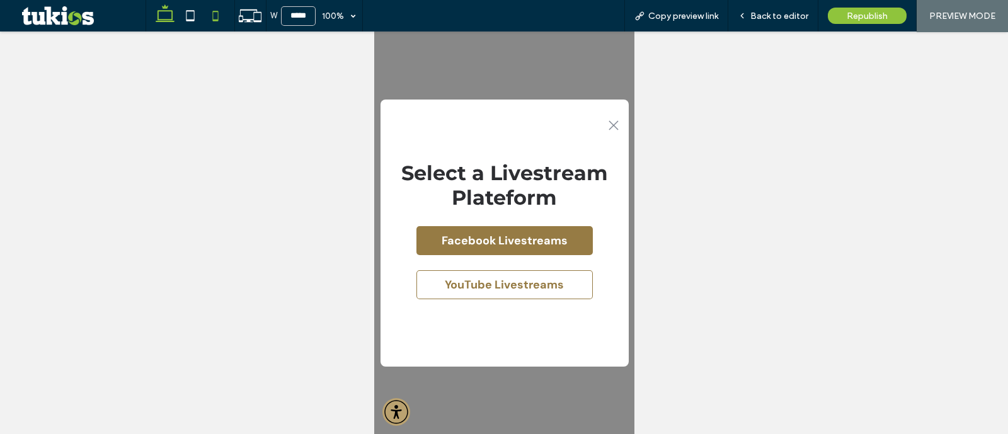
click at [164, 9] on icon at bounding box center [164, 15] width 25 height 25
type input "******"
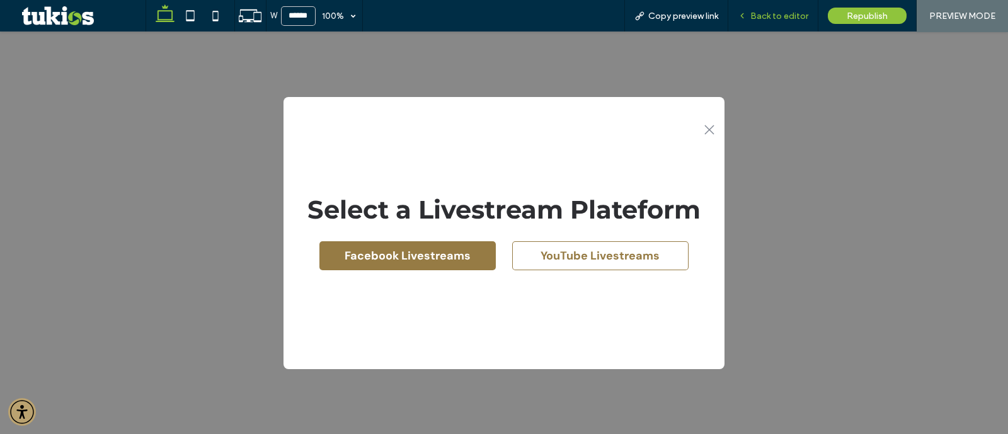
click at [790, 16] on span "Back to editor" at bounding box center [779, 16] width 58 height 11
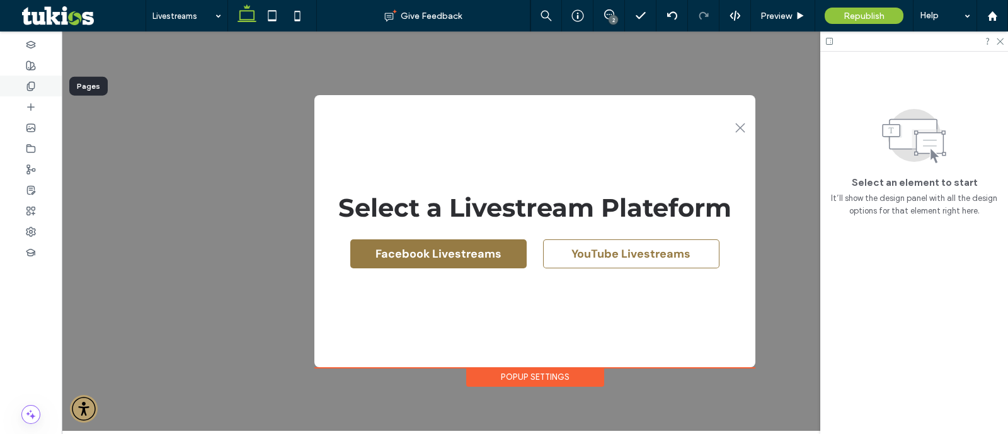
click at [20, 93] on div at bounding box center [31, 86] width 62 height 21
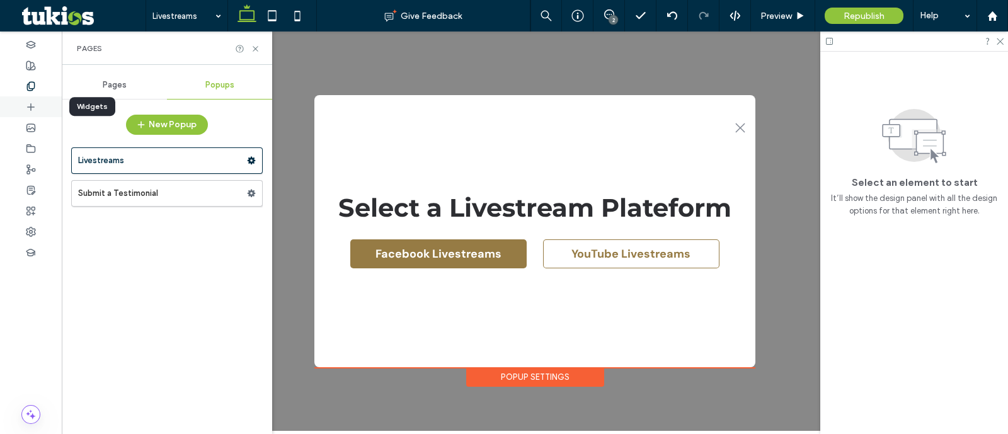
click at [29, 108] on icon at bounding box center [31, 107] width 10 height 10
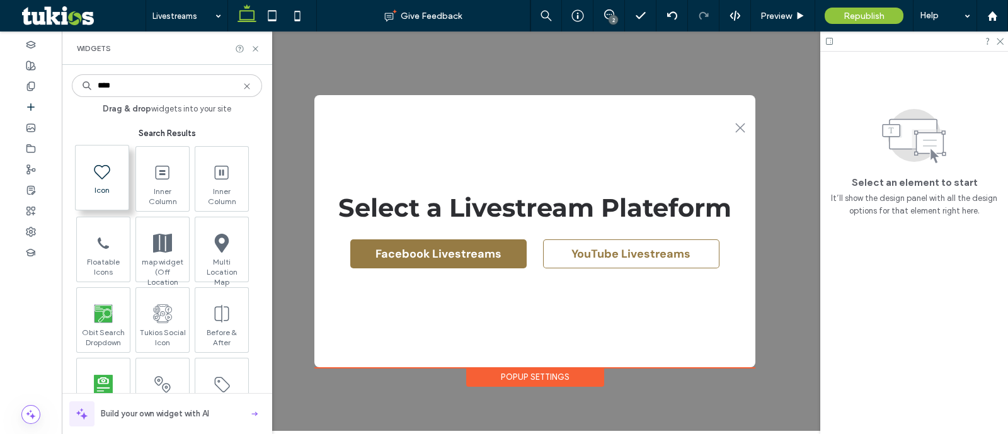
type input "****"
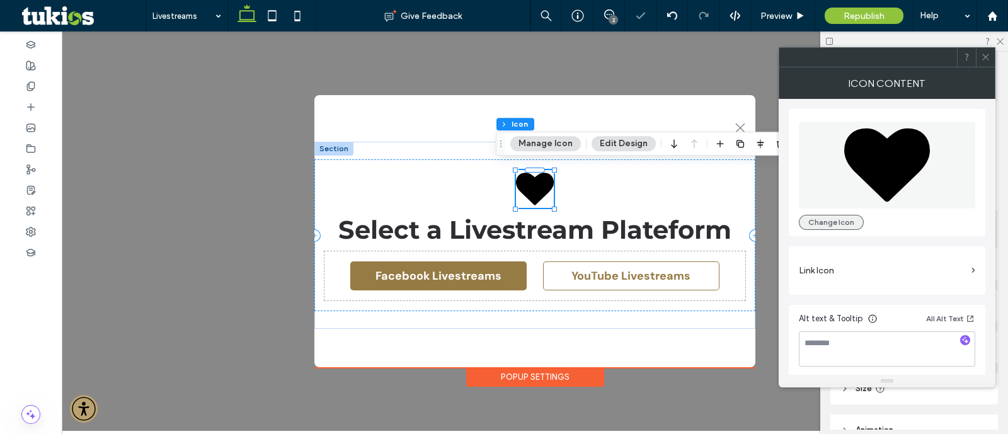
drag, startPoint x: 821, startPoint y: 226, endPoint x: 831, endPoint y: 219, distance: 11.7
click at [821, 226] on button "Change Icon" at bounding box center [831, 222] width 65 height 15
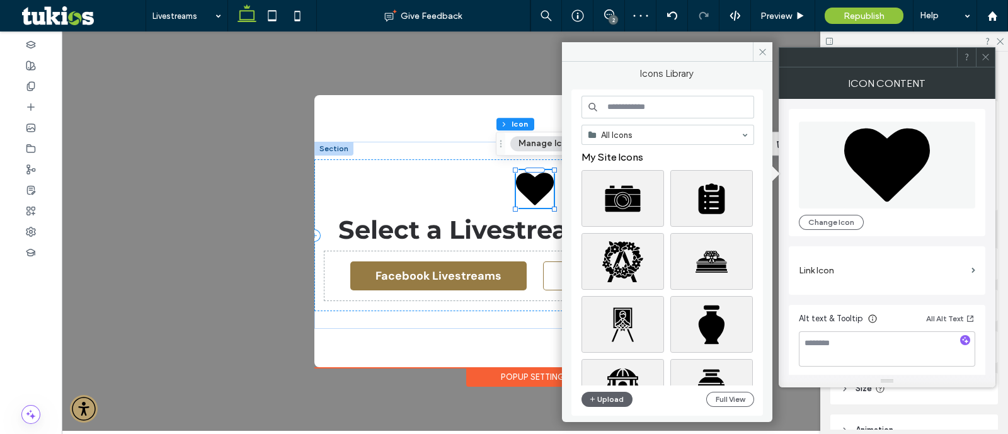
click at [662, 110] on input at bounding box center [667, 107] width 173 height 23
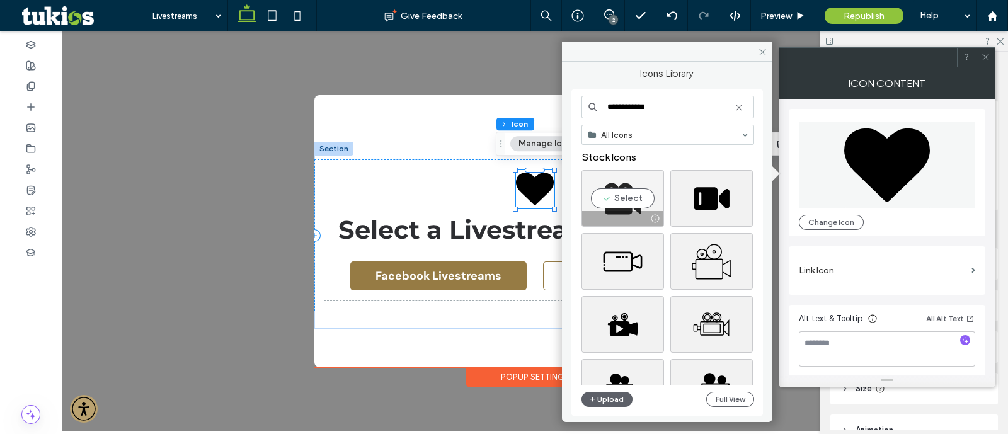
type input "**********"
click at [633, 203] on div "Select" at bounding box center [622, 198] width 83 height 57
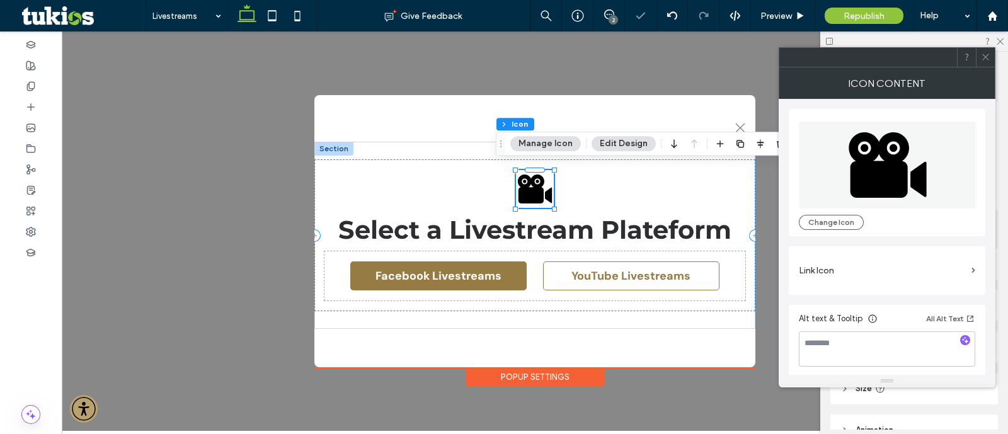
click at [978, 57] on div at bounding box center [985, 57] width 19 height 19
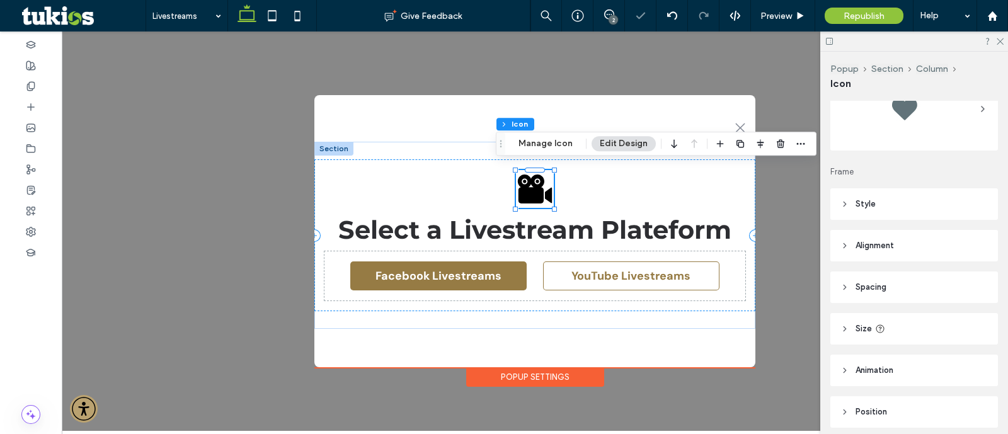
scroll to position [108, 0]
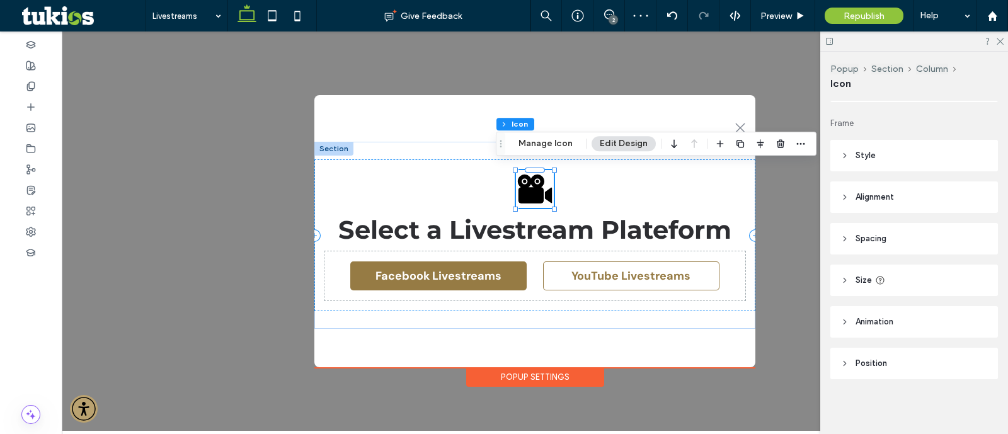
click at [885, 150] on header "Style" at bounding box center [914, 155] width 168 height 31
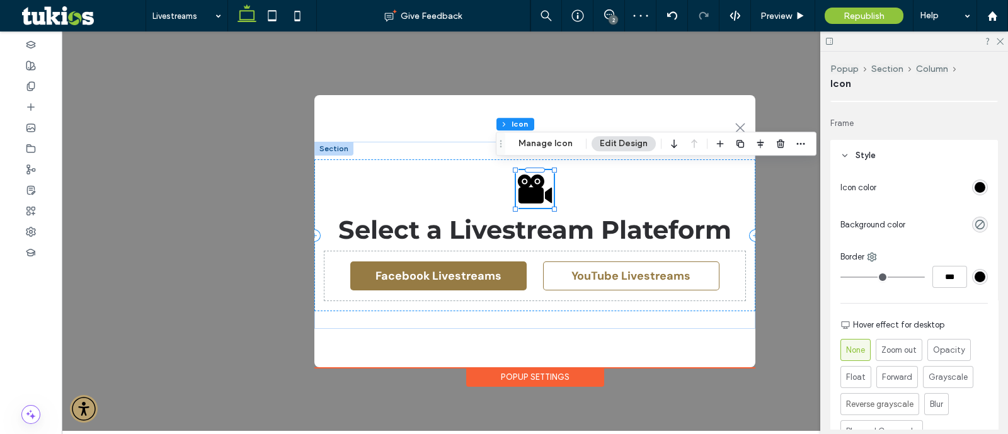
click at [974, 192] on div "rgb(0, 0, 0)" at bounding box center [980, 188] width 16 height 16
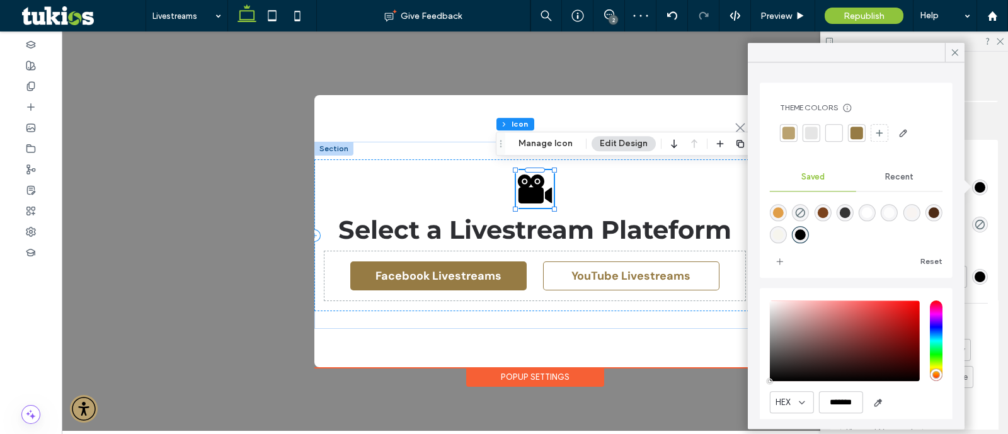
click at [852, 133] on div at bounding box center [856, 133] width 13 height 13
click at [789, 127] on div at bounding box center [788, 133] width 13 height 13
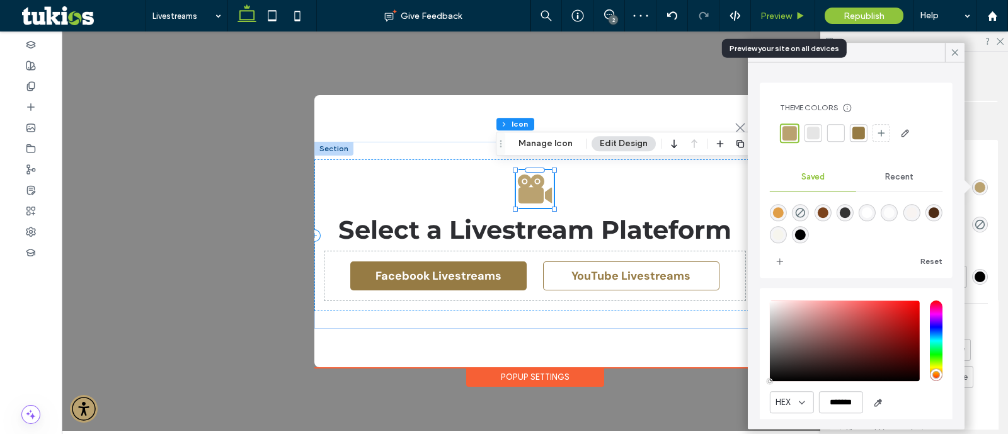
click at [793, 13] on div "Preview" at bounding box center [783, 16] width 64 height 11
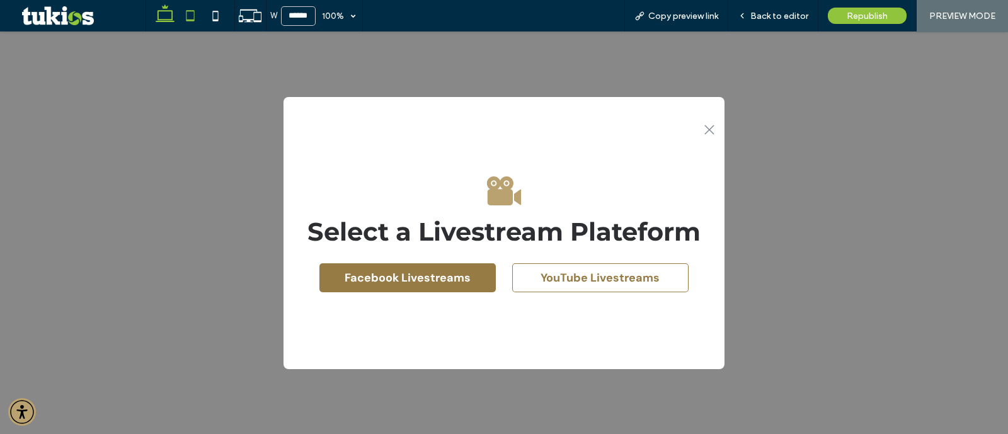
click at [195, 17] on icon at bounding box center [190, 15] width 25 height 25
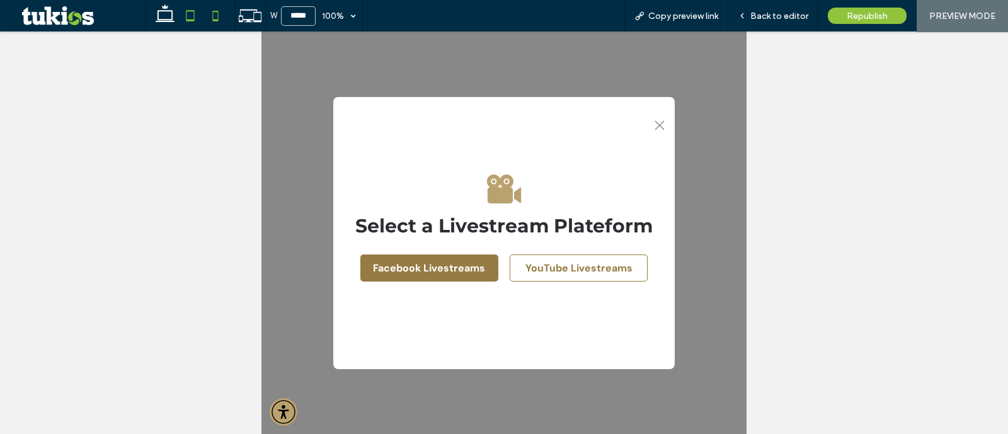
click at [208, 17] on icon at bounding box center [215, 15] width 25 height 25
type input "*****"
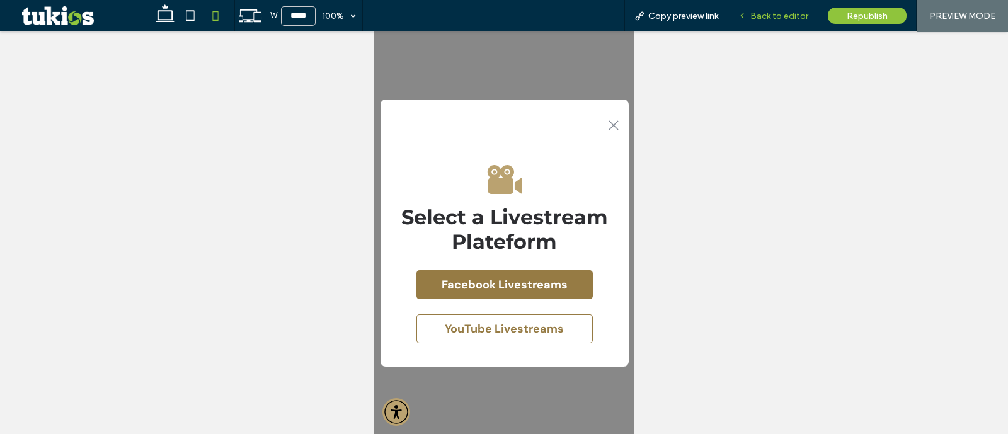
click at [803, 14] on span "Back to editor" at bounding box center [779, 16] width 58 height 11
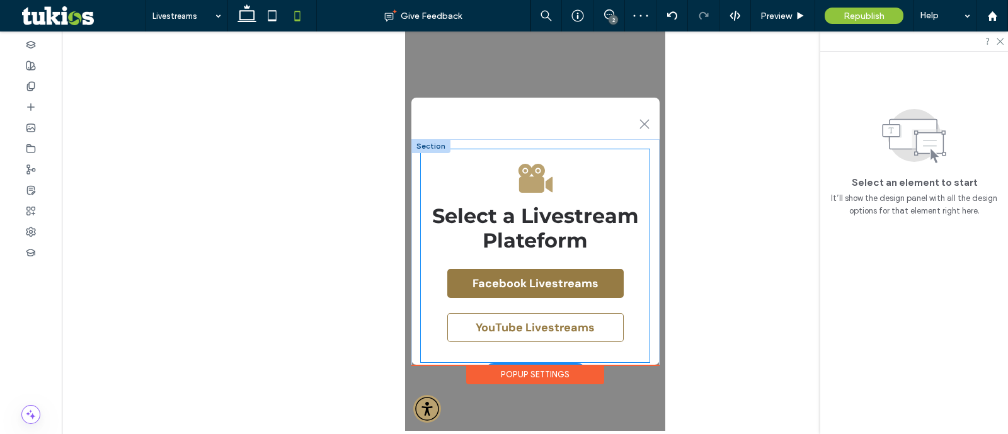
click at [617, 152] on div "Select a Livestream Plateform Facebook Livestreams YouTube Livestreams" at bounding box center [534, 255] width 229 height 213
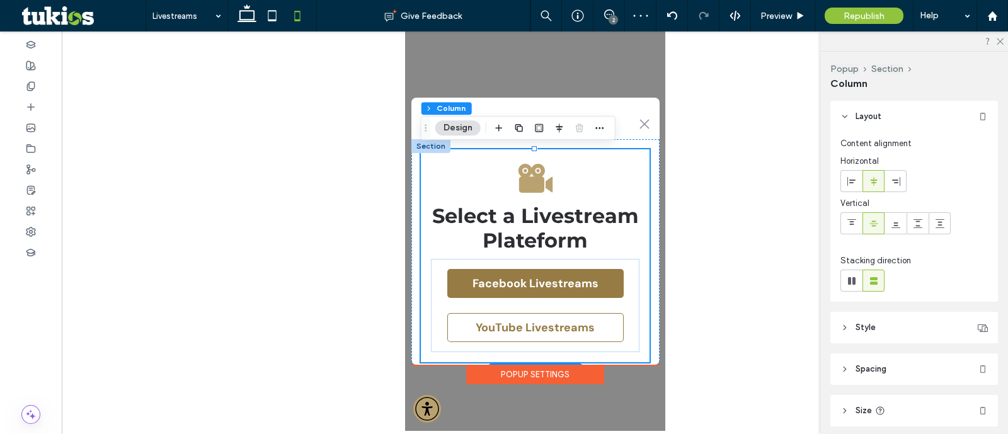
scroll to position [38, 0]
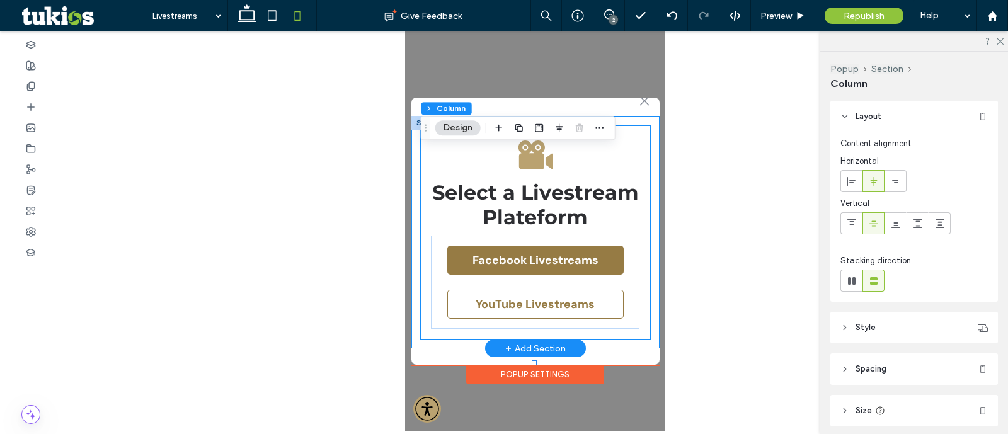
click at [647, 349] on div "Select a Livestream Plateform Facebook Livestreams YouTube Livestreams" at bounding box center [535, 232] width 248 height 233
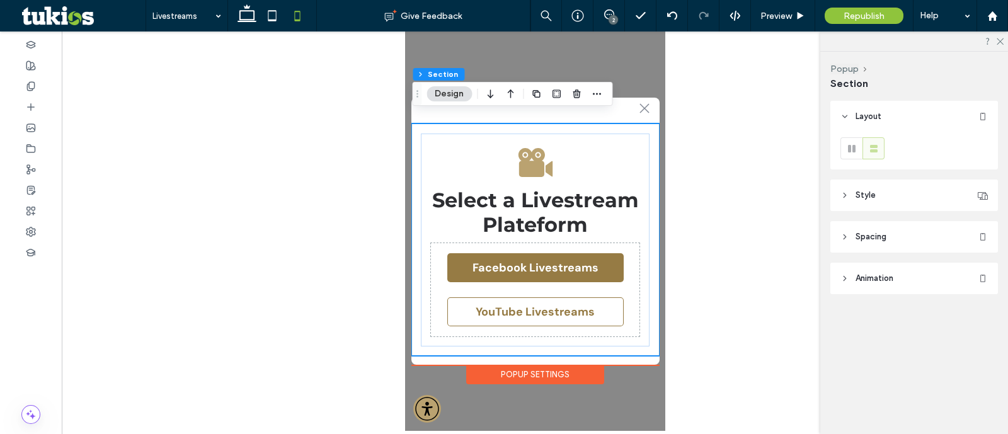
click at [582, 365] on div "Popup Settings" at bounding box center [534, 375] width 138 height 20
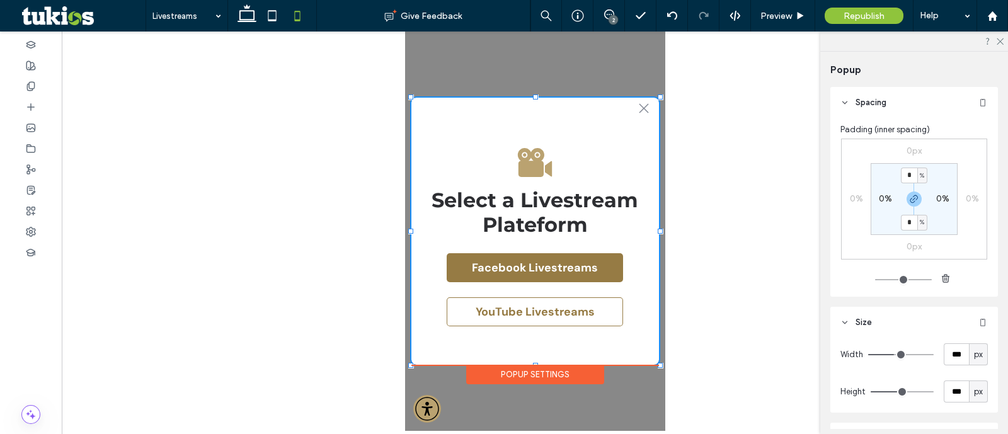
scroll to position [0, 0]
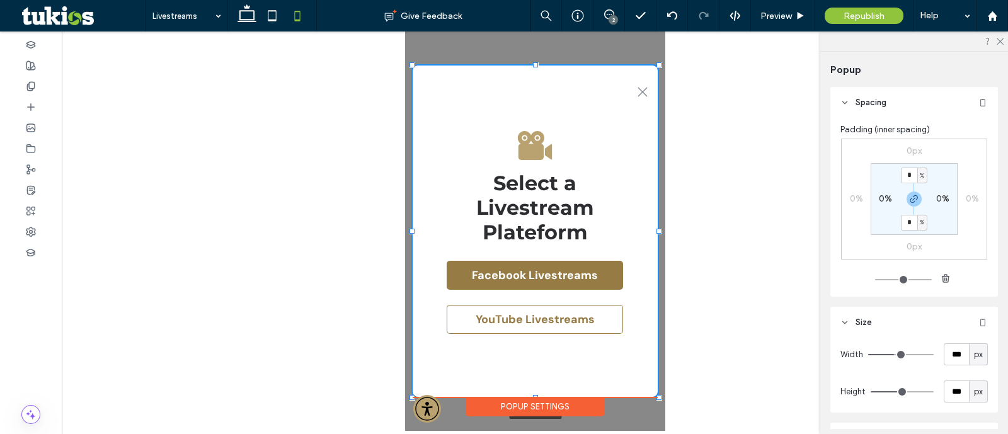
drag, startPoint x: 659, startPoint y: 363, endPoint x: 658, endPoint y: 395, distance: 32.1
click at [658, 395] on div at bounding box center [658, 397] width 5 height 5
type input "***"
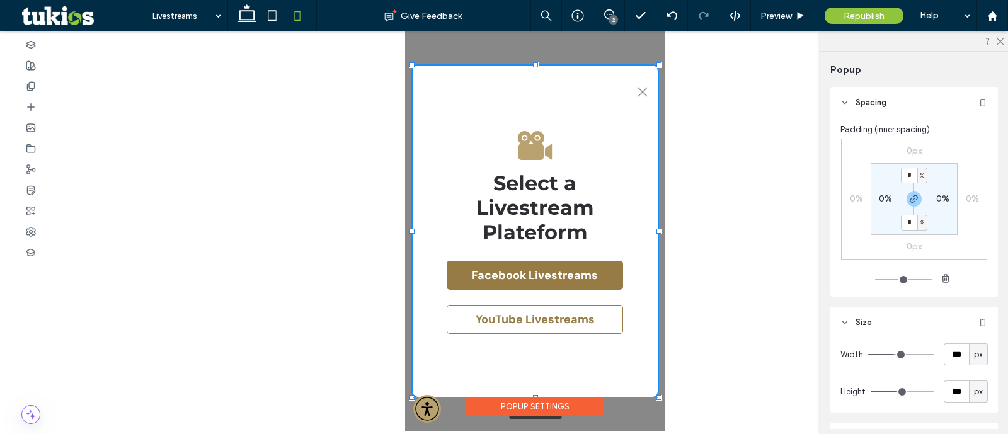
type input "***"
click at [782, 13] on span "Preview" at bounding box center [775, 16] width 31 height 11
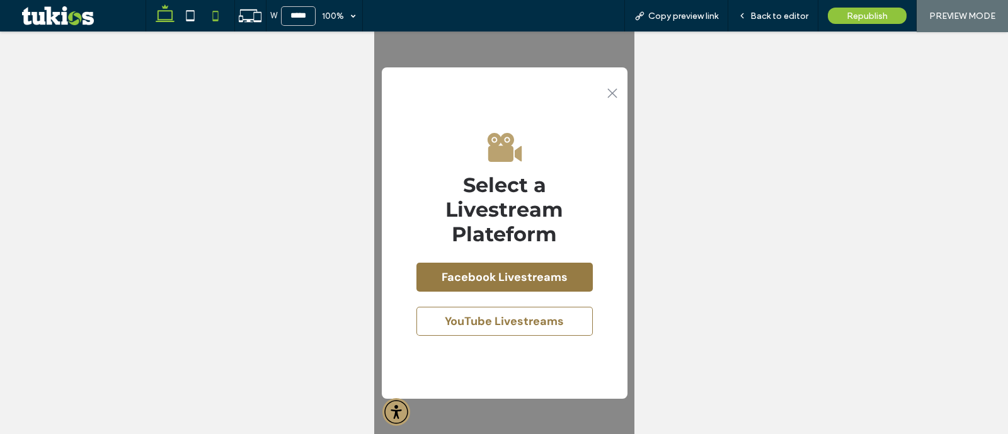
click at [163, 23] on icon at bounding box center [164, 15] width 25 height 25
type input "******"
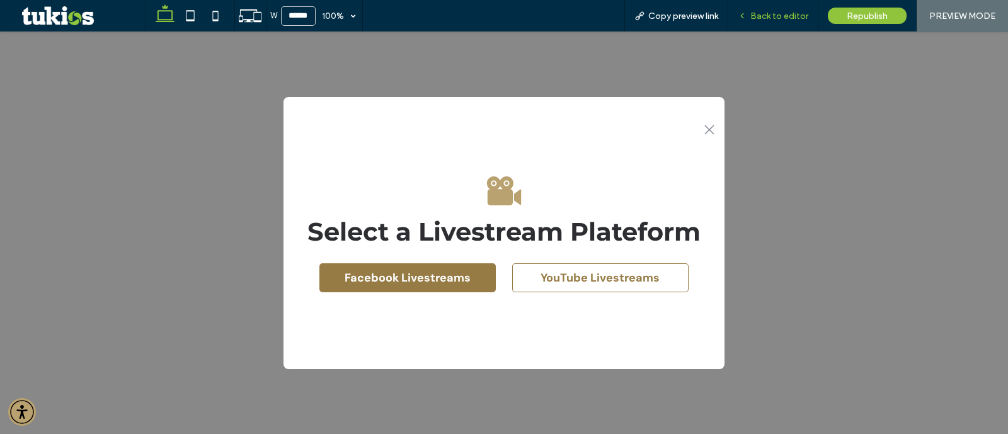
click at [779, 14] on span "Back to editor" at bounding box center [779, 16] width 58 height 11
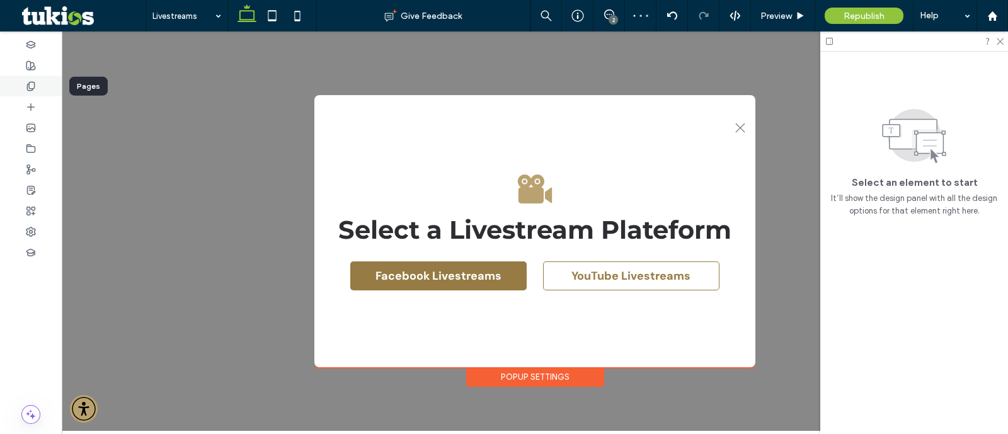
click at [26, 81] on icon at bounding box center [31, 86] width 10 height 10
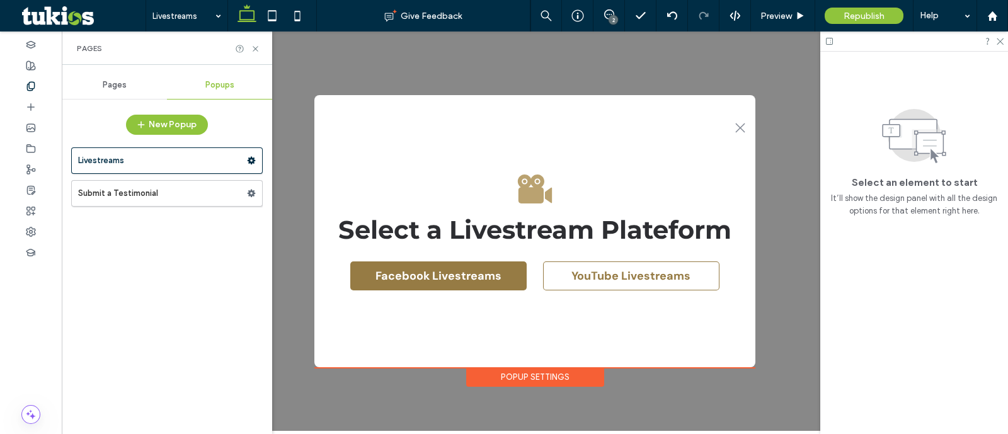
click at [105, 80] on span "Pages" at bounding box center [115, 85] width 24 height 10
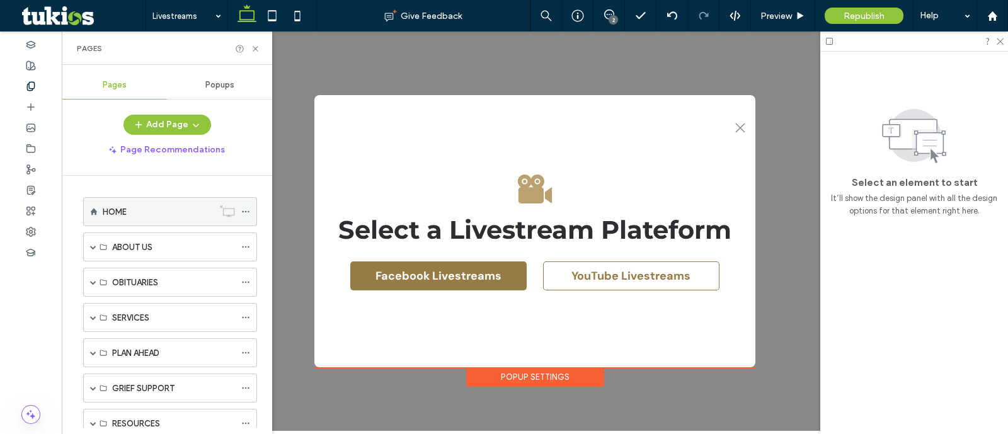
click at [113, 212] on label "HOME" at bounding box center [115, 212] width 24 height 22
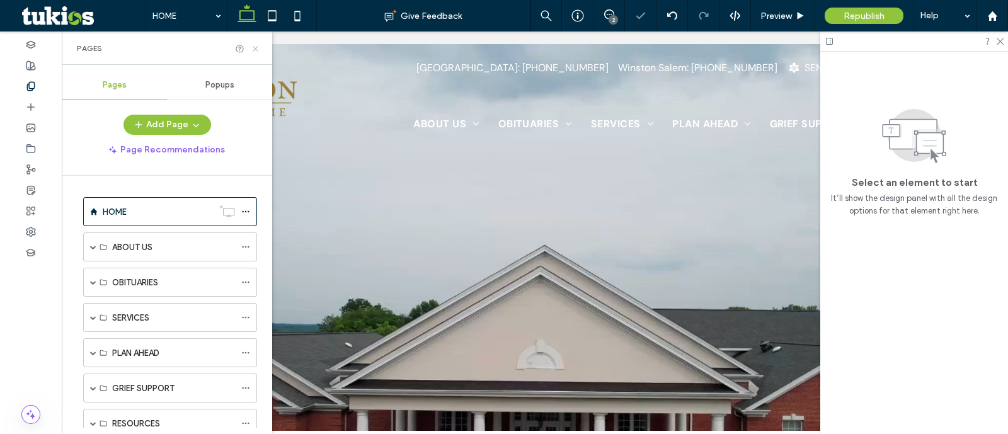
click at [257, 45] on icon at bounding box center [255, 48] width 9 height 9
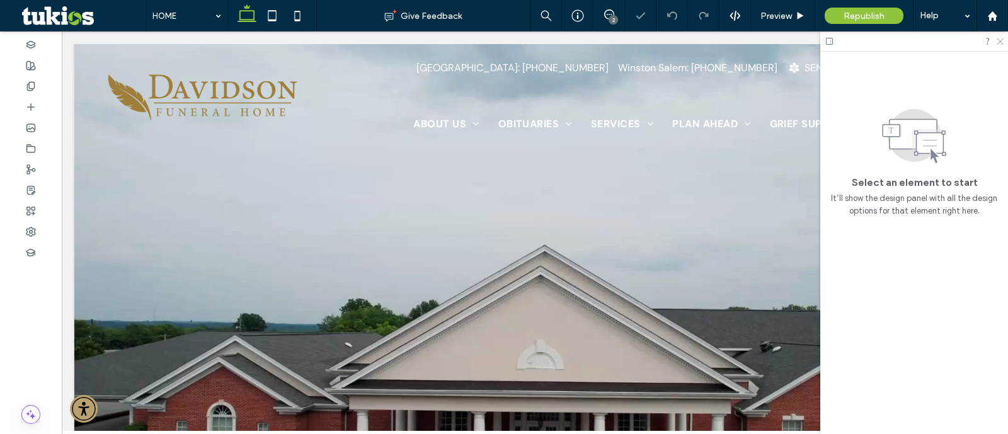
click at [1002, 44] on icon at bounding box center [999, 41] width 8 height 8
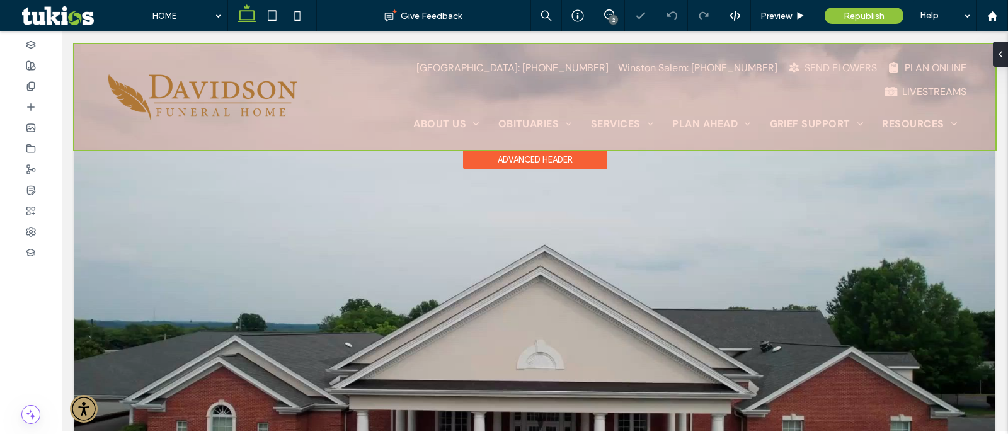
click at [884, 67] on div at bounding box center [534, 97] width 921 height 106
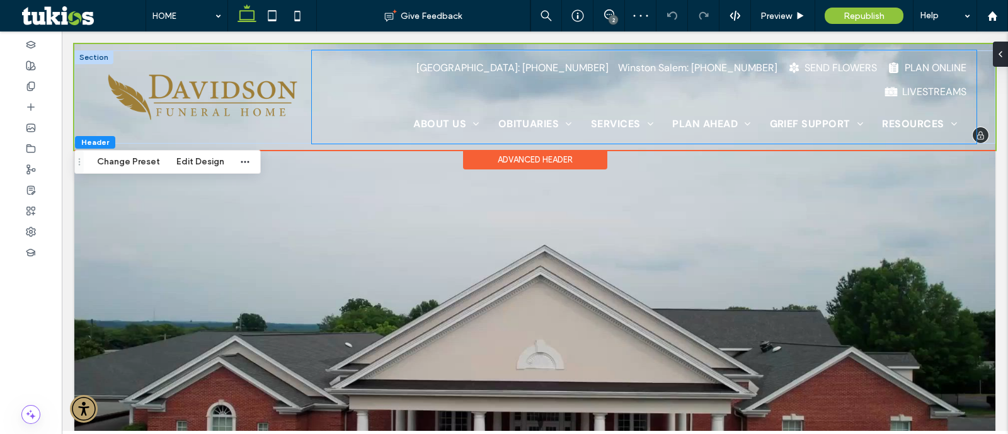
click at [922, 76] on div "[GEOGRAPHIC_DATA]: [PHONE_NUMBER] [GEOGRAPHIC_DATA]: [PHONE_NUMBER] SEND FLOWER…" at bounding box center [644, 96] width 665 height 93
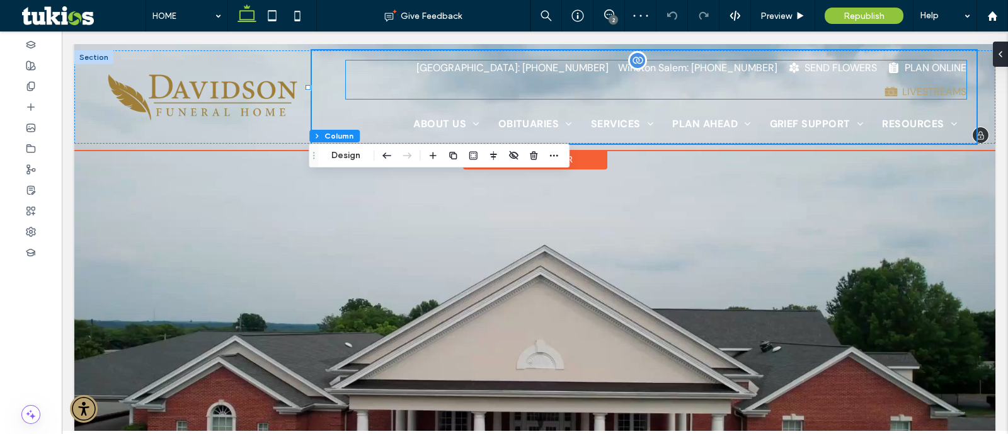
click at [918, 85] on div "LIVESTREAMS" at bounding box center [934, 91] width 64 height 13
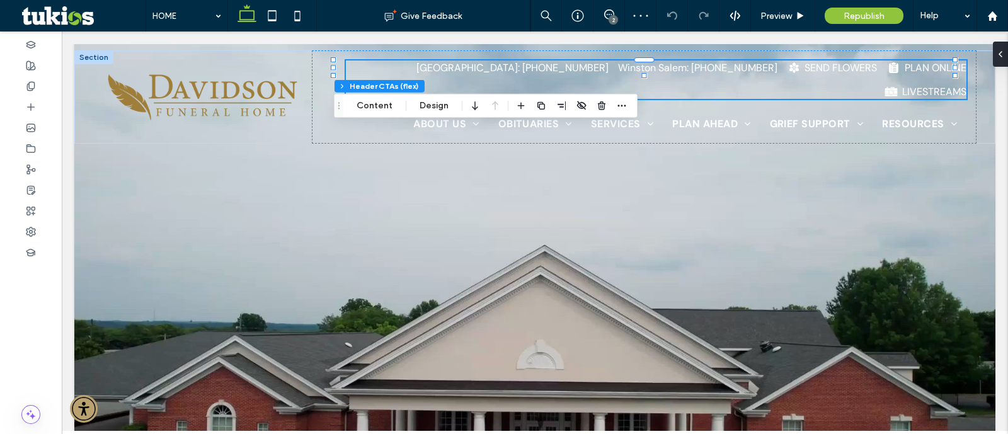
click at [377, 115] on div "Header Section Column Header CTAs (flex) Content Design" at bounding box center [486, 106] width 304 height 24
click at [376, 115] on div "Header Section Column Header CTAs (flex) Content Design" at bounding box center [486, 106] width 304 height 24
click at [378, 107] on button "Content" at bounding box center [374, 105] width 52 height 15
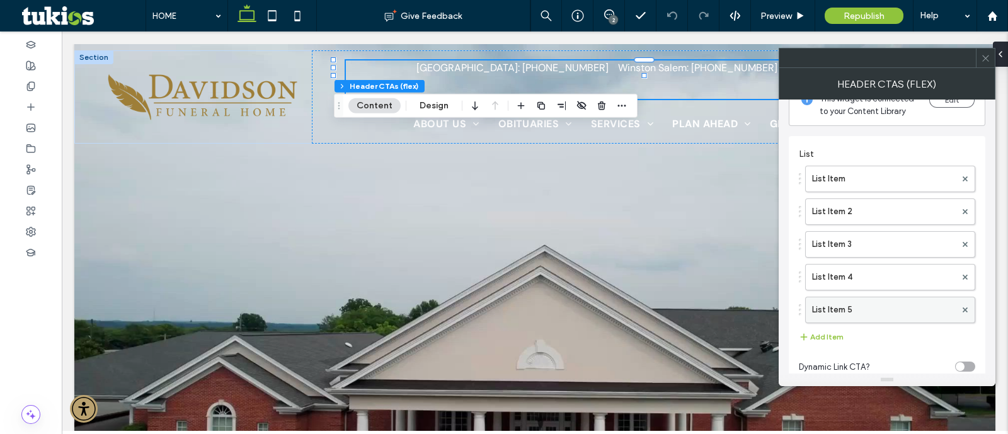
scroll to position [50, 0]
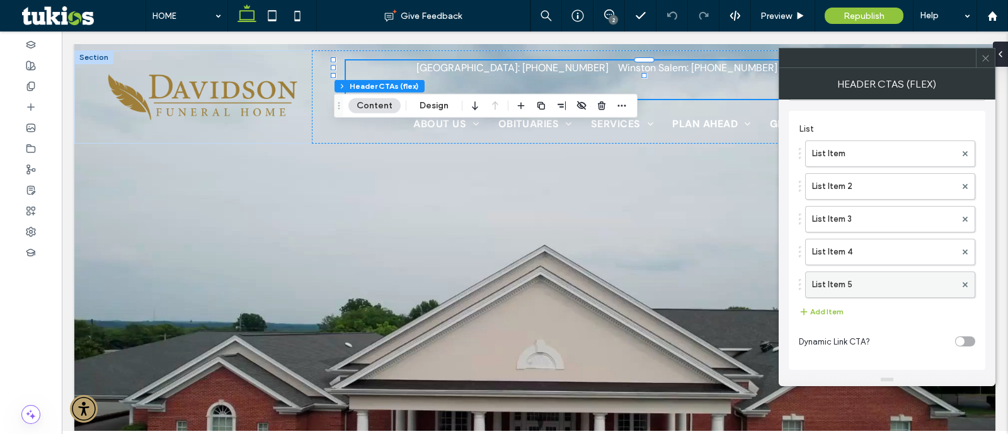
click at [866, 288] on label "List Item 5" at bounding box center [884, 284] width 144 height 25
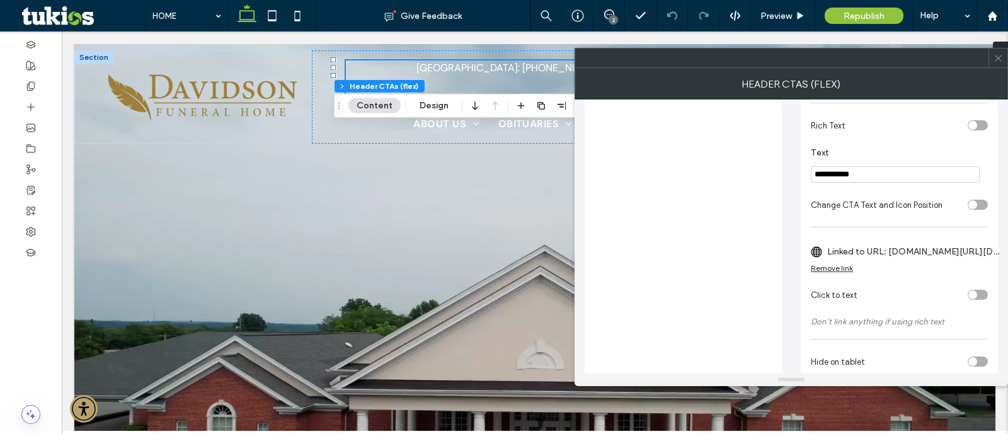
scroll to position [390, 0]
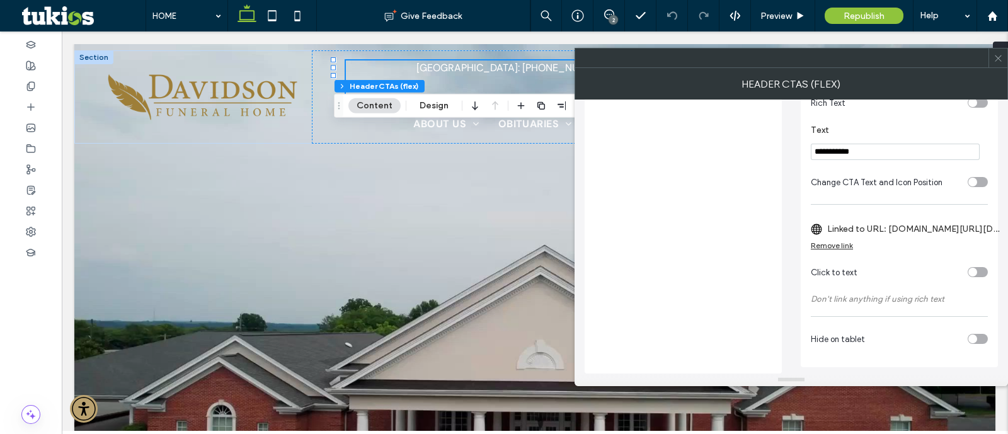
click at [954, 231] on label "Linked to URL: [DOMAIN_NAME][URL][DOMAIN_NAME]" at bounding box center [915, 228] width 177 height 23
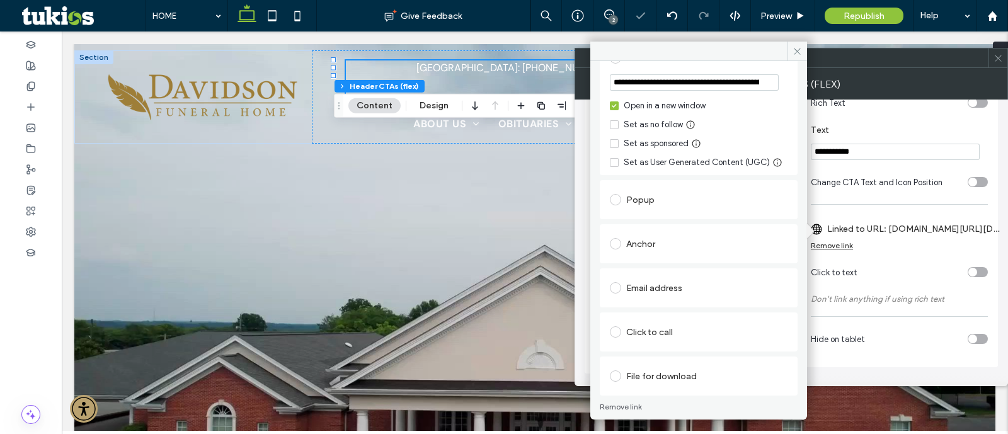
scroll to position [140, 0]
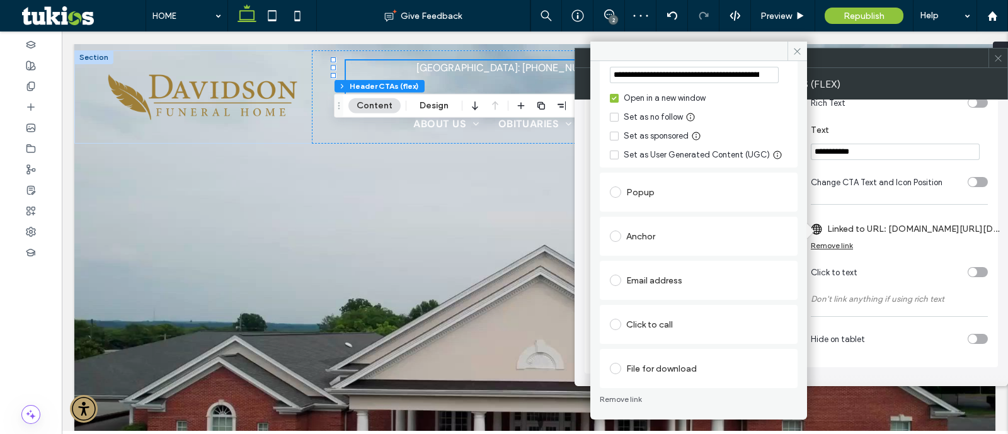
click at [641, 201] on div "Popup" at bounding box center [699, 192] width 178 height 20
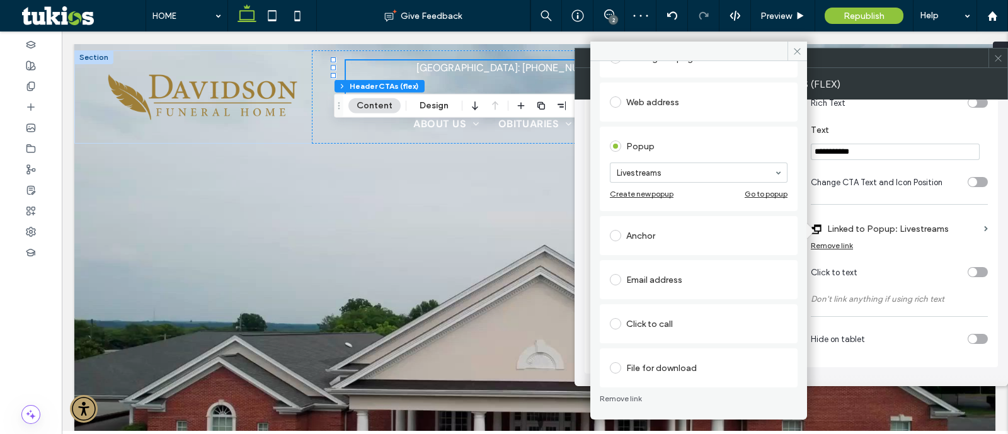
scroll to position [42, 0]
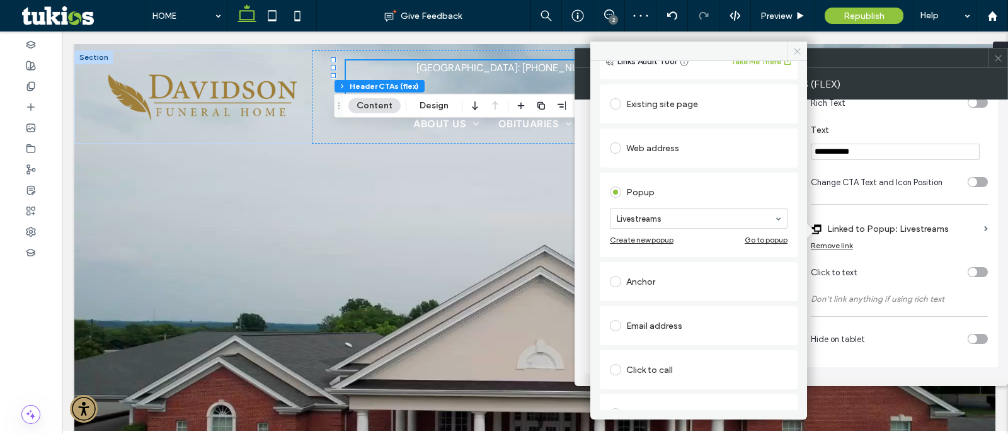
click at [796, 47] on icon at bounding box center [796, 51] width 9 height 9
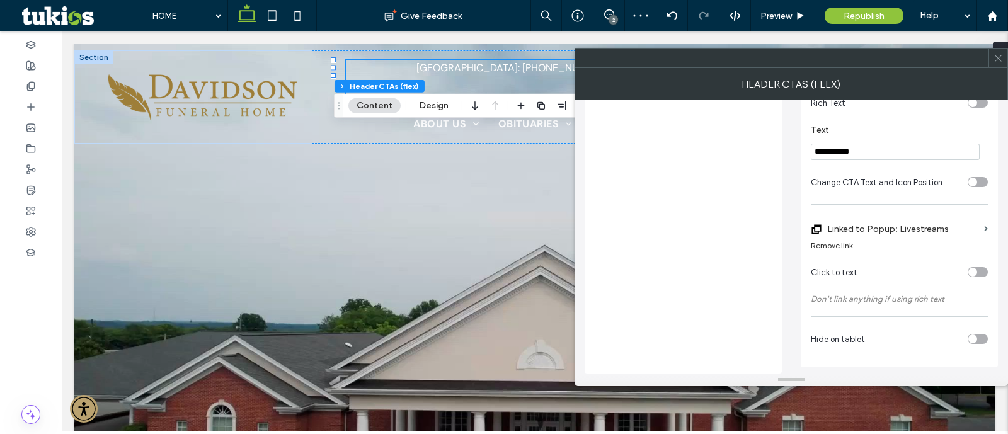
click at [998, 59] on use at bounding box center [998, 58] width 6 height 6
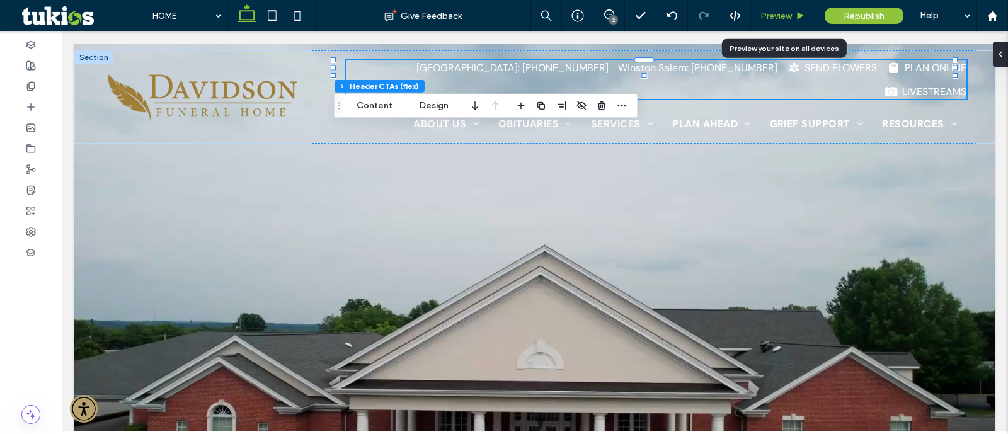
drag, startPoint x: 772, startPoint y: 14, endPoint x: 912, endPoint y: 29, distance: 141.2
click at [772, 14] on span "Preview" at bounding box center [775, 16] width 31 height 11
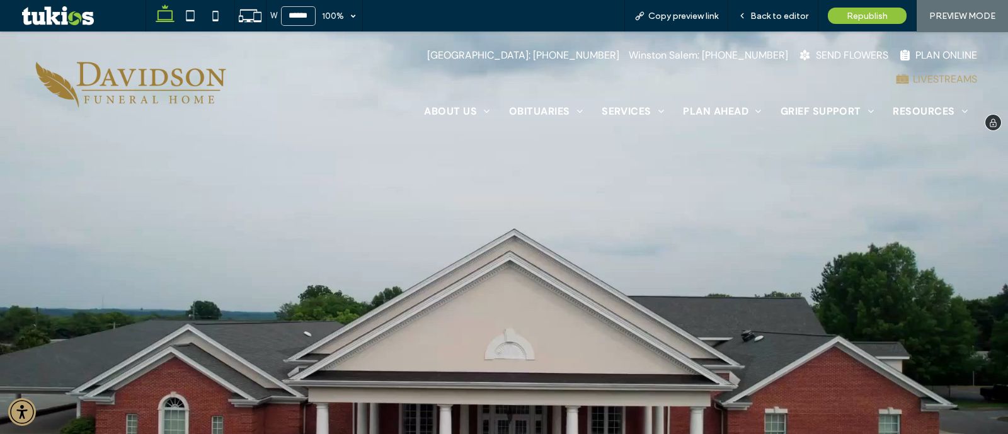
click at [898, 72] on div "LIVESTREAMS" at bounding box center [936, 79] width 83 height 14
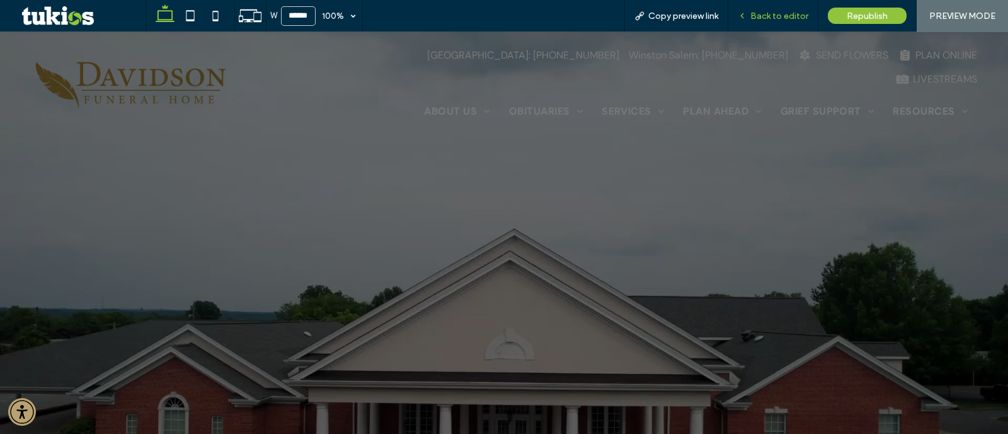
click at [780, 16] on span "Back to editor" at bounding box center [779, 16] width 58 height 11
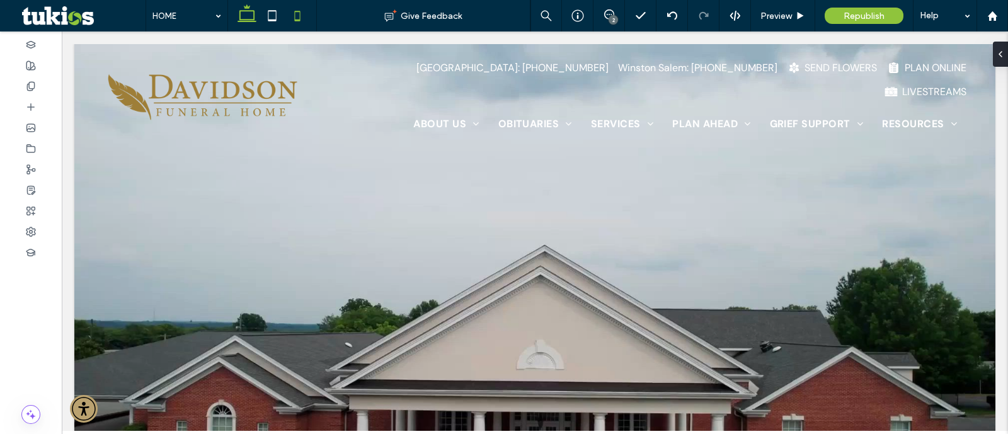
click at [300, 14] on icon at bounding box center [297, 15] width 25 height 25
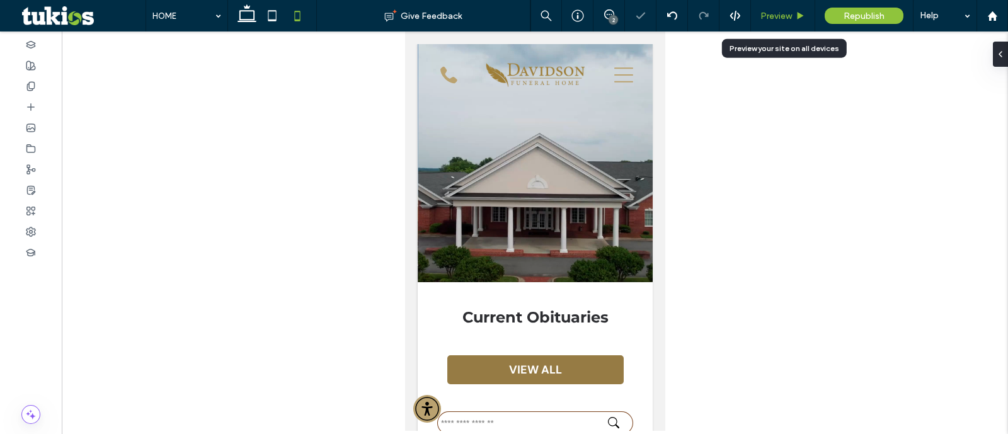
click at [791, 18] on span "Preview" at bounding box center [775, 16] width 31 height 11
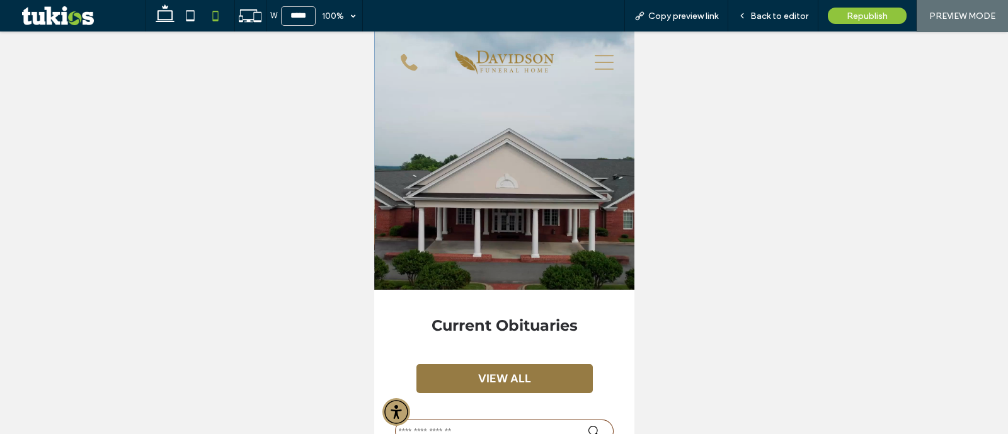
click at [791, 16] on span "Back to editor" at bounding box center [779, 16] width 58 height 11
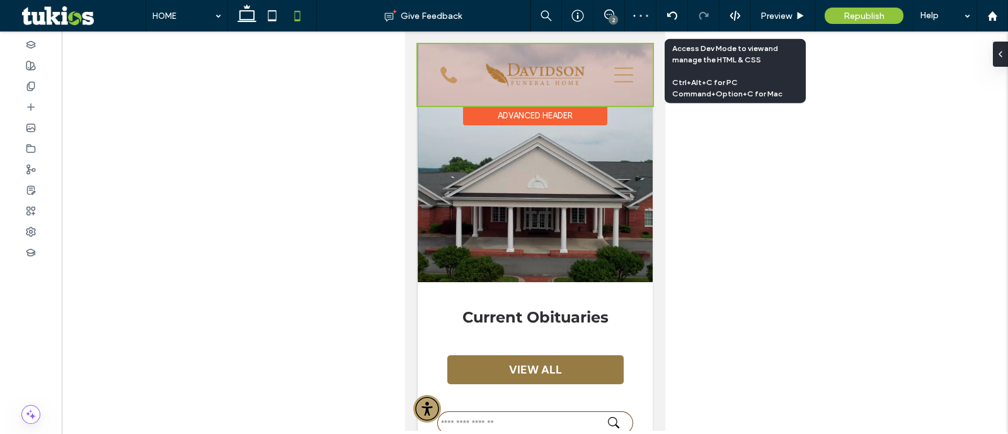
click at [537, 59] on div at bounding box center [534, 75] width 235 height 62
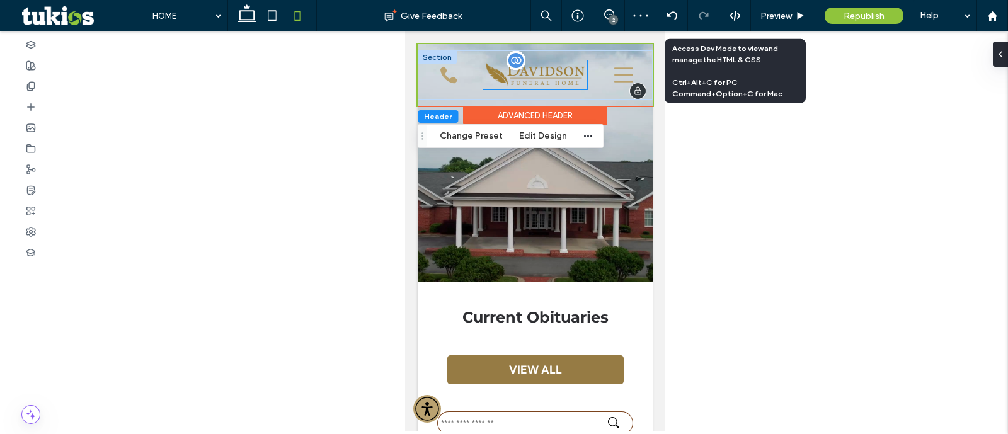
click at [530, 66] on div at bounding box center [535, 74] width 104 height 29
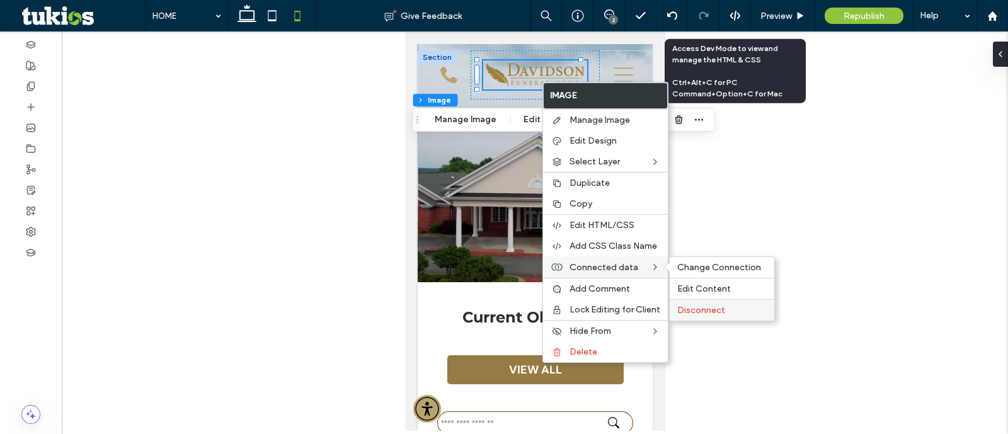
click at [742, 307] on label "Disconnect" at bounding box center [721, 310] width 89 height 11
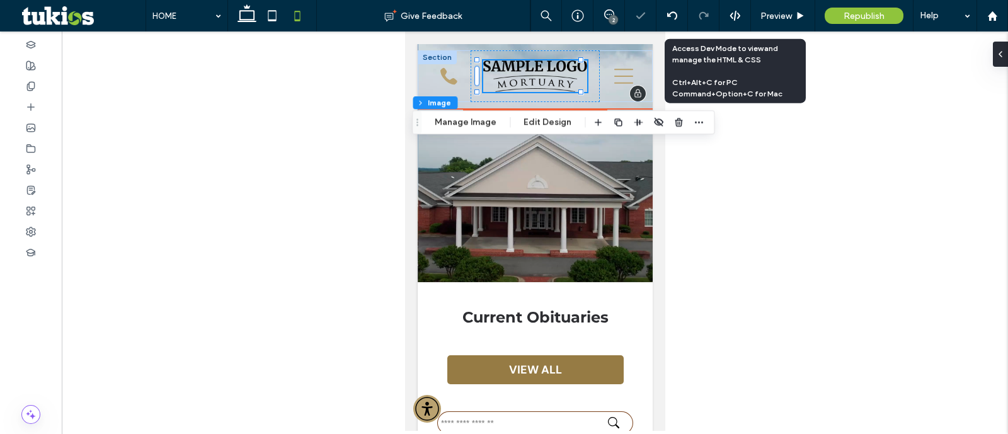
click at [545, 81] on img at bounding box center [535, 75] width 104 height 31
click at [493, 121] on button "Manage Image" at bounding box center [465, 122] width 78 height 15
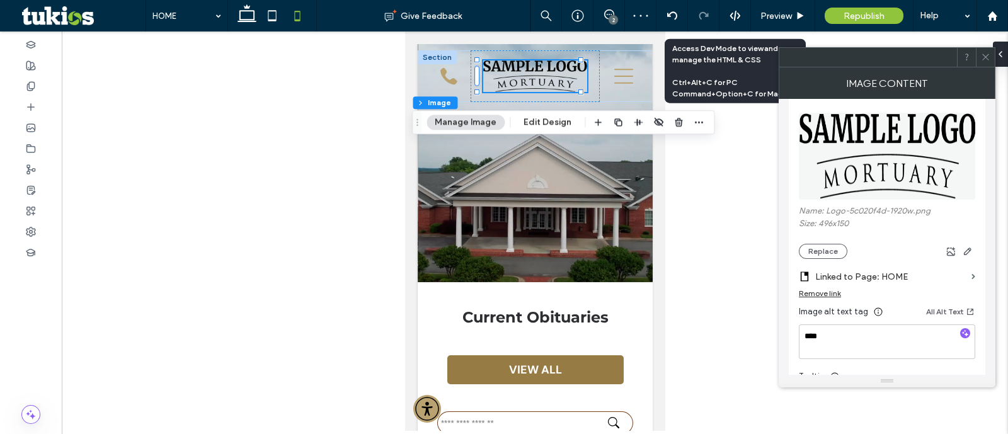
scroll to position [236, 0]
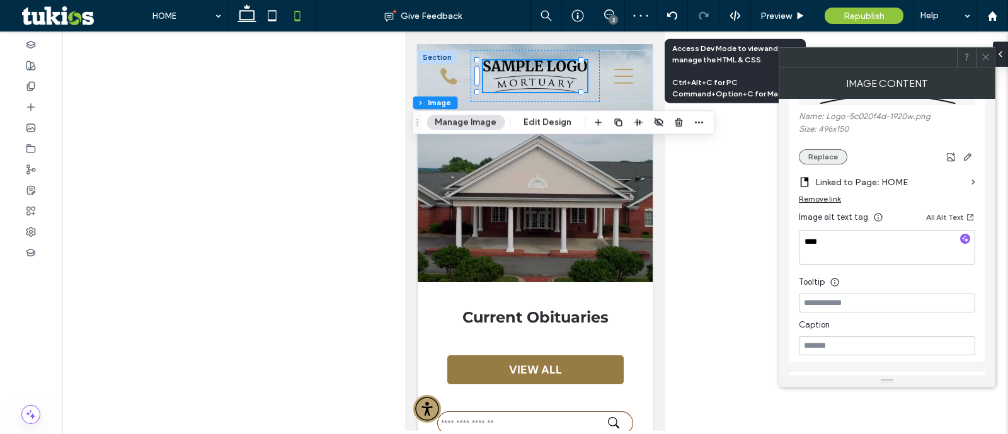
click at [830, 158] on button "Replace" at bounding box center [823, 156] width 49 height 15
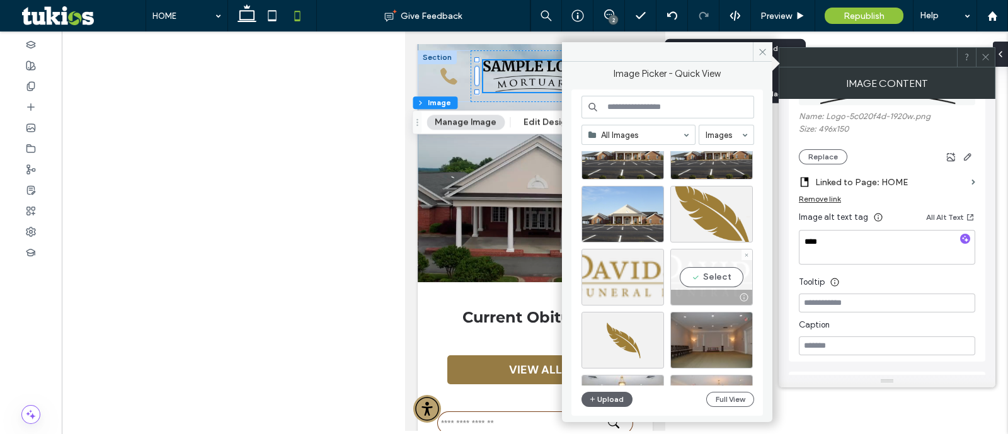
click at [724, 273] on div "Select" at bounding box center [711, 277] width 83 height 57
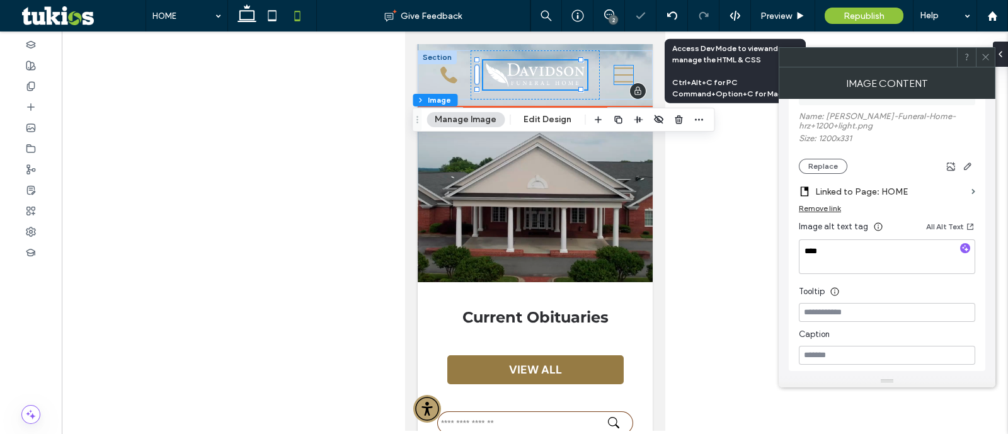
click at [614, 71] on icon at bounding box center [623, 75] width 19 height 19
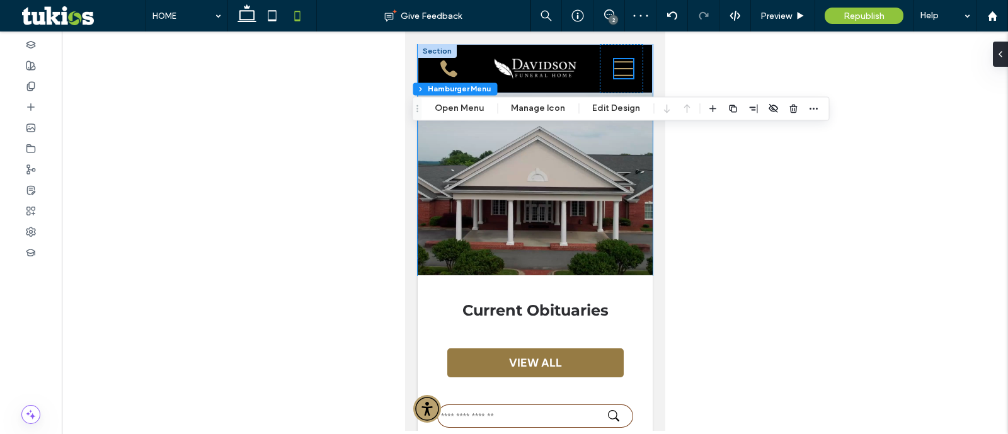
scroll to position [0, 0]
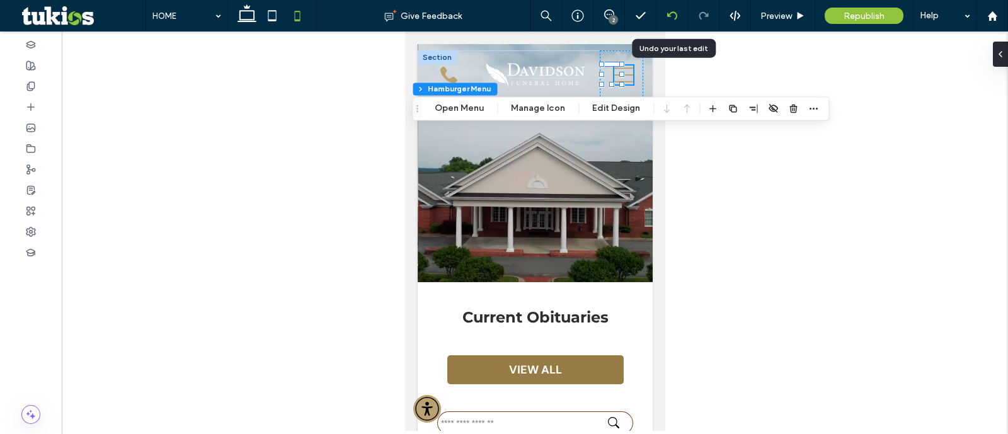
click at [678, 17] on div at bounding box center [671, 16] width 31 height 10
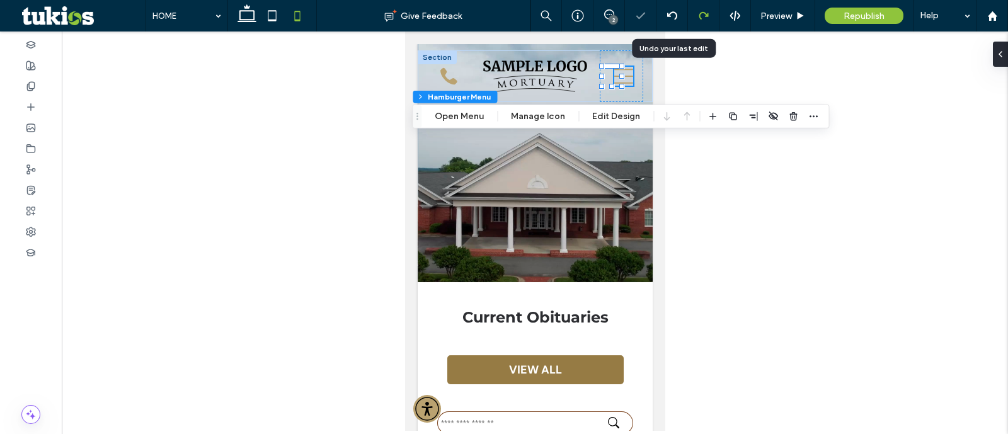
click at [704, 13] on use at bounding box center [703, 16] width 9 height 8
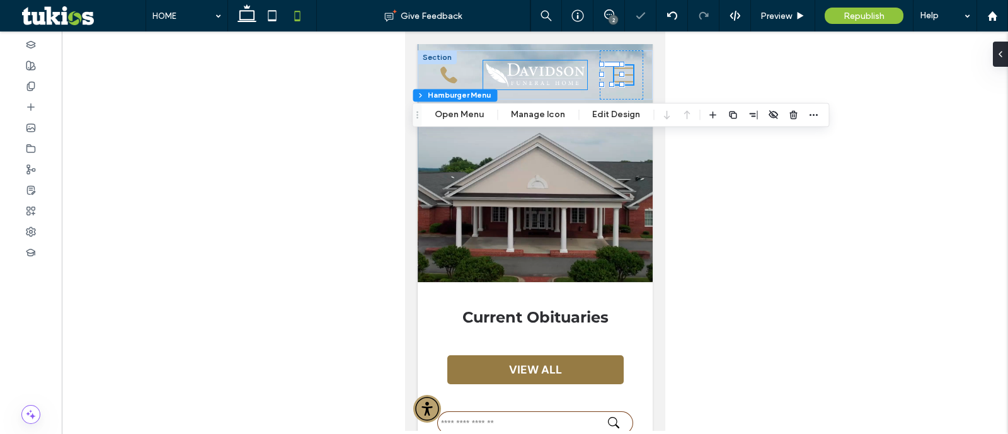
click at [518, 76] on img at bounding box center [535, 74] width 104 height 29
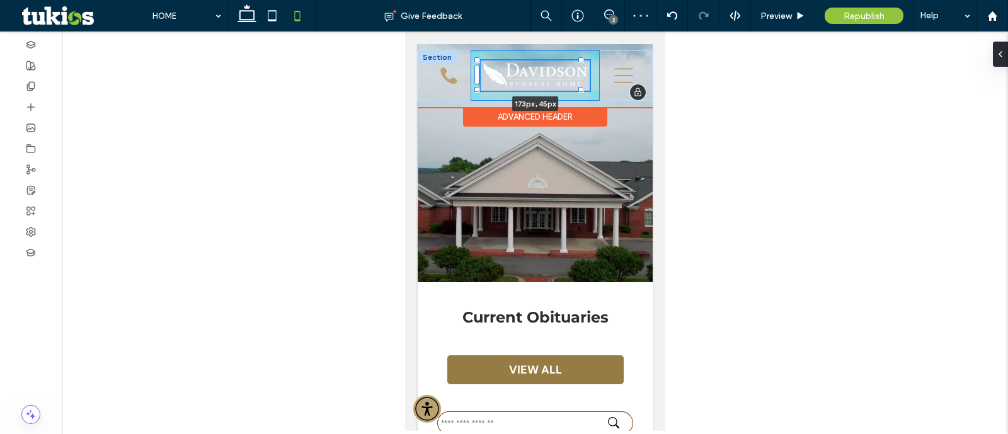
click at [585, 91] on div "173px , 45px [GEOGRAPHIC_DATA]: [PHONE_NUMBER] [GEOGRAPHIC_DATA]: [PHONE_NUMBER…" at bounding box center [534, 75] width 235 height 50
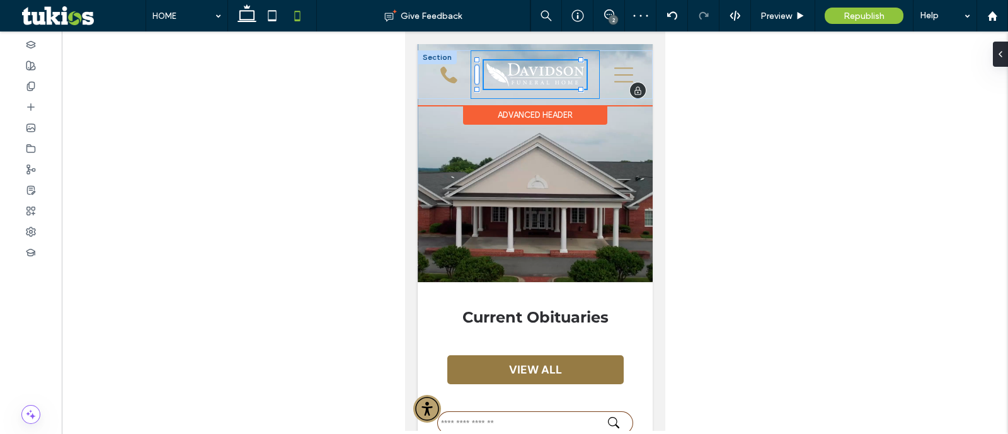
type input "***"
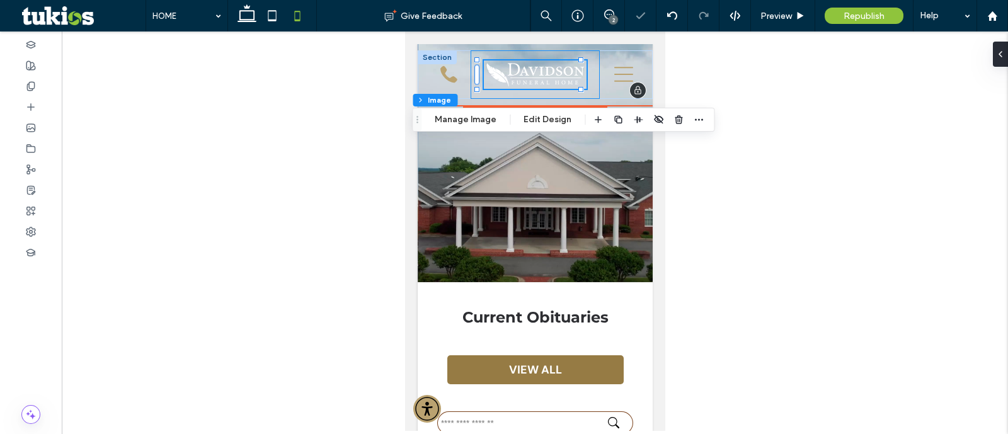
click at [587, 85] on div "175px , 47px" at bounding box center [535, 74] width 130 height 49
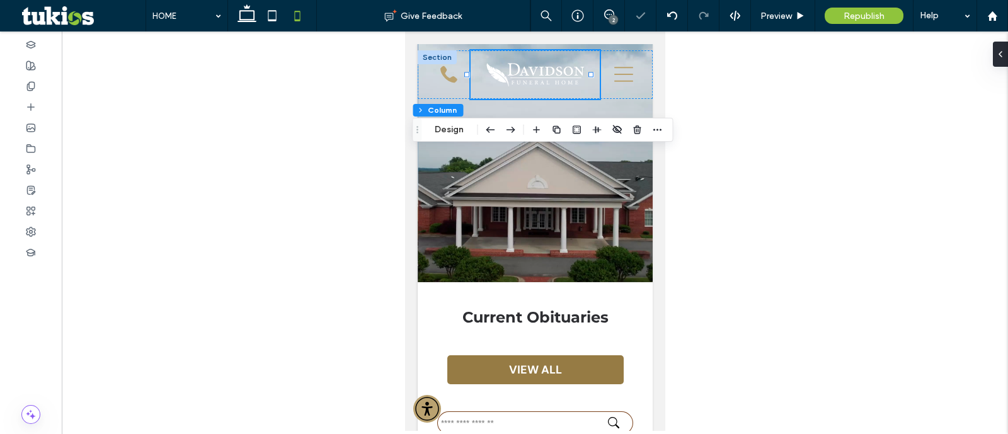
drag, startPoint x: 995, startPoint y: 45, endPoint x: 1005, endPoint y: 54, distance: 12.5
click at [1003, 52] on div at bounding box center [1003, 54] width 20 height 25
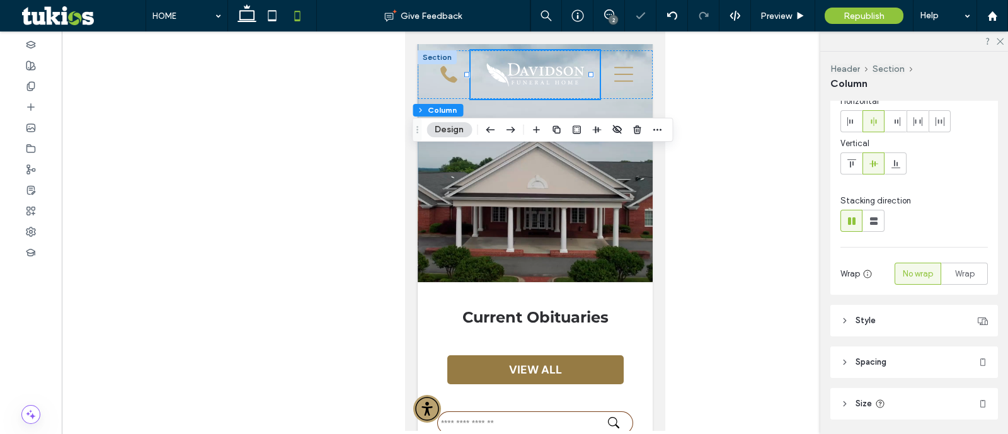
scroll to position [100, 0]
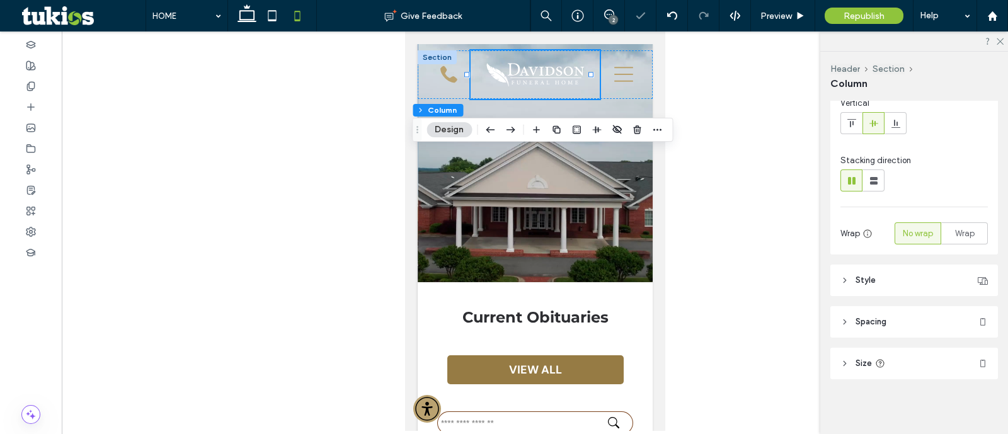
click at [865, 285] on span "Style" at bounding box center [865, 280] width 20 height 13
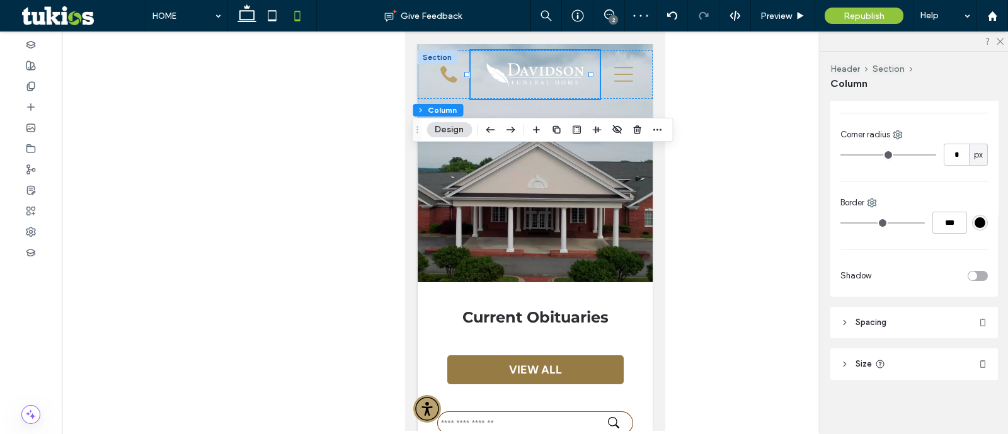
click at [863, 317] on span "Spacing" at bounding box center [870, 322] width 31 height 13
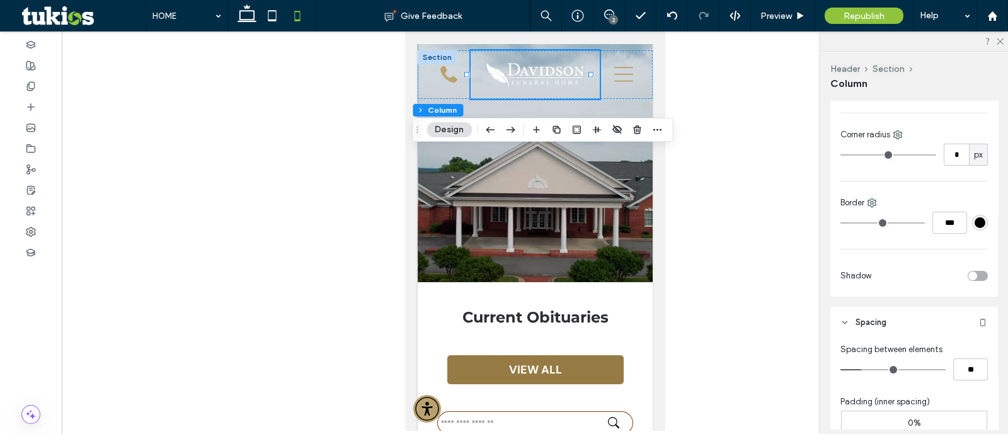
scroll to position [504, 0]
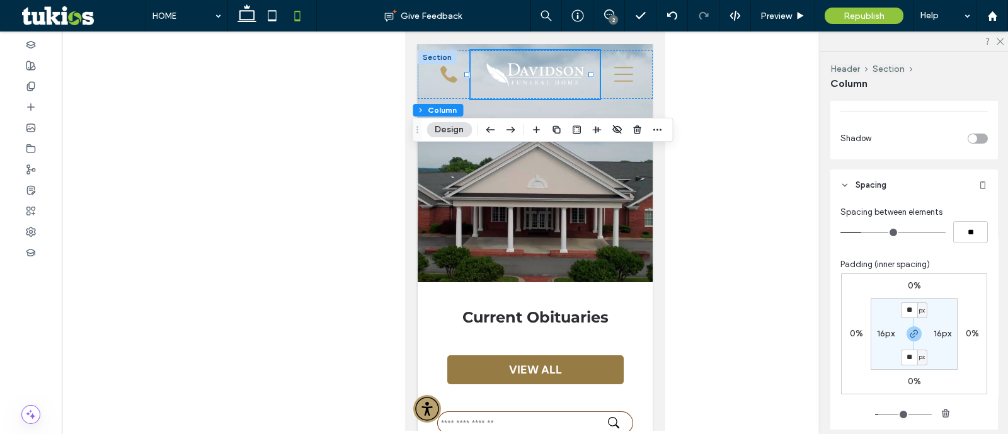
click at [885, 328] on label "16px" at bounding box center [886, 333] width 18 height 11
type input "*"
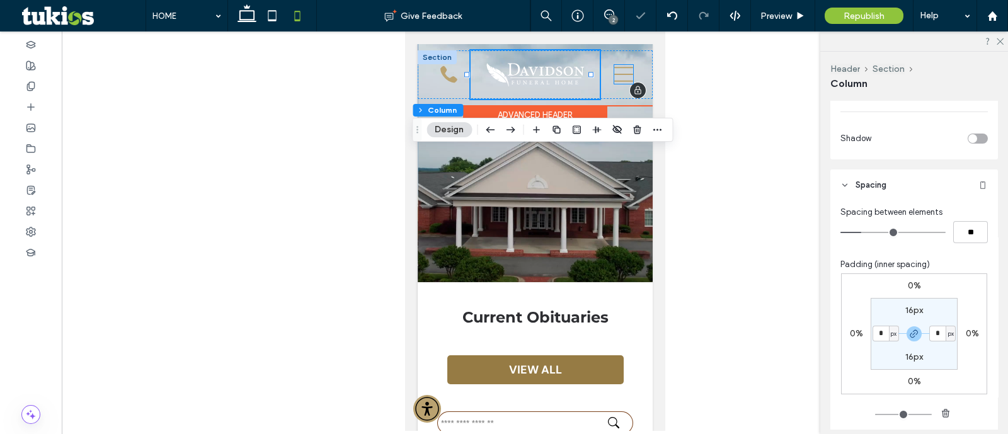
click at [615, 72] on icon at bounding box center [623, 74] width 19 height 19
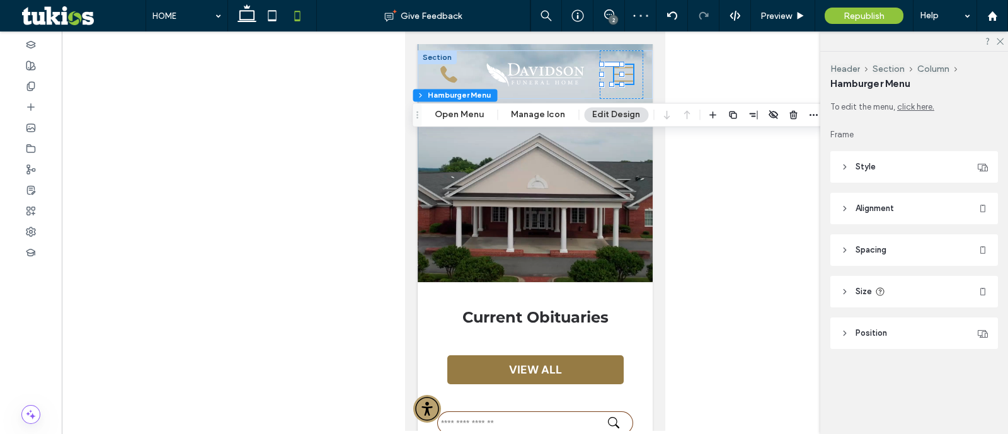
click at [872, 165] on span "Style" at bounding box center [865, 167] width 20 height 13
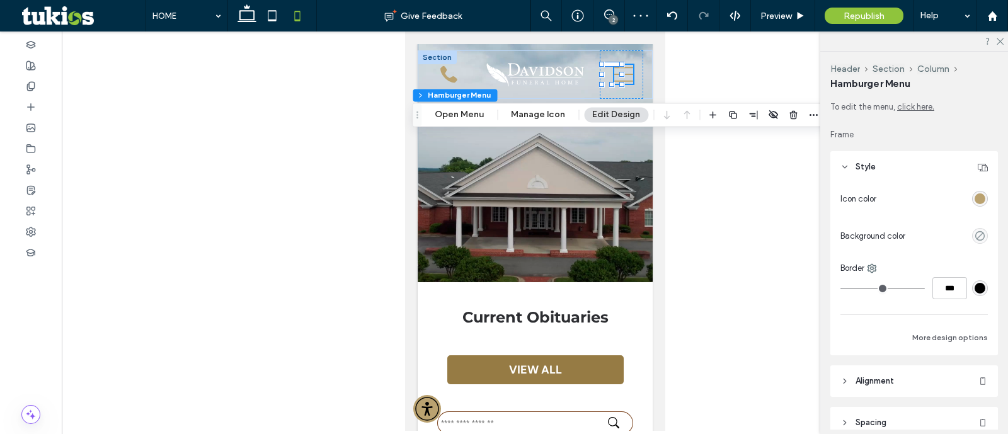
click at [974, 197] on div "rgba(186,162,112,1)" at bounding box center [979, 198] width 11 height 11
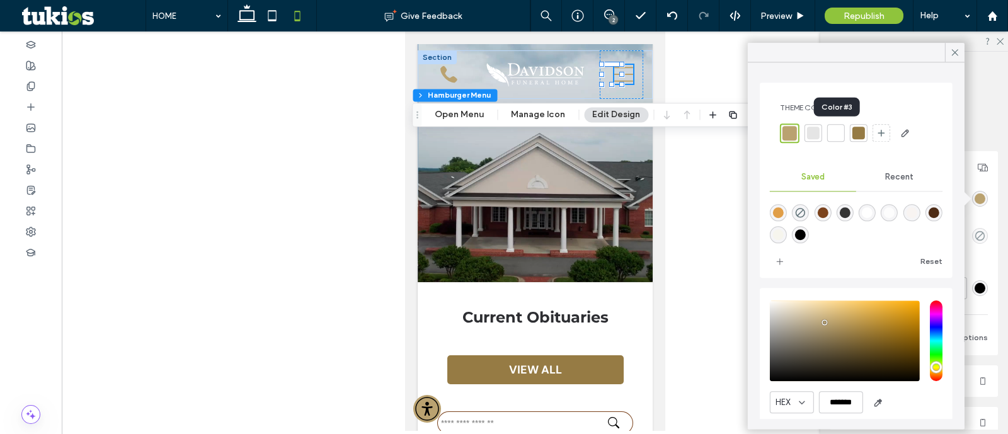
click at [842, 141] on div at bounding box center [836, 133] width 18 height 18
click at [447, 72] on icon at bounding box center [448, 74] width 24 height 24
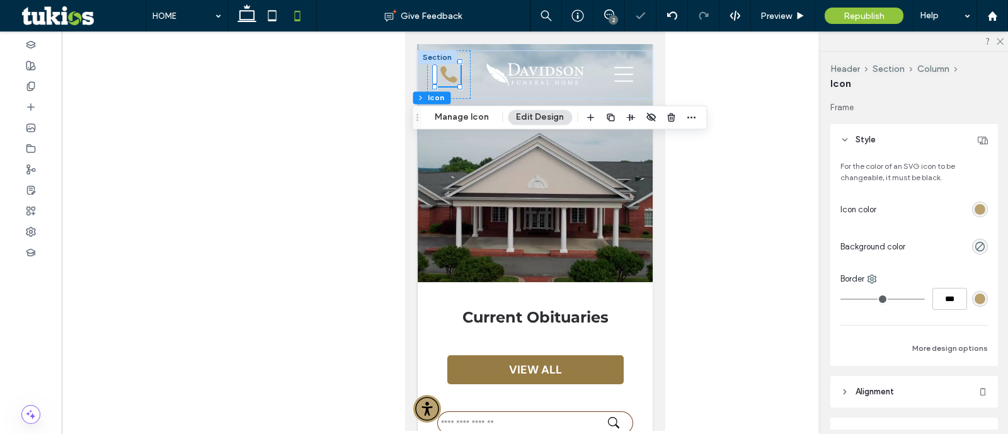
scroll to position [157, 0]
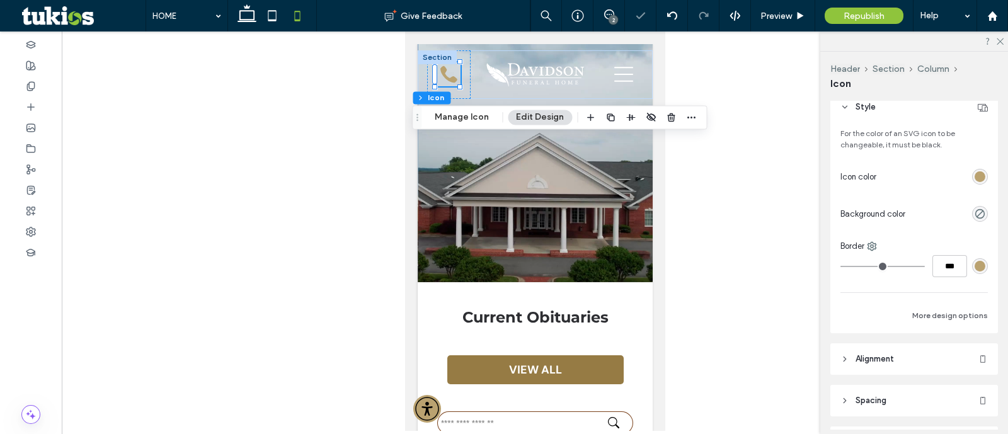
click at [974, 171] on div "rgb(186, 162, 112)" at bounding box center [979, 176] width 11 height 11
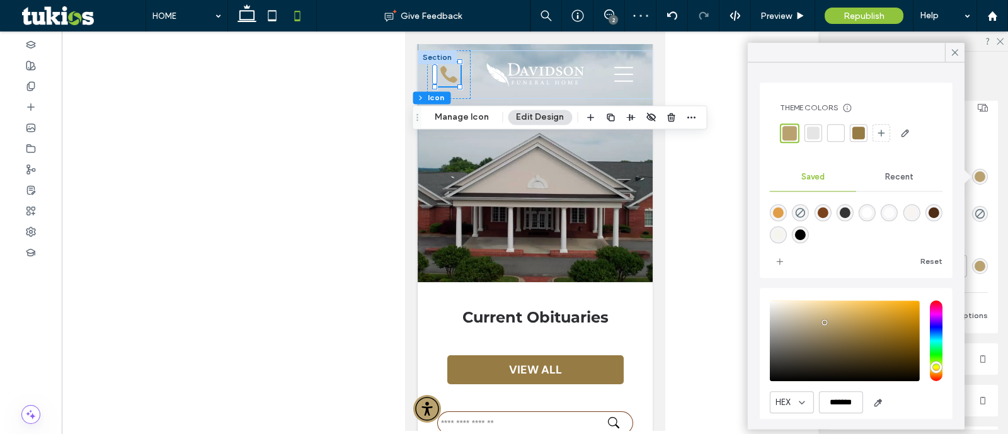
click at [838, 135] on div at bounding box center [836, 133] width 13 height 13
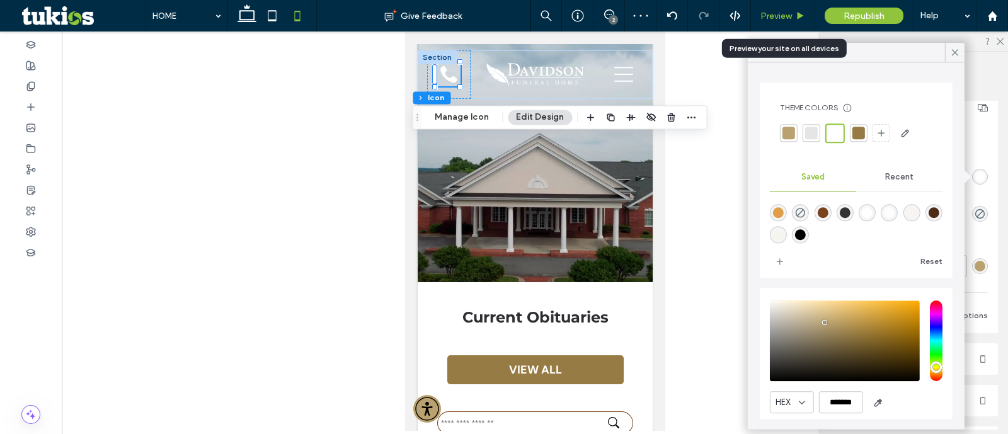
click at [767, 11] on span "Preview" at bounding box center [775, 16] width 31 height 11
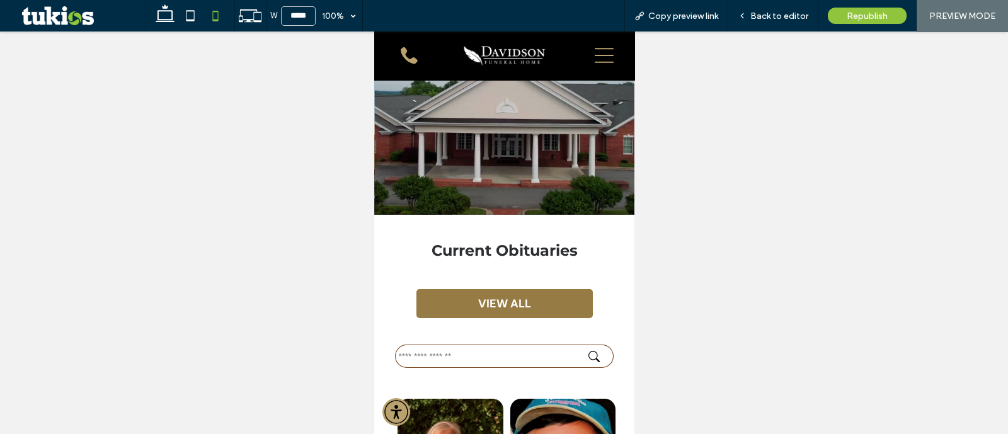
scroll to position [157, 0]
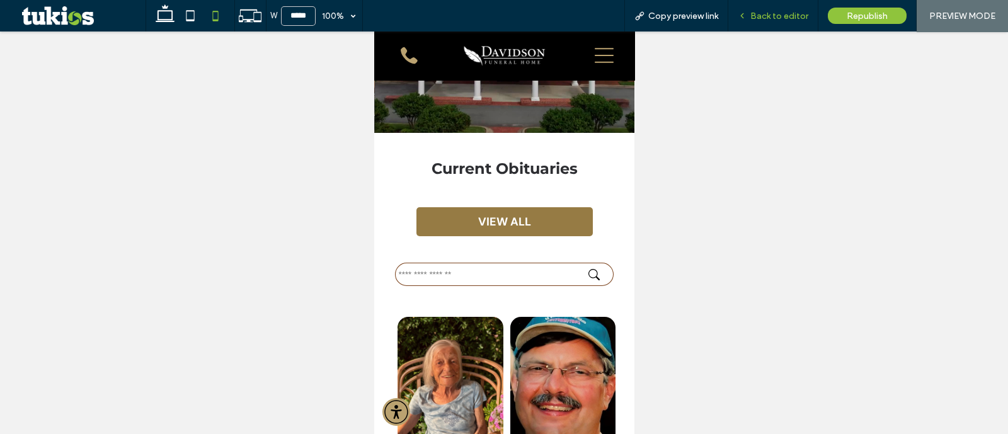
click at [789, 14] on span "Back to editor" at bounding box center [779, 16] width 58 height 11
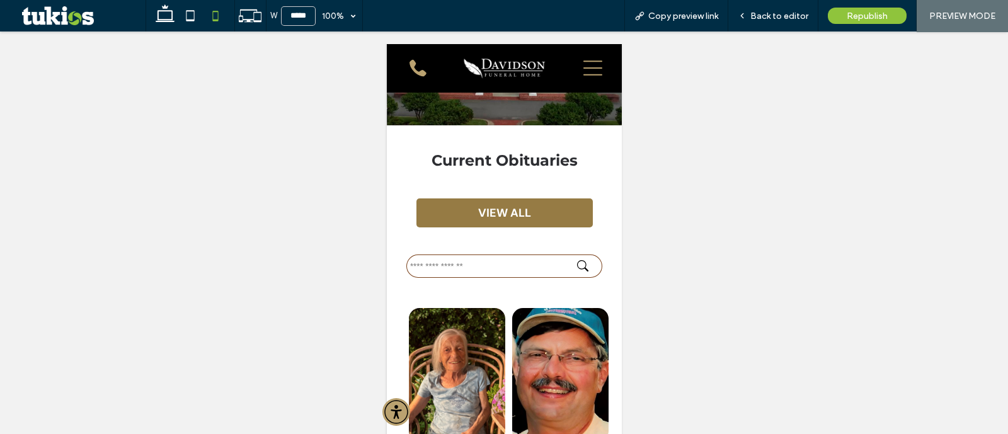
scroll to position [170, 0]
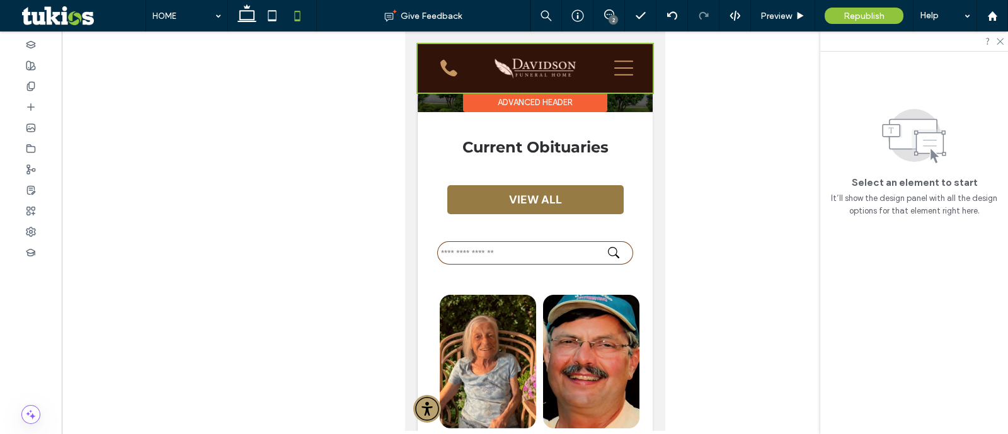
click at [525, 100] on div "Advanced Header" at bounding box center [534, 103] width 144 height 20
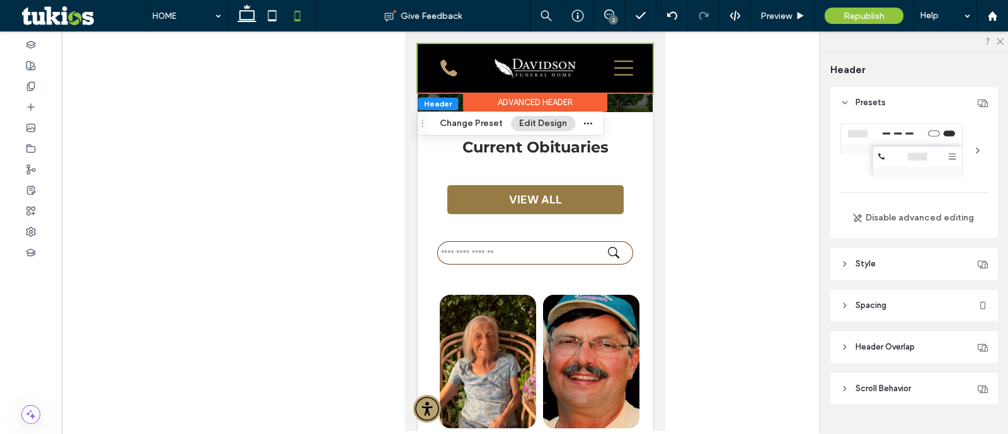
scroll to position [25, 0]
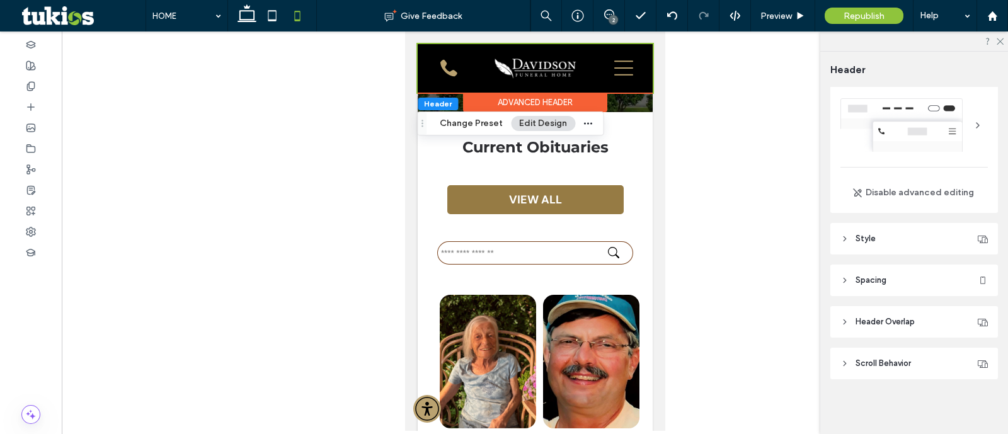
click at [877, 362] on span "Scroll Behavior" at bounding box center [882, 363] width 55 height 13
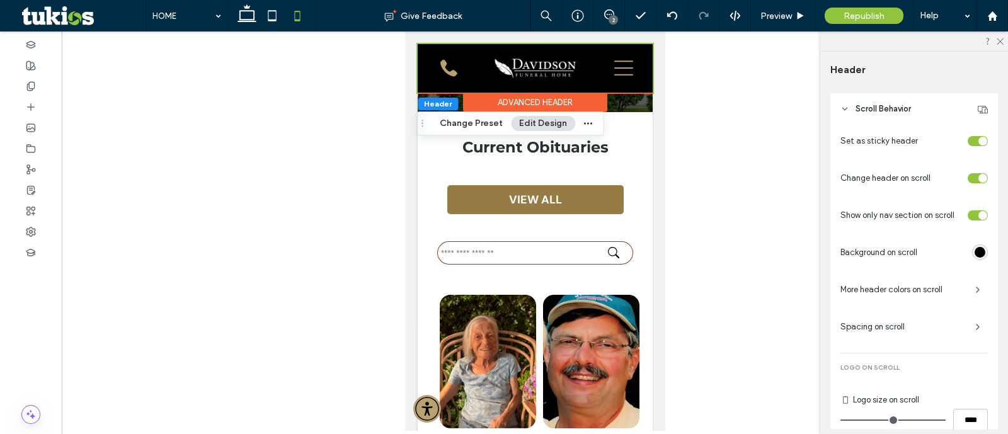
scroll to position [340, 0]
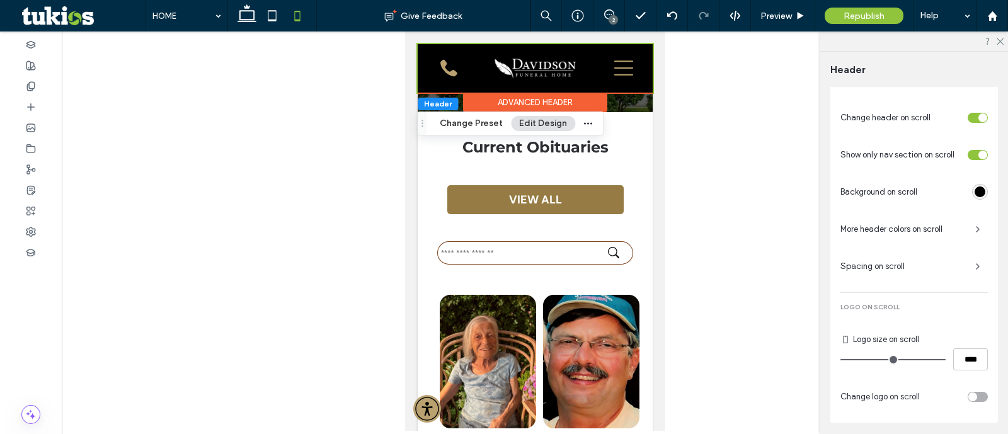
click at [953, 232] on span "More header colors on scroll" at bounding box center [902, 229] width 125 height 13
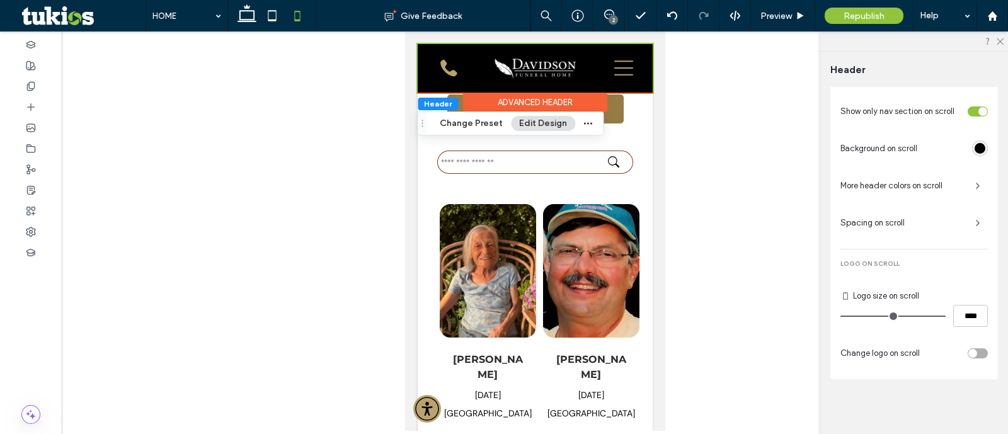
scroll to position [328, 0]
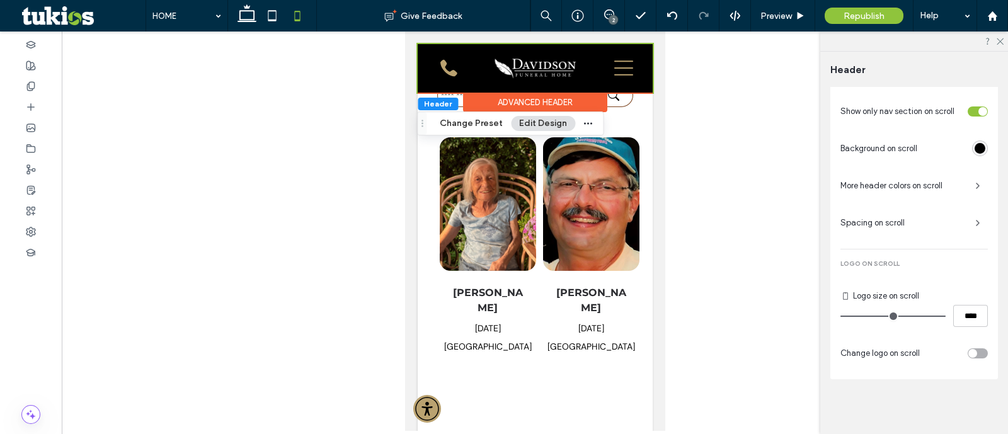
click at [968, 351] on div "toggle" at bounding box center [972, 353] width 9 height 9
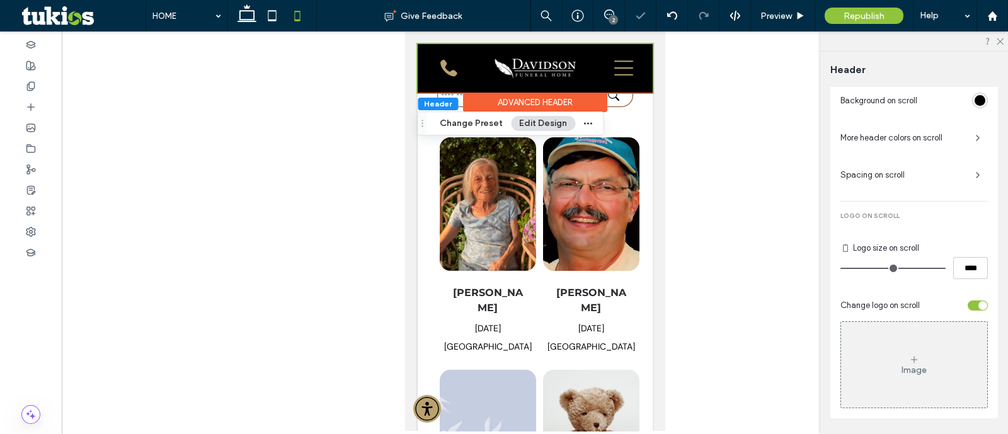
scroll to position [471, 0]
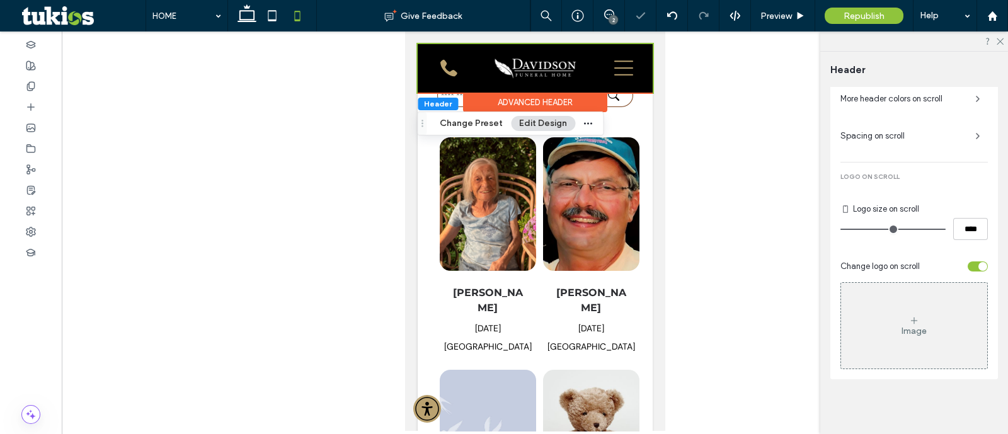
click at [909, 329] on div "Image" at bounding box center [913, 331] width 25 height 11
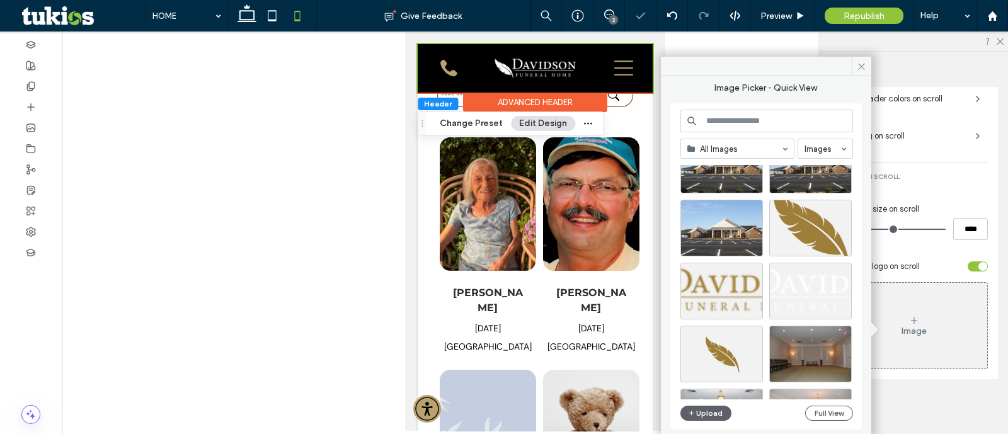
scroll to position [314, 0]
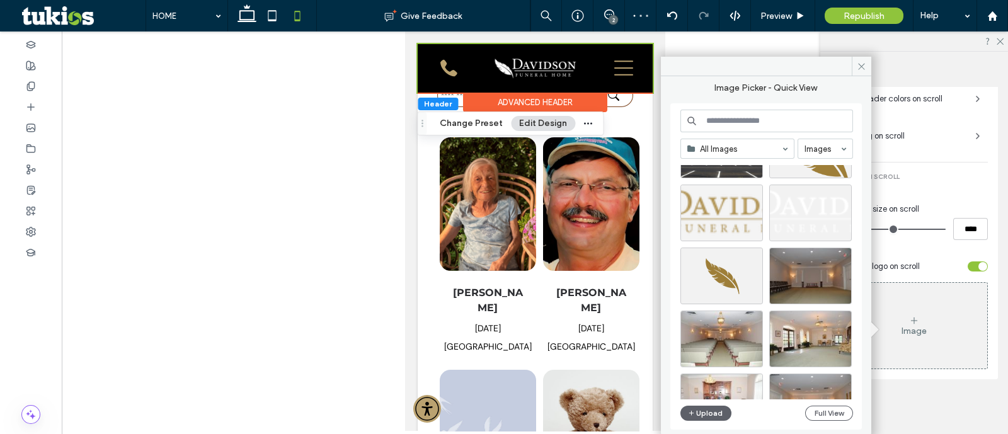
click at [712, 190] on div at bounding box center [721, 213] width 83 height 57
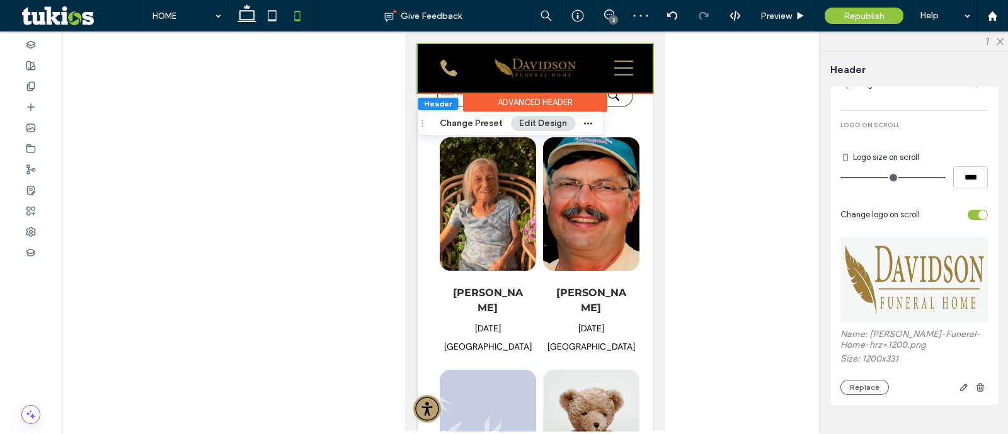
scroll to position [547, 0]
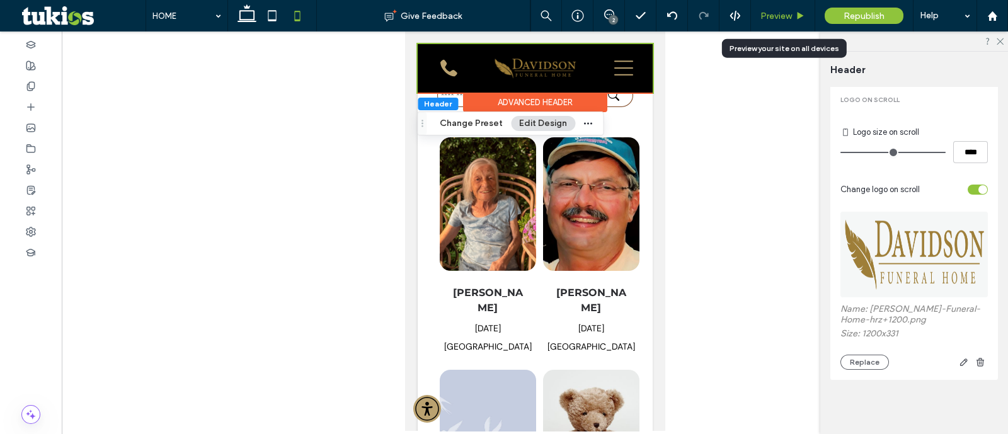
click at [781, 18] on span "Preview" at bounding box center [775, 16] width 31 height 11
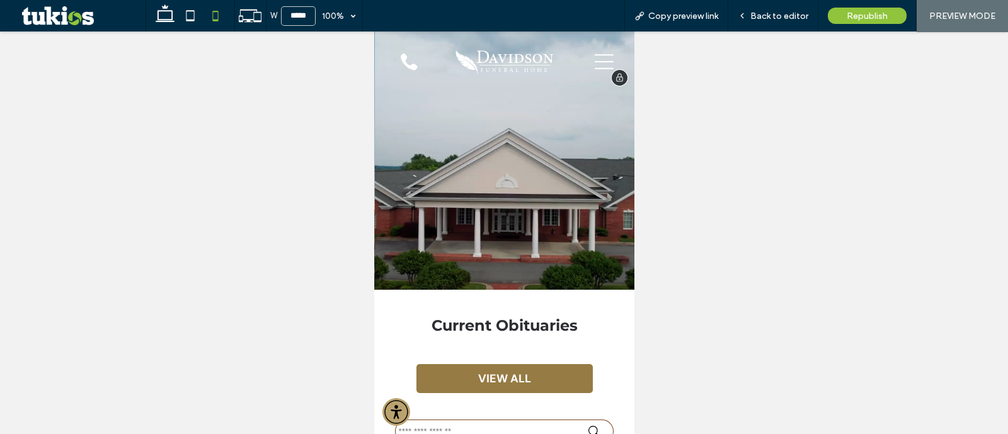
click at [594, 59] on icon at bounding box center [603, 61] width 19 height 19
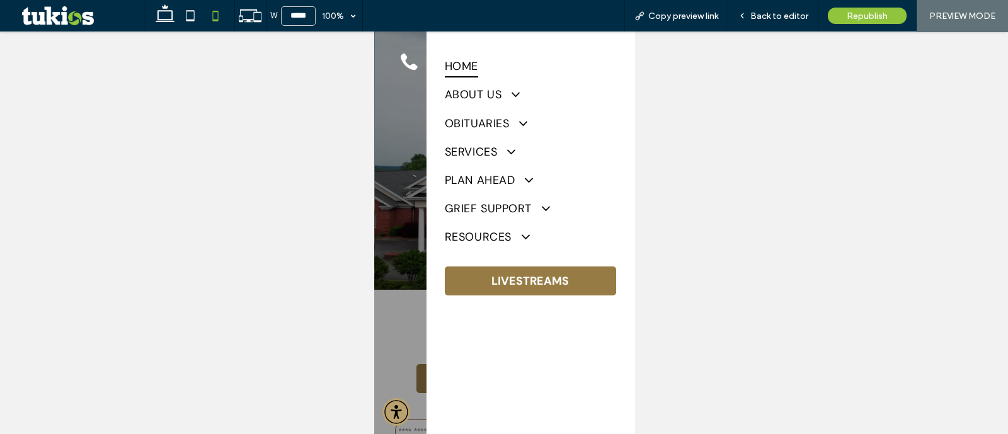
scroll to position [78, 0]
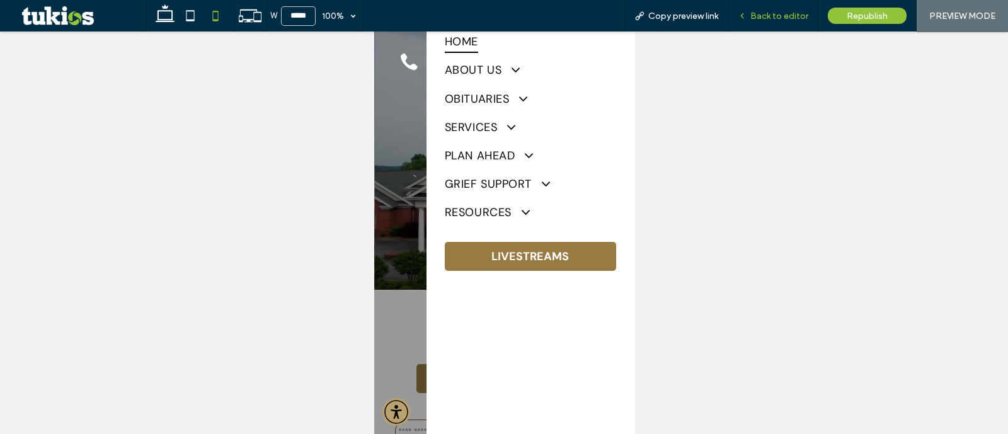
click at [786, 6] on div "Back to editor" at bounding box center [773, 15] width 90 height 31
click at [781, 19] on span "Back to editor" at bounding box center [779, 16] width 58 height 11
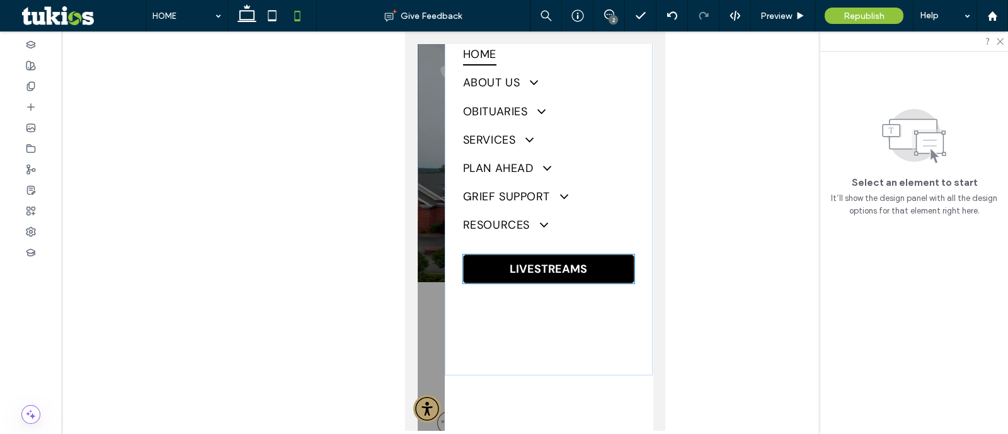
click at [558, 269] on link "LIVESTREAMS" at bounding box center [547, 268] width 171 height 29
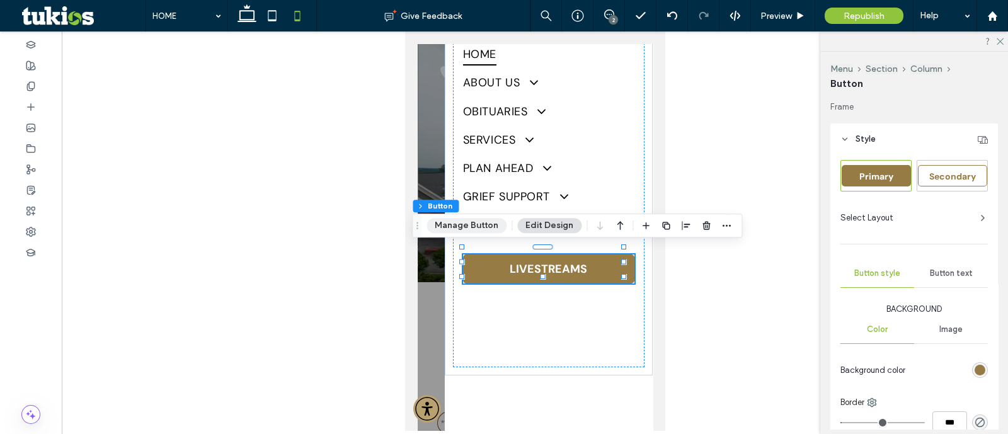
drag, startPoint x: 486, startPoint y: 229, endPoint x: 218, endPoint y: 181, distance: 272.7
click at [486, 229] on button "Manage Button" at bounding box center [466, 225] width 80 height 15
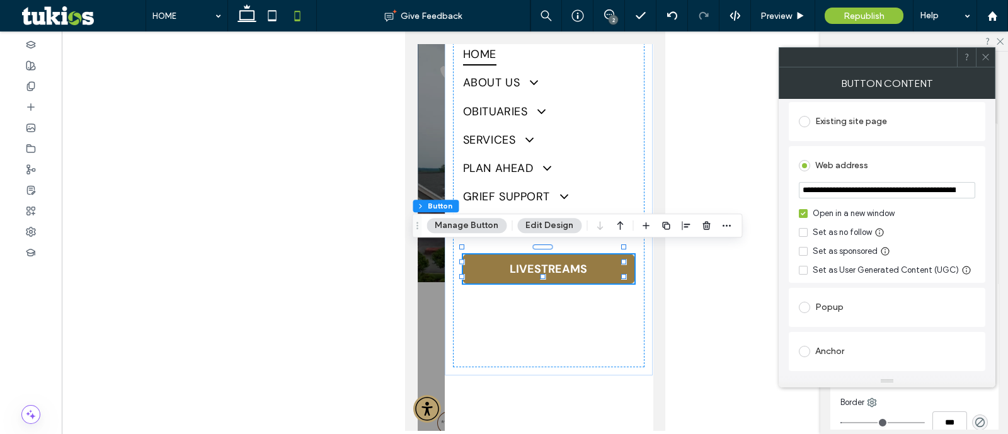
scroll to position [236, 0]
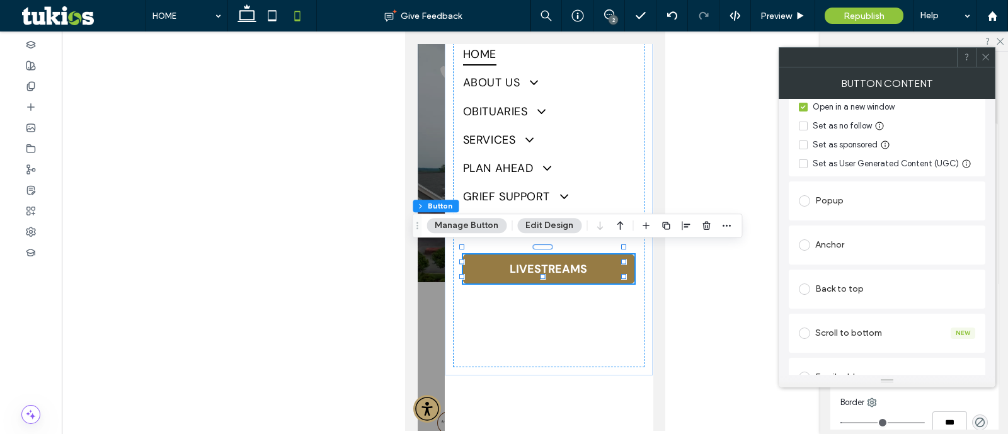
click at [835, 207] on div "Popup" at bounding box center [887, 201] width 176 height 20
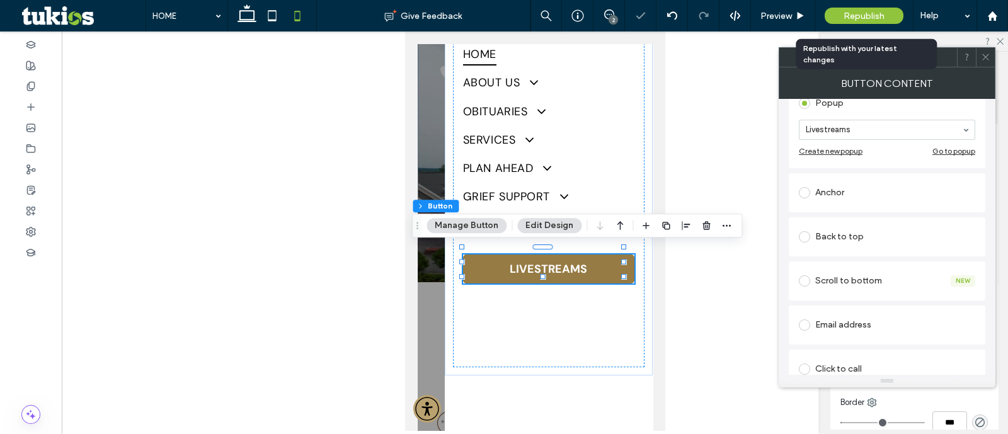
click at [867, 17] on span "Republish" at bounding box center [863, 16] width 41 height 11
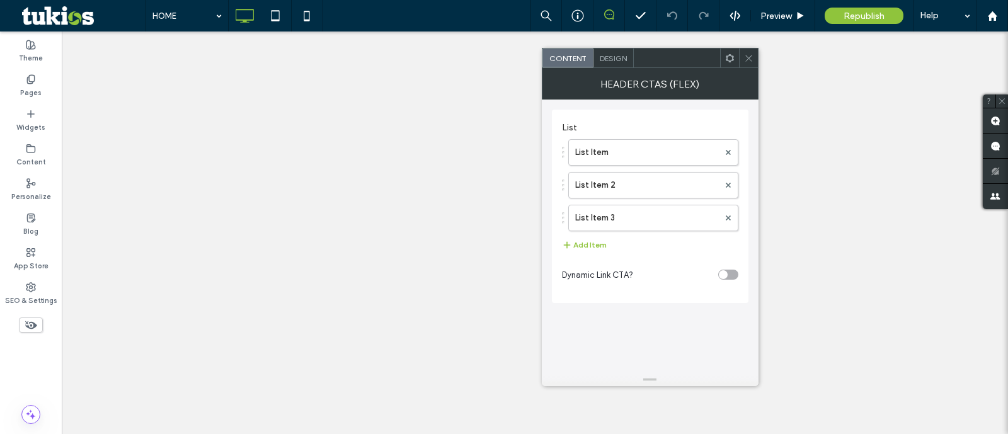
click at [726, 219] on use at bounding box center [728, 217] width 5 height 5
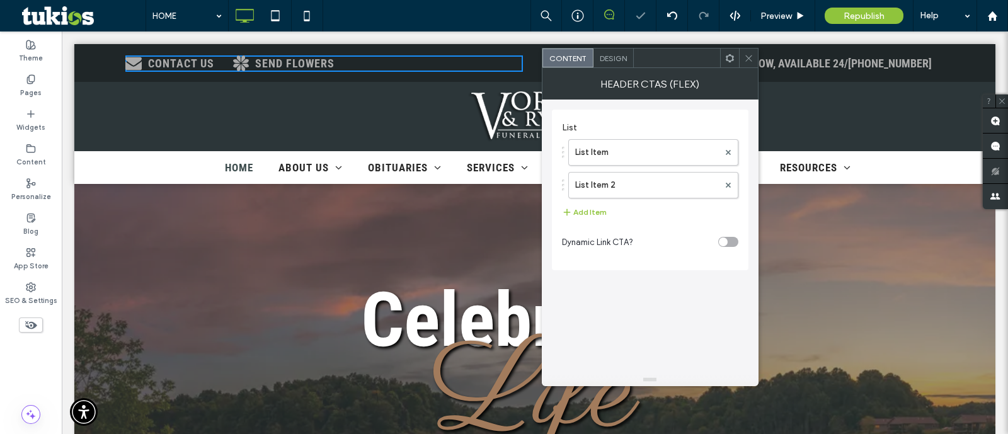
drag, startPoint x: 752, startPoint y: 64, endPoint x: 726, endPoint y: 155, distance: 94.5
click at [752, 64] on span at bounding box center [748, 58] width 9 height 19
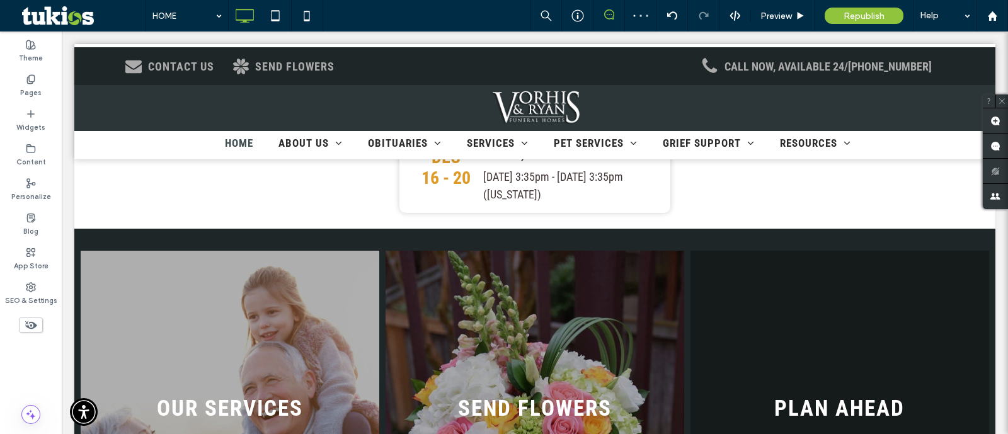
scroll to position [1811, 0]
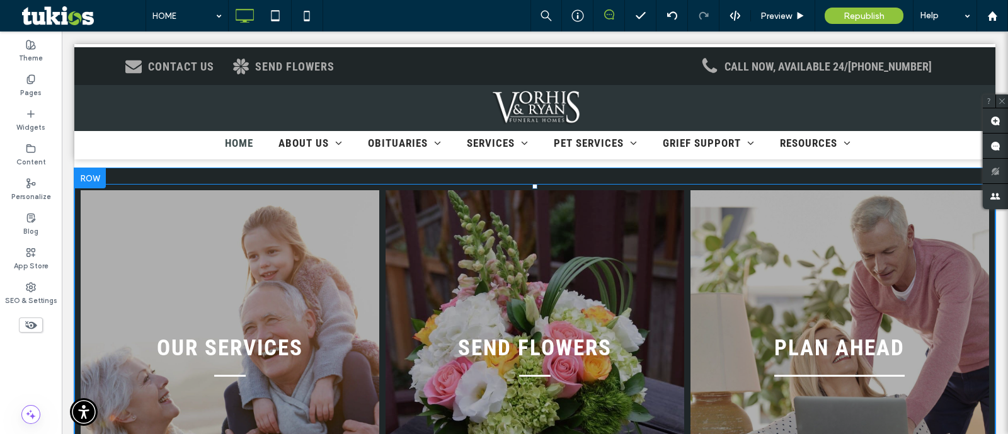
click at [791, 285] on link at bounding box center [839, 347] width 328 height 346
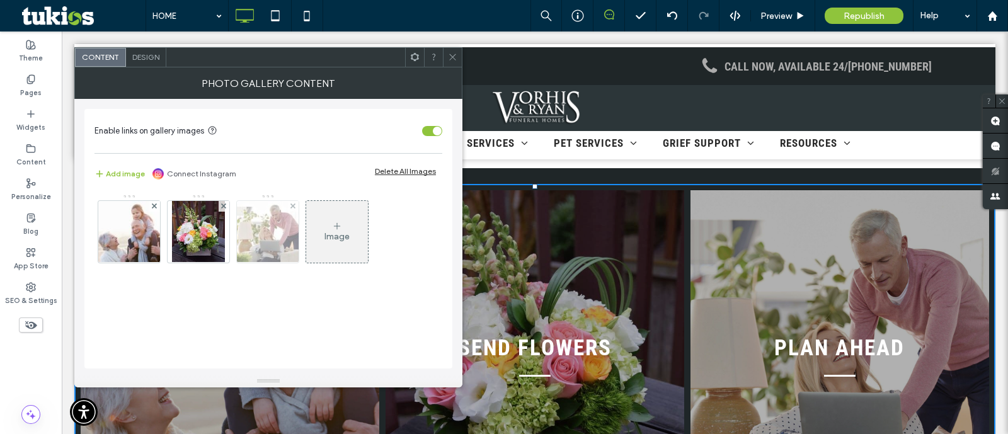
click at [273, 237] on div at bounding box center [268, 232] width 62 height 62
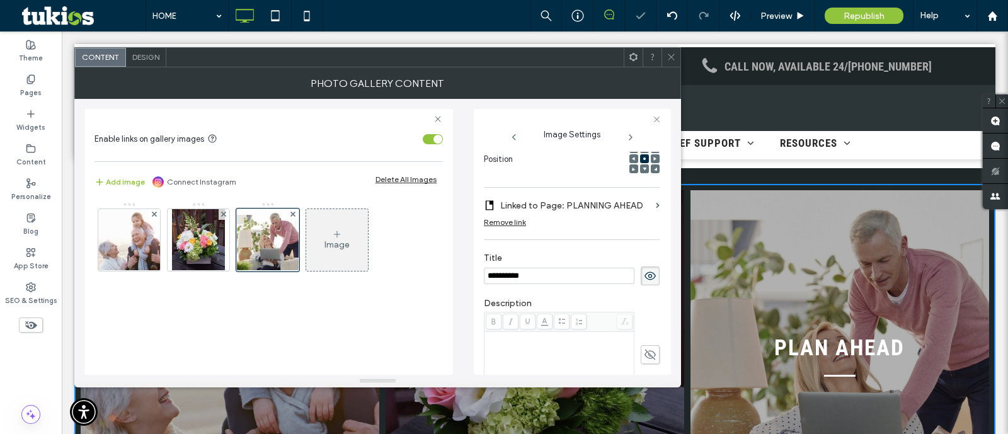
scroll to position [0, 0]
click at [668, 56] on icon at bounding box center [670, 56] width 9 height 9
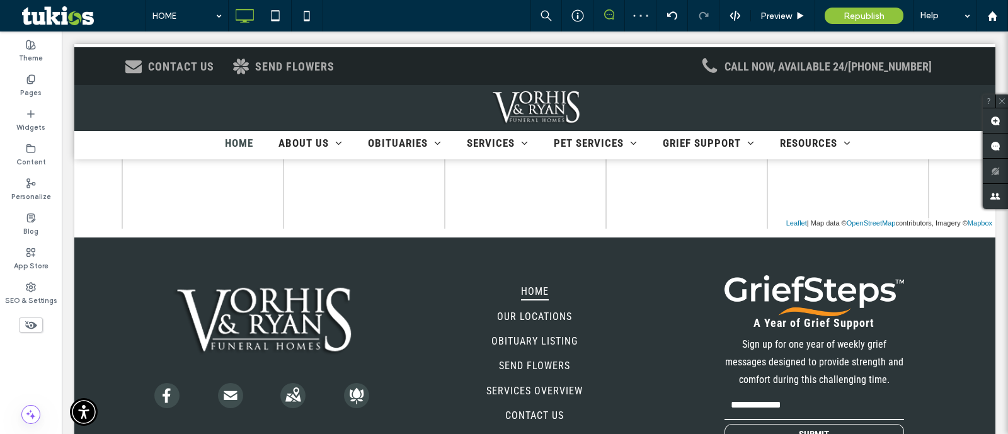
scroll to position [3016, 0]
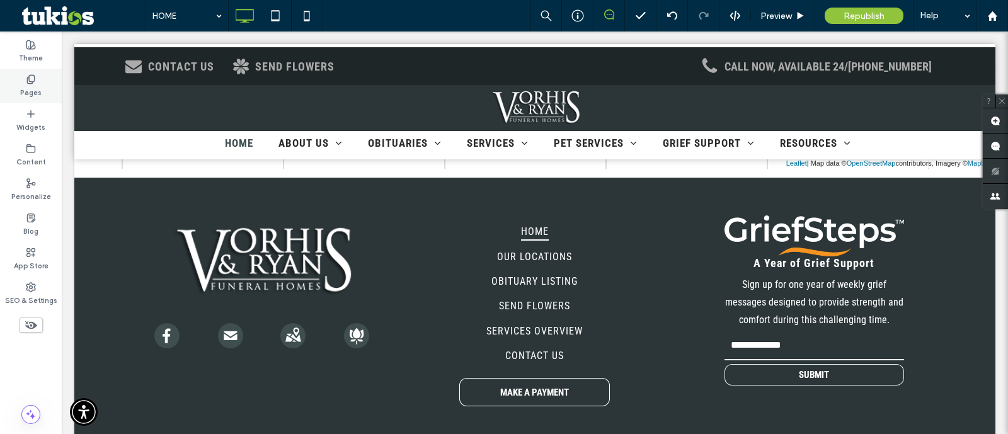
click at [22, 89] on label "Pages" at bounding box center [30, 91] width 21 height 14
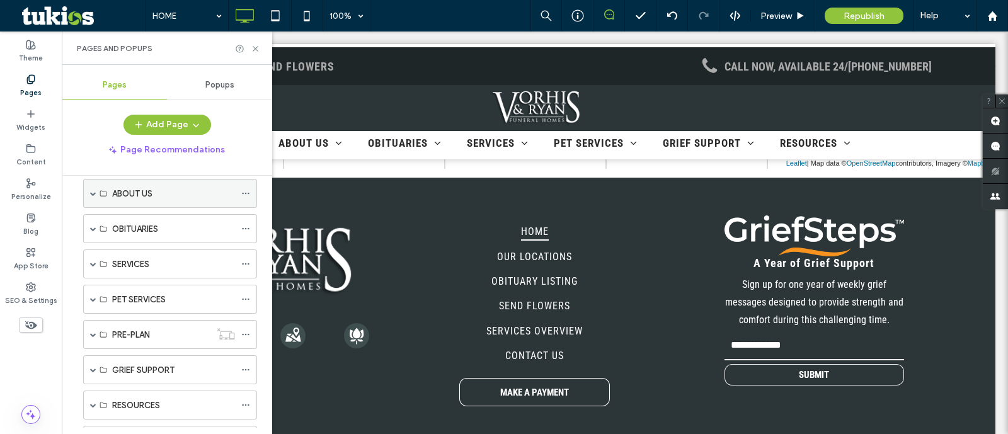
scroll to position [78, 0]
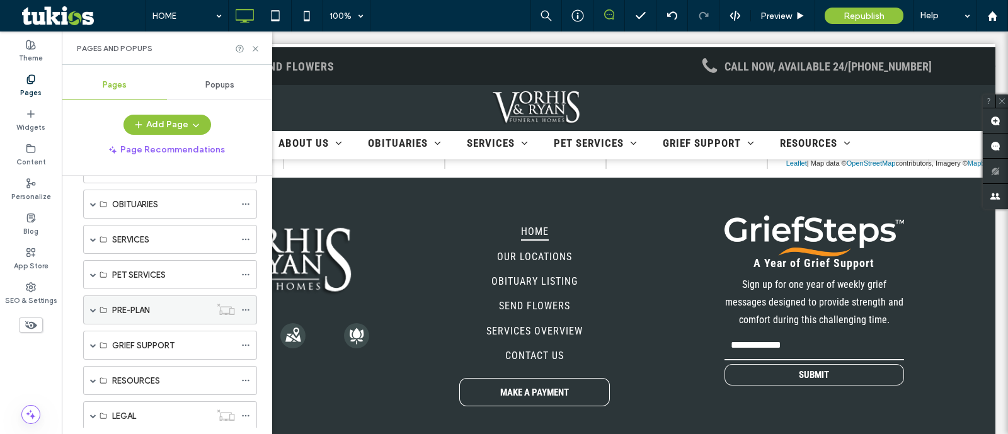
click at [93, 311] on span at bounding box center [93, 310] width 6 height 28
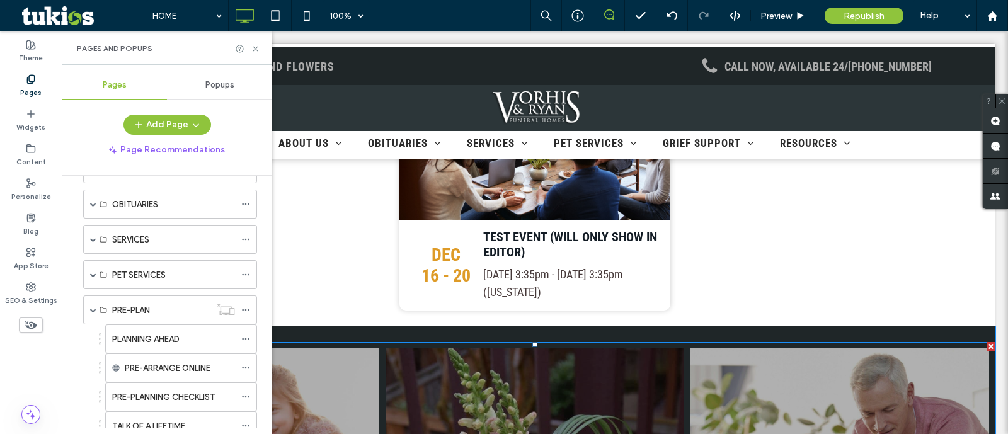
scroll to position [1677, 0]
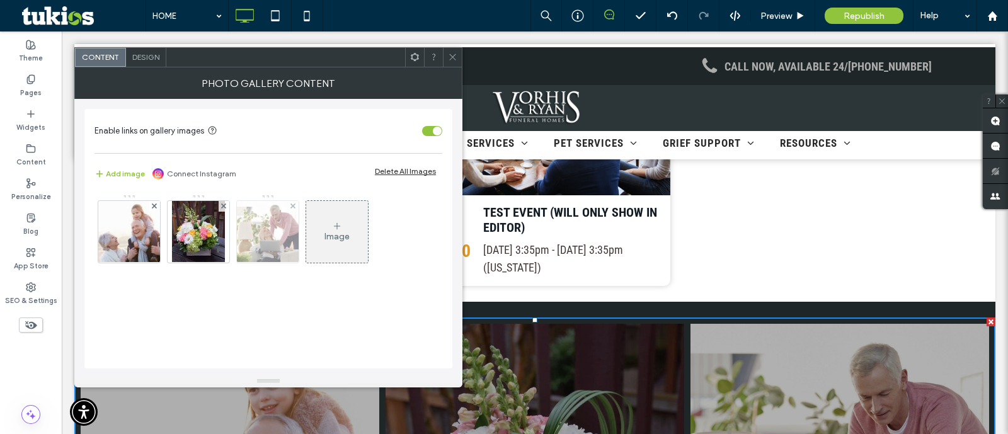
drag, startPoint x: 254, startPoint y: 232, endPoint x: 588, endPoint y: 214, distance: 333.7
click at [254, 232] on img at bounding box center [268, 232] width 93 height 62
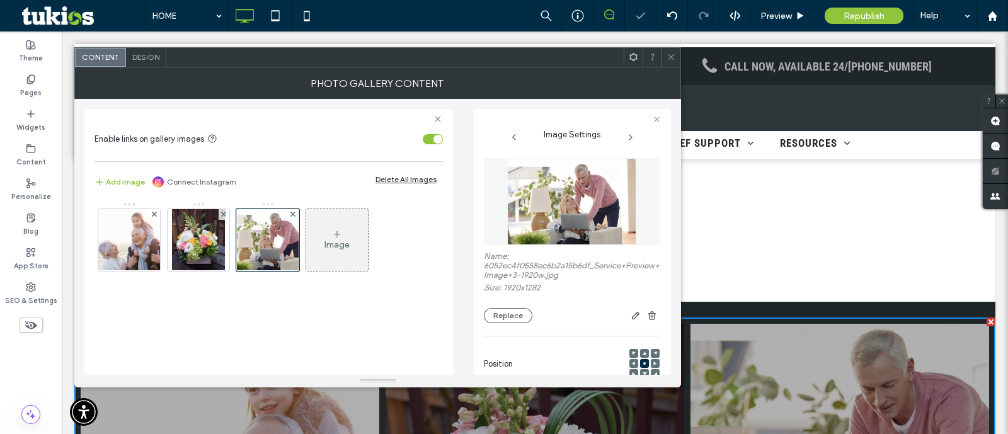
scroll to position [205, 0]
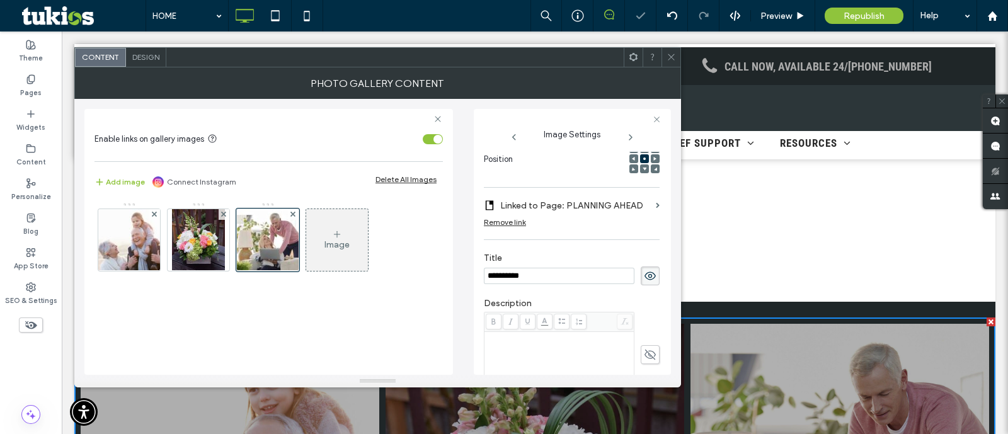
click at [574, 203] on label "Linked to Page: PLANNING AHEAD" at bounding box center [575, 205] width 151 height 23
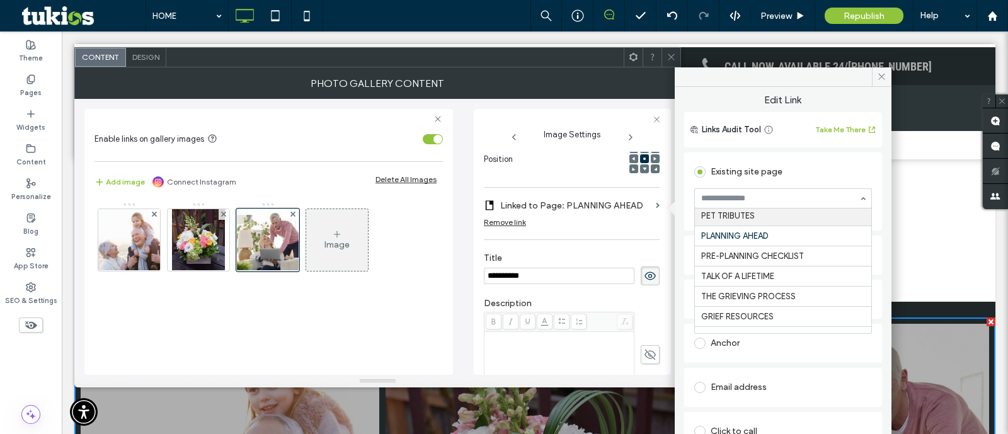
scroll to position [391, 0]
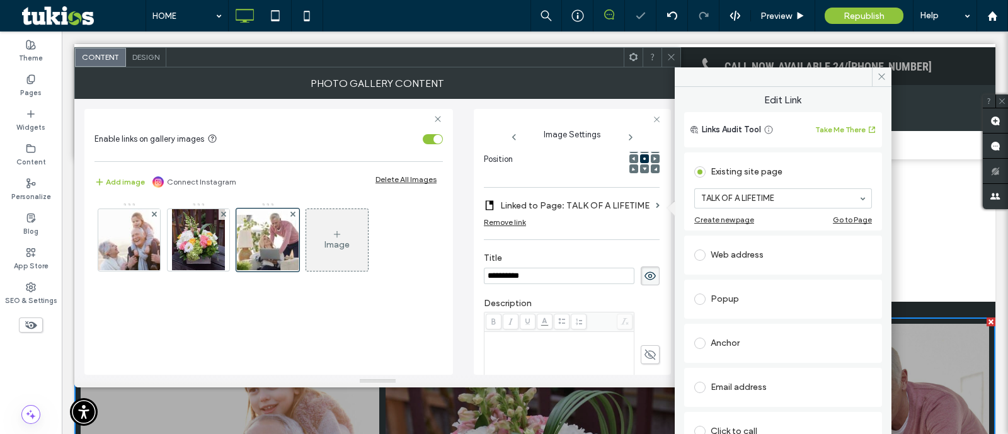
click at [547, 279] on input "**********" at bounding box center [559, 276] width 151 height 16
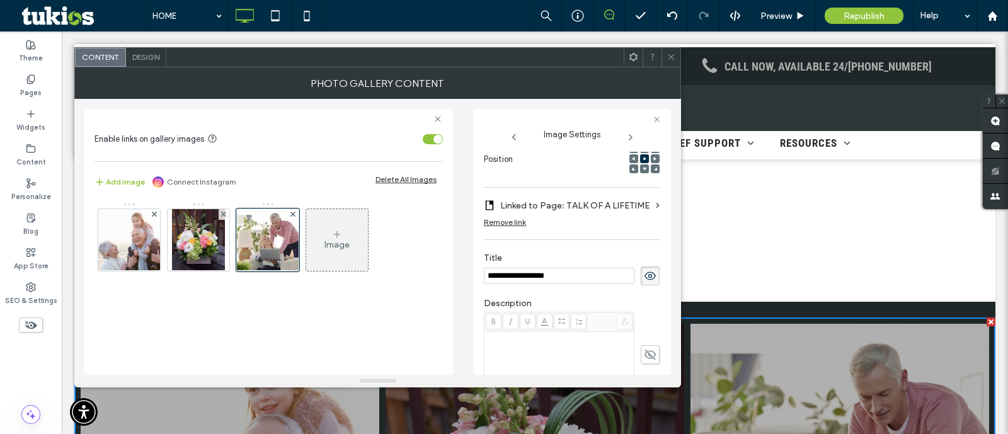
type input "**********"
drag, startPoint x: 674, startPoint y: 62, endPoint x: 691, endPoint y: 16, distance: 49.0
click at [674, 62] on span at bounding box center [670, 57] width 9 height 19
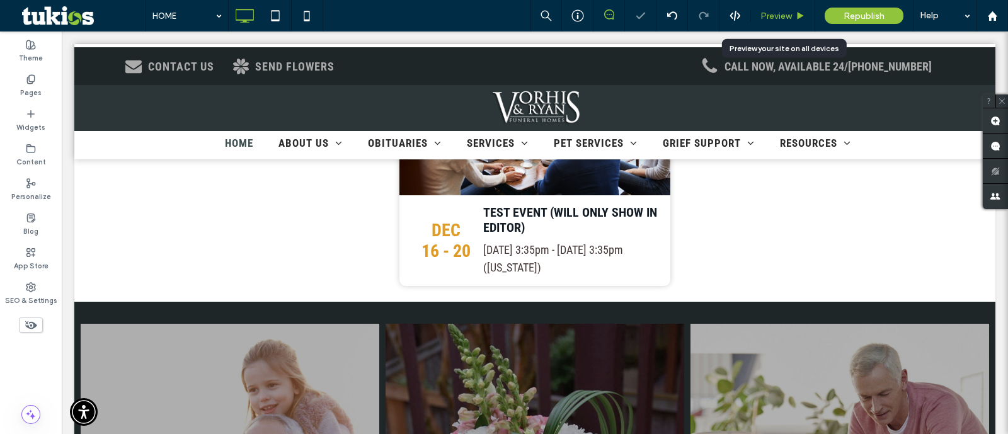
drag, startPoint x: 775, startPoint y: 17, endPoint x: 719, endPoint y: 28, distance: 56.5
click at [775, 17] on span "Preview" at bounding box center [775, 16] width 31 height 11
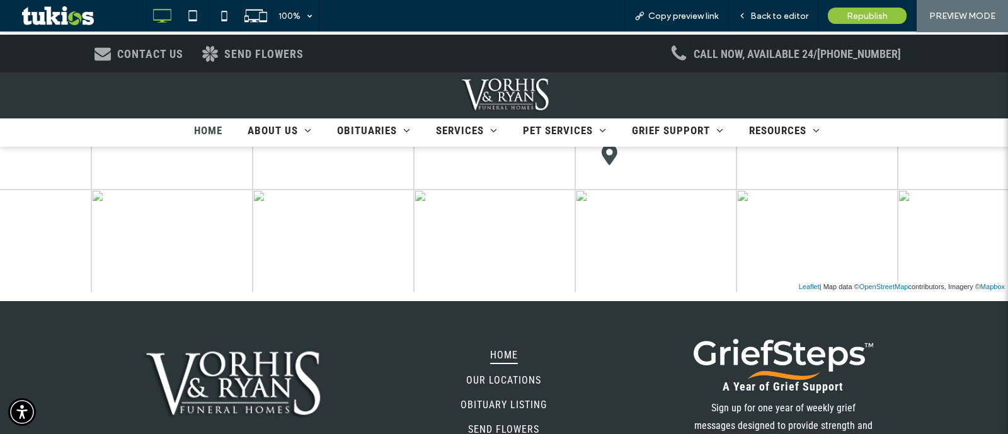
scroll to position [2991, 0]
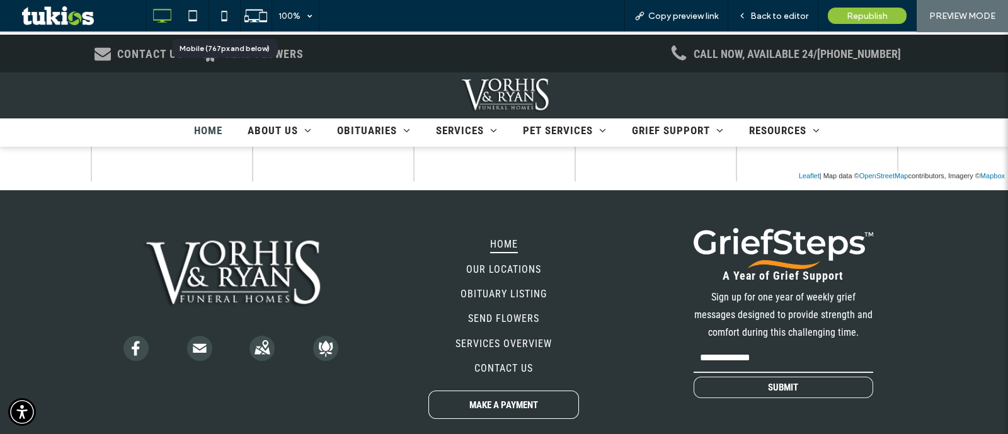
drag, startPoint x: 217, startPoint y: 15, endPoint x: 258, endPoint y: 18, distance: 41.1
click at [217, 14] on icon at bounding box center [224, 15] width 25 height 25
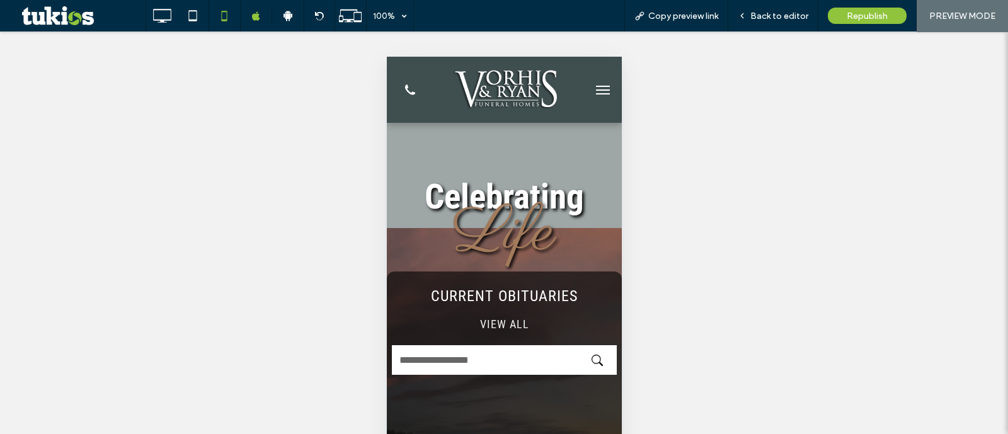
scroll to position [0, 0]
click at [590, 96] on button "menu" at bounding box center [602, 89] width 25 height 25
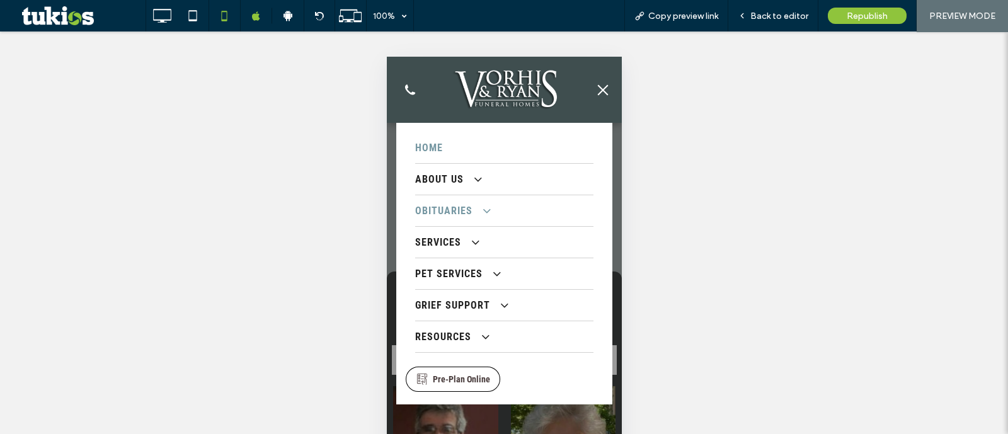
scroll to position [4, 0]
click at [786, 9] on div "Back to editor" at bounding box center [773, 15] width 90 height 31
drag, startPoint x: 781, startPoint y: 17, endPoint x: 210, endPoint y: 208, distance: 602.6
click at [781, 17] on span "Back to editor" at bounding box center [779, 16] width 58 height 11
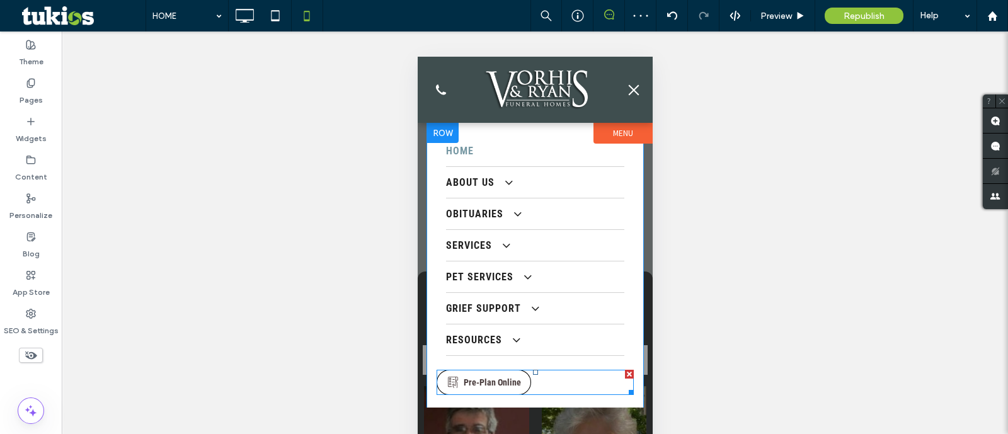
click at [518, 375] on span at bounding box center [534, 382] width 197 height 25
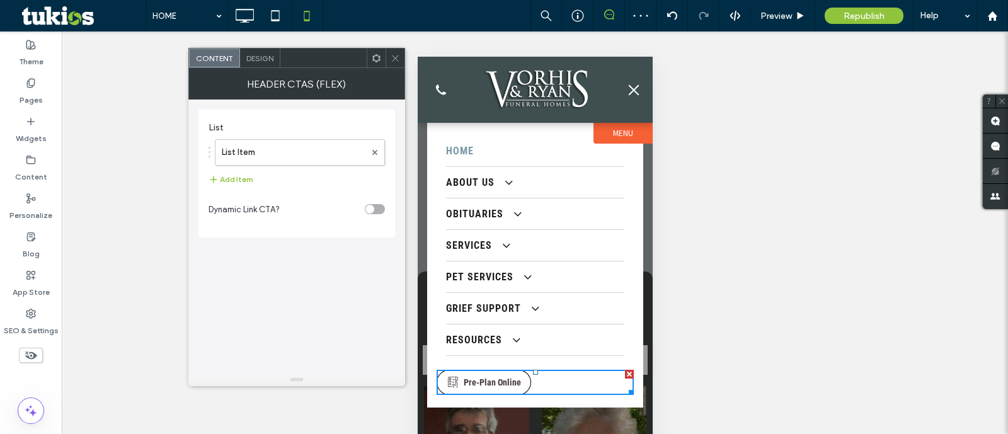
drag, startPoint x: 629, startPoint y: 375, endPoint x: 1085, endPoint y: 389, distance: 456.3
click at [629, 375] on div at bounding box center [628, 374] width 9 height 9
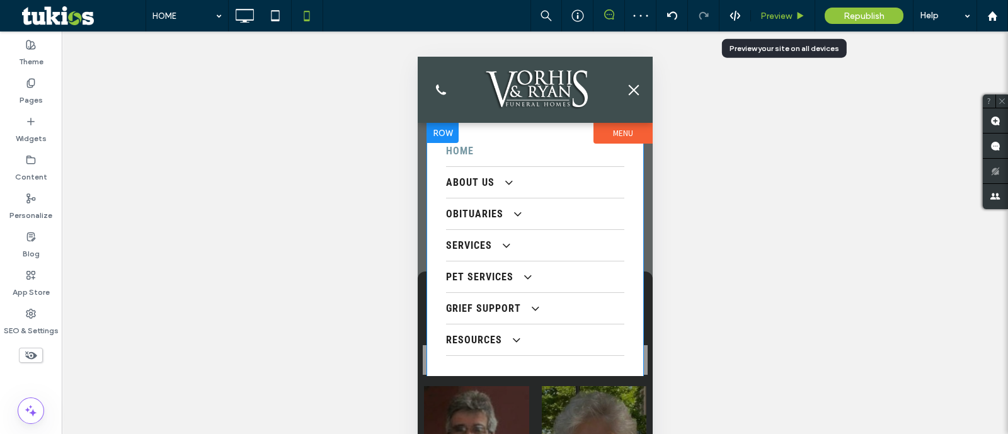
click at [789, 11] on span "Preview" at bounding box center [775, 16] width 31 height 11
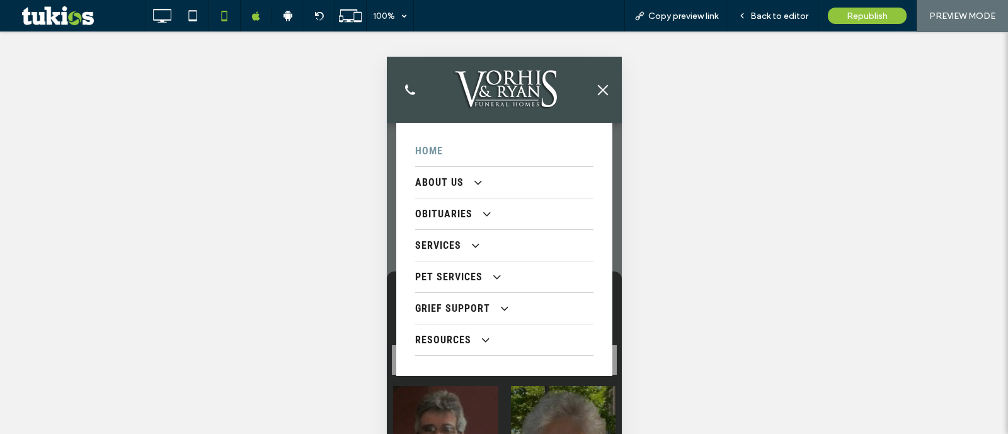
click at [595, 83] on button "menu" at bounding box center [602, 89] width 25 height 25
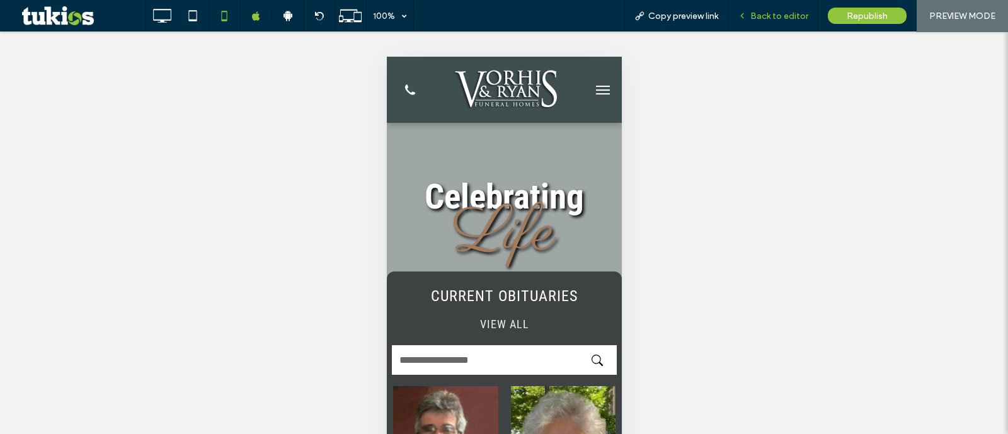
click at [794, 14] on span "Back to editor" at bounding box center [779, 16] width 58 height 11
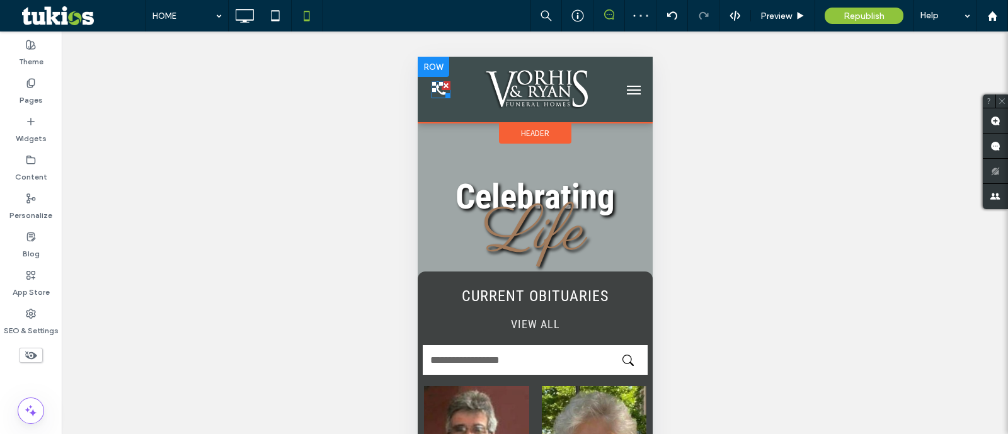
click at [433, 88] on div at bounding box center [433, 90] width 5 height 5
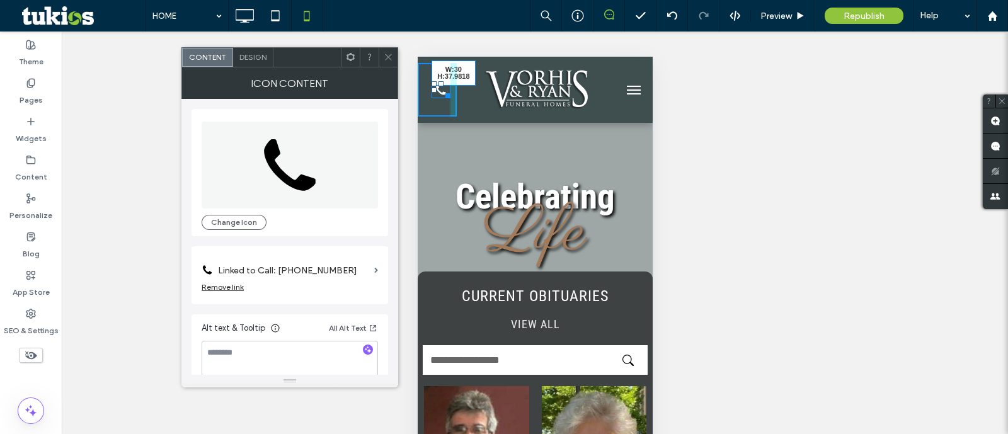
drag, startPoint x: 441, startPoint y: 95, endPoint x: 452, endPoint y: 102, distance: 12.8
click at [389, 52] on icon at bounding box center [388, 56] width 9 height 9
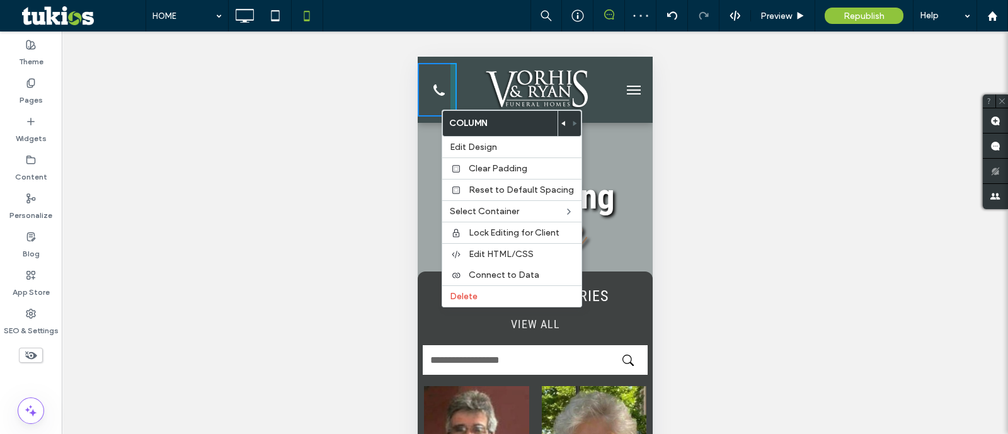
drag, startPoint x: 493, startPoint y: 168, endPoint x: 447, endPoint y: 114, distance: 70.6
click at [492, 167] on span "Clear Padding" at bounding box center [498, 168] width 59 height 11
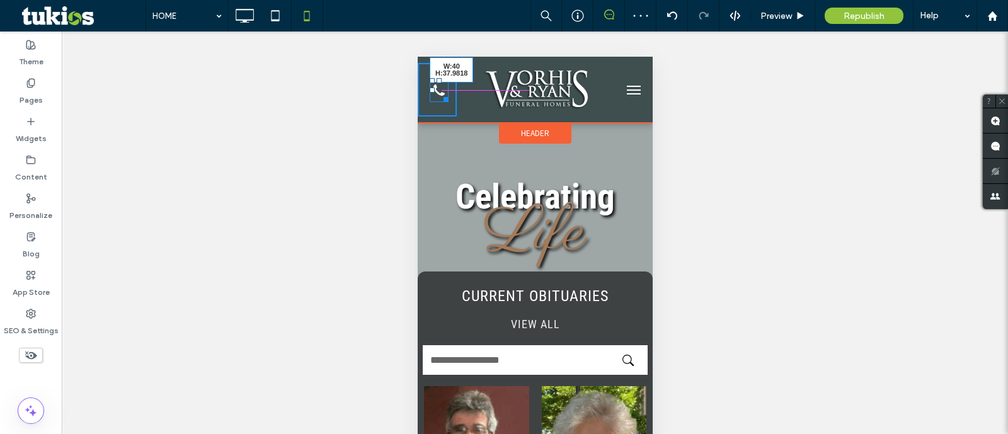
drag, startPoint x: 444, startPoint y: 100, endPoint x: 474, endPoint y: 100, distance: 29.6
click at [474, 100] on div "W:40 H:37.9818" at bounding box center [534, 90] width 235 height 54
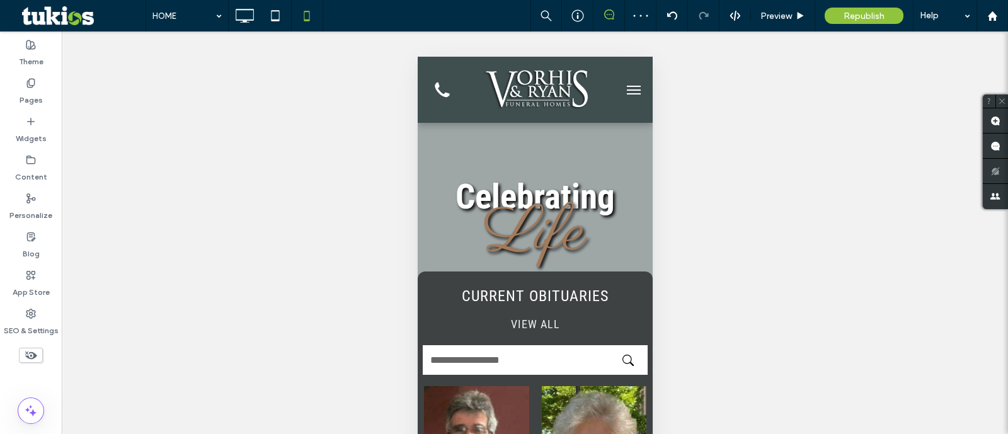
click at [620, 86] on button "menu" at bounding box center [632, 89] width 25 height 25
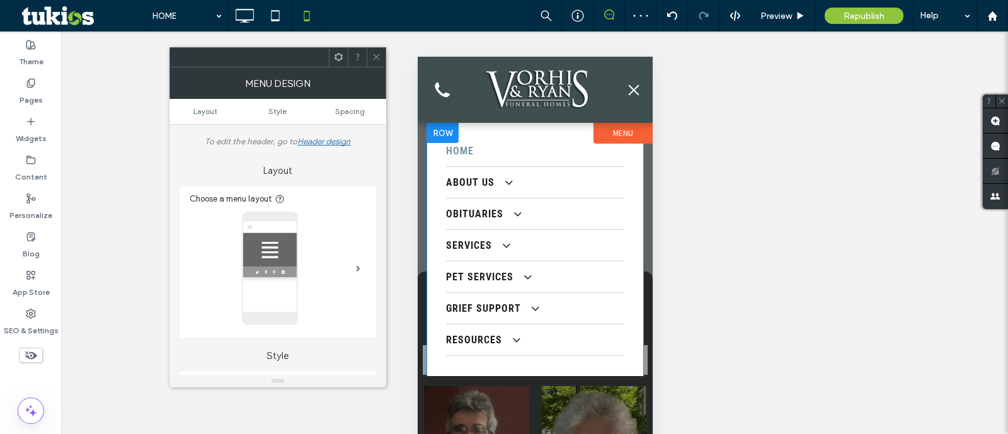
click at [631, 89] on span "menu" at bounding box center [633, 89] width 14 height 1
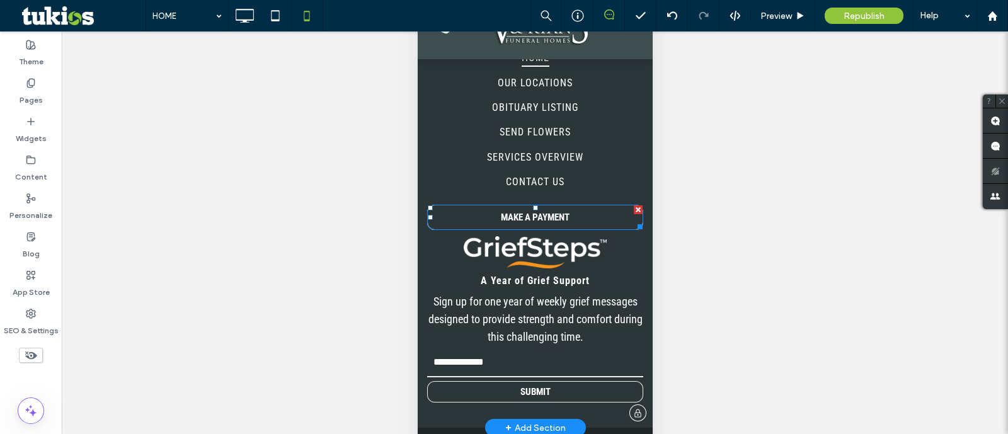
scroll to position [86, 0]
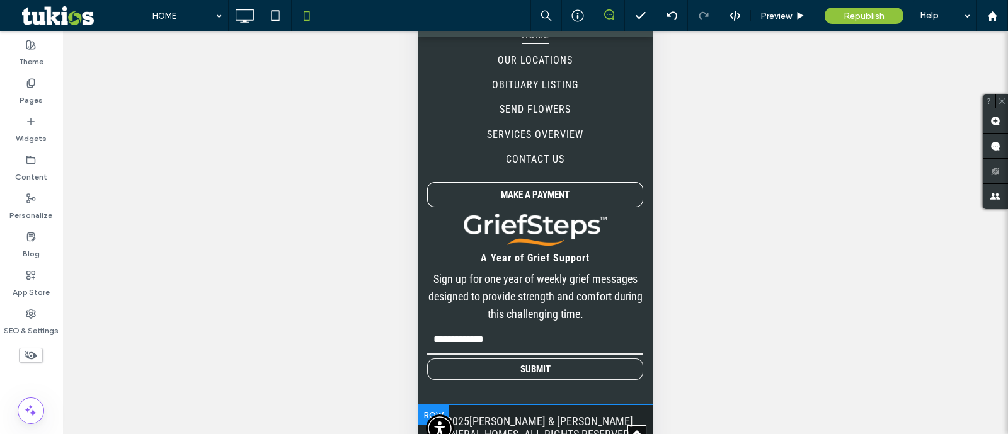
click at [626, 405] on div "© 2025 Vorhis & Ryan Funeral Homes. ALL RIGHTS RESERVED. Privacy Policy | Terms…" at bounding box center [534, 441] width 235 height 72
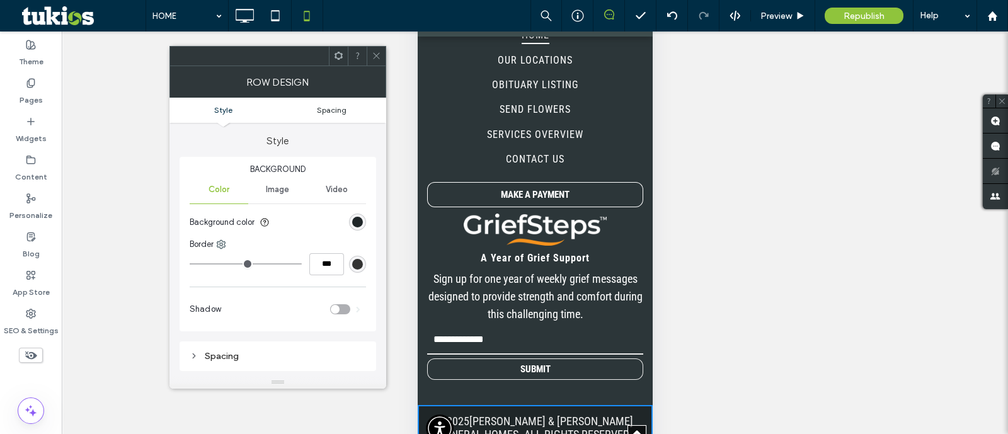
click at [343, 111] on span "Spacing" at bounding box center [332, 109] width 30 height 9
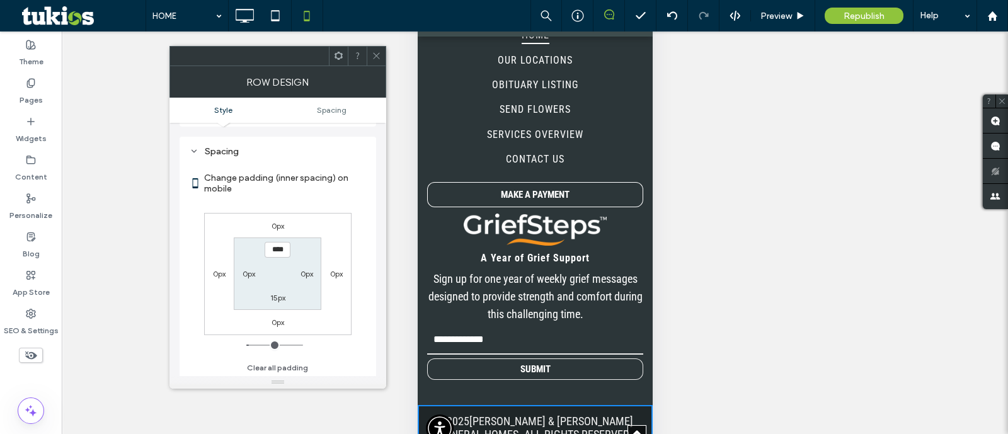
scroll to position [208, 0]
click at [277, 290] on div "15px" at bounding box center [277, 294] width 29 height 13
click at [277, 290] on label "15px" at bounding box center [277, 294] width 15 height 9
type input "**"
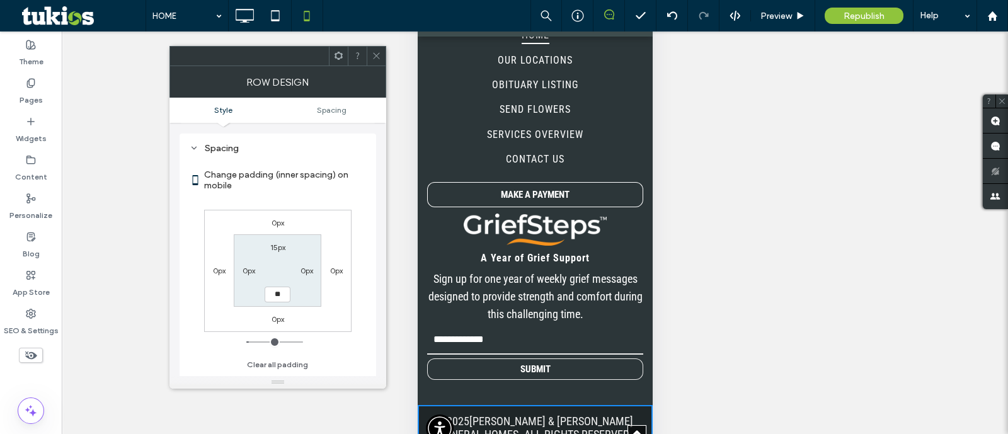
type input "****"
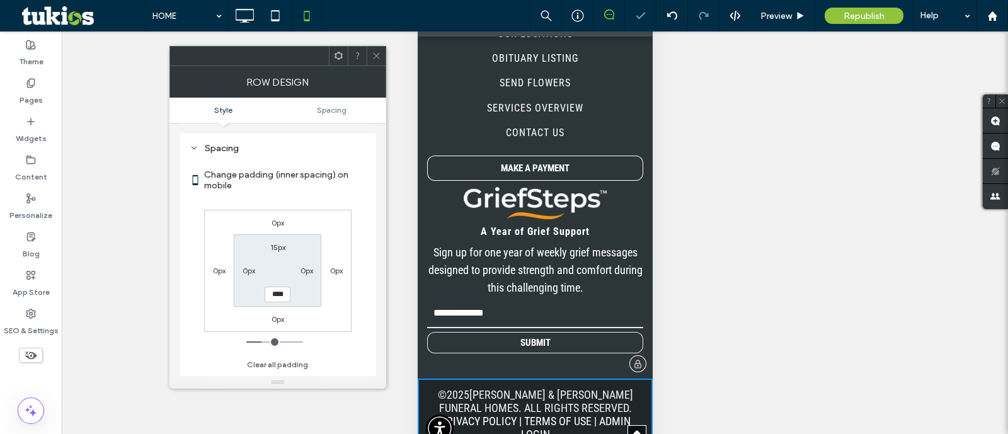
scroll to position [4683, 0]
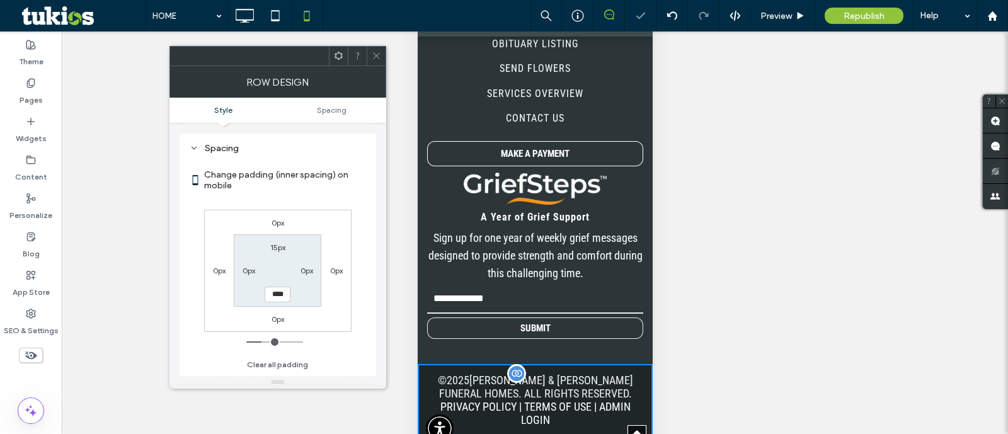
click at [469, 374] on div "© 2025 Vorhis & Ryan Funeral Homes. ALL RIGHTS RESERVED. Privacy Policy | Terms…" at bounding box center [534, 400] width 216 height 53
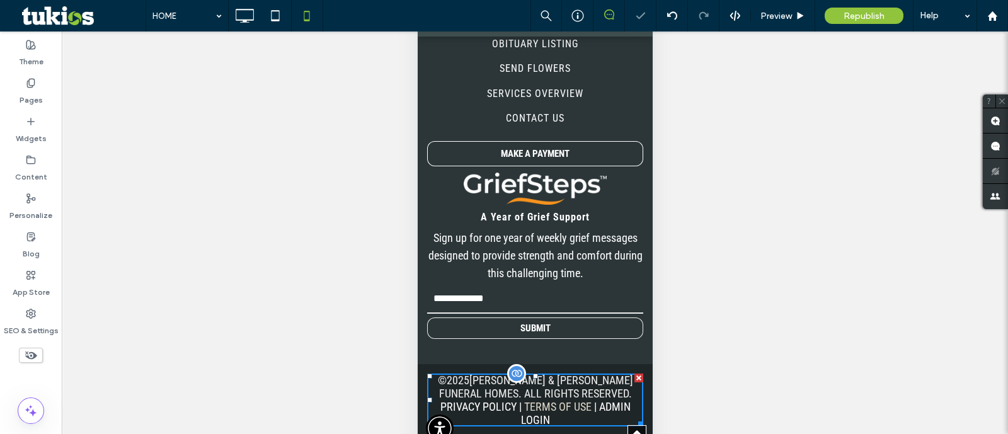
click at [527, 400] on link "Terms of Use" at bounding box center [556, 406] width 67 height 13
click at [549, 374] on div "© 2025 Vorhis & Ryan Funeral Homes. ALL RIGHTS RESERVED. Privacy Policy | Terms…" at bounding box center [534, 400] width 216 height 53
click at [562, 400] on link "Terms of Use" at bounding box center [556, 406] width 67 height 13
click at [777, 26] on div "Preview" at bounding box center [783, 15] width 64 height 31
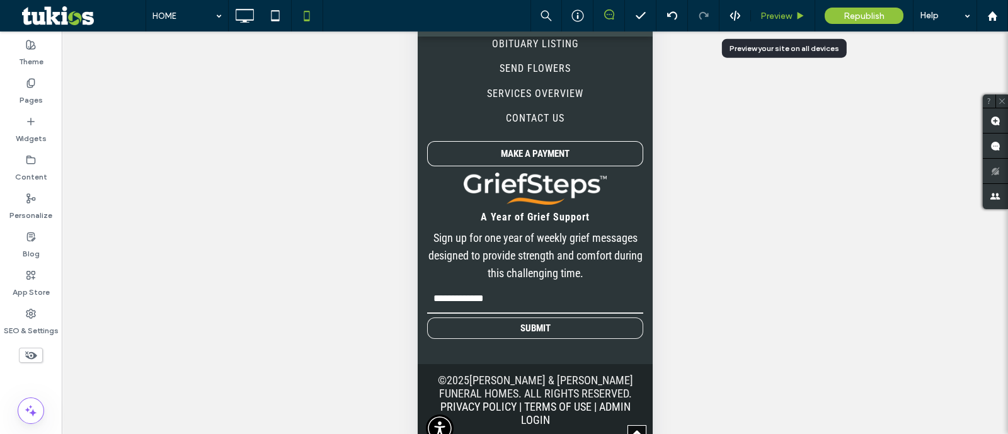
click at [778, 20] on span "Preview" at bounding box center [775, 16] width 31 height 11
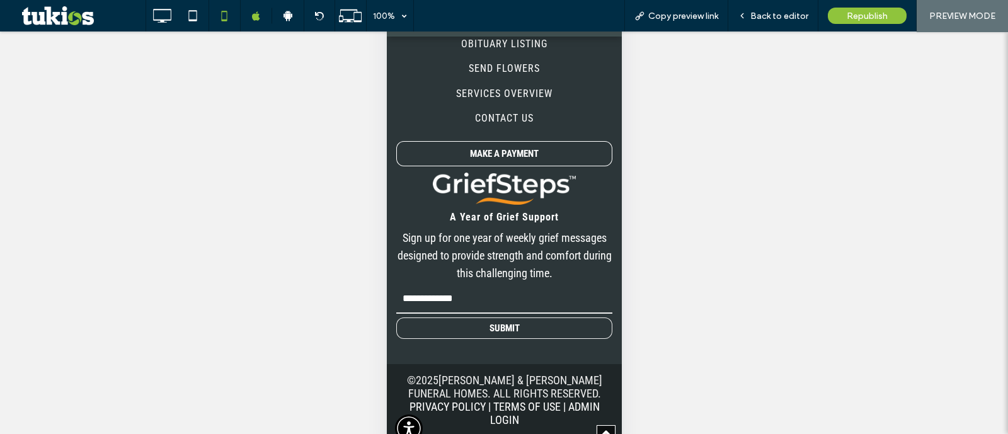
click at [782, 20] on span "Back to editor" at bounding box center [779, 16] width 58 height 11
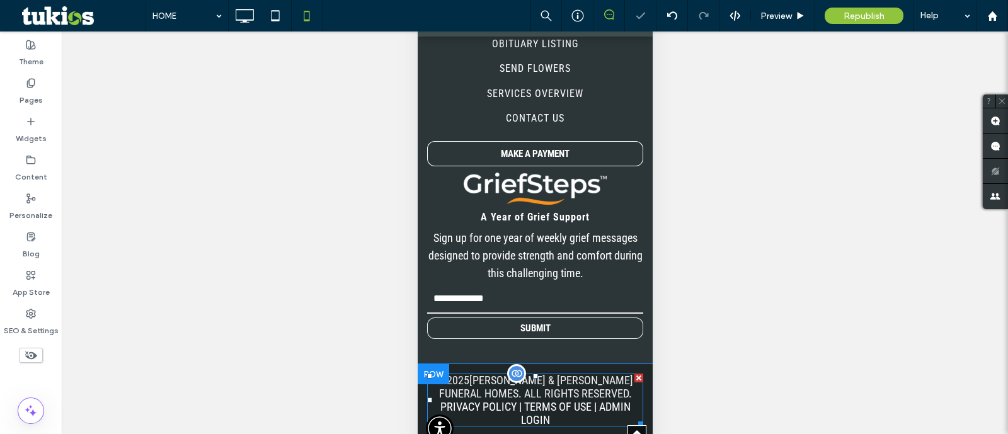
click at [585, 374] on span at bounding box center [534, 400] width 216 height 53
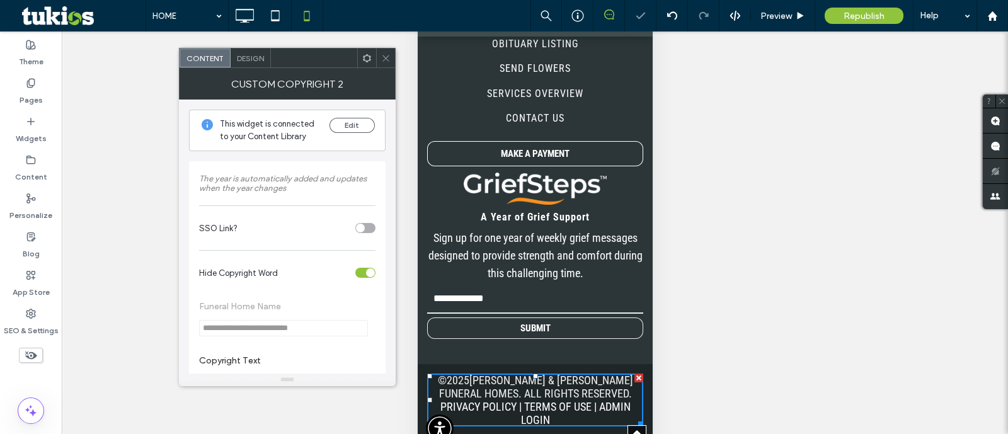
click at [257, 64] on div "Design" at bounding box center [251, 58] width 40 height 19
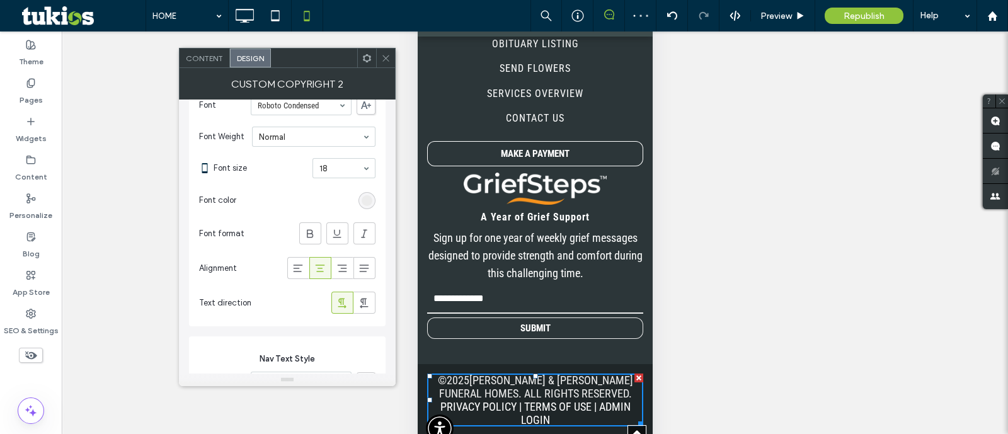
scroll to position [78, 0]
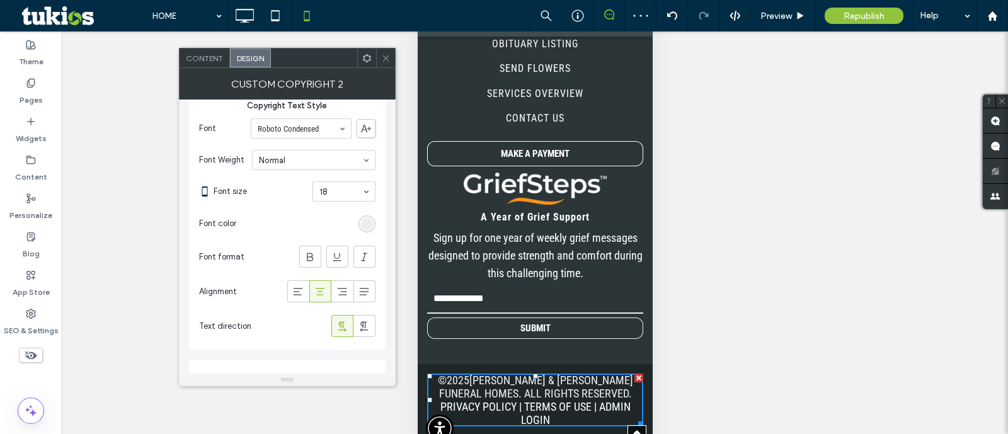
click at [343, 200] on section "Font size 18" at bounding box center [295, 191] width 162 height 33
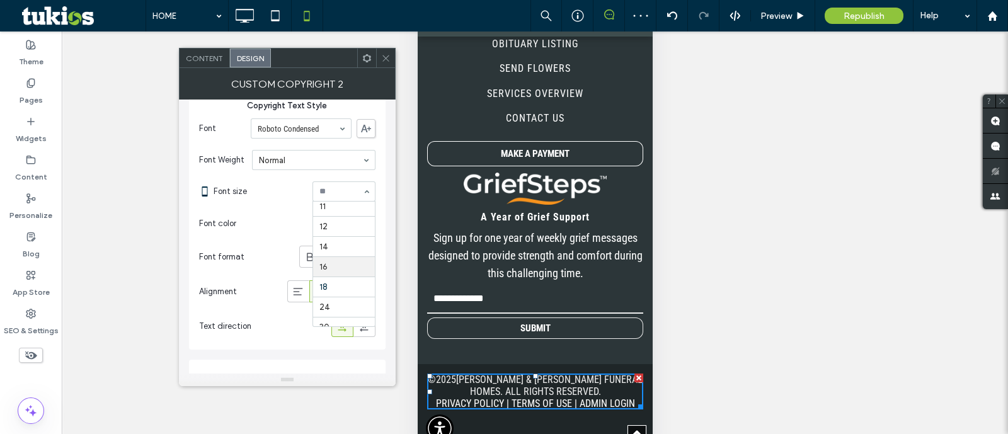
scroll to position [4664, 0]
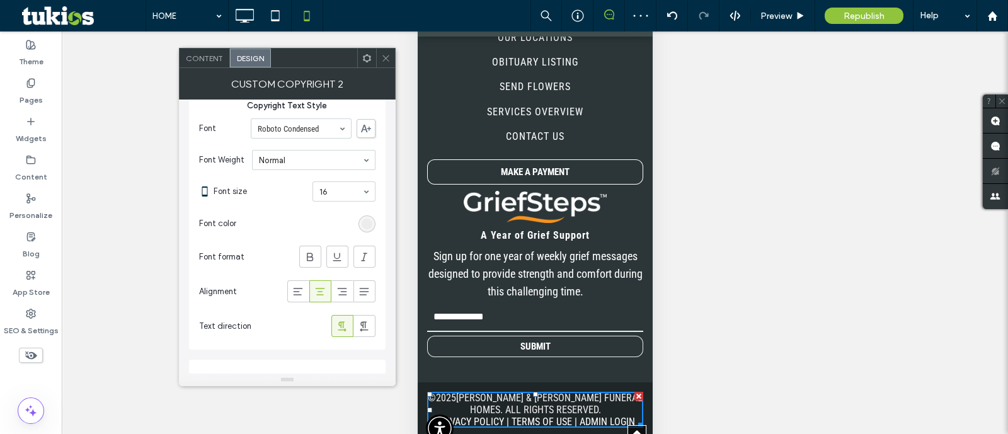
drag, startPoint x: 380, startPoint y: 55, endPoint x: 740, endPoint y: 44, distance: 359.8
click at [382, 57] on div at bounding box center [385, 58] width 19 height 19
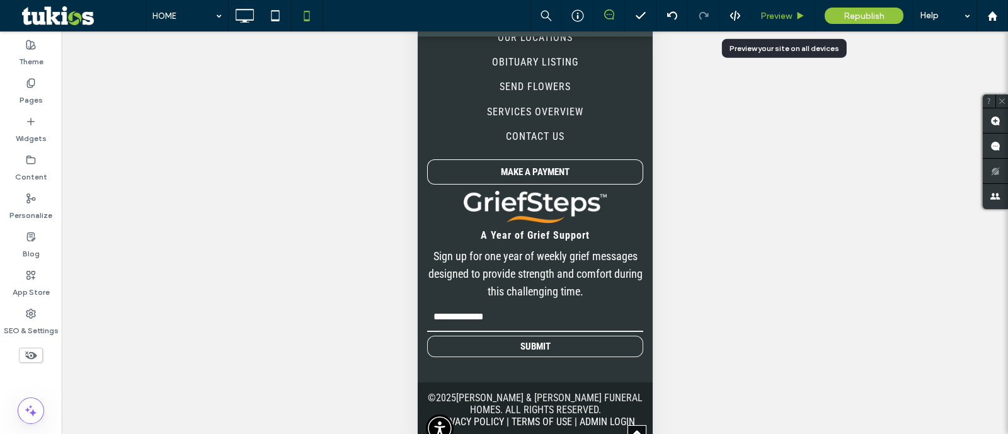
click at [791, 11] on span "Preview" at bounding box center [775, 16] width 31 height 11
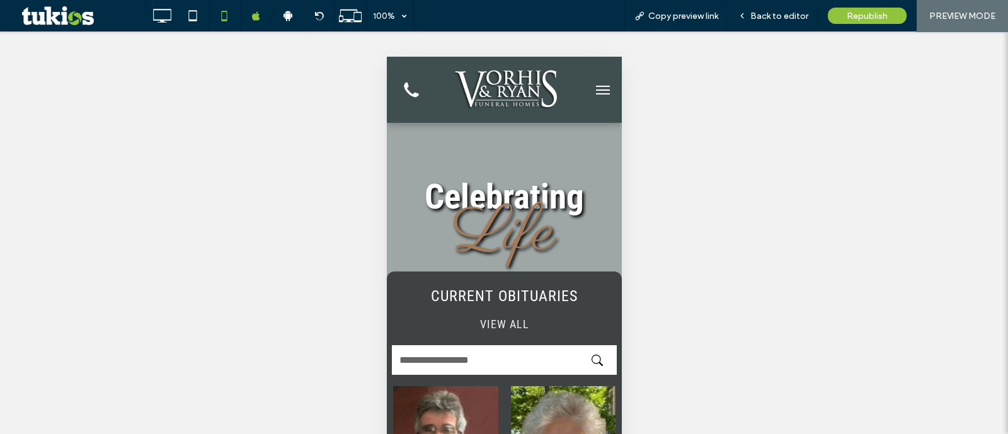
drag, startPoint x: 576, startPoint y: 105, endPoint x: 593, endPoint y: 89, distance: 23.6
click at [582, 105] on div at bounding box center [601, 90] width 39 height 54
click at [591, 84] on button "menu" at bounding box center [602, 89] width 25 height 25
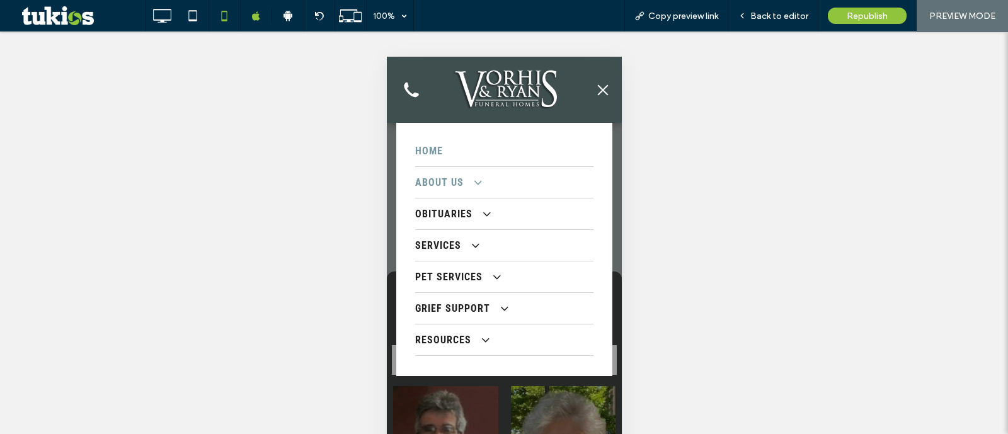
click at [453, 187] on span "ABOUT US" at bounding box center [446, 182] width 65 height 12
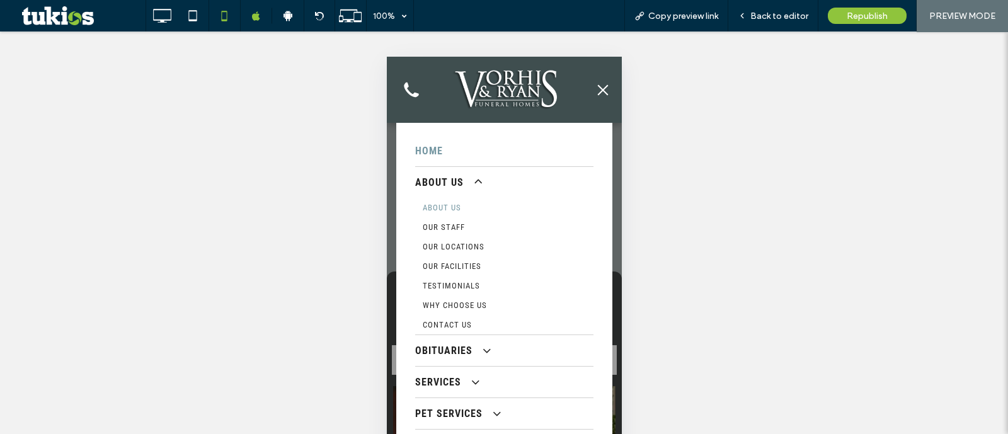
click at [461, 202] on link "ABOUT US" at bounding box center [503, 208] width 178 height 20
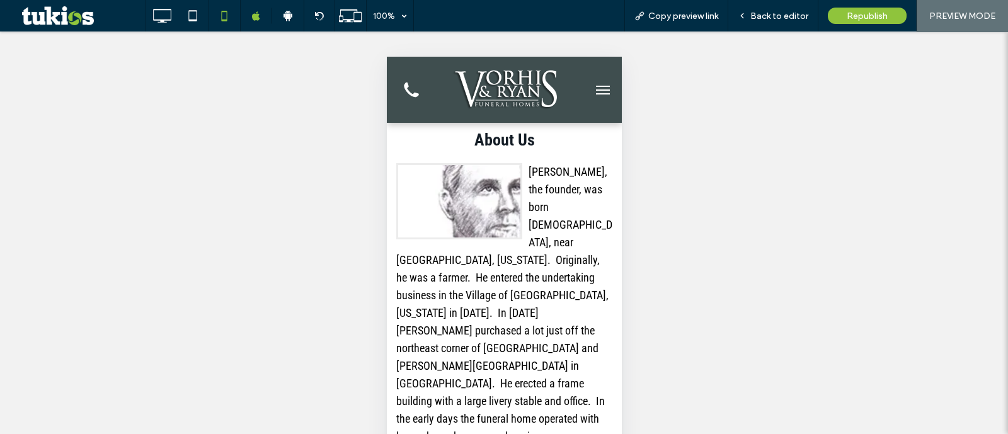
scroll to position [78, 0]
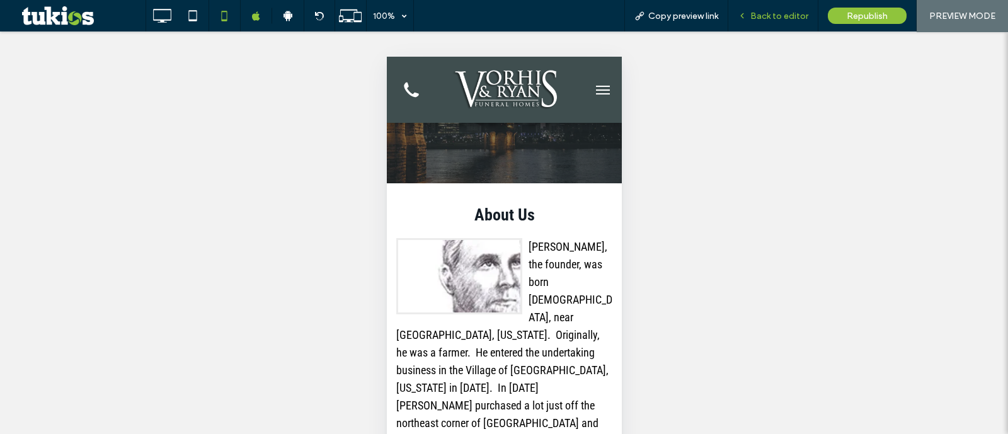
click at [789, 17] on span "Back to editor" at bounding box center [779, 16] width 58 height 11
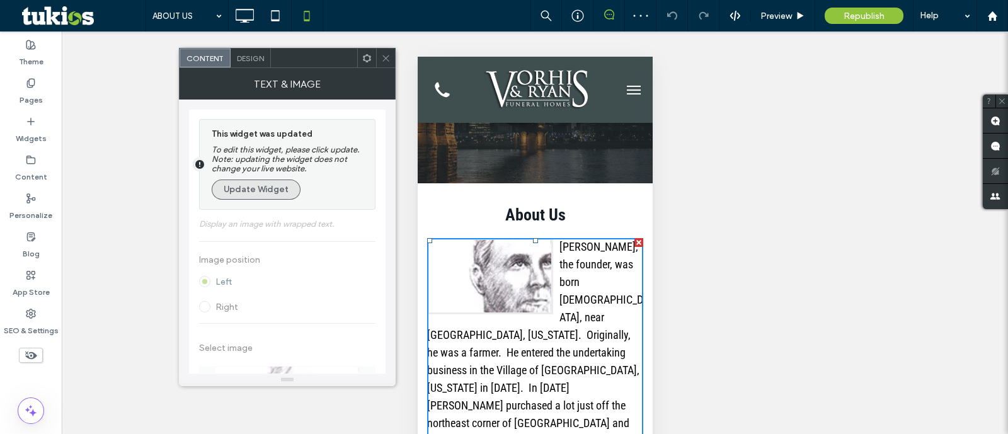
click at [277, 197] on button "Update Widget" at bounding box center [256, 190] width 89 height 20
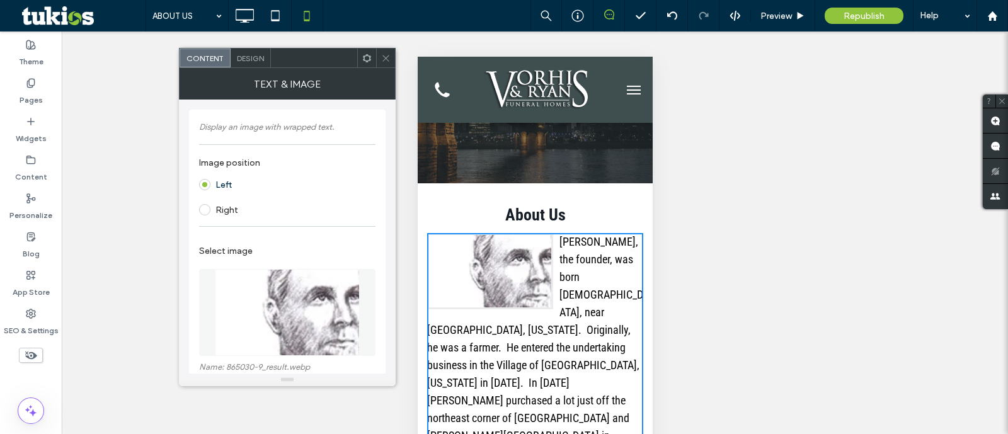
click at [392, 55] on div at bounding box center [385, 58] width 19 height 19
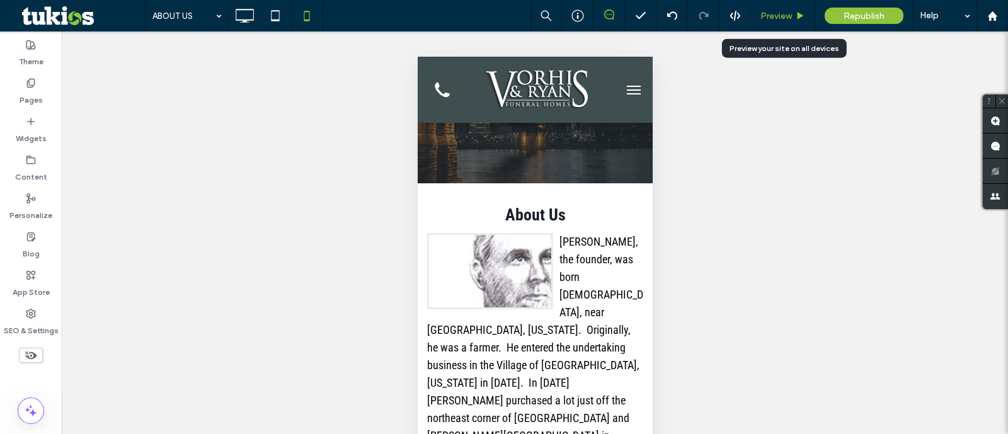
click at [782, 12] on span "Preview" at bounding box center [775, 16] width 31 height 11
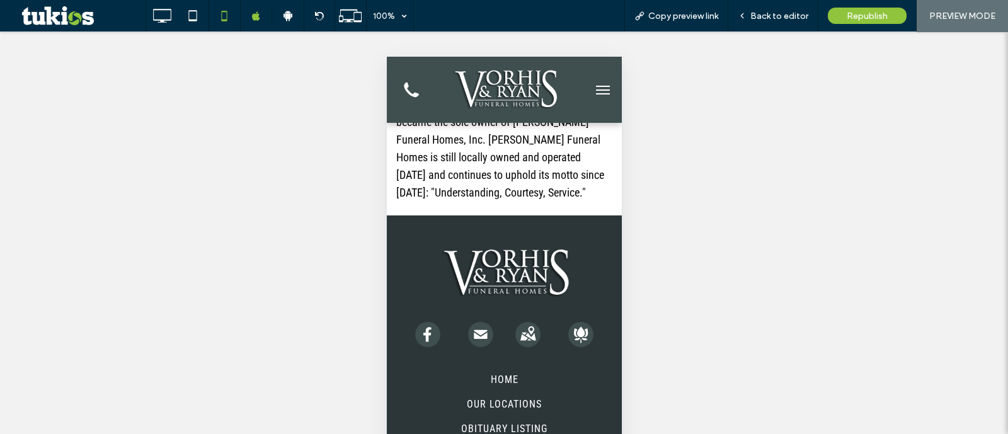
scroll to position [1417, 0]
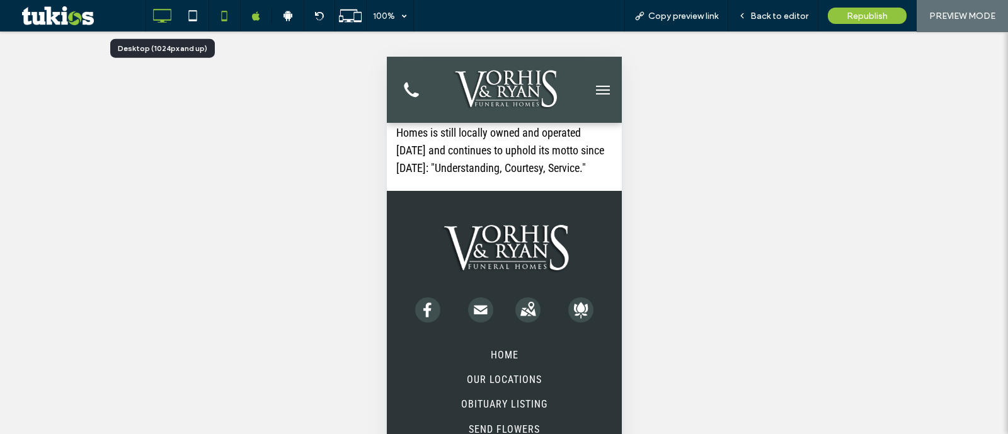
click at [171, 20] on icon at bounding box center [161, 15] width 25 height 25
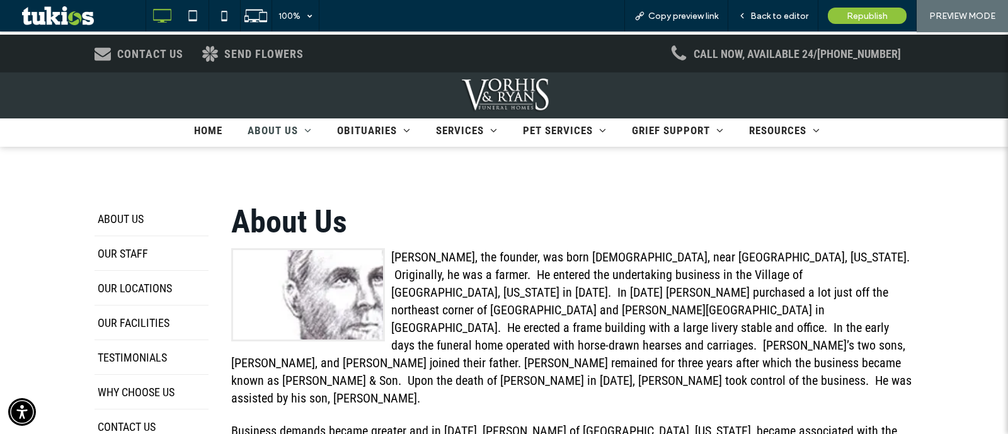
scroll to position [290, 0]
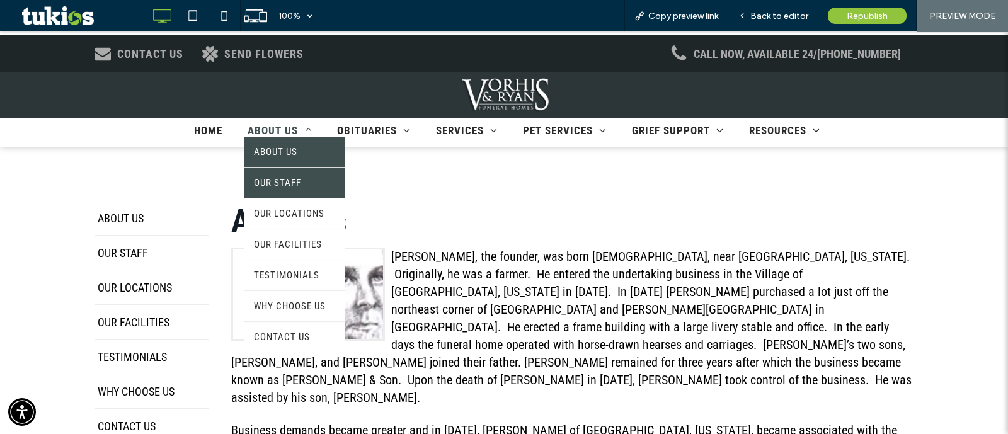
click at [271, 175] on link "OUR STAFF" at bounding box center [294, 183] width 100 height 30
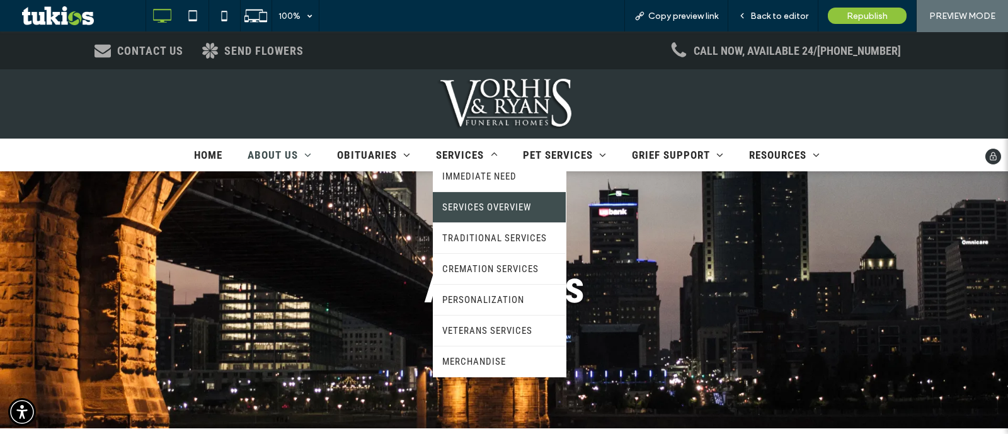
click at [484, 204] on span "SERVICES OVERVIEW" at bounding box center [486, 207] width 89 height 11
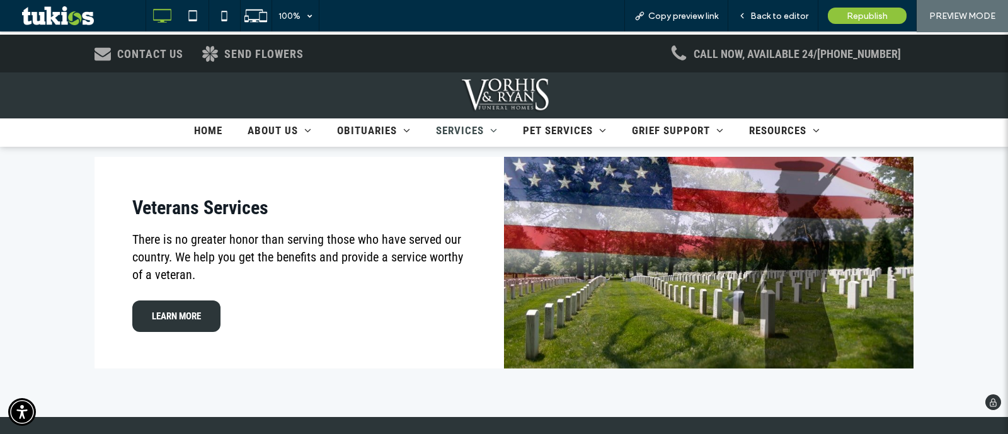
scroll to position [1070, 0]
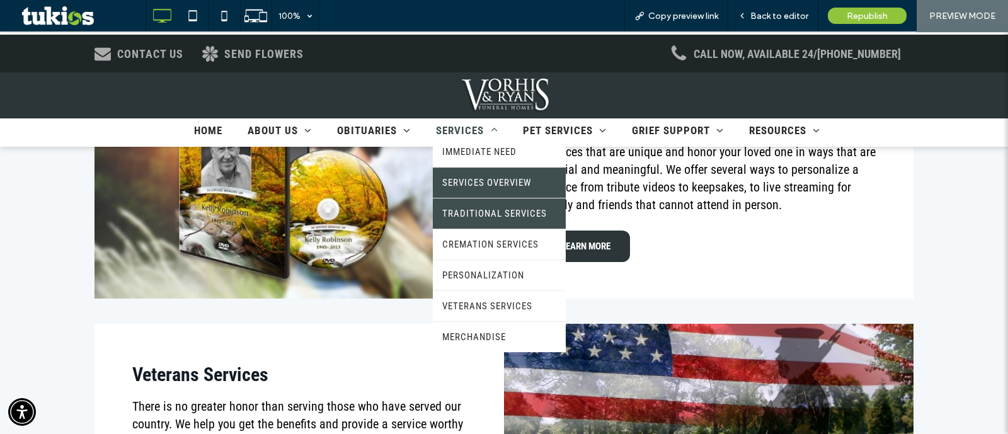
click at [504, 221] on link "TRADITIONAL SERVICES" at bounding box center [499, 214] width 133 height 30
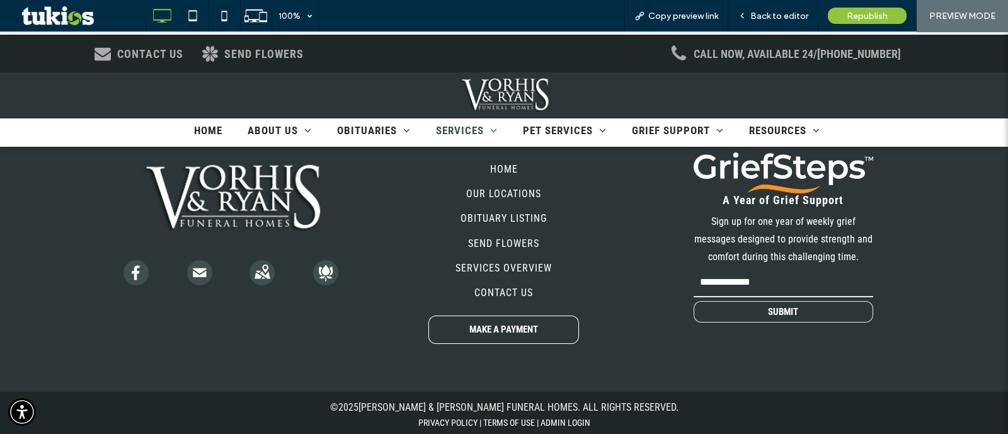
scroll to position [536, 0]
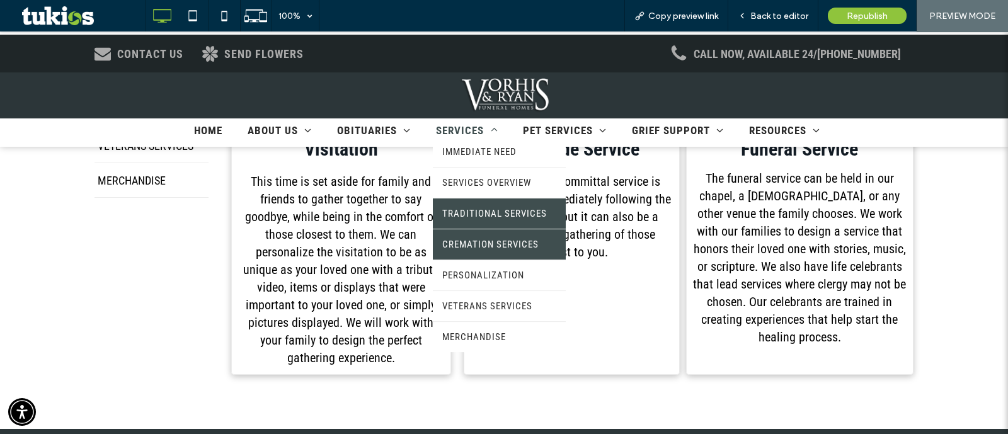
click at [482, 232] on link "CREMATION SERVICES" at bounding box center [499, 245] width 133 height 30
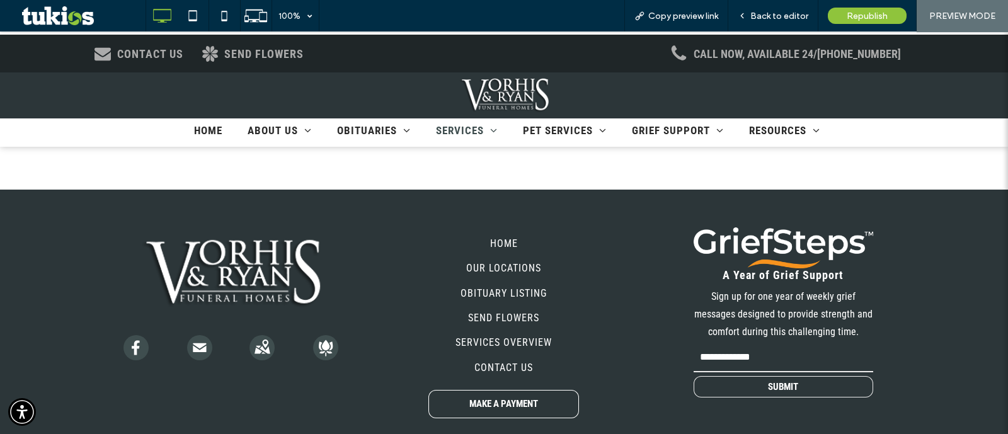
scroll to position [1814, 0]
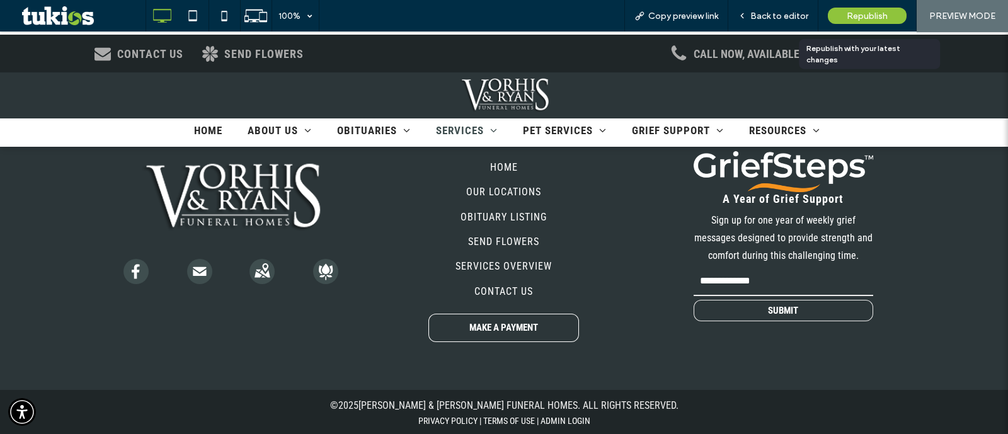
click at [906, 18] on div "Republish" at bounding box center [867, 16] width 79 height 16
